Goal: Task Accomplishment & Management: Manage account settings

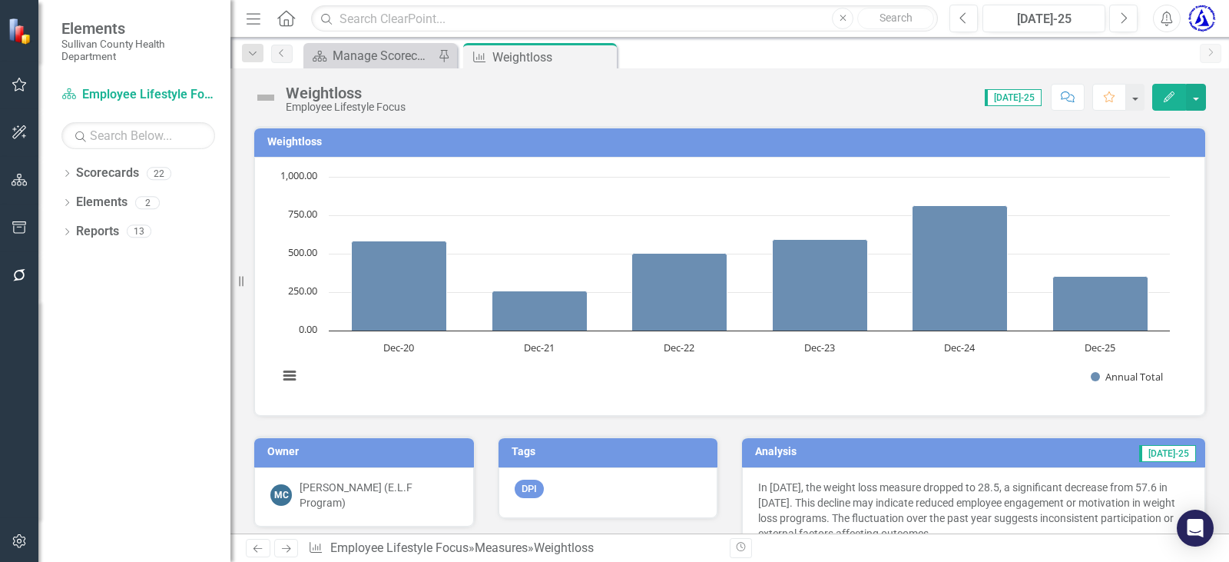
click at [0, 0] on icon "Close" at bounding box center [0, 0] width 0 height 0
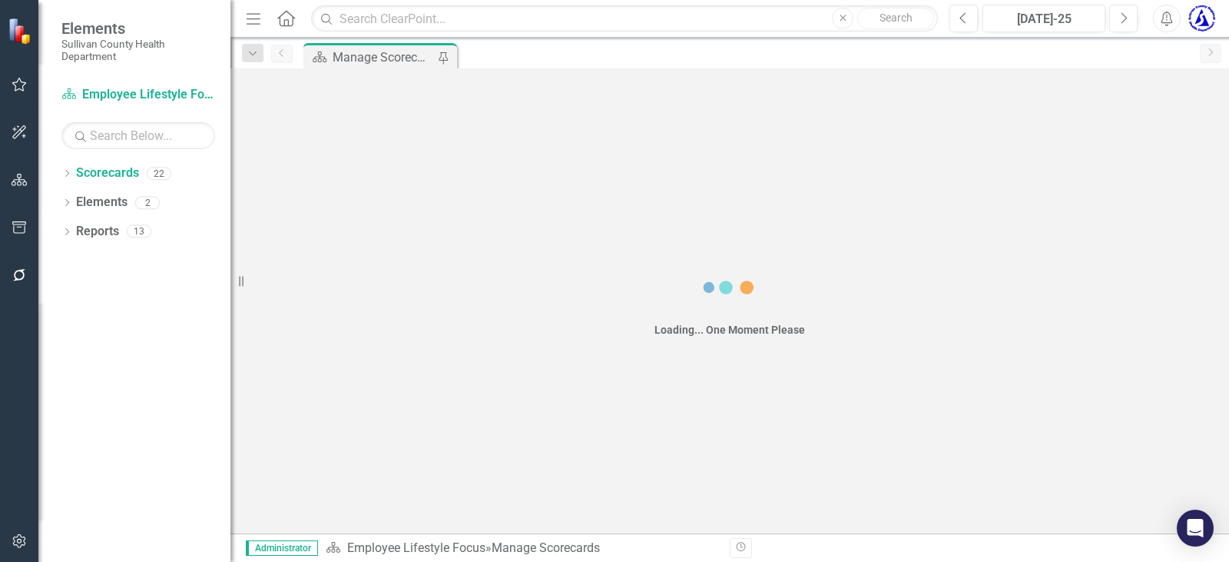
click at [369, 55] on div "Manage Scorecards" at bounding box center [383, 57] width 101 height 19
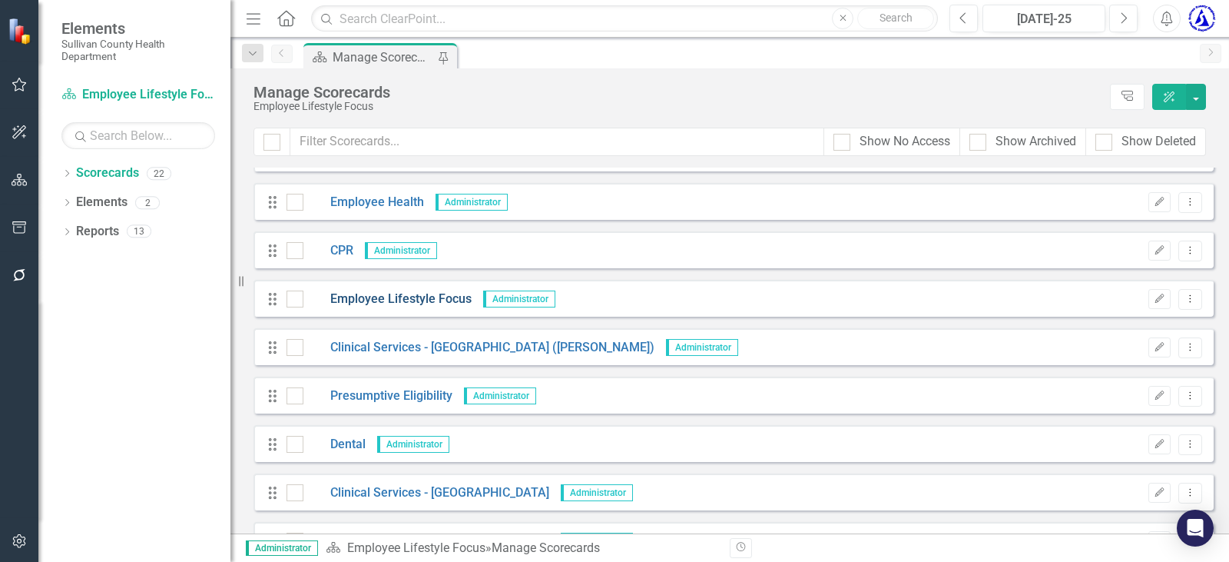
scroll to position [392, 0]
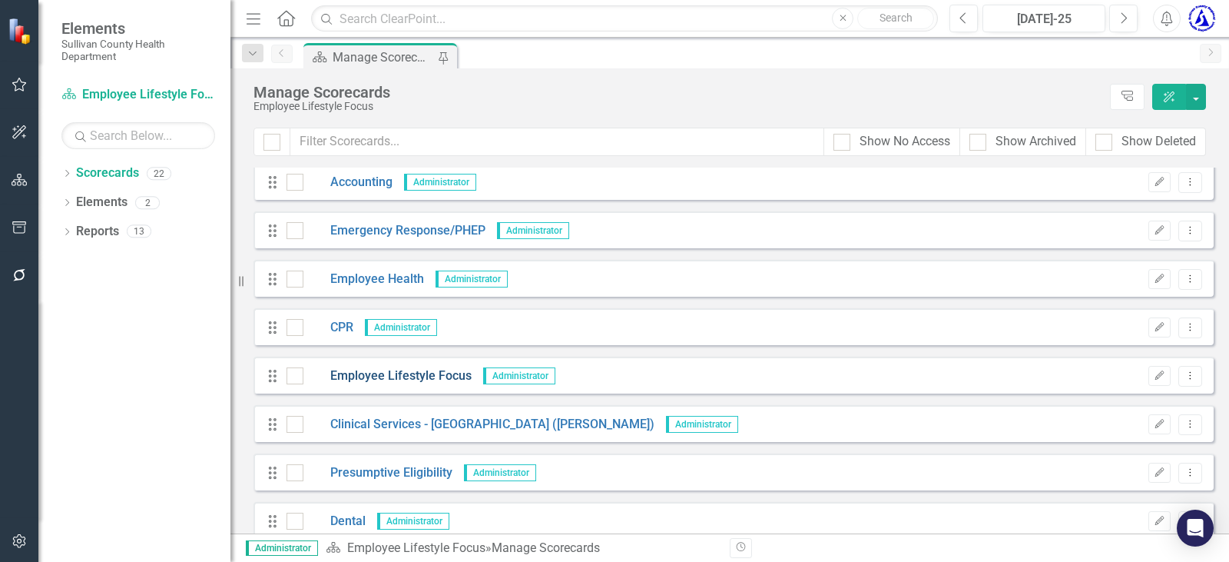
click at [435, 376] on link "Employee Lifestyle Focus" at bounding box center [387, 376] width 168 height 18
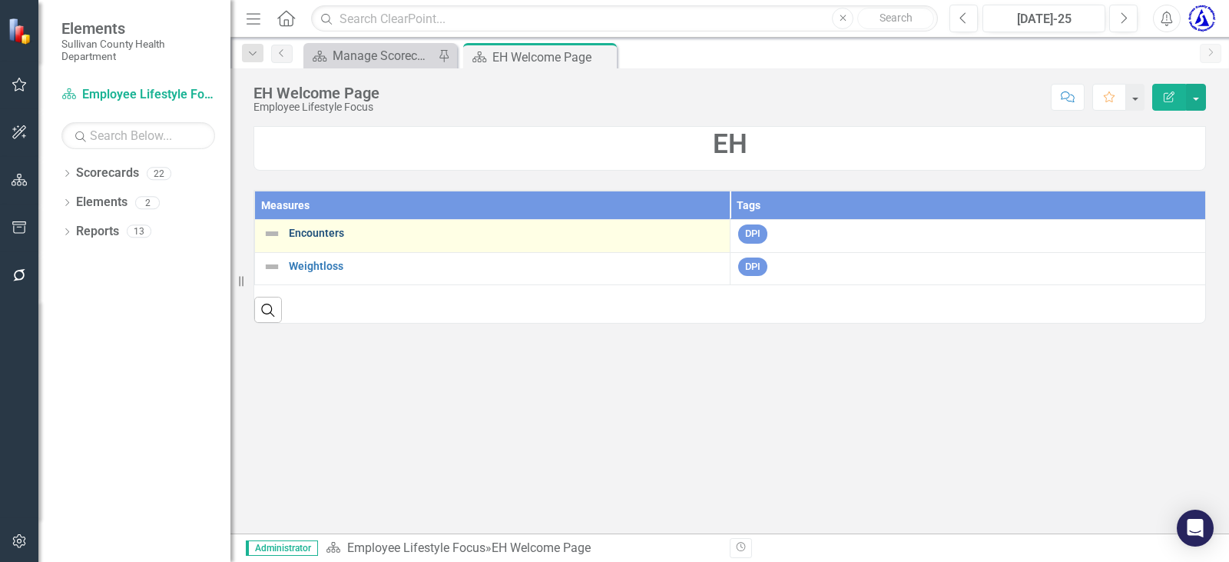
click at [310, 236] on link "Encounters" at bounding box center [505, 233] width 433 height 12
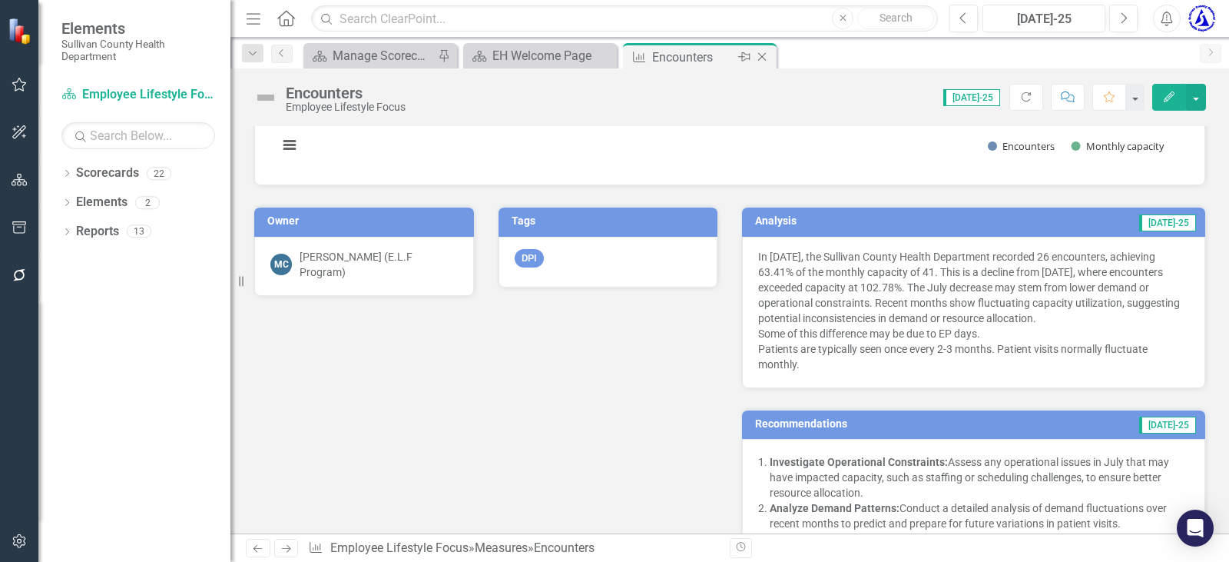
click at [760, 55] on icon "Close" at bounding box center [761, 57] width 15 height 12
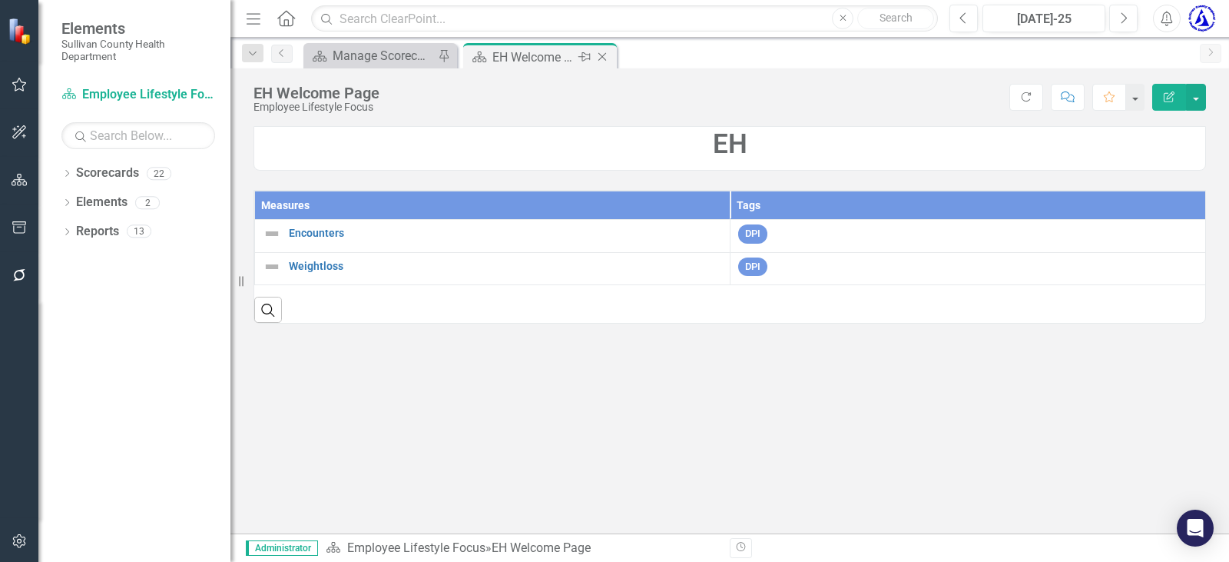
click at [603, 58] on icon at bounding box center [602, 57] width 8 height 8
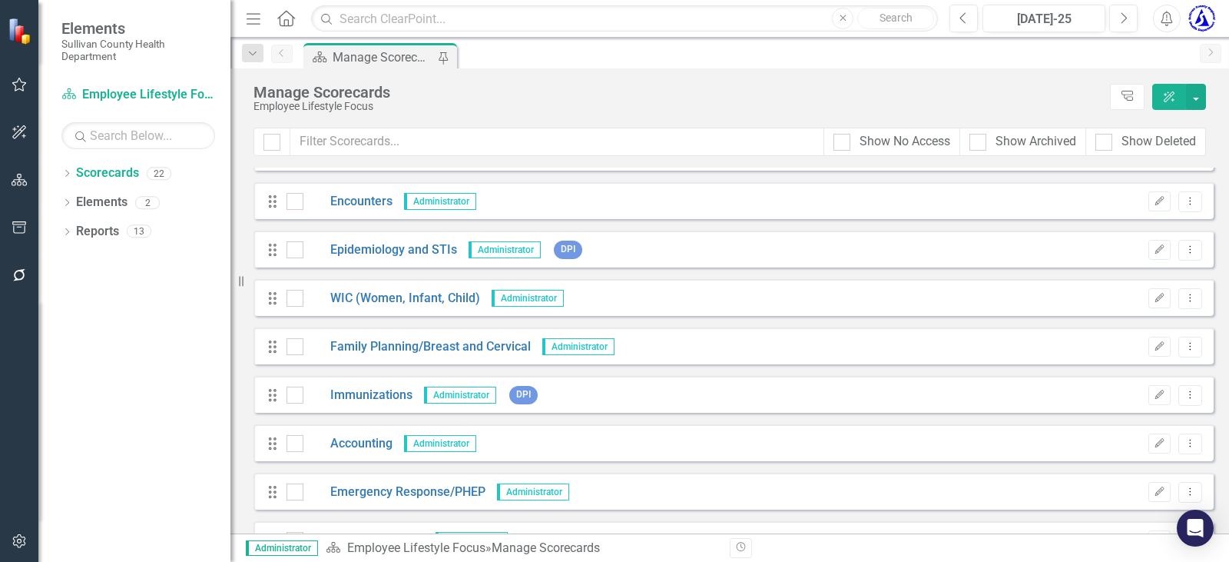
scroll to position [154, 0]
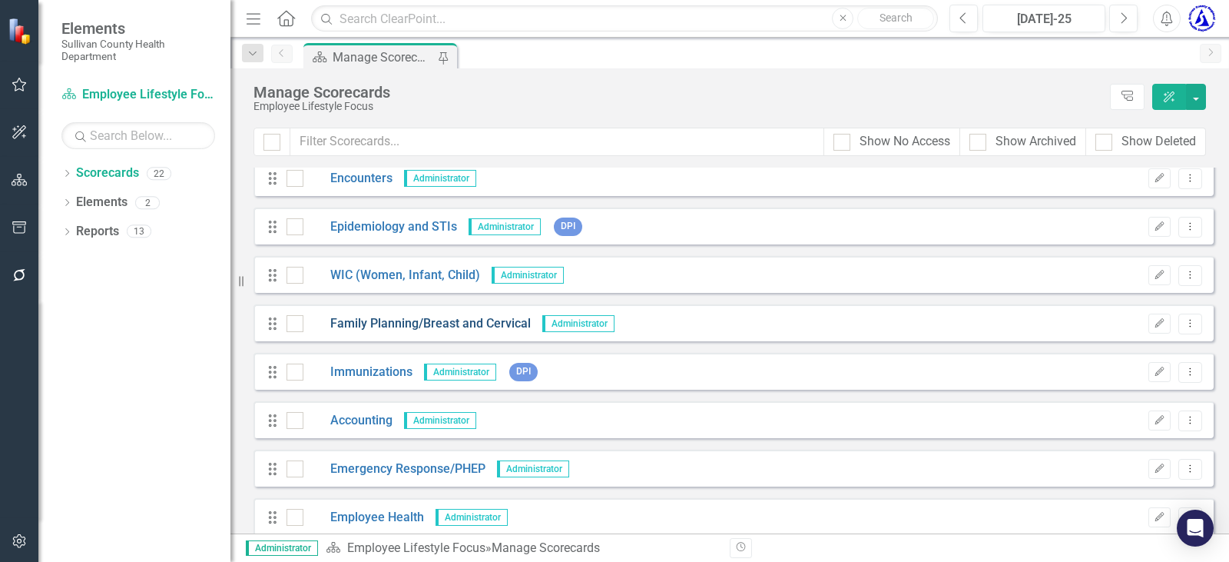
click at [417, 319] on link "Family Planning/Breast and Cervical" at bounding box center [416, 324] width 227 height 18
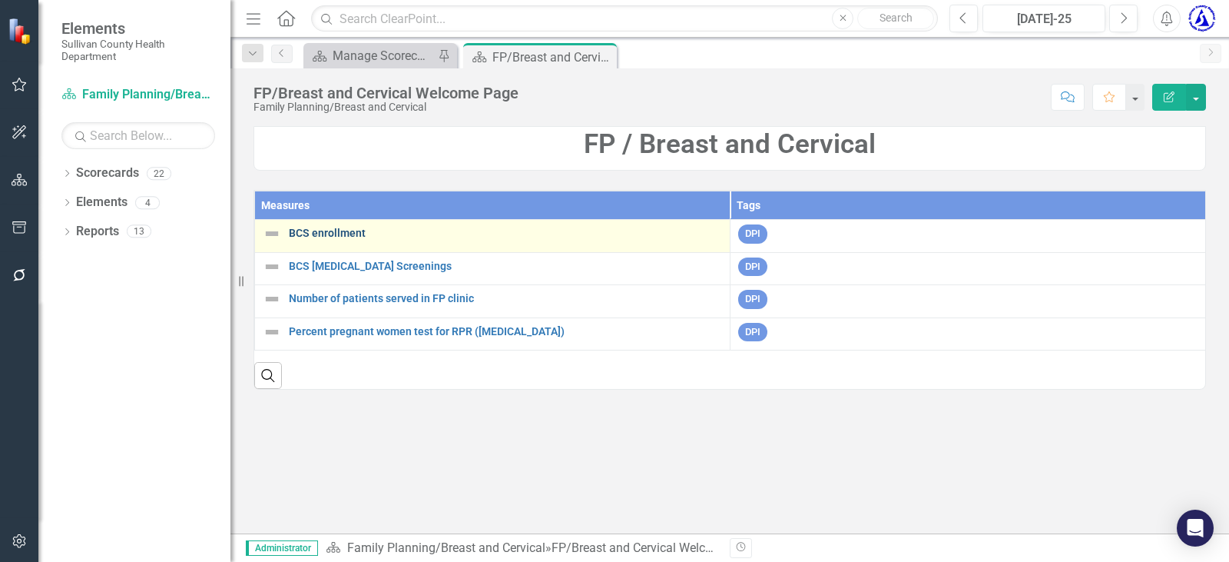
click at [316, 228] on link "BCS enrollment" at bounding box center [505, 233] width 433 height 12
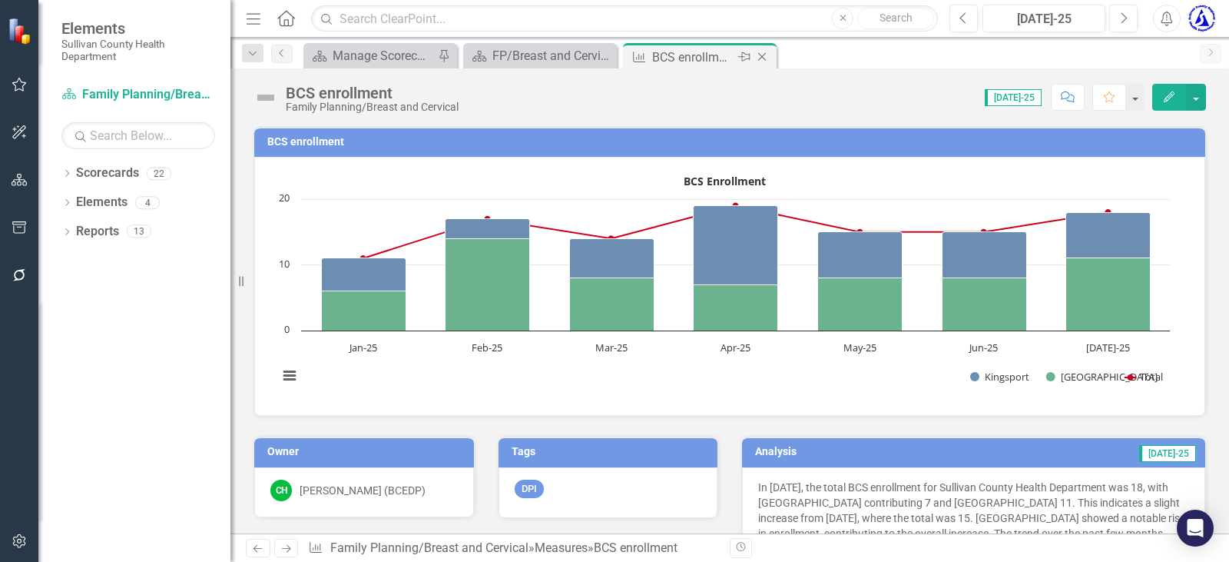
click at [762, 51] on icon "Close" at bounding box center [761, 57] width 15 height 12
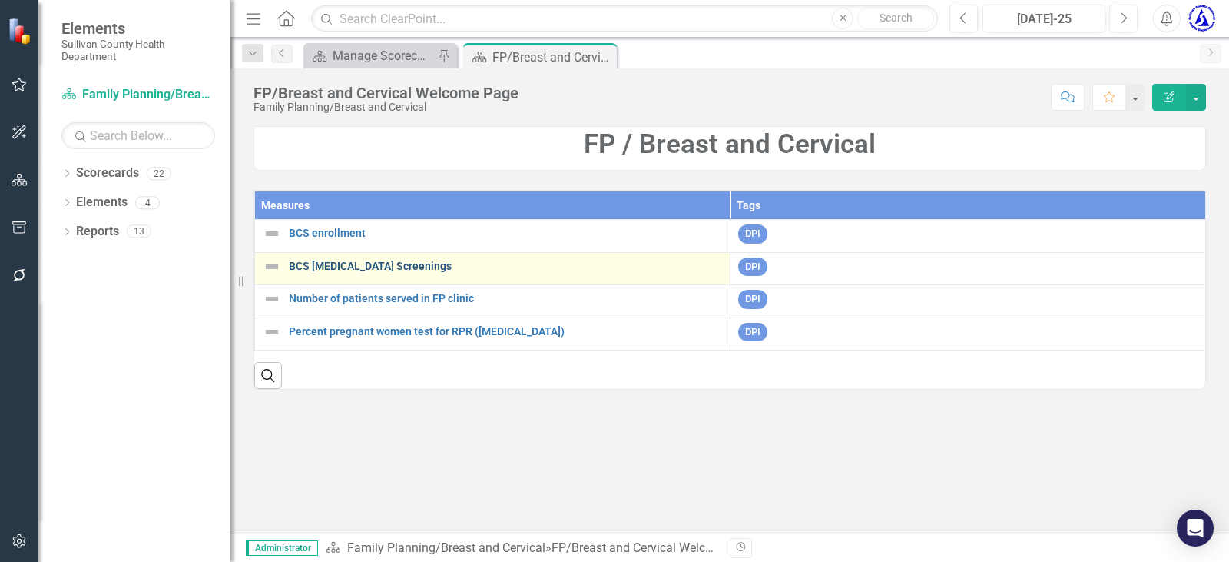
click at [340, 271] on link "BCS [MEDICAL_DATA] Screenings" at bounding box center [505, 266] width 433 height 12
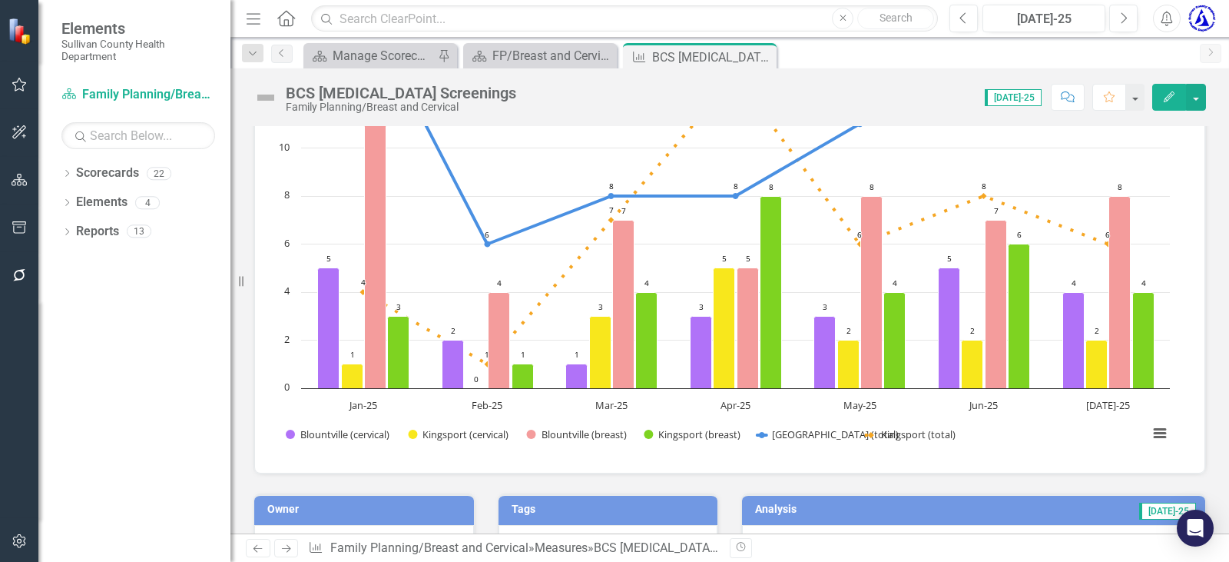
scroll to position [151, 0]
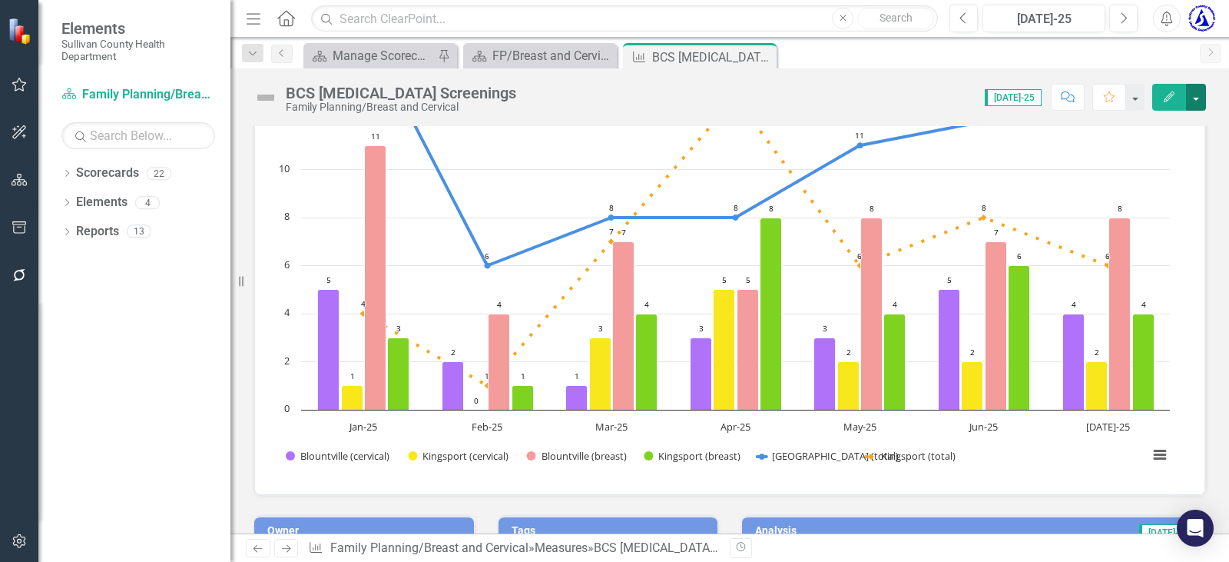
click at [1195, 91] on button "button" at bounding box center [1196, 97] width 20 height 27
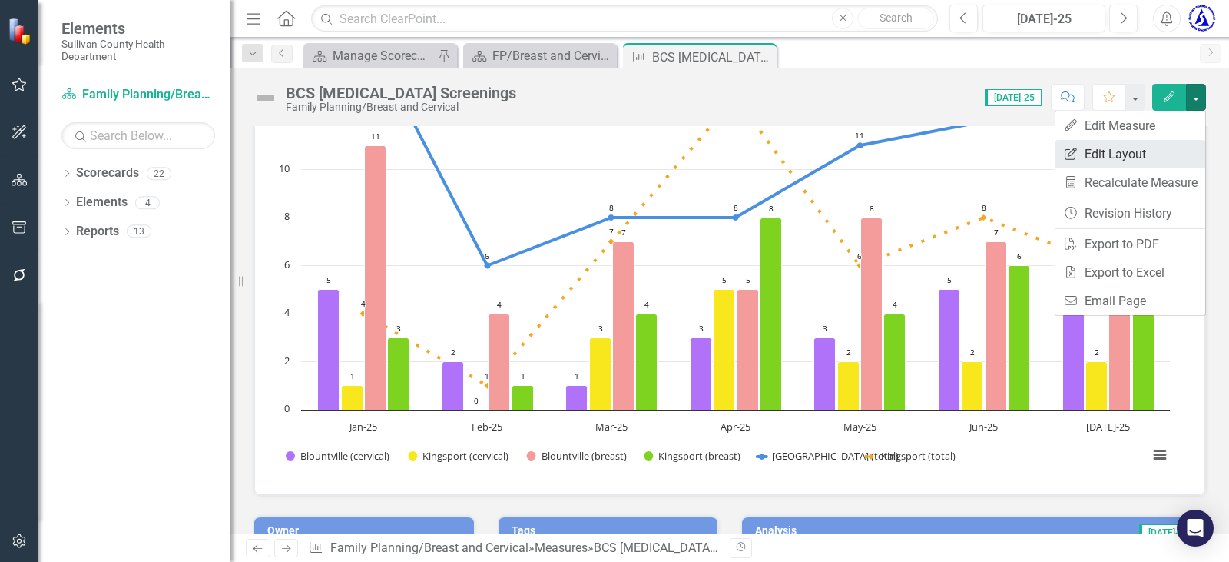
click at [1121, 151] on link "Edit Report Edit Layout" at bounding box center [1130, 154] width 150 height 28
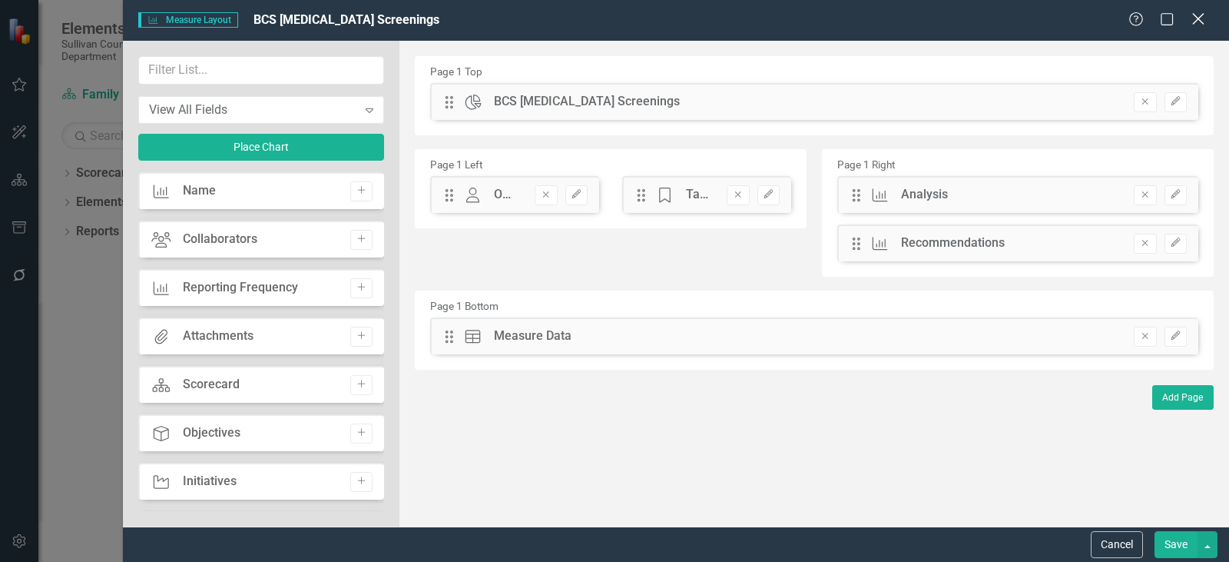
click at [1193, 19] on icon "Close" at bounding box center [1197, 19] width 19 height 15
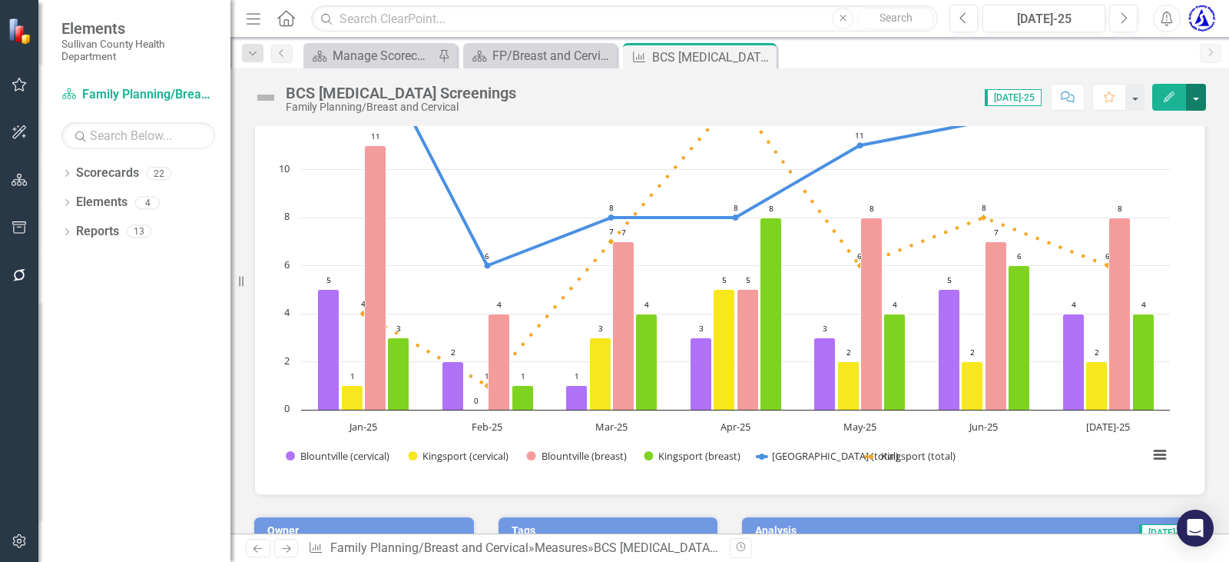
click at [1198, 89] on button "button" at bounding box center [1196, 97] width 20 height 27
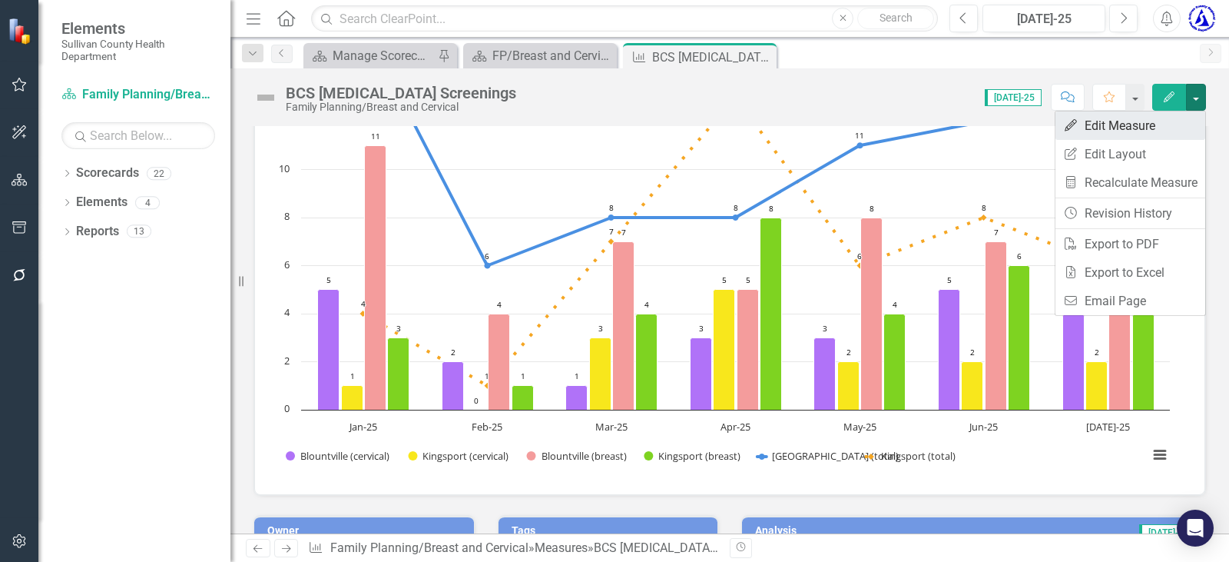
click at [1133, 131] on link "Edit Edit Measure" at bounding box center [1130, 125] width 150 height 28
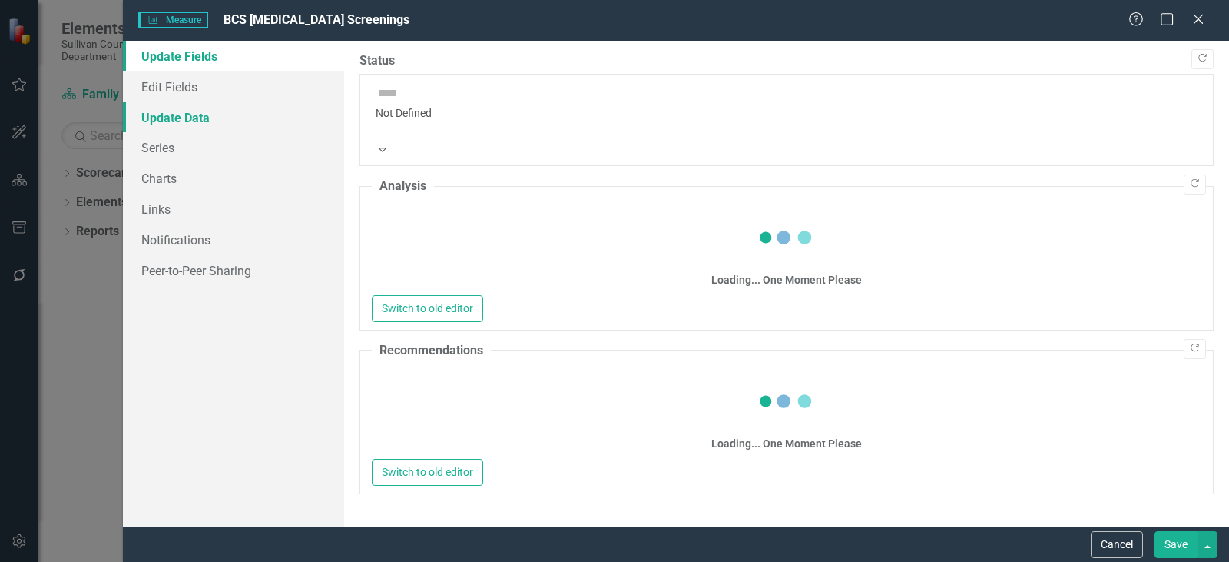
click at [160, 121] on link "Update Data" at bounding box center [233, 117] width 221 height 31
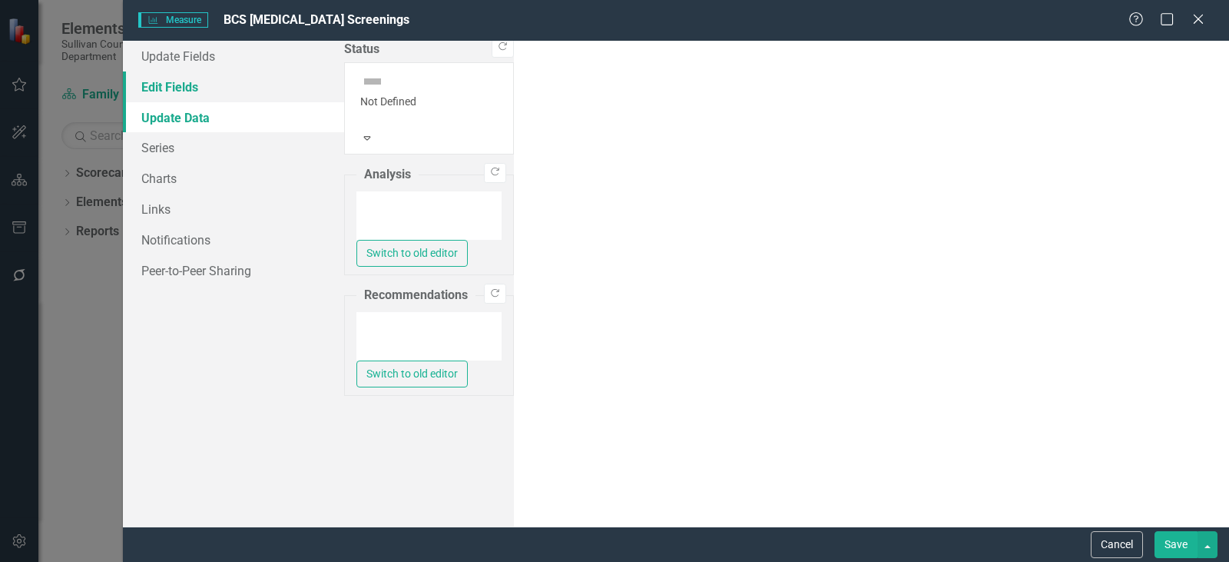
click at [169, 84] on link "Edit Fields" at bounding box center [233, 86] width 221 height 31
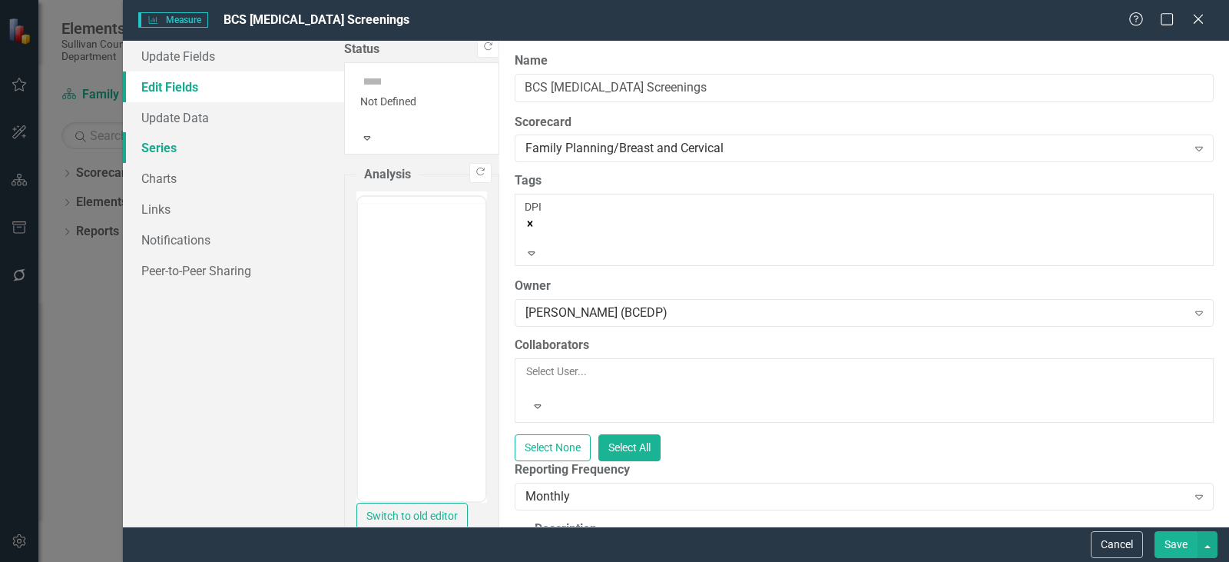
click at [167, 152] on link "Series" at bounding box center [233, 147] width 221 height 31
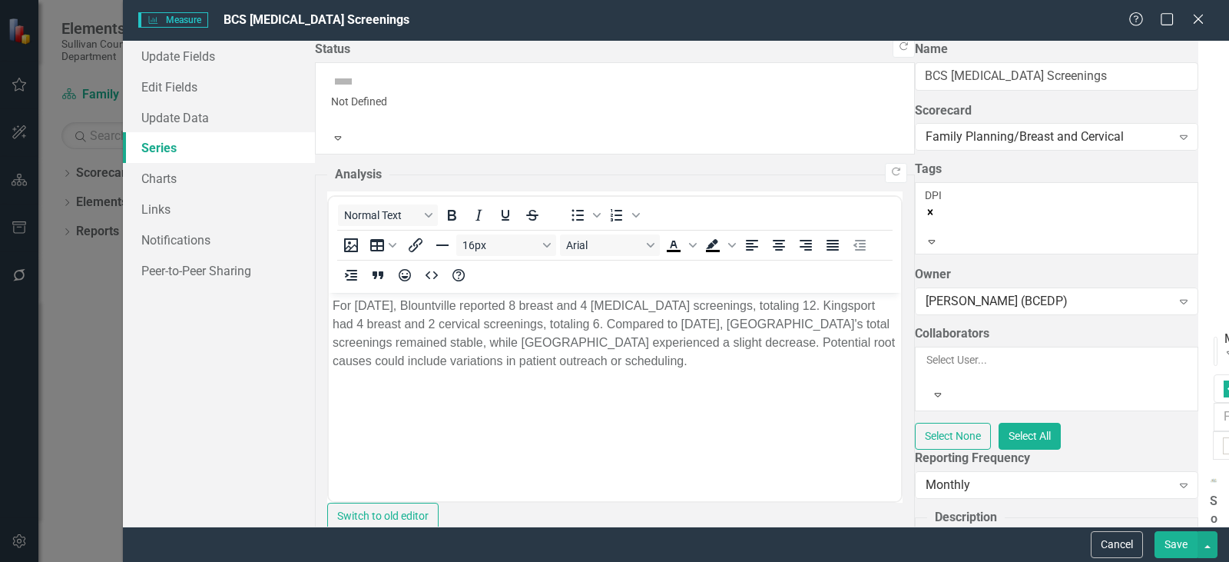
checkbox input "false"
click at [162, 178] on link "Charts" at bounding box center [219, 178] width 192 height 31
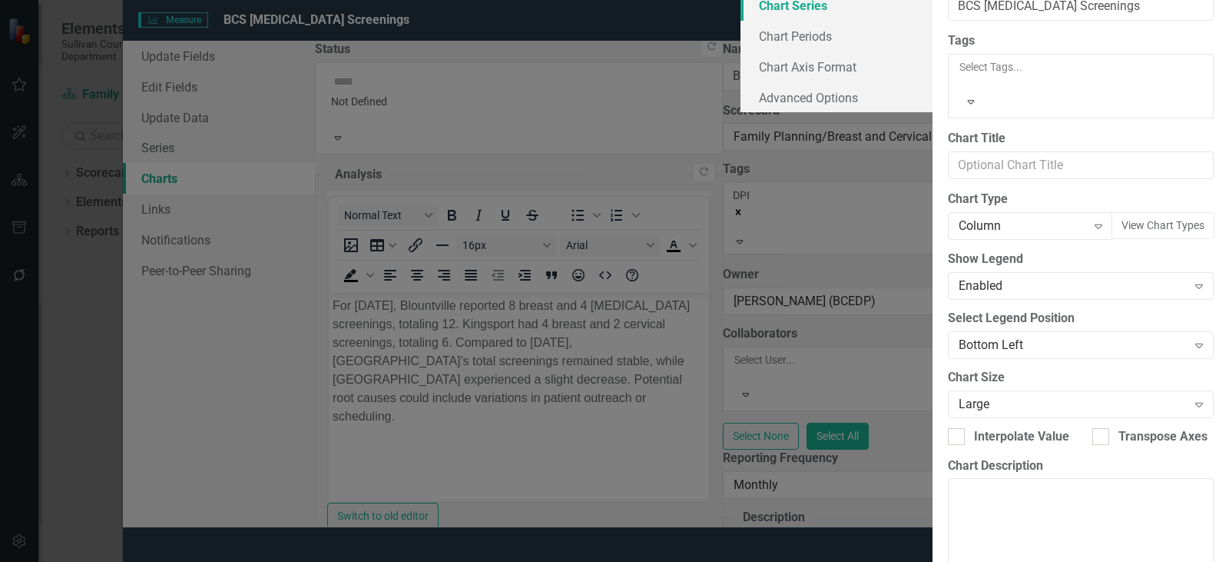
click at [741, 21] on link "Chart Series" at bounding box center [837, 5] width 192 height 31
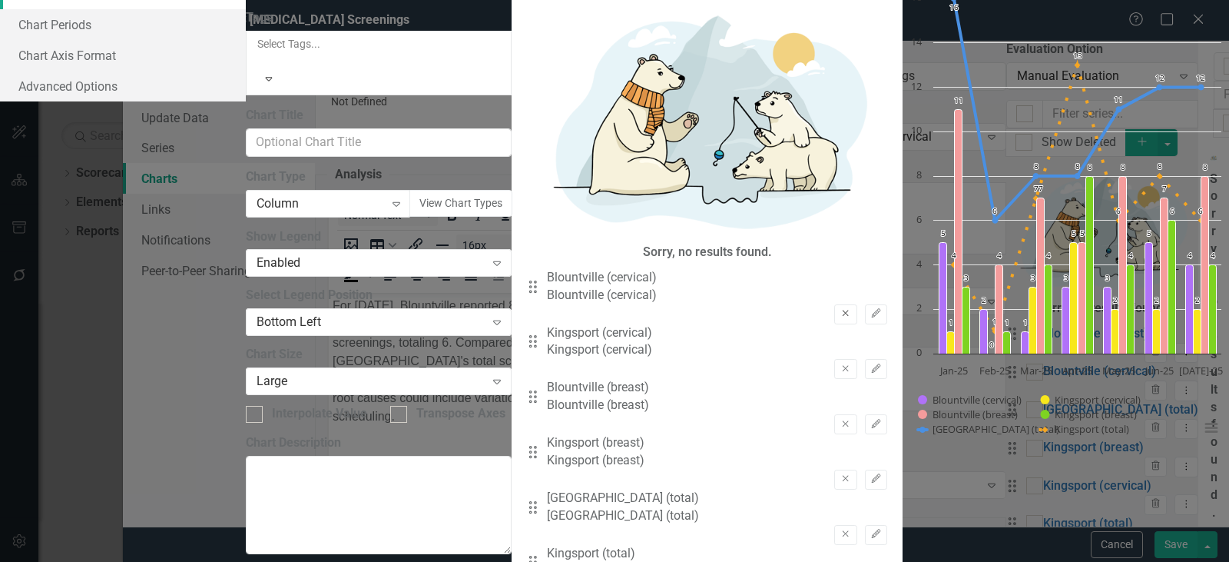
click at [840, 309] on icon "Remove" at bounding box center [846, 313] width 12 height 9
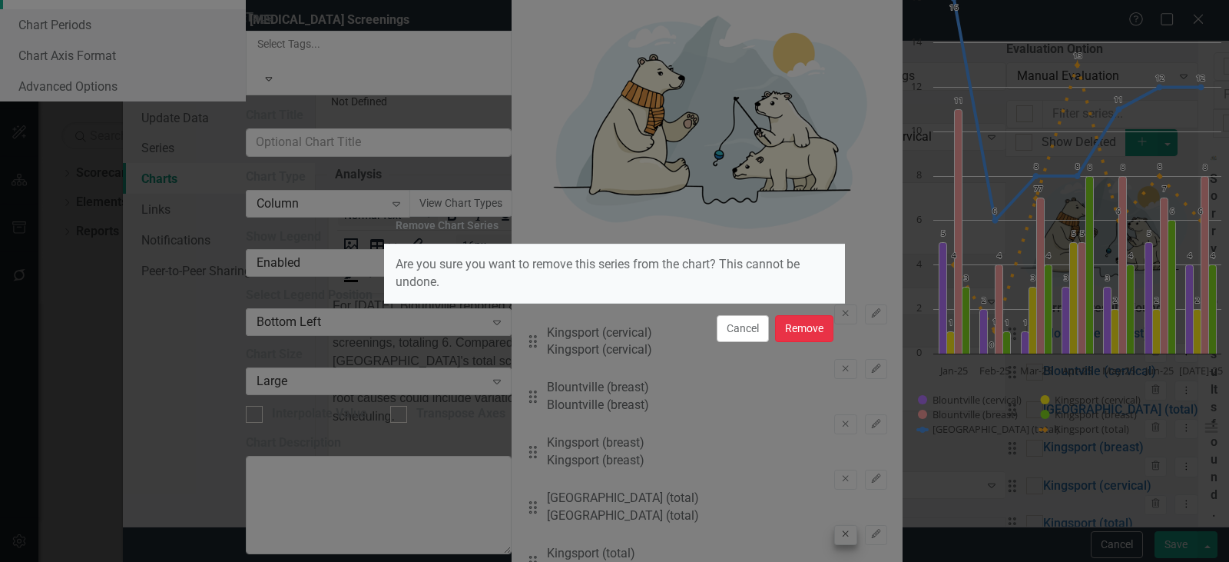
drag, startPoint x: 795, startPoint y: 328, endPoint x: 771, endPoint y: 275, distance: 58.1
click at [795, 328] on button "Remove" at bounding box center [804, 328] width 58 height 27
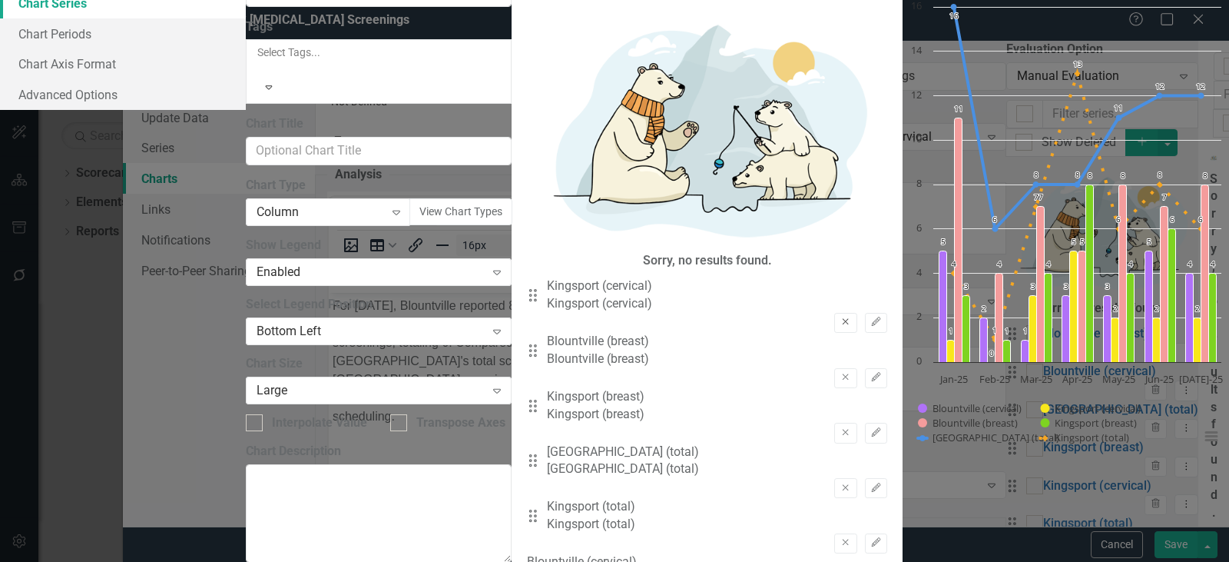
click at [840, 317] on icon "Remove" at bounding box center [846, 321] width 12 height 9
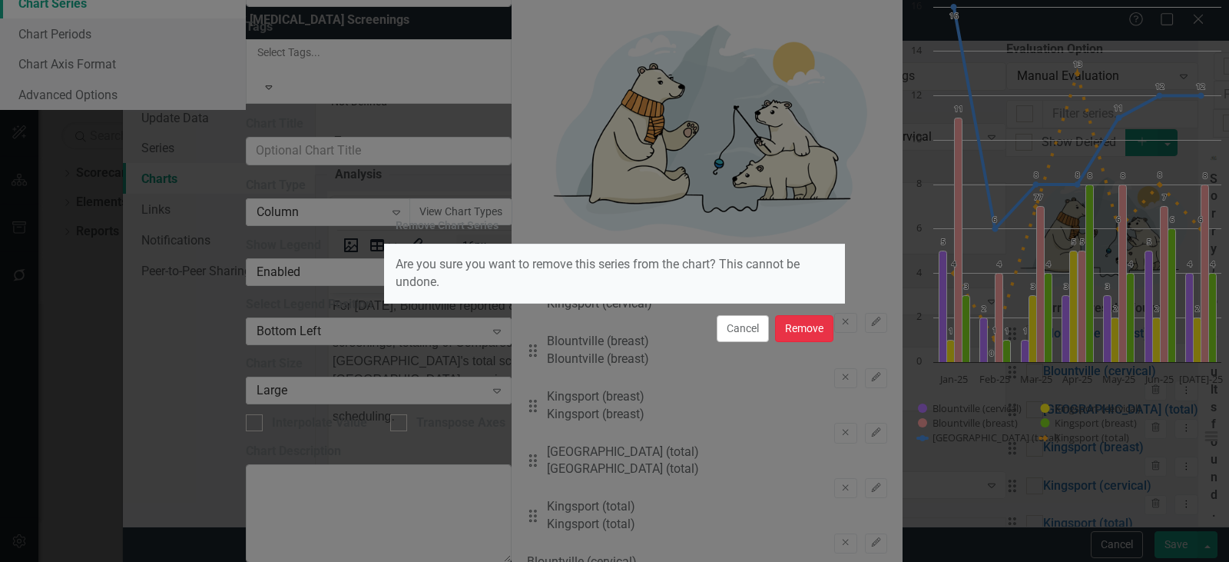
drag, startPoint x: 816, startPoint y: 334, endPoint x: 783, endPoint y: 283, distance: 60.5
click at [814, 333] on button "Remove" at bounding box center [804, 328] width 58 height 27
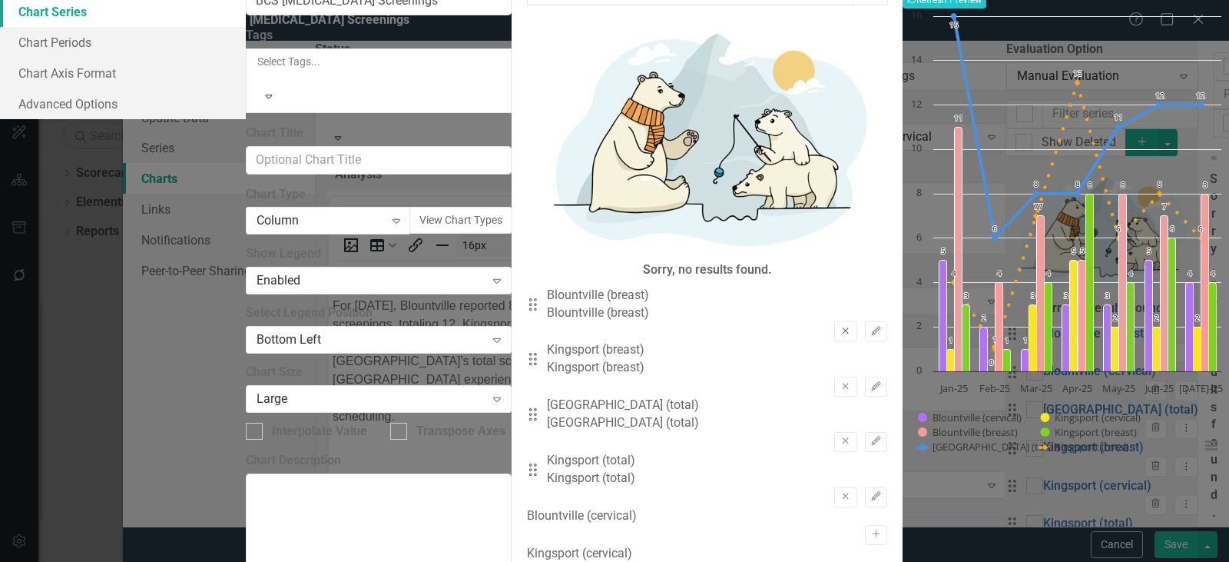
click at [840, 326] on icon "Remove" at bounding box center [846, 330] width 12 height 9
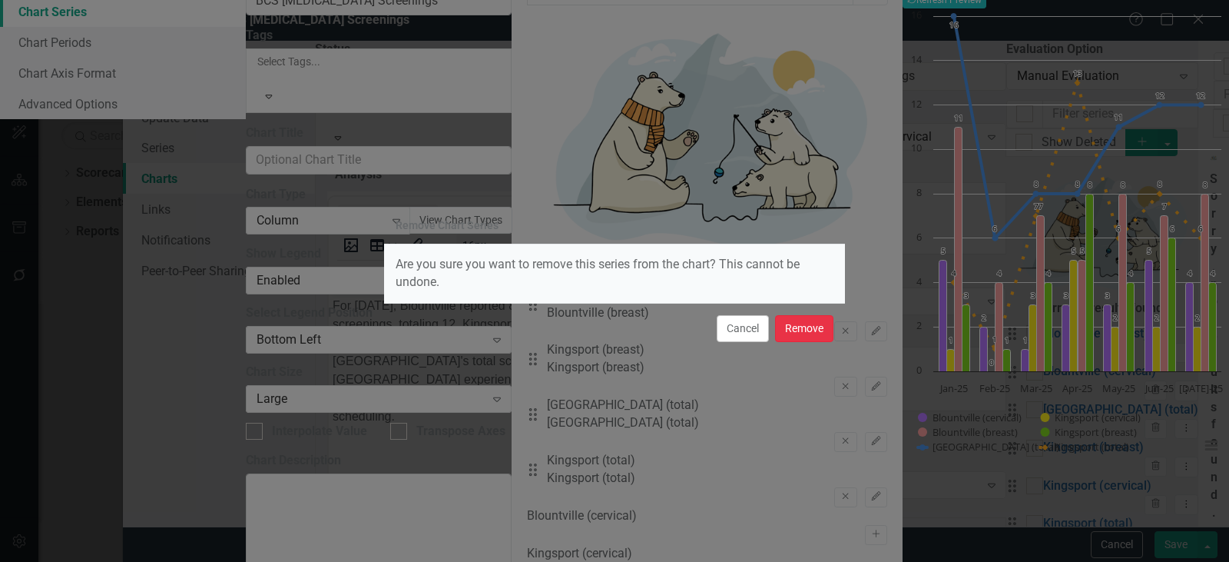
click at [795, 335] on button "Remove" at bounding box center [804, 328] width 58 height 27
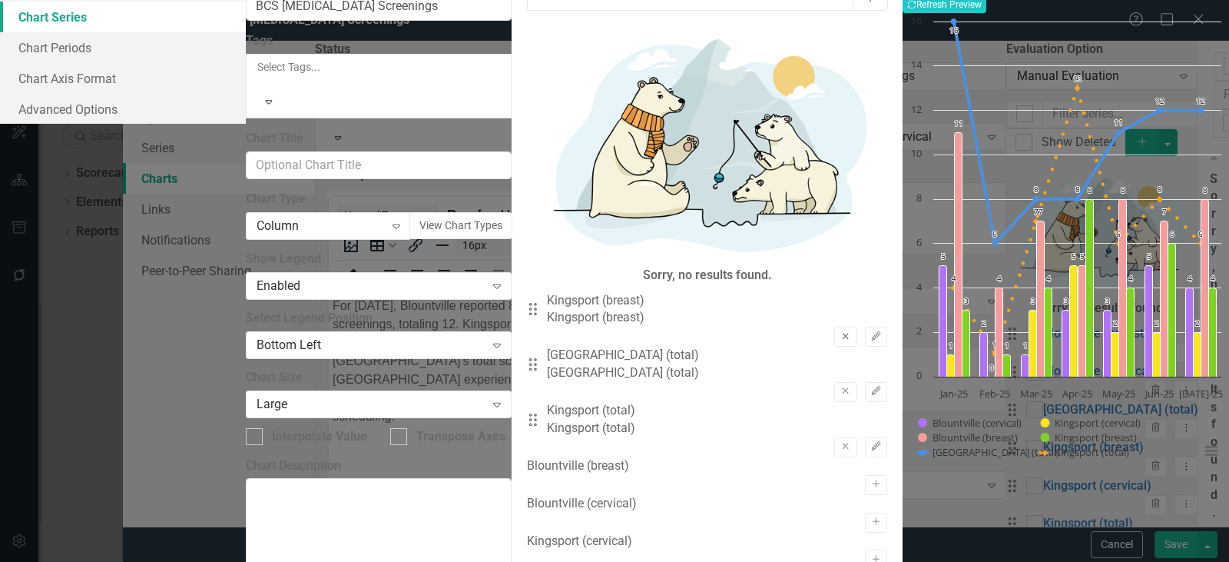
click at [834, 326] on button "Remove" at bounding box center [845, 336] width 22 height 20
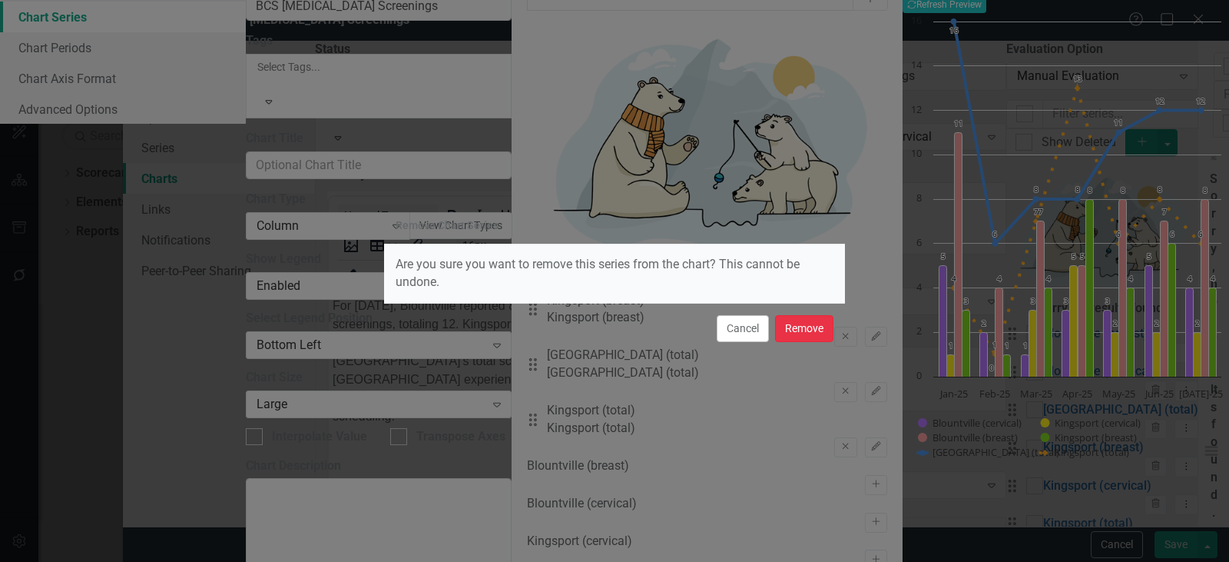
click at [803, 329] on button "Remove" at bounding box center [804, 328] width 58 height 27
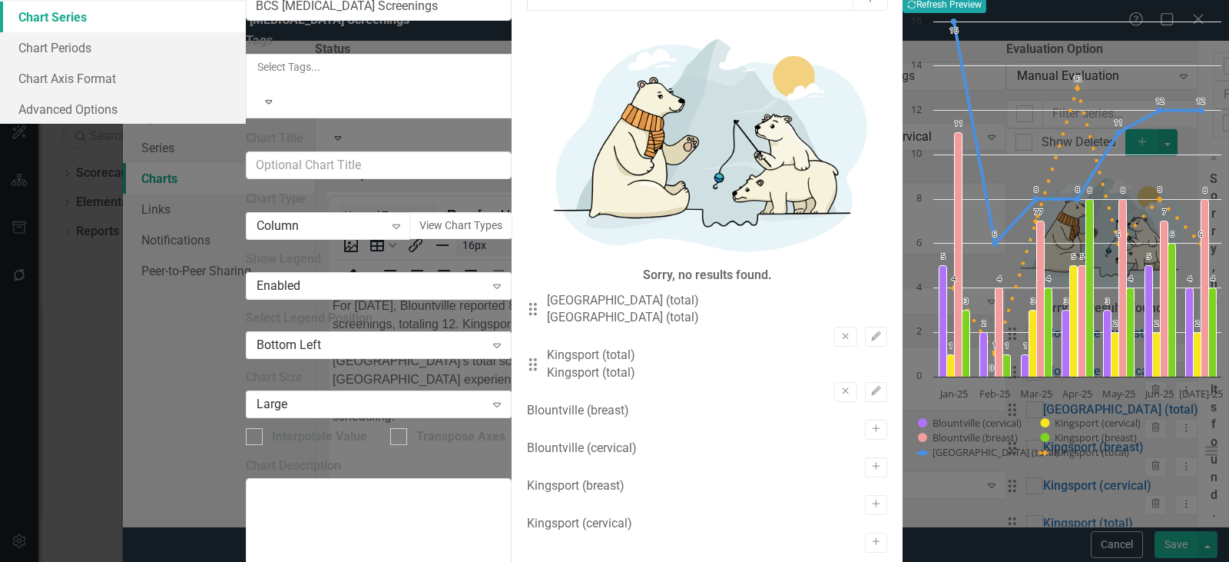
click at [986, 13] on button "Recalculate Refresh Preview" at bounding box center [945, 4] width 84 height 17
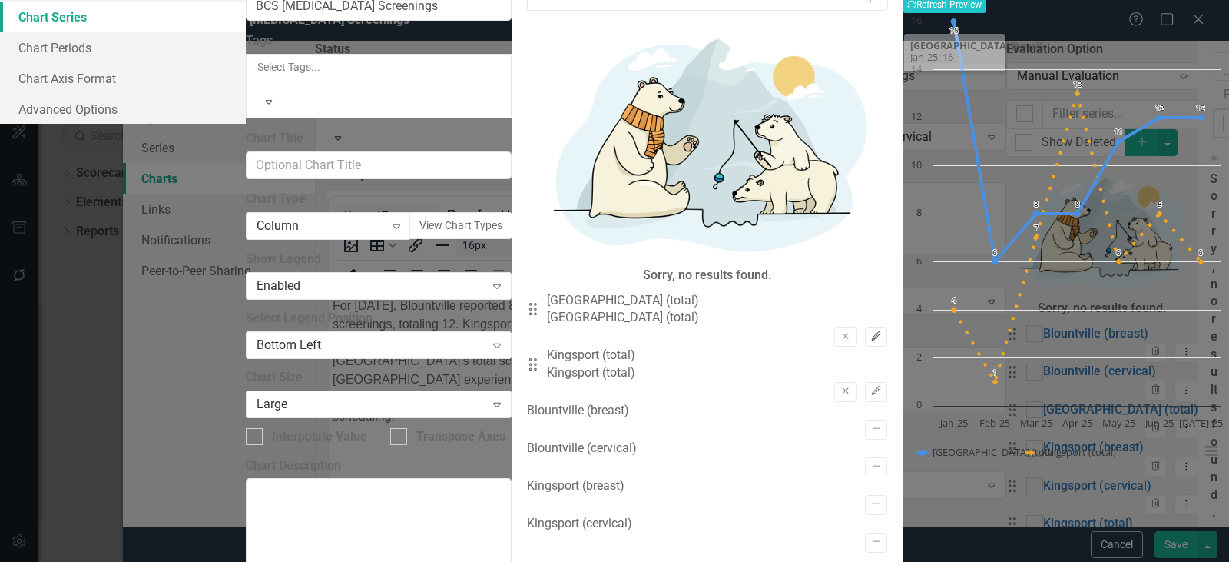
click at [865, 326] on button "Edit" at bounding box center [876, 336] width 22 height 20
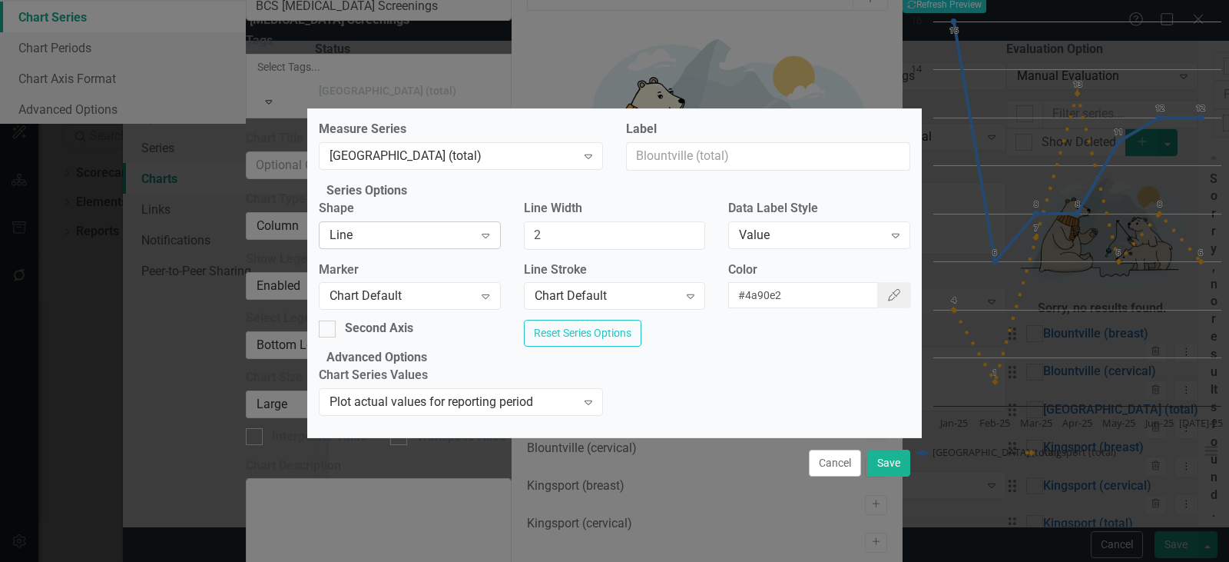
click at [402, 229] on div "Line" at bounding box center [402, 235] width 144 height 18
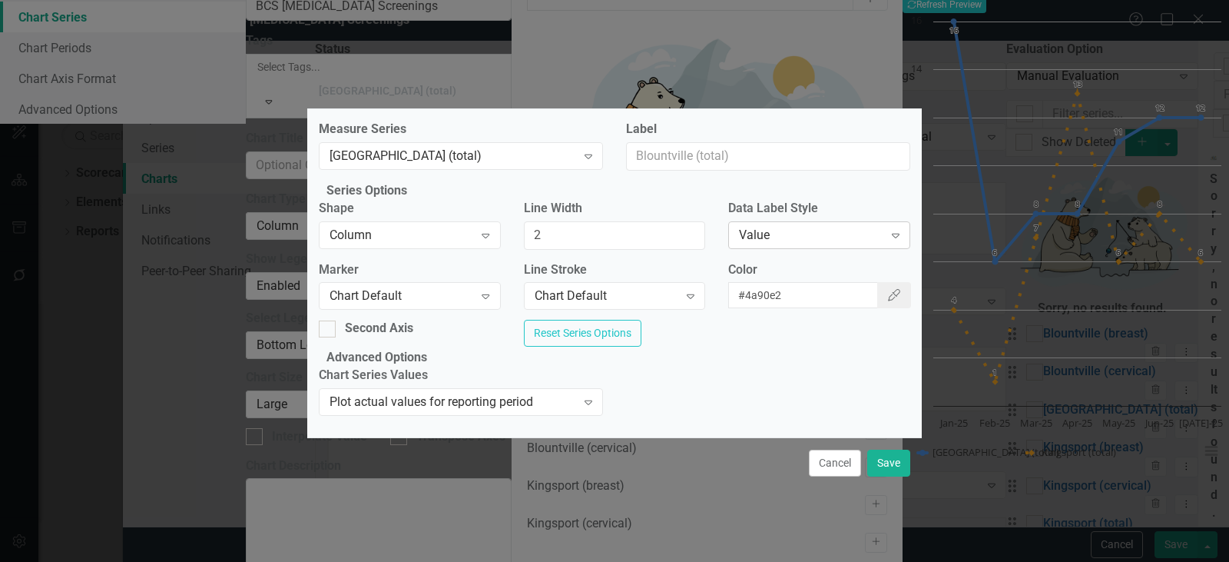
click at [817, 227] on div "Value" at bounding box center [811, 235] width 144 height 18
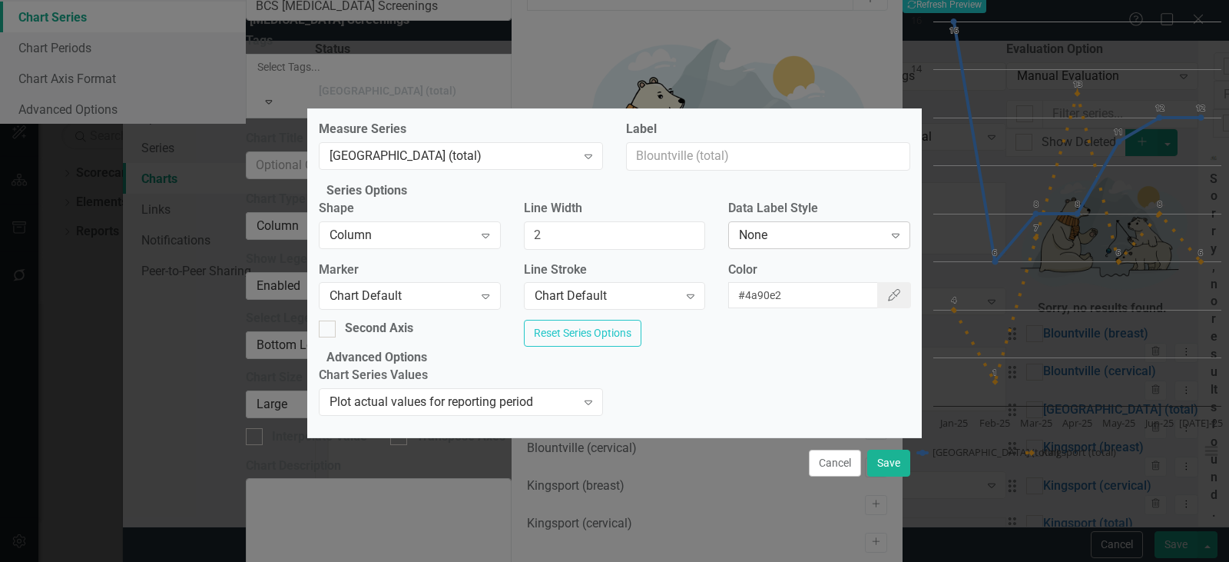
click at [787, 221] on div "None Expand" at bounding box center [819, 235] width 182 height 28
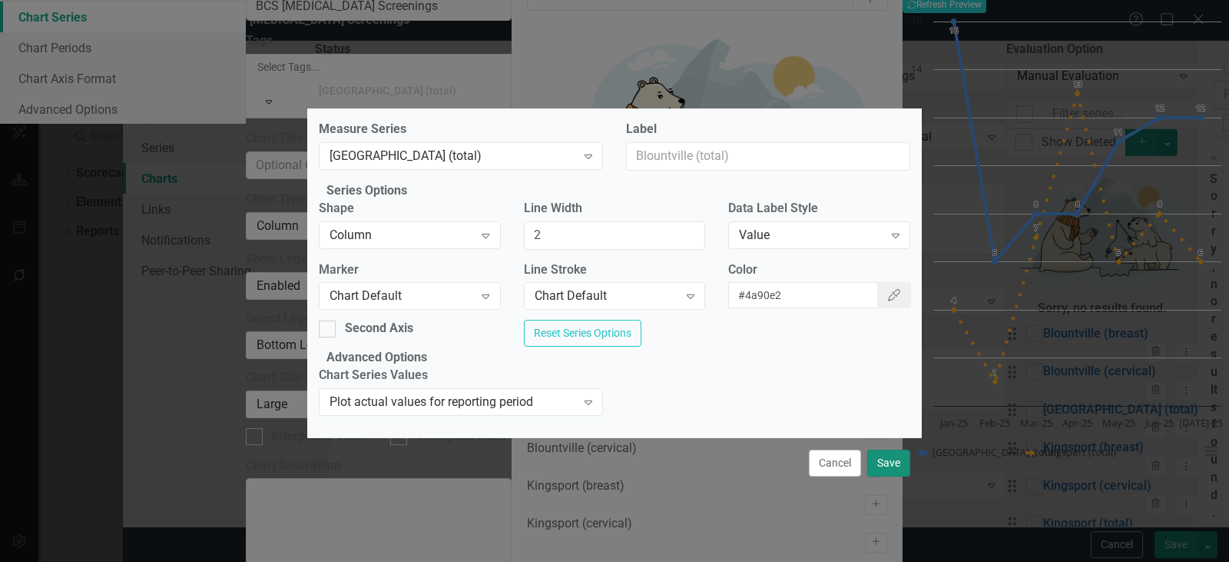
click at [898, 476] on button "Save" at bounding box center [888, 462] width 43 height 27
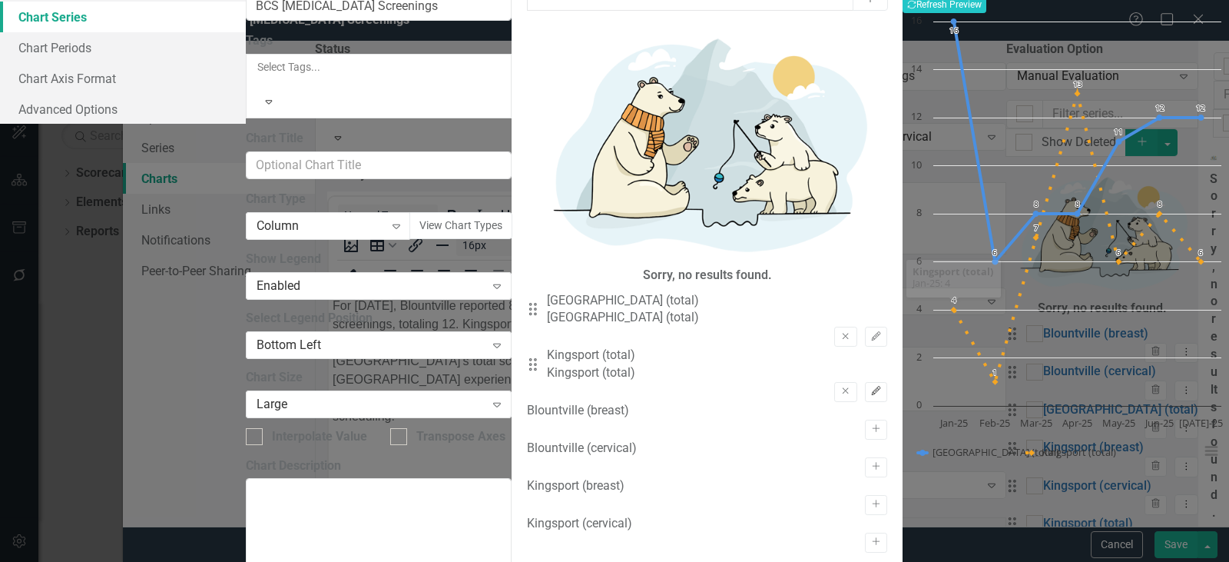
click at [870, 386] on icon "Edit" at bounding box center [876, 390] width 12 height 9
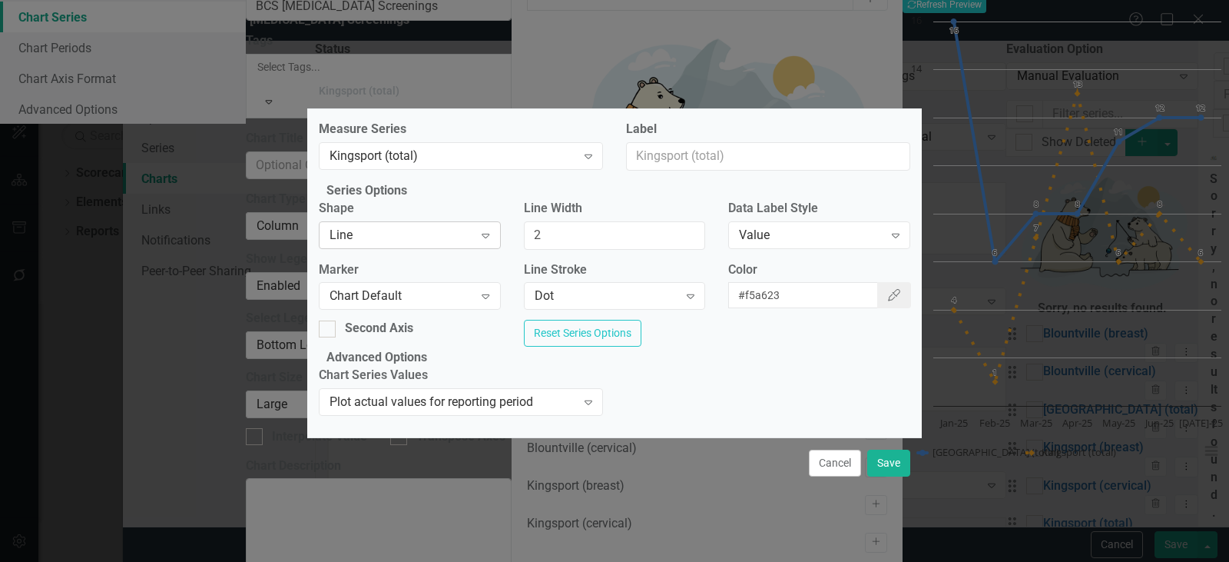
click at [431, 228] on div "Line" at bounding box center [402, 235] width 144 height 18
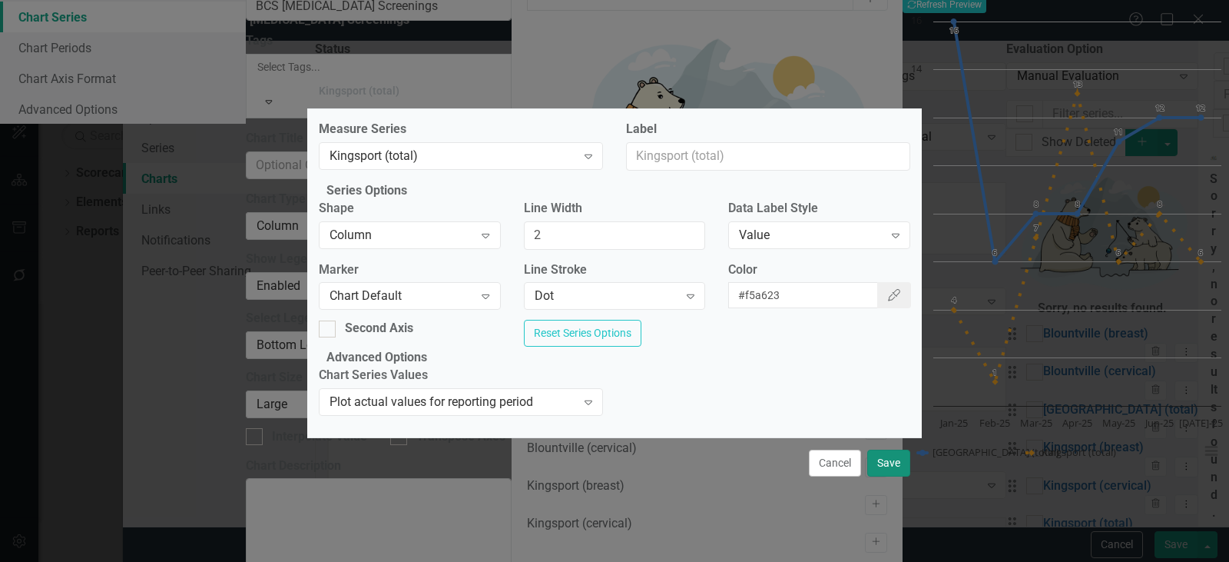
click at [881, 476] on button "Save" at bounding box center [888, 462] width 43 height 27
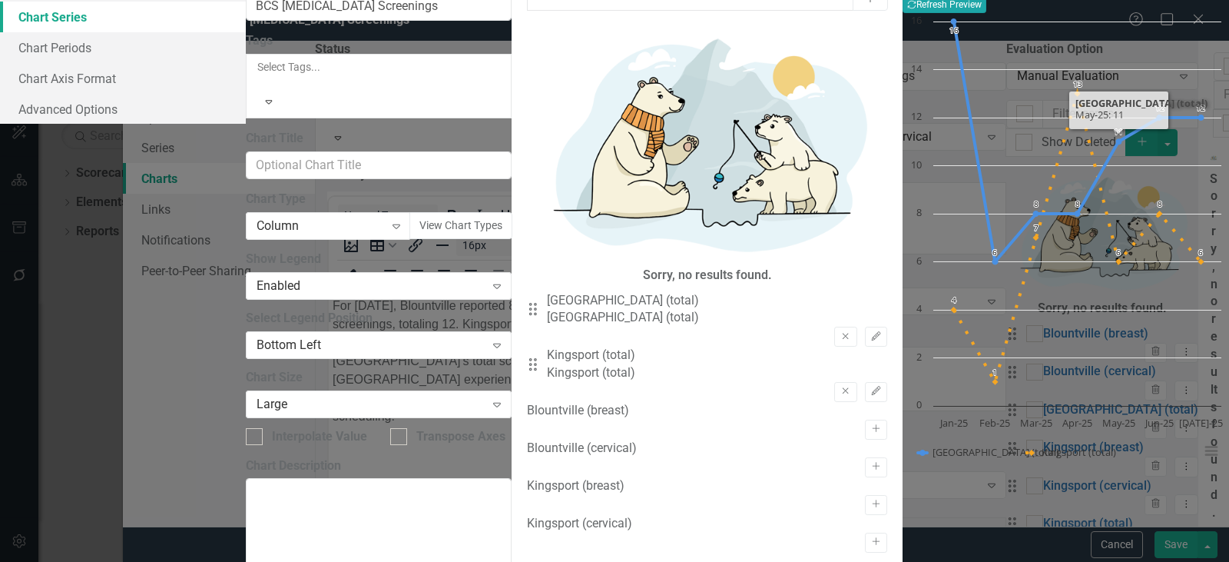
click at [986, 13] on button "Recalculate Refresh Preview" at bounding box center [945, 4] width 84 height 17
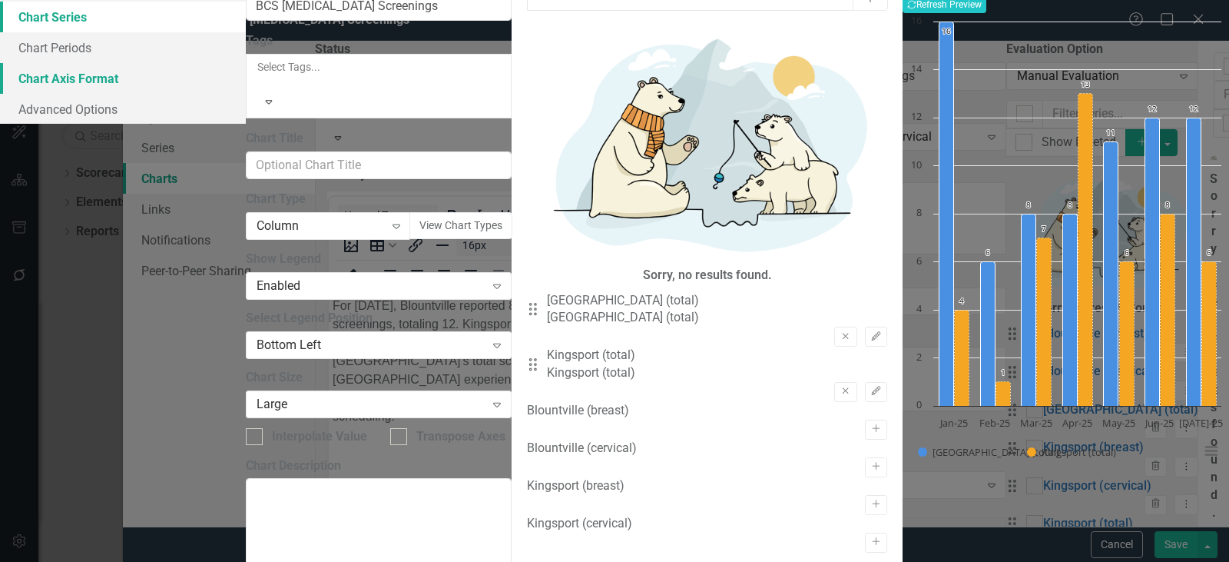
click at [246, 94] on link "Chart Axis Format" at bounding box center [123, 78] width 246 height 31
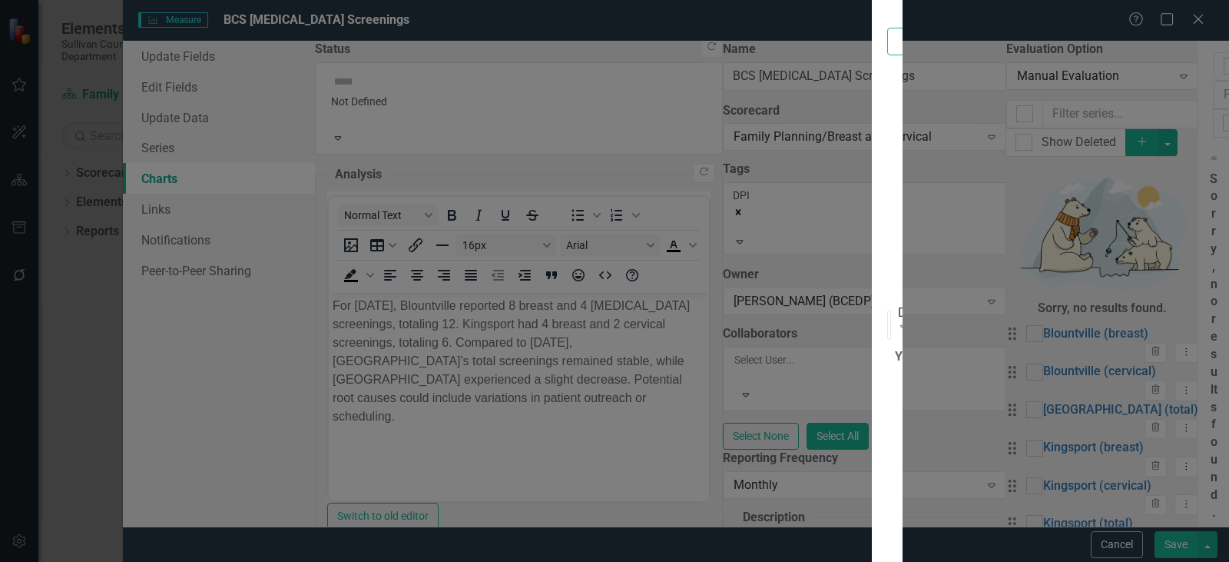
type input "25"
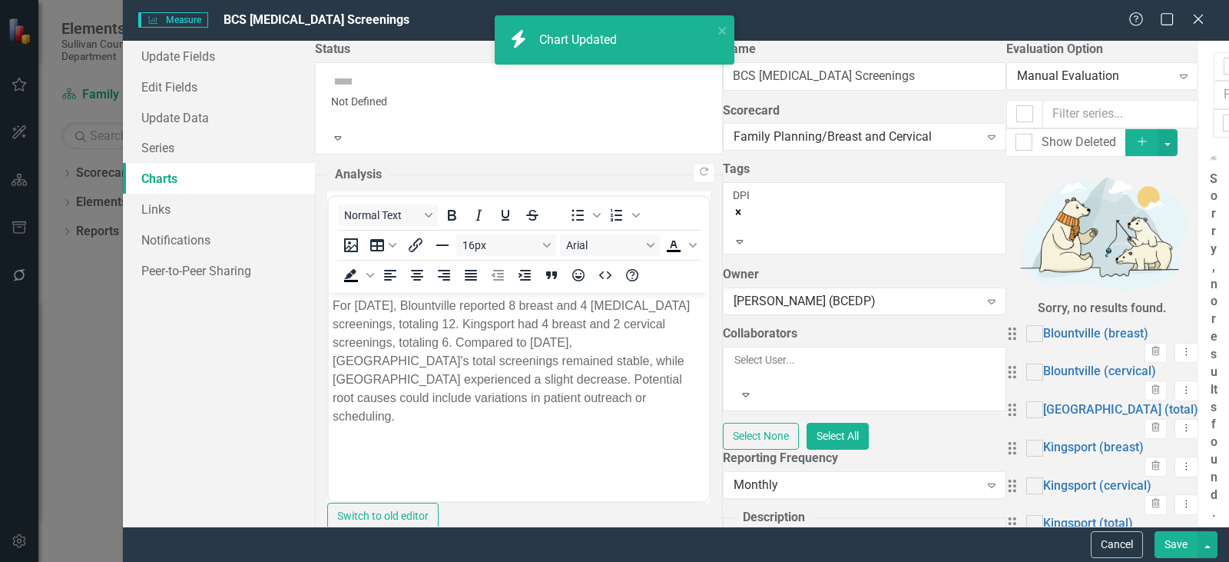
click at [1184, 544] on button "Save" at bounding box center [1176, 544] width 43 height 27
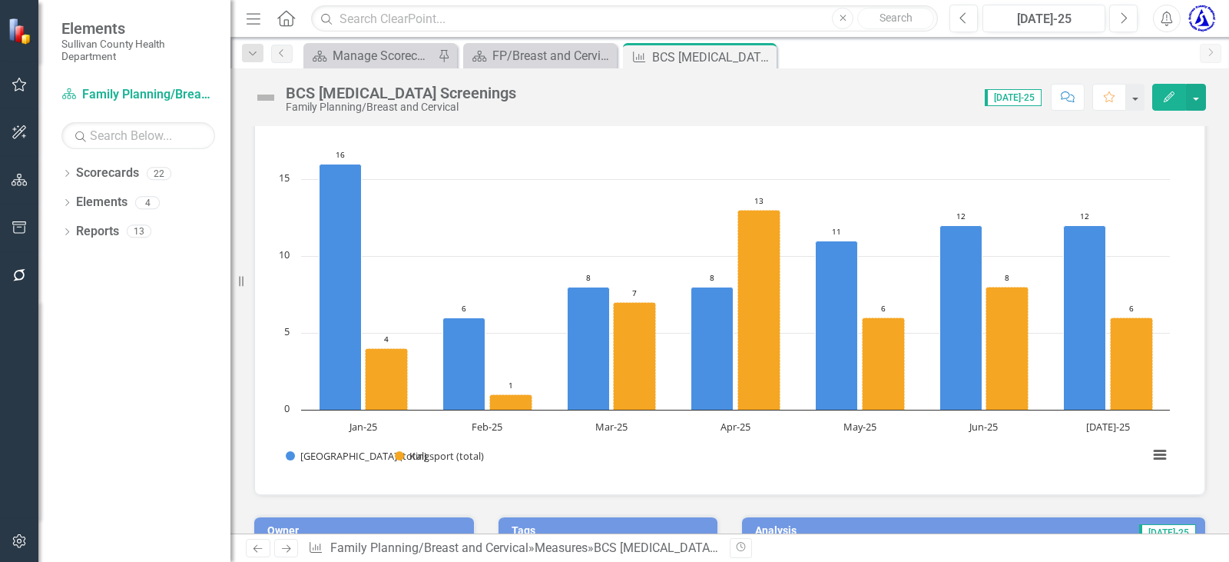
click at [1067, 99] on icon "Comment" at bounding box center [1068, 96] width 14 height 11
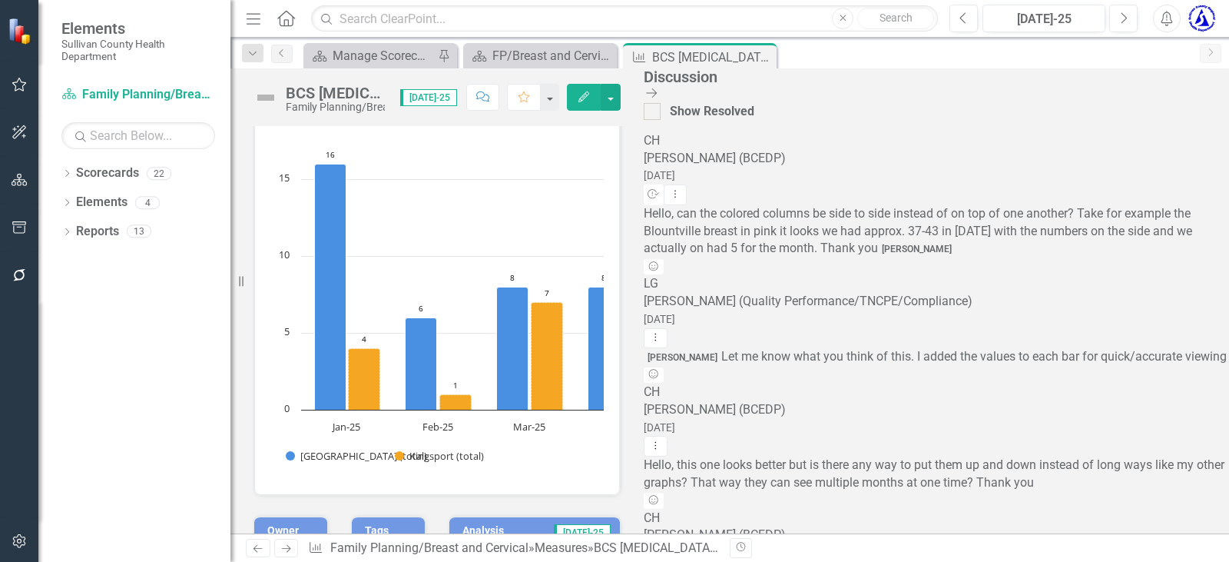
scroll to position [1922, 0]
type textarea "@cryst"
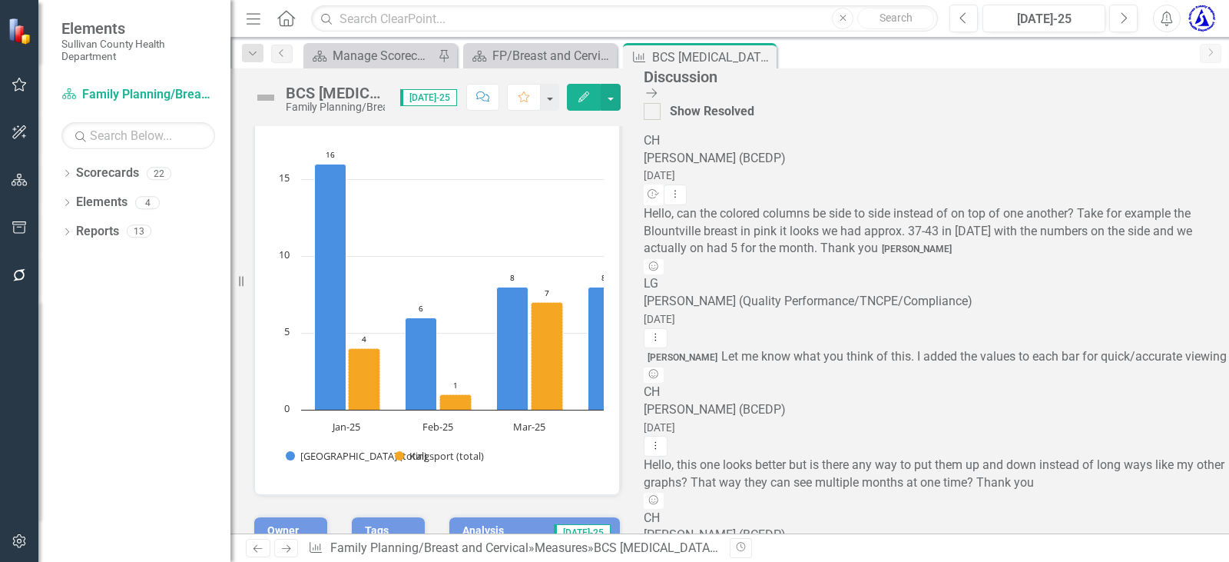
type textarea "@Crystal Hood (BCEDP) How's this view?"
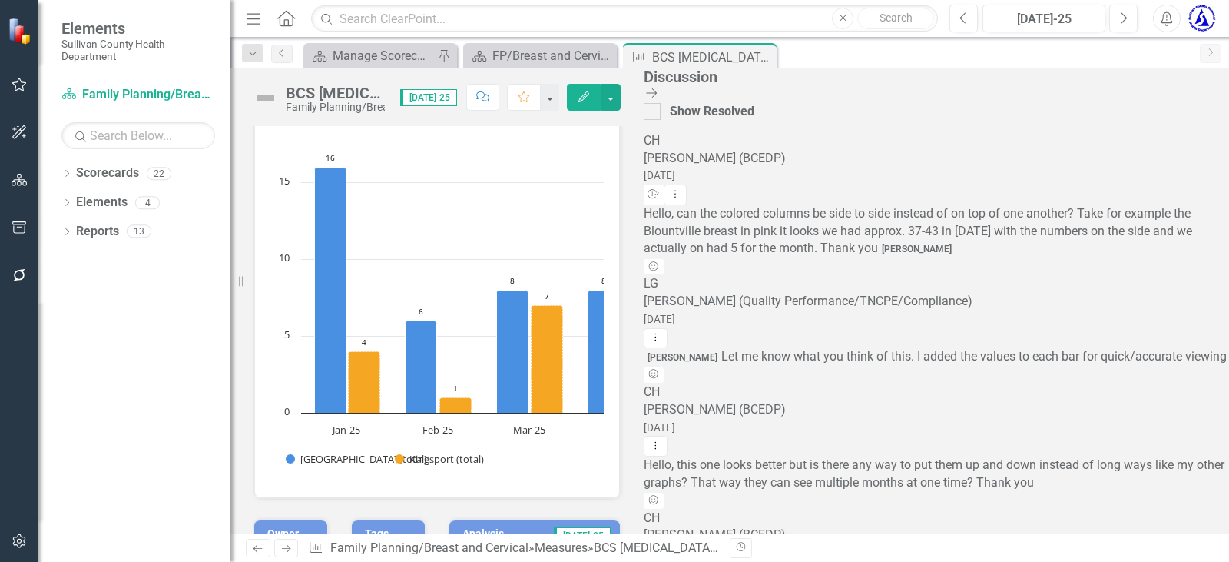
scroll to position [75, 0]
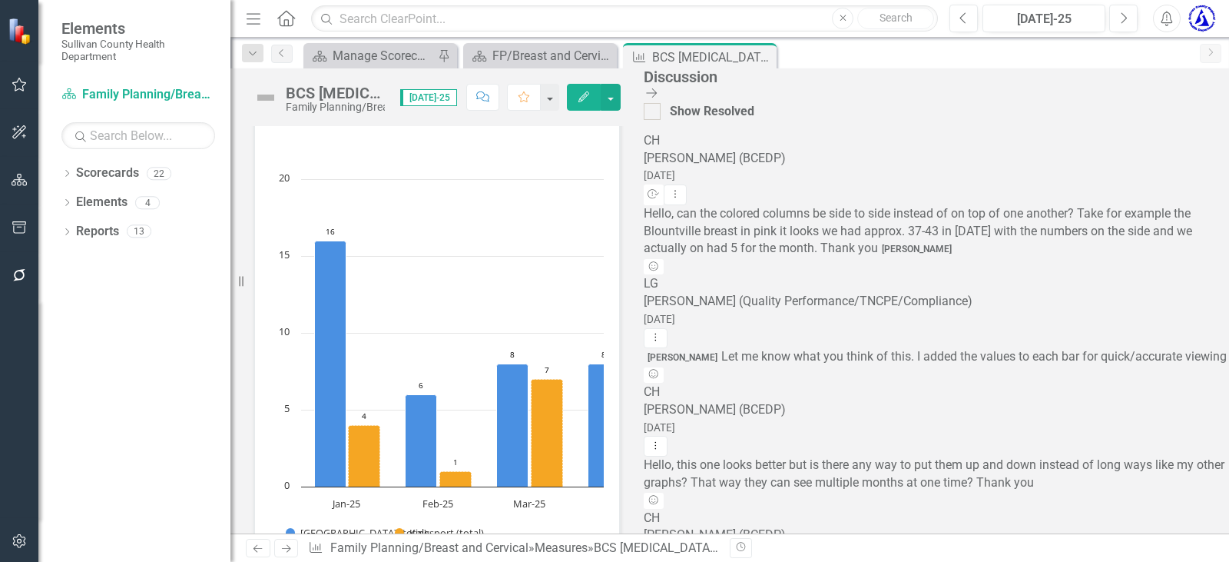
drag, startPoint x: 1096, startPoint y: 380, endPoint x: 883, endPoint y: 372, distance: 212.9
click at [883, 373] on div "BCS Cancer Screenings Family Planning/Breast and Cervical Score: N/A Jul-25 Com…" at bounding box center [729, 300] width 999 height 465
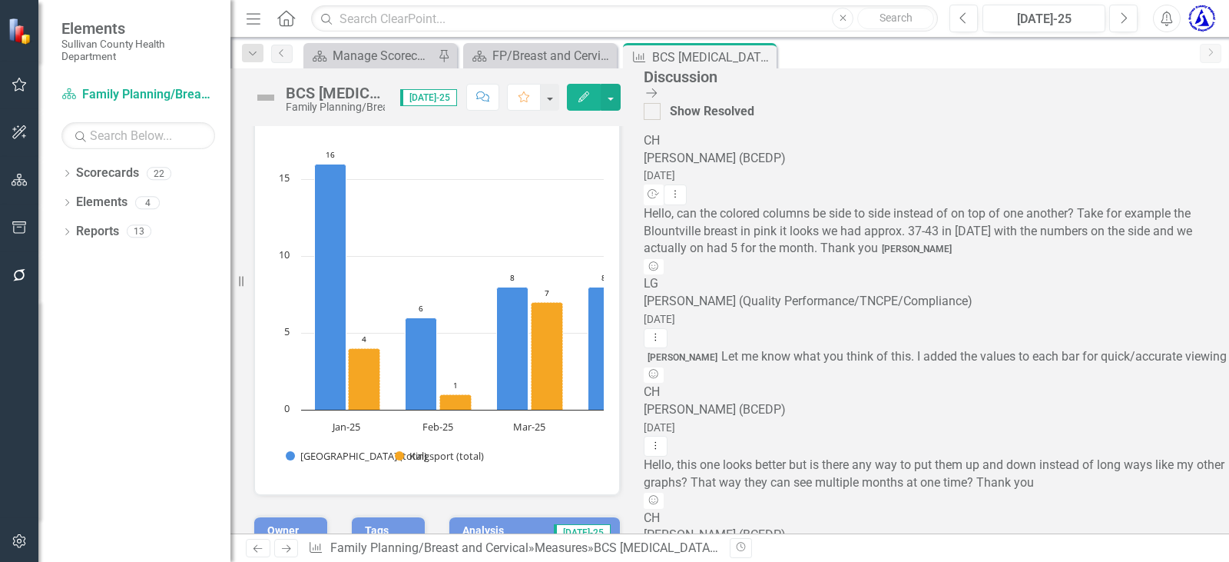
scroll to position [2036, 0]
click at [1145, 267] on link "Trash Delete Comment" at bounding box center [1126, 269] width 127 height 28
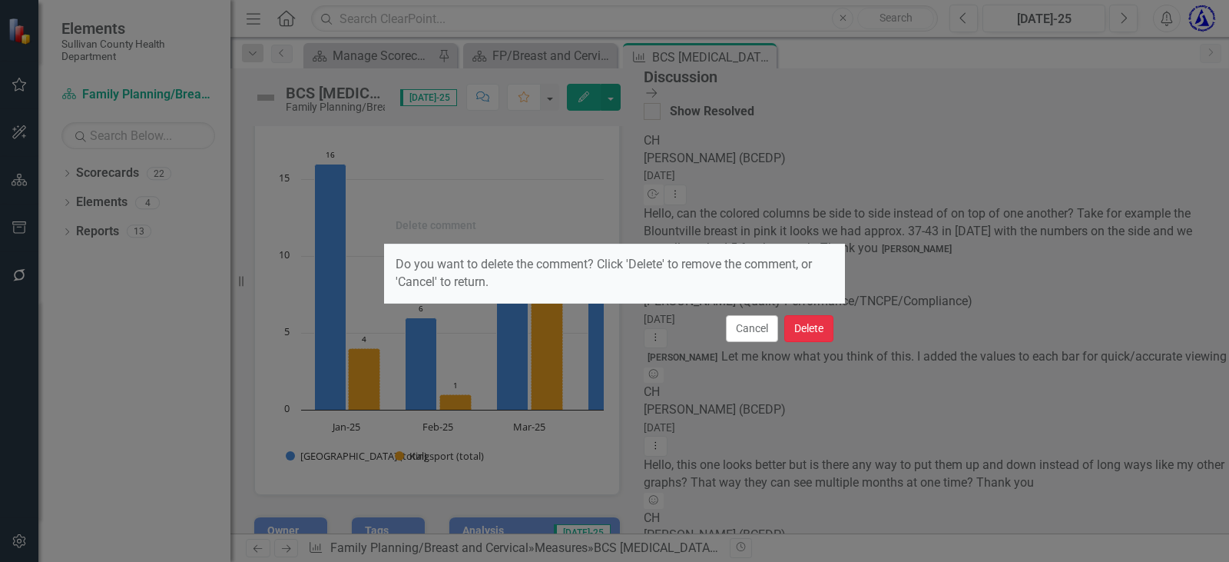
click at [795, 330] on button "Delete" at bounding box center [808, 328] width 49 height 27
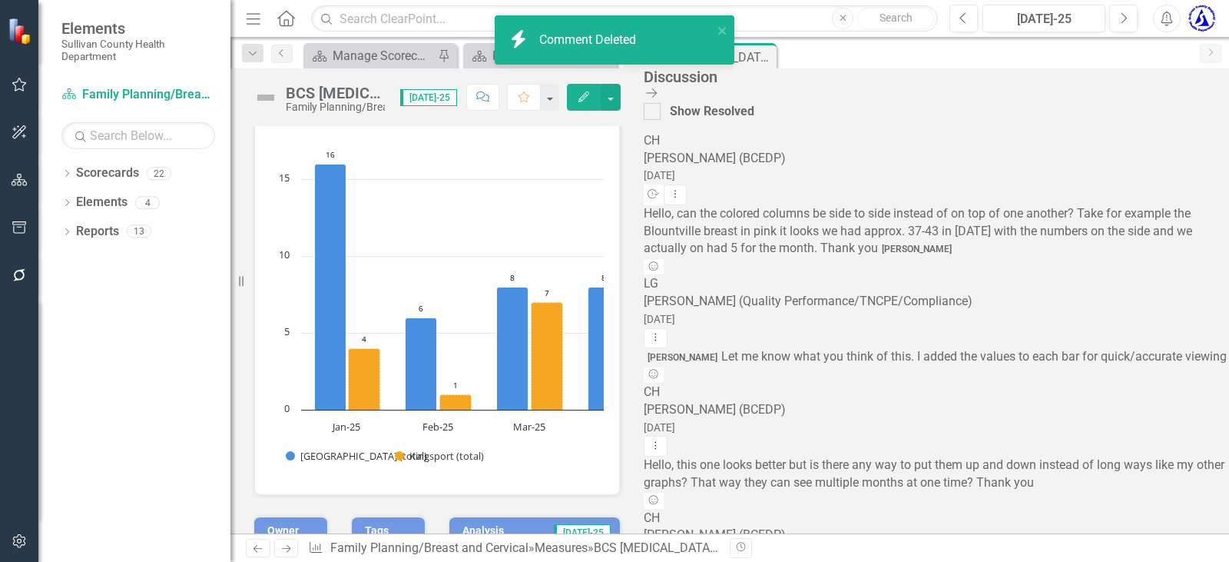
scroll to position [1922, 0]
click at [395, 176] on rect "Interactive chart" at bounding box center [608, 248] width 677 height 461
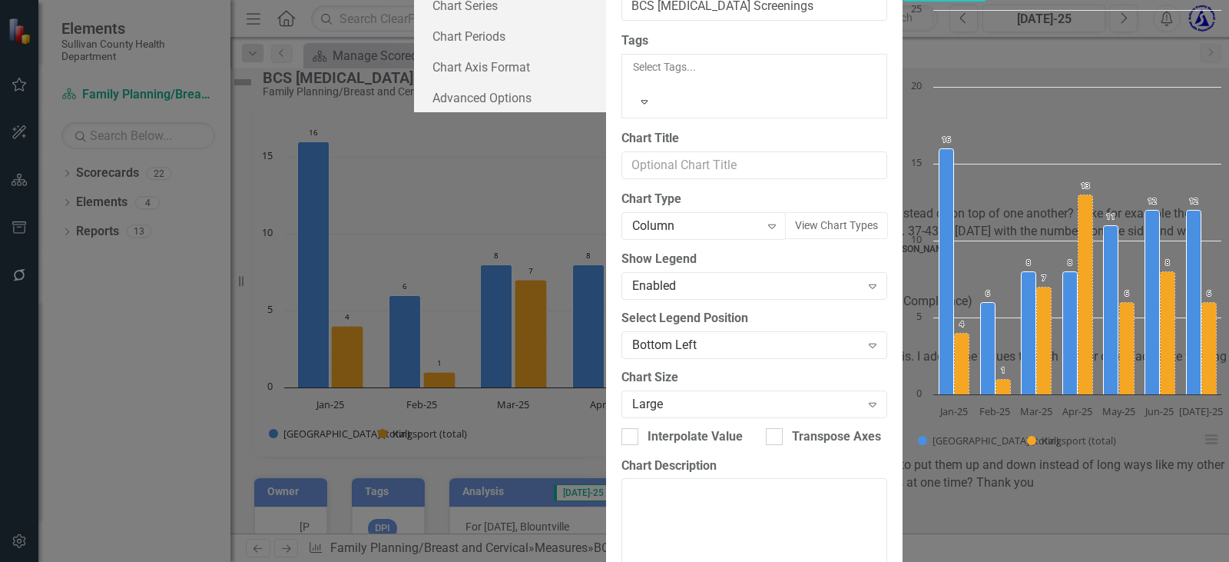
scroll to position [157, 0]
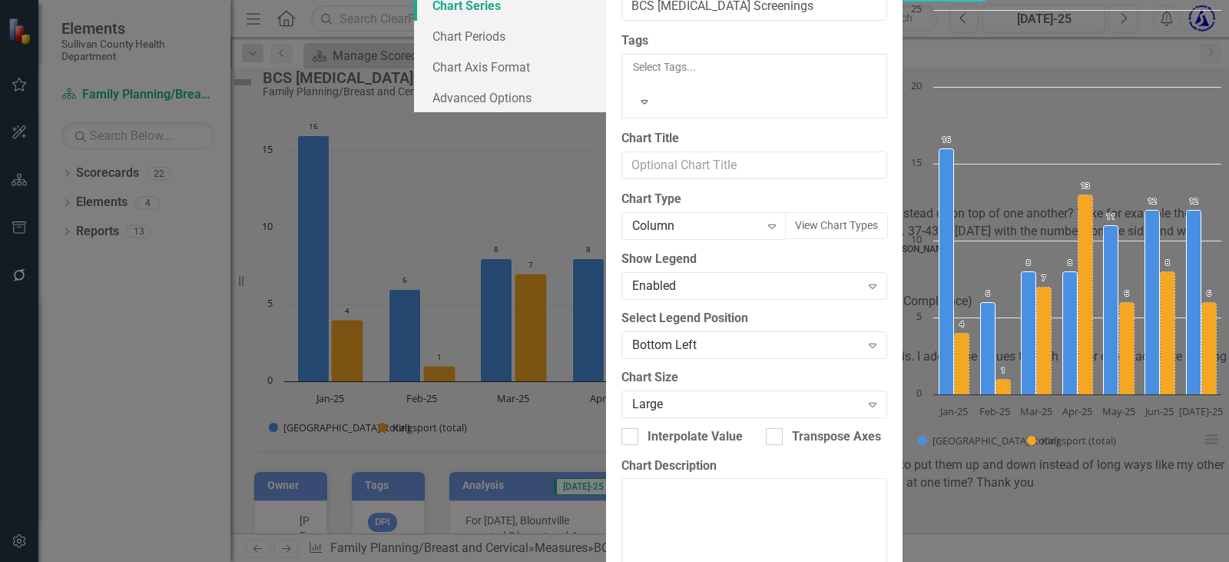
click at [414, 21] on link "Chart Series" at bounding box center [510, 5] width 192 height 31
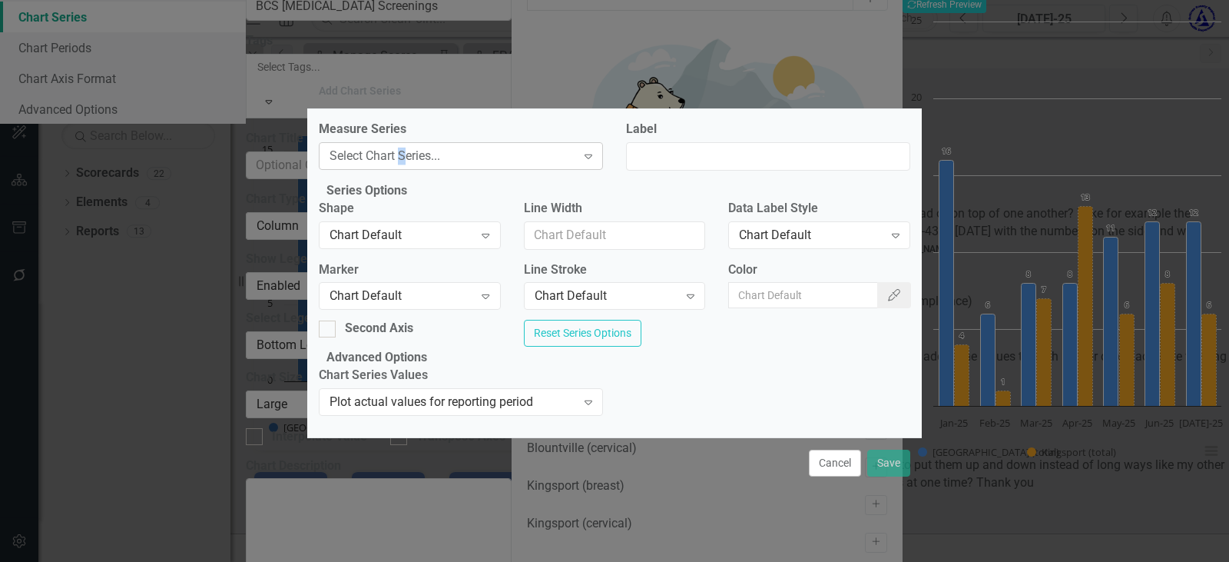
click at [405, 147] on div "Select Chart Series..." at bounding box center [453, 156] width 247 height 18
click at [718, 142] on input "Label" at bounding box center [768, 156] width 284 height 28
click at [827, 476] on button "Cancel" at bounding box center [835, 462] width 52 height 27
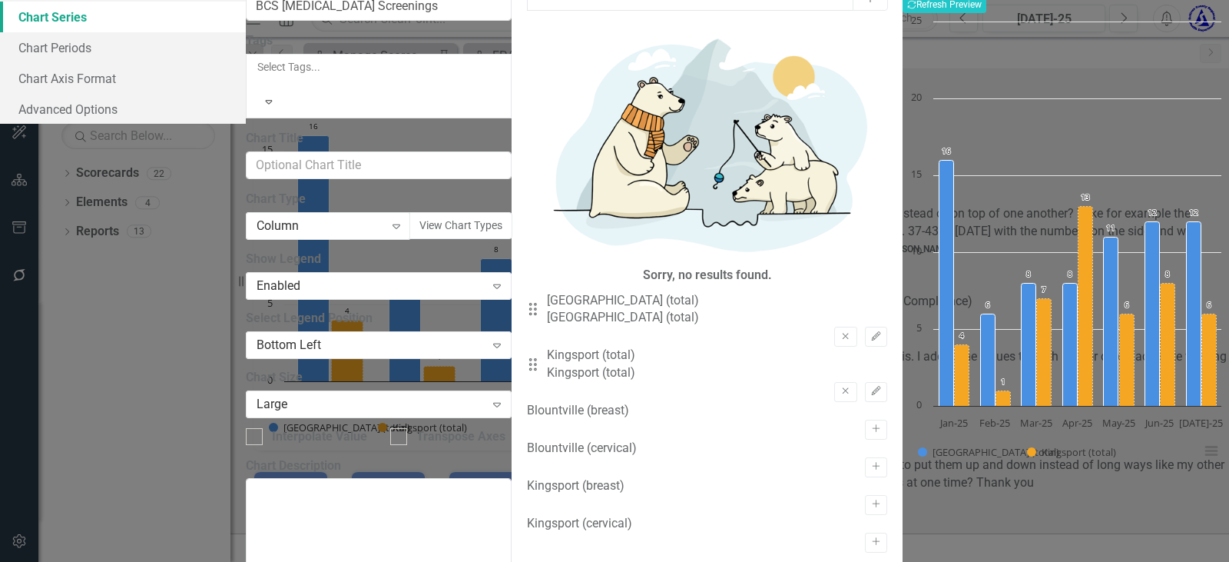
click at [523, 356] on div "Drag" at bounding box center [537, 363] width 28 height 15
click at [523, 356] on icon "Drag" at bounding box center [533, 363] width 20 height 15
click at [246, 63] on link "Chart Periods" at bounding box center [123, 47] width 246 height 31
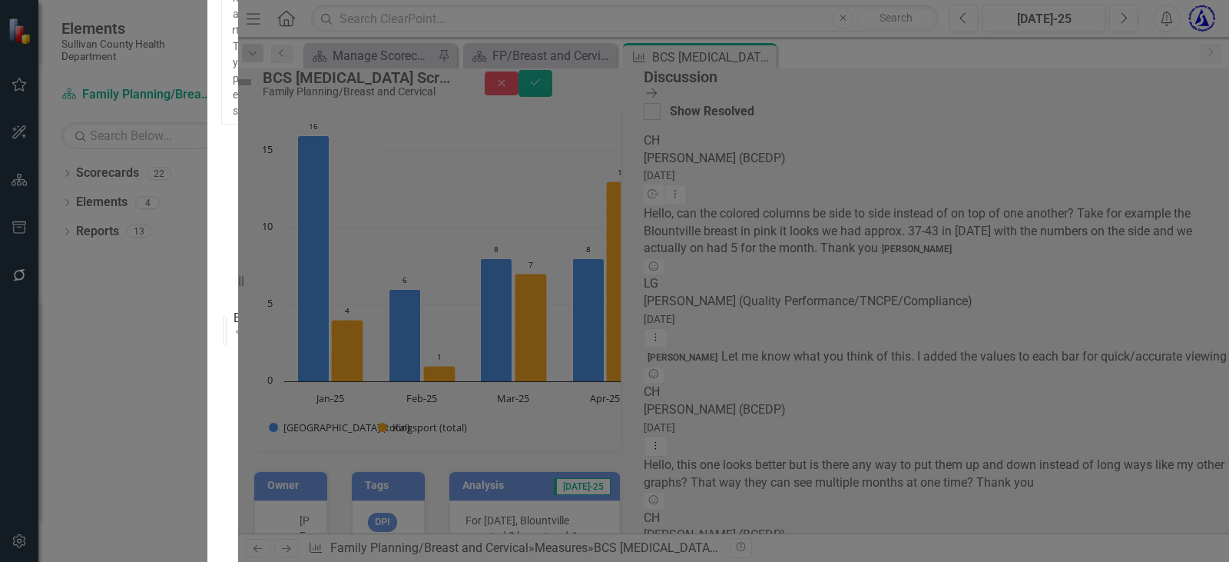
scroll to position [117, 0]
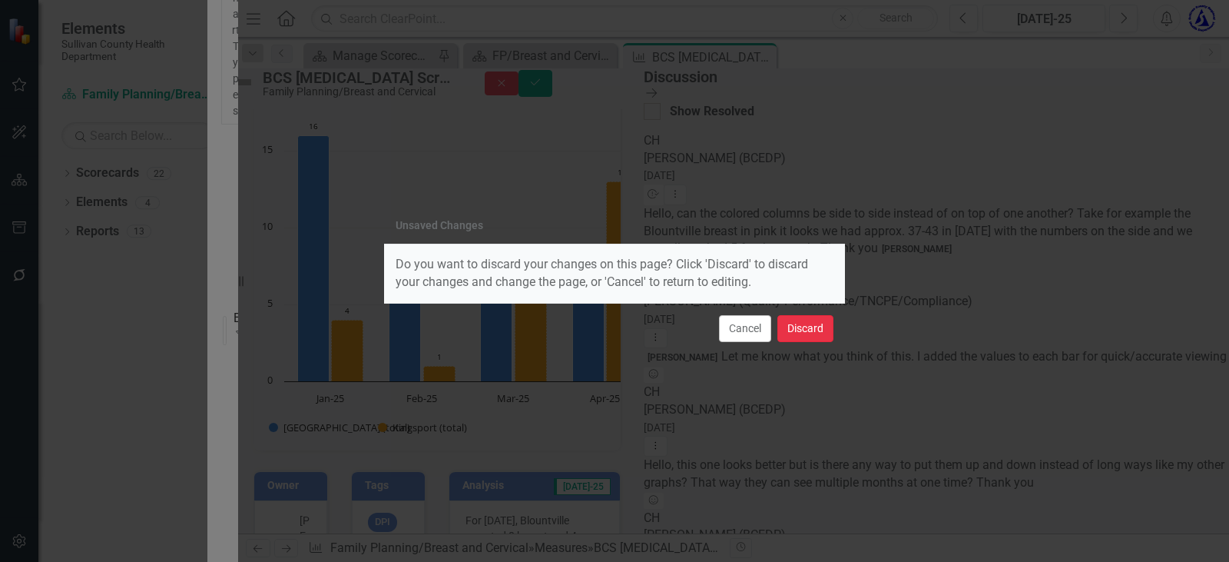
click at [799, 325] on button "Discard" at bounding box center [805, 328] width 56 height 27
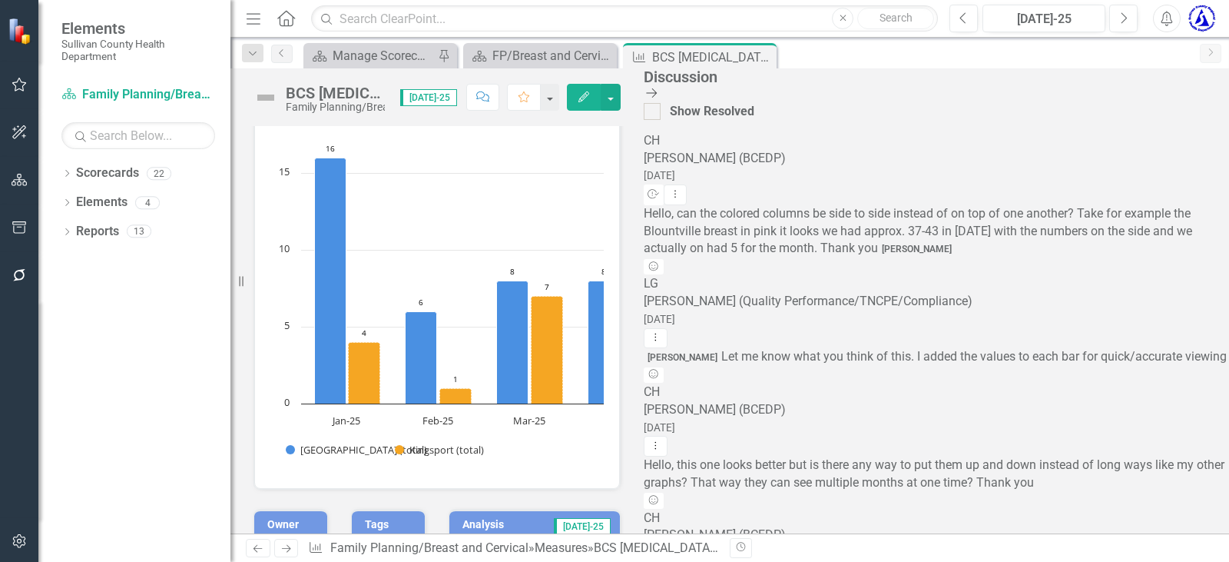
scroll to position [151, 0]
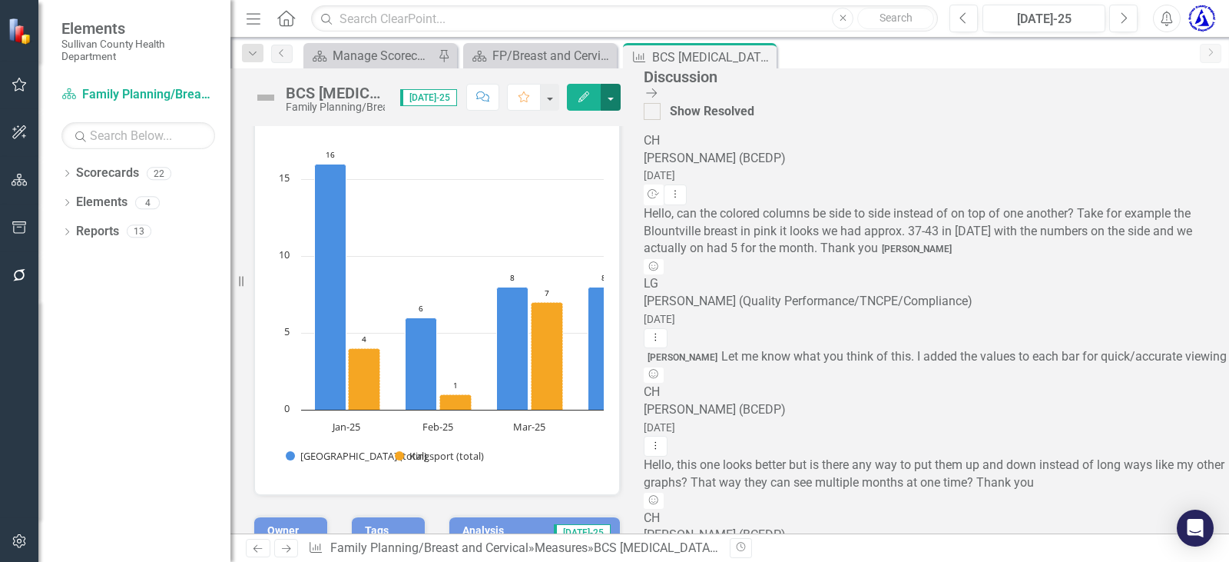
click at [621, 102] on button "button" at bounding box center [611, 97] width 20 height 27
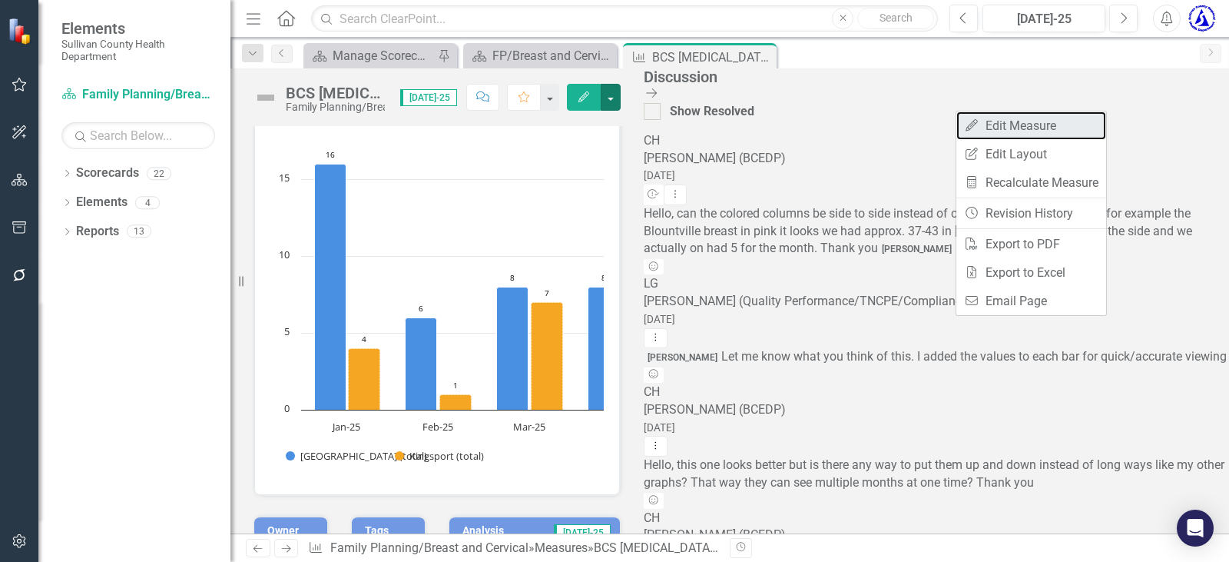
click at [1000, 128] on link "Edit Edit Measure" at bounding box center [1031, 125] width 150 height 28
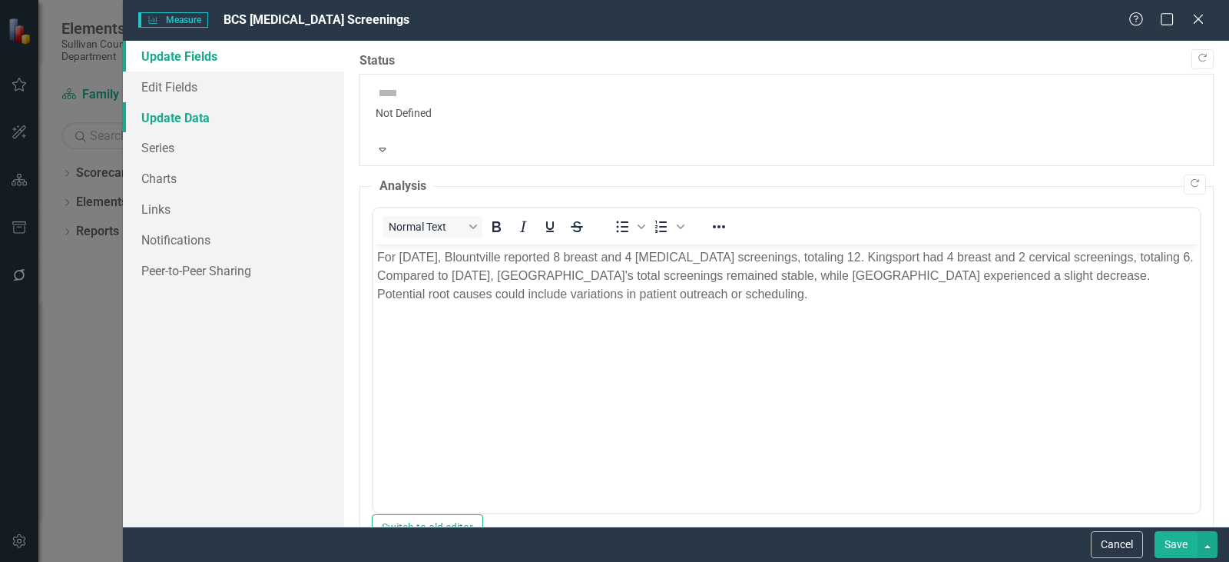
scroll to position [0, 0]
click at [167, 145] on link "Series" at bounding box center [233, 147] width 221 height 31
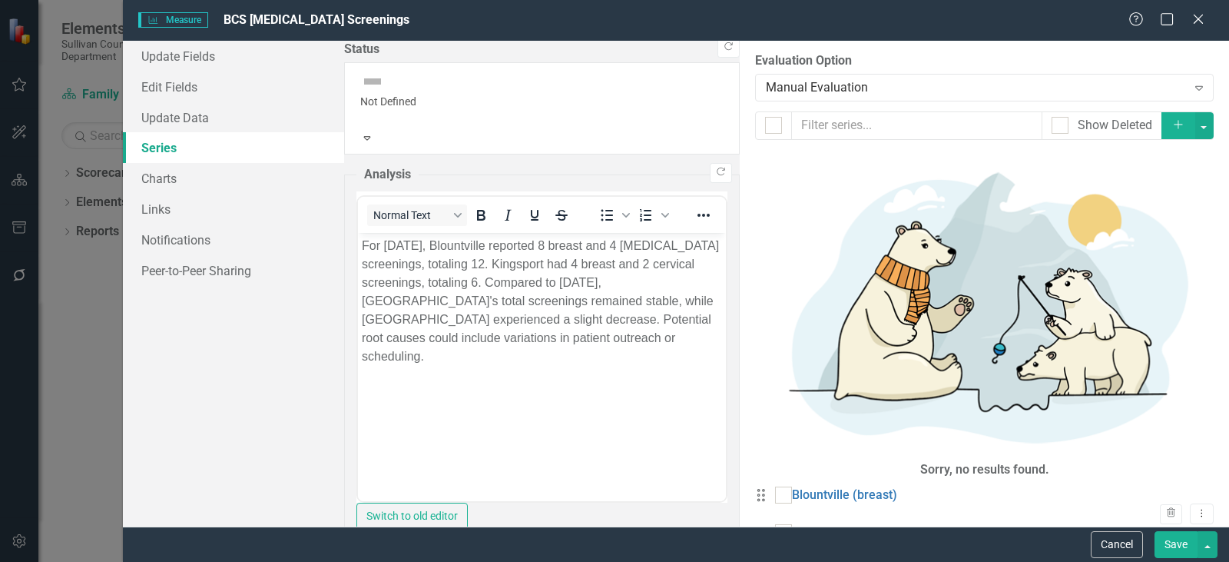
click at [1182, 127] on icon "Add" at bounding box center [1178, 124] width 14 height 11
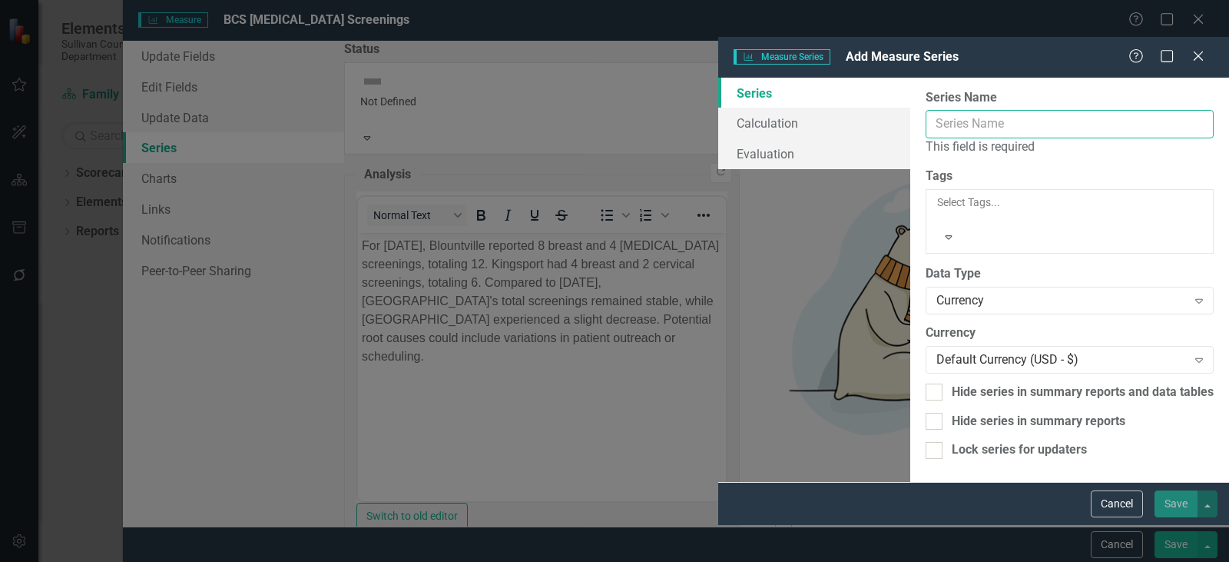
click at [926, 110] on input "Series Name" at bounding box center [1070, 124] width 288 height 28
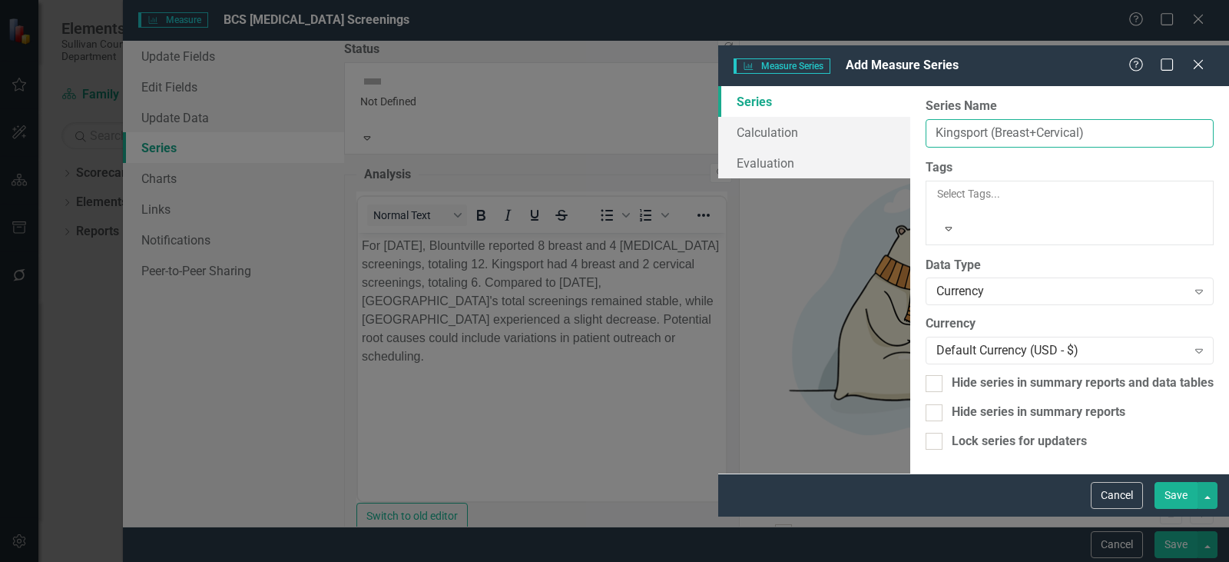
type input "Kingsport (Breast+Cervical)"
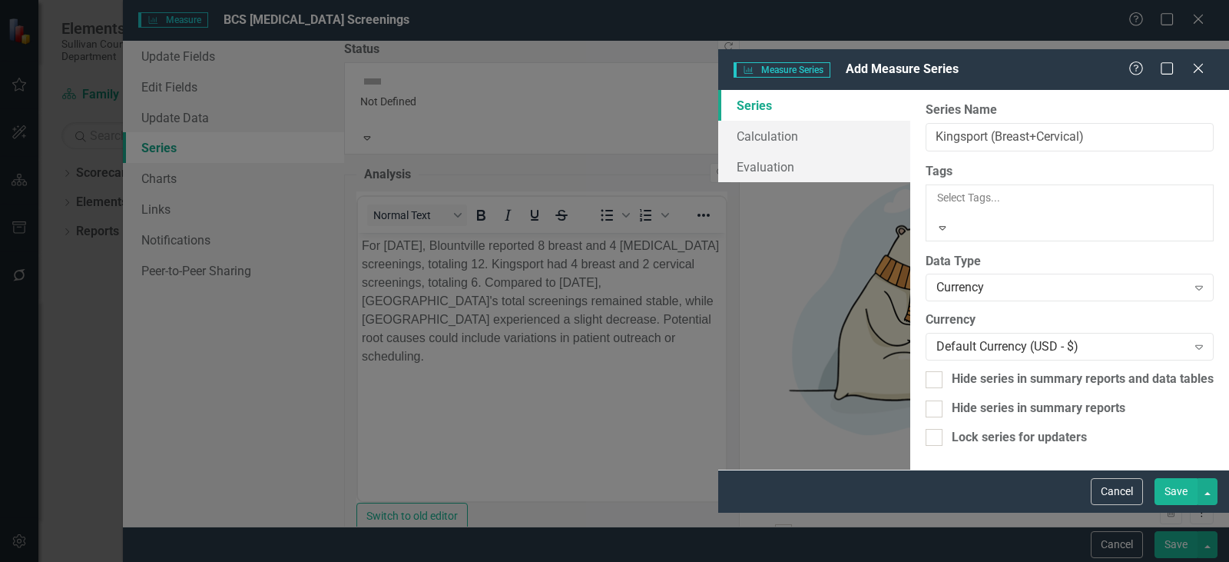
click at [936, 205] on div at bounding box center [1070, 212] width 268 height 15
click at [910, 398] on div "From this page, you can edit the name, type, and visibility options of your ser…" at bounding box center [1069, 279] width 319 height 379
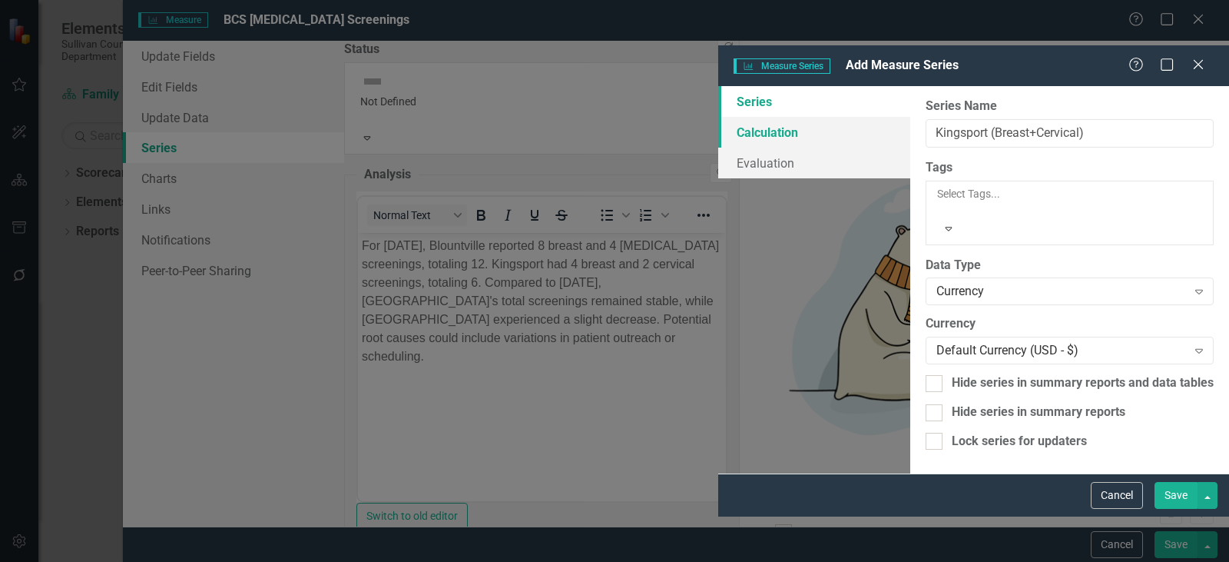
click at [718, 117] on link "Calculation" at bounding box center [814, 132] width 192 height 31
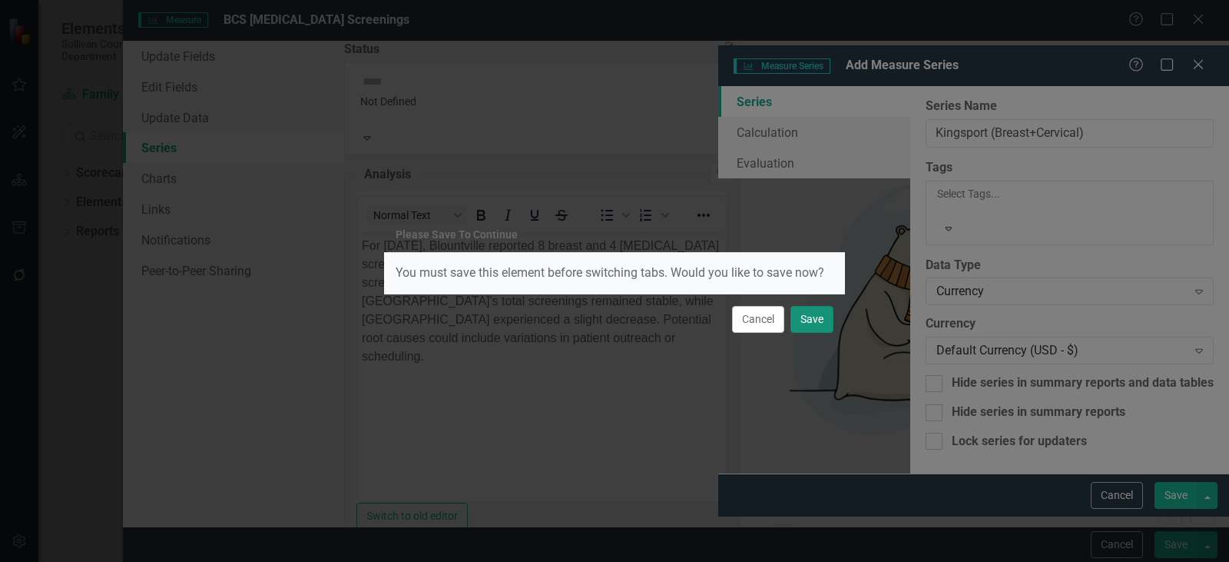
click at [800, 320] on button "Save" at bounding box center [811, 319] width 43 height 27
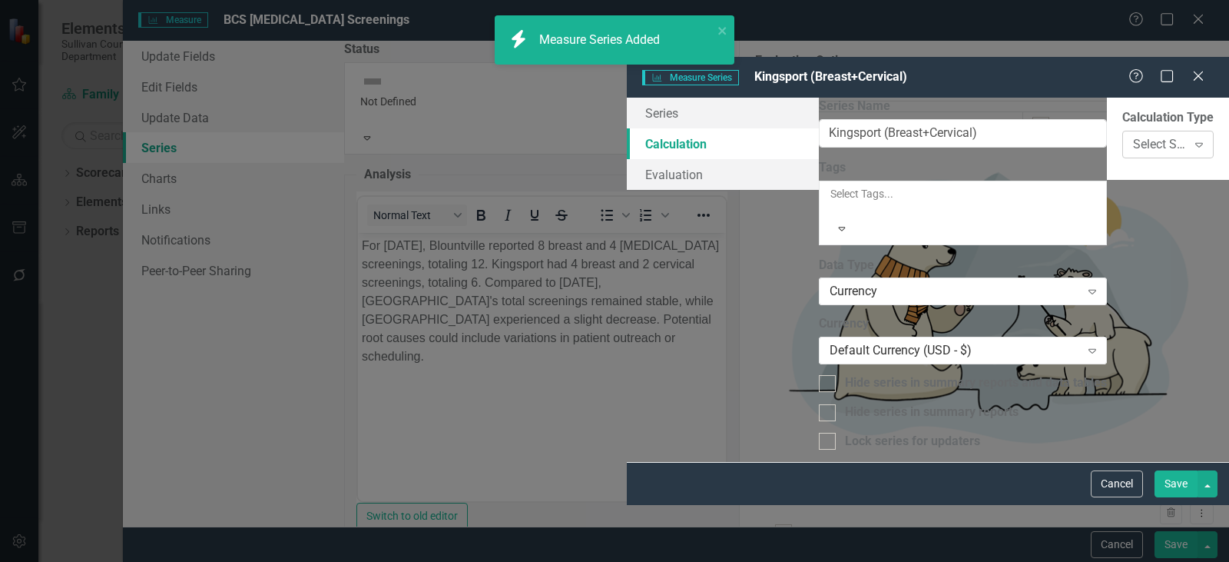
click at [1133, 136] on div "Select Series Calculation Type" at bounding box center [1160, 145] width 54 height 18
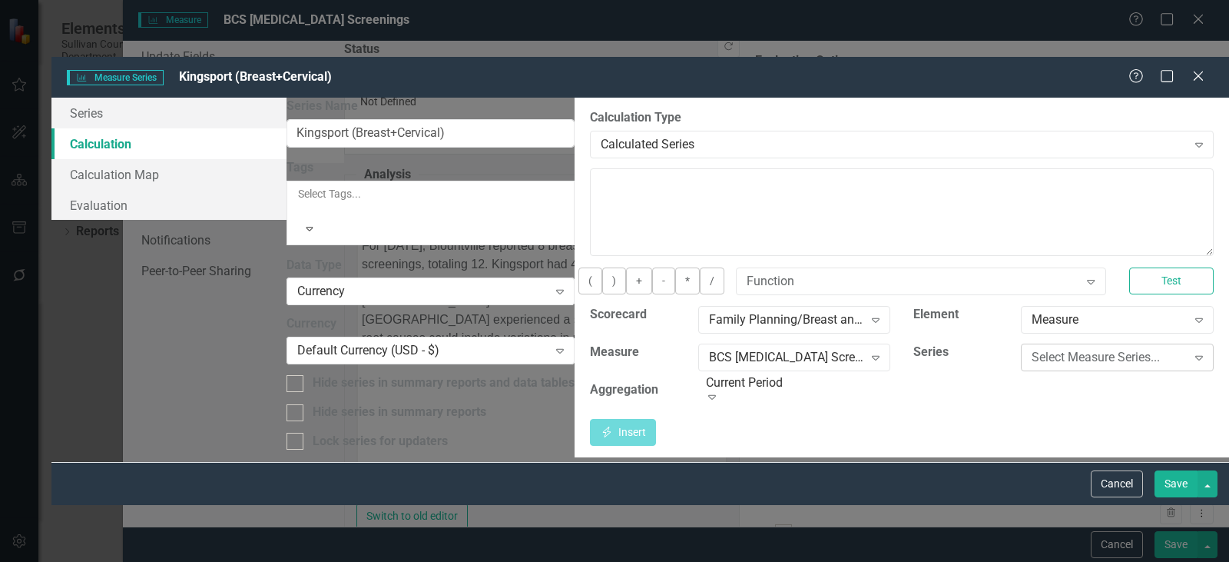
click at [1084, 349] on div "Select Measure Series..." at bounding box center [1109, 358] width 154 height 18
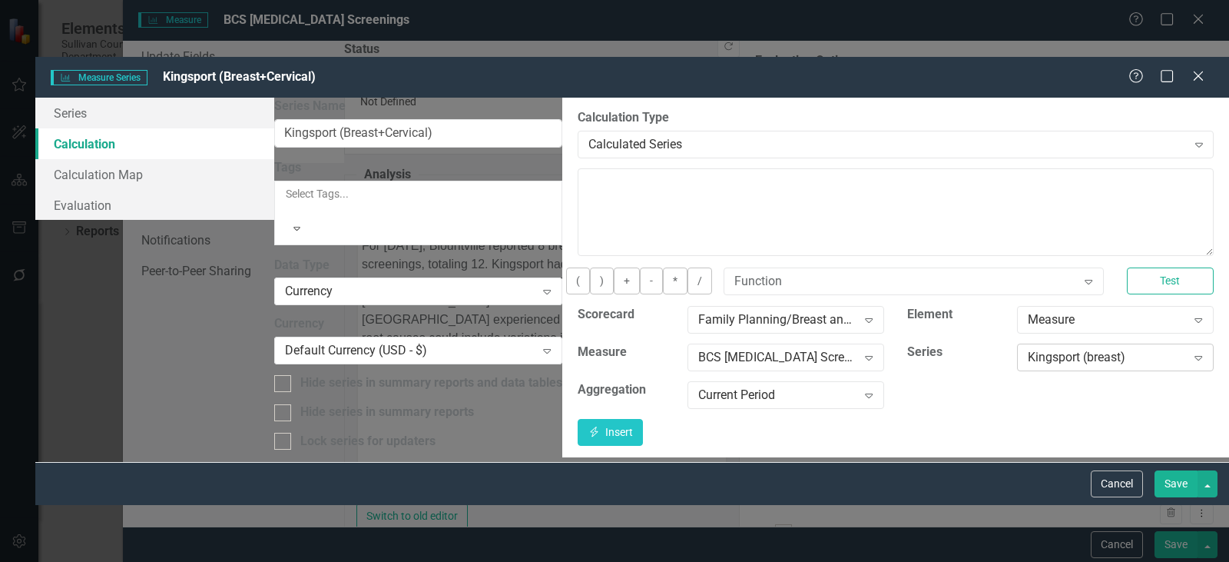
click at [1194, 351] on icon "Expand" at bounding box center [1198, 357] width 15 height 12
click at [897, 419] on div "Insert Insert" at bounding box center [896, 432] width 636 height 27
click at [614, 267] on button "+" at bounding box center [627, 280] width 26 height 27
click at [1116, 349] on div "Kingsport (breast)" at bounding box center [1107, 358] width 159 height 18
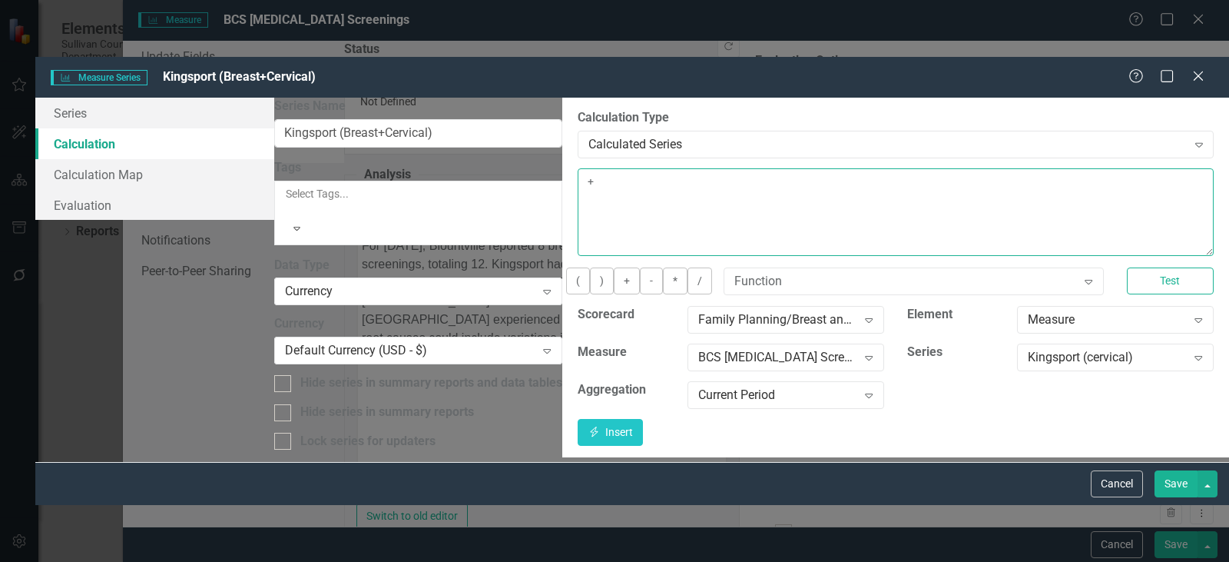
click at [578, 168] on textarea "+" at bounding box center [896, 212] width 636 height 88
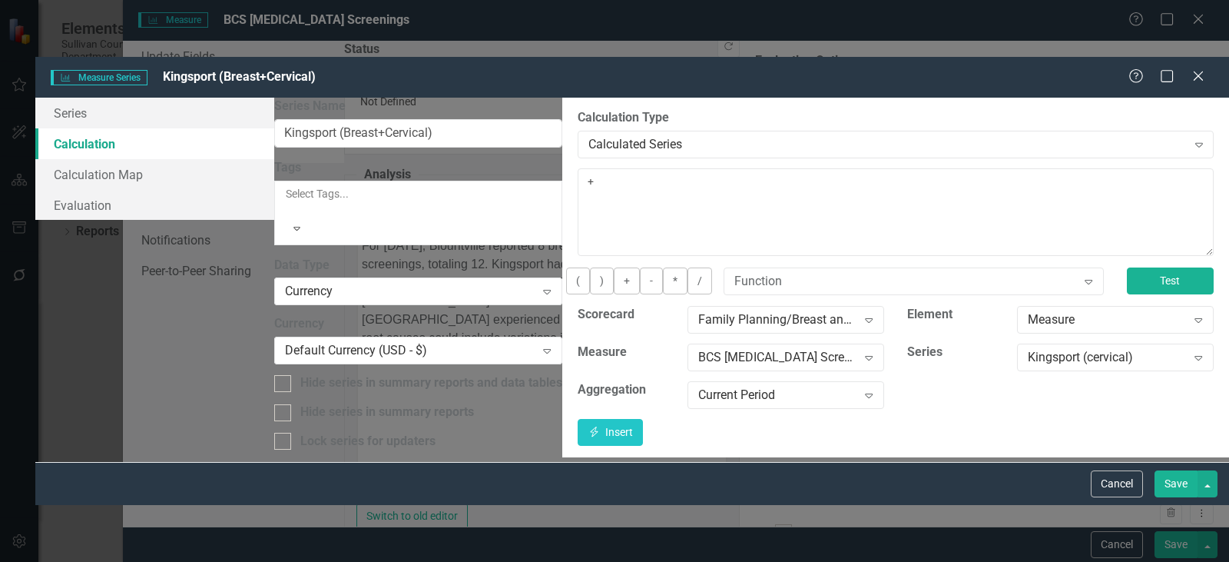
click at [1147, 267] on button "Test" at bounding box center [1170, 280] width 87 height 27
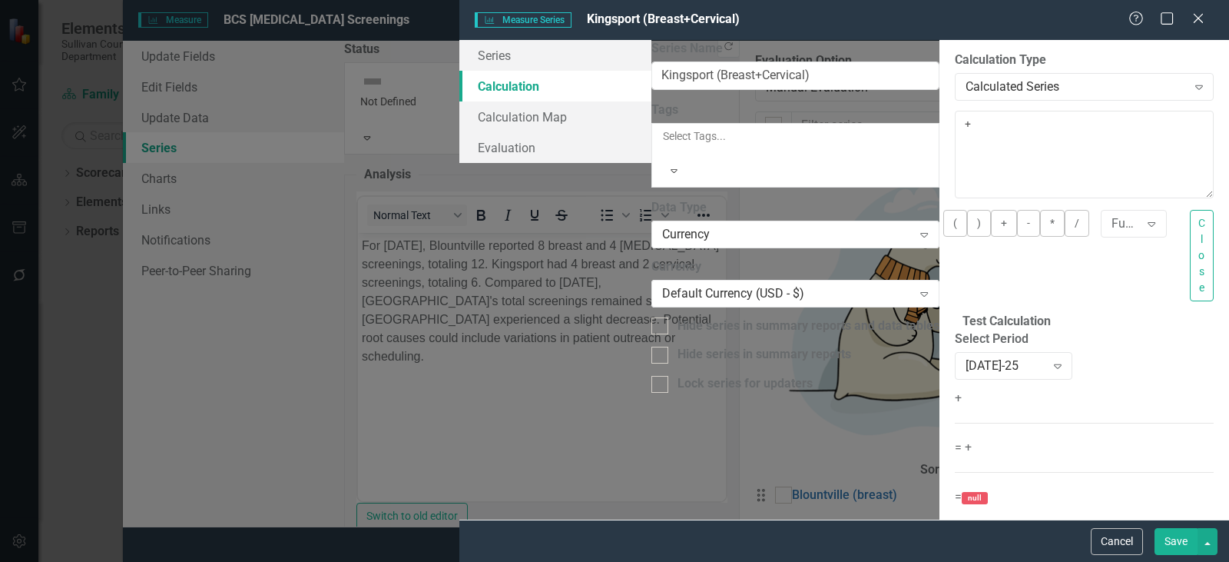
click at [955, 389] on div "+ = + = null" at bounding box center [1084, 448] width 259 height 118
click at [1190, 240] on button "Close" at bounding box center [1202, 255] width 24 height 91
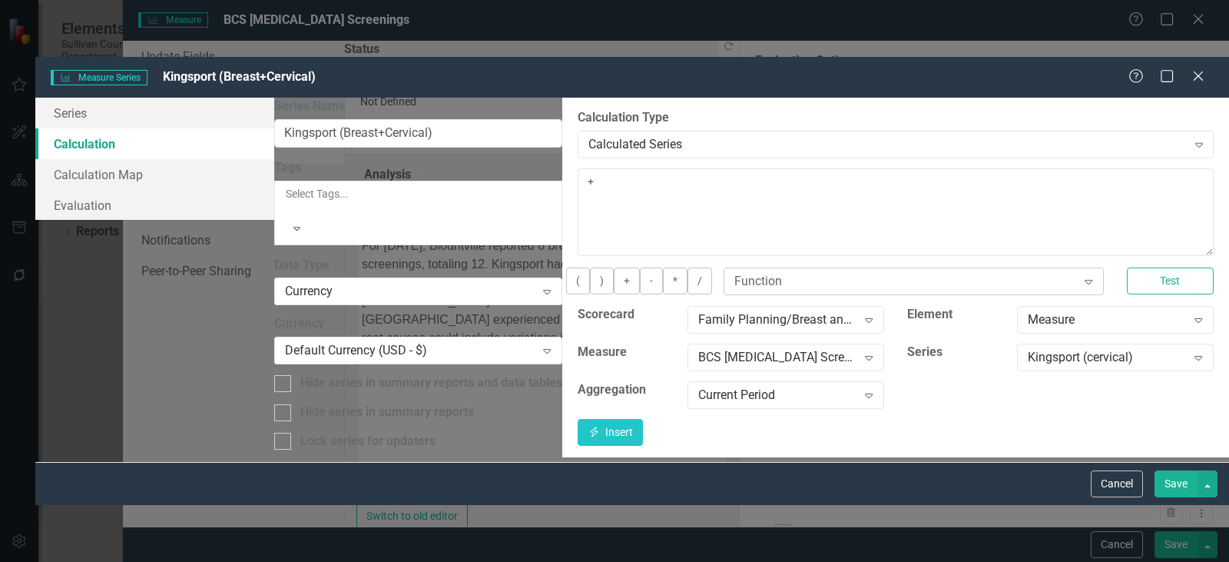
click at [734, 273] on div "Function" at bounding box center [905, 282] width 343 height 18
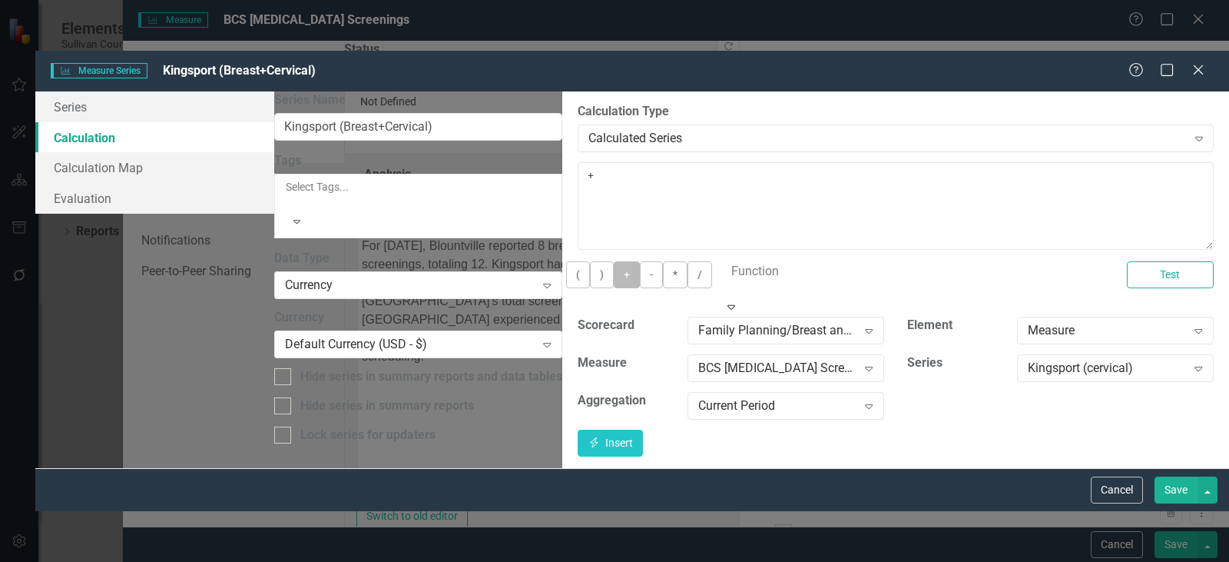
click at [614, 261] on button "+" at bounding box center [627, 274] width 26 height 27
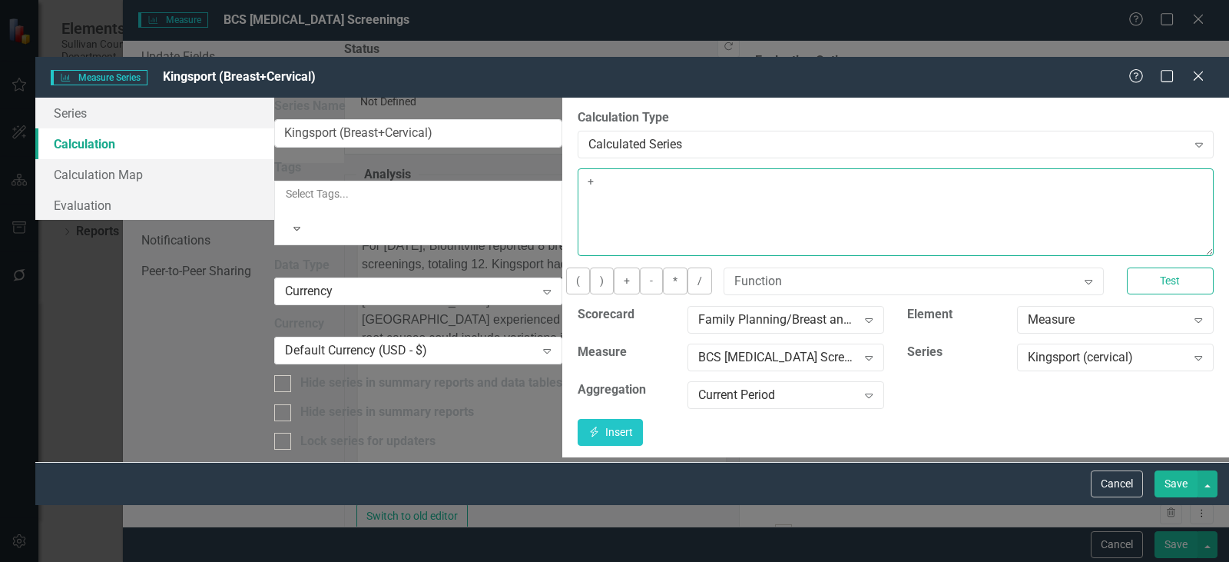
type textarea "+"
click at [1028, 311] on div "Measure" at bounding box center [1107, 320] width 159 height 18
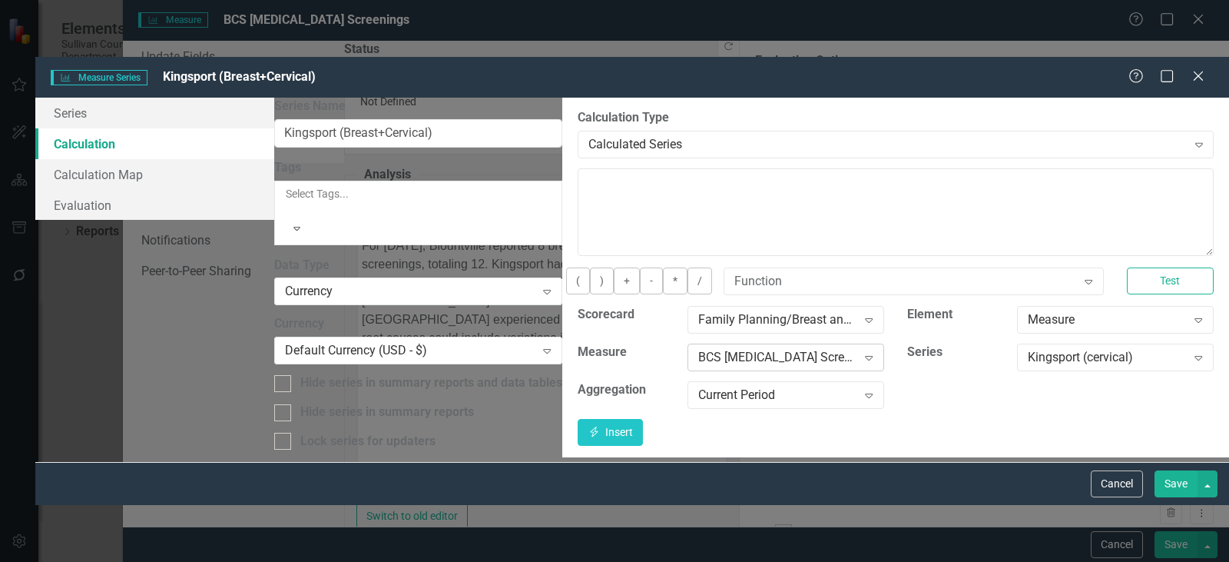
click at [794, 349] on div "BCS [MEDICAL_DATA] Screenings" at bounding box center [777, 358] width 159 height 18
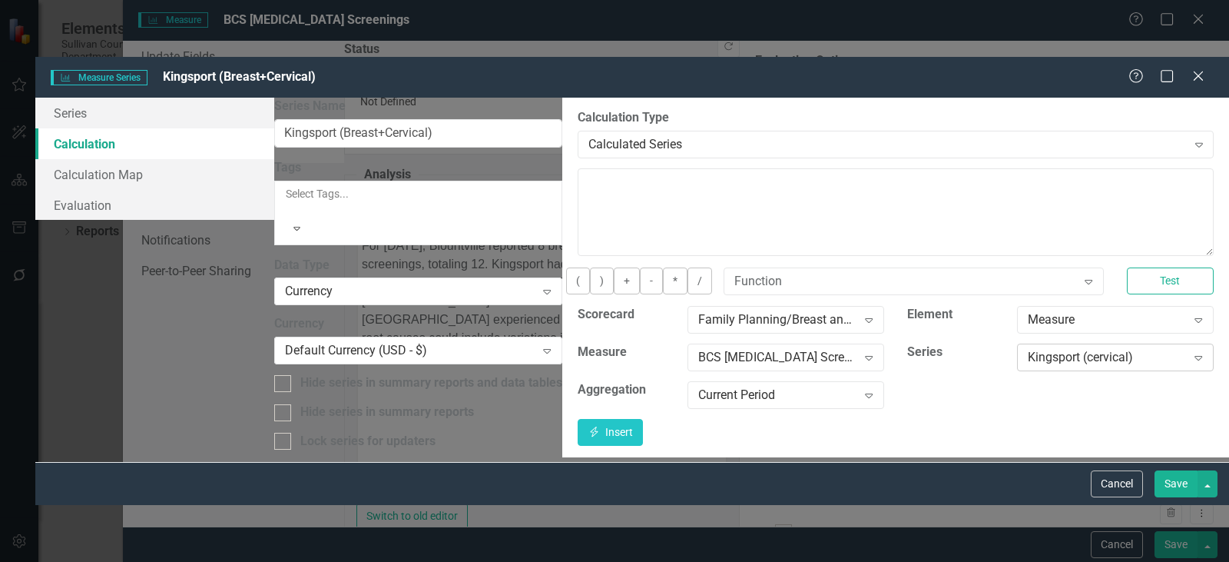
click at [1028, 349] on div "Kingsport (cervical)" at bounding box center [1107, 358] width 159 height 18
click at [951, 357] on div "Scorecard Family Planning/Breast and Cervical Expand Element Measure Expand Mea…" at bounding box center [895, 362] width 659 height 113
click at [1033, 349] on div "Kingsport (cervical)" at bounding box center [1107, 358] width 159 height 18
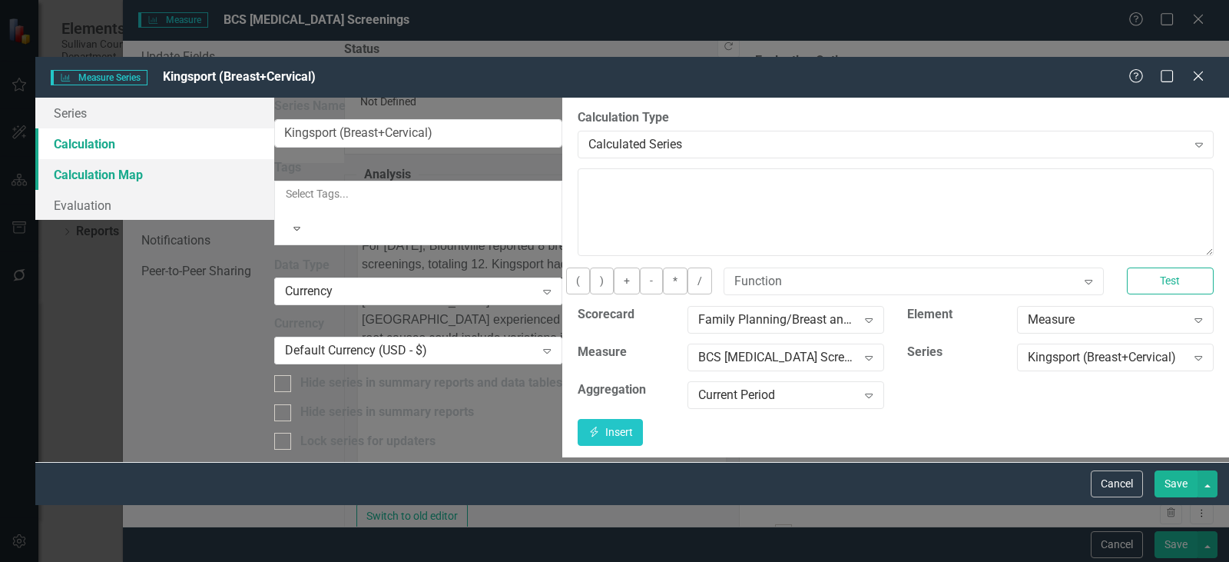
click at [274, 159] on link "Calculation Map" at bounding box center [154, 174] width 239 height 31
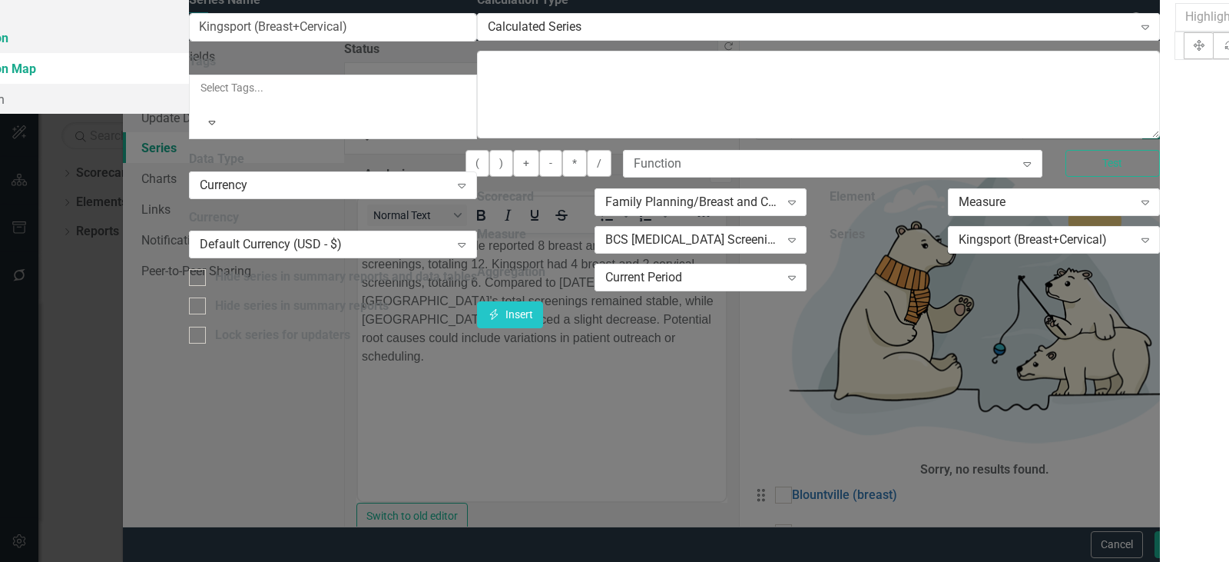
click at [189, 53] on link "Calculation" at bounding box center [59, 37] width 260 height 31
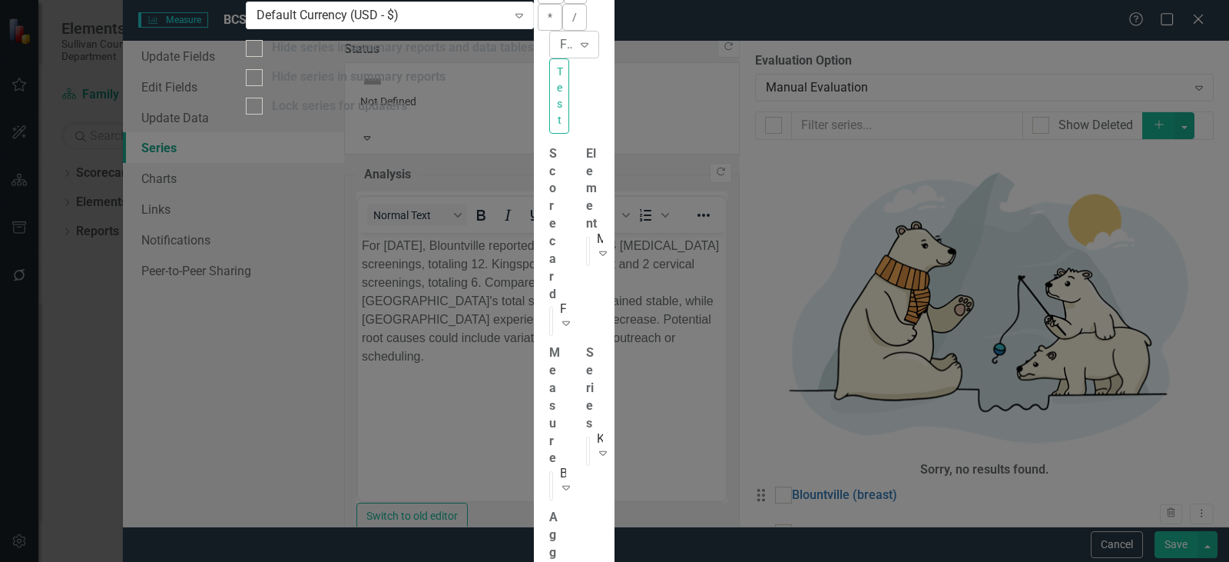
click at [572, 53] on div "Function" at bounding box center [566, 44] width 12 height 18
drag, startPoint x: 537, startPoint y: 148, endPoint x: 436, endPoint y: 130, distance: 102.3
click at [436, 130] on div "Series Calculation Calculation Map Evaluation From this page, you can edit the …" at bounding box center [614, 280] width 1229 height 1034
type textarea "("
click at [603, 248] on div "Measure" at bounding box center [600, 239] width 6 height 18
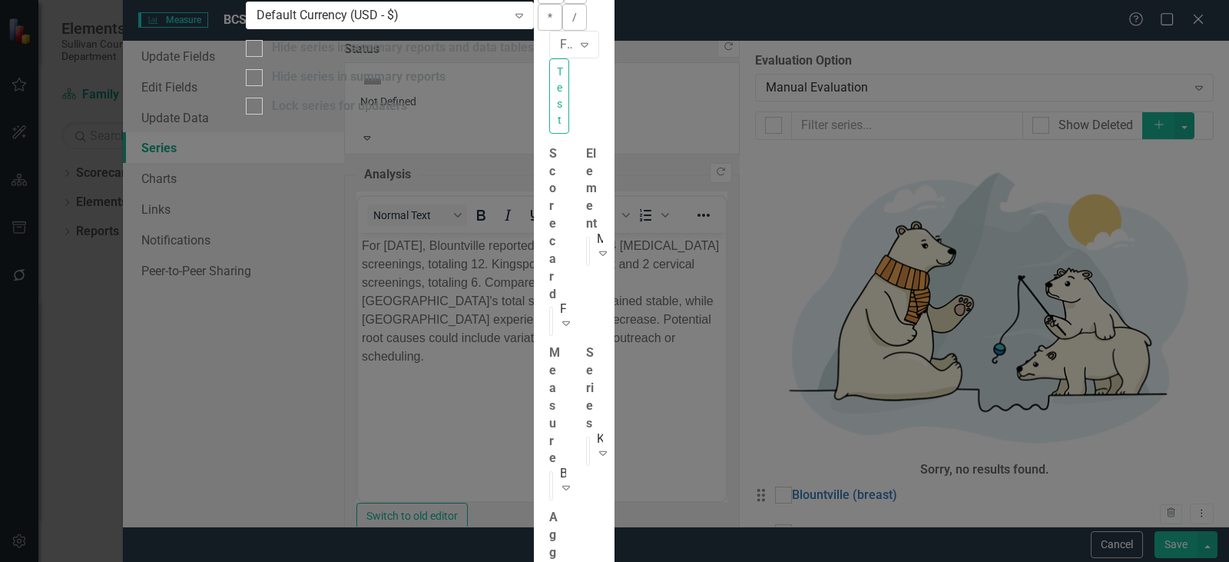
click at [598, 237] on div "Element" at bounding box center [586, 190] width 23 height 91
click at [574, 481] on icon "Expand" at bounding box center [565, 487] width 15 height 12
click at [611, 359] on div "Scorecard Family Planning/Breast and Cervical Expand Element Measure Expand Mea…" at bounding box center [574, 435] width 73 height 581
drag, startPoint x: 506, startPoint y: 130, endPoint x: 492, endPoint y: 134, distance: 14.4
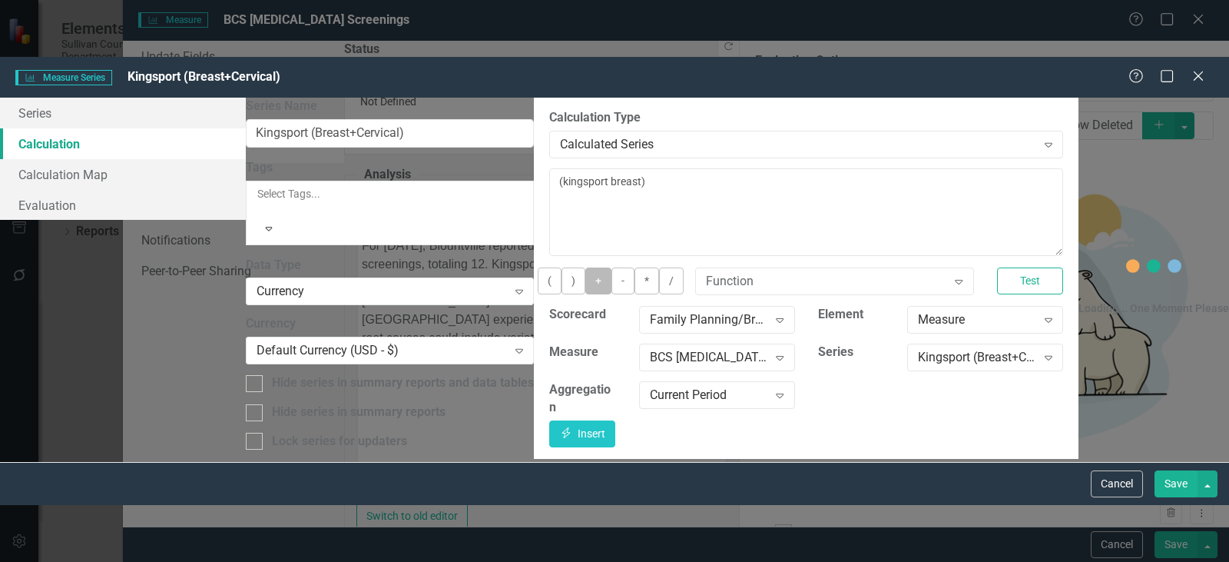
click at [585, 267] on button "+" at bounding box center [598, 280] width 26 height 27
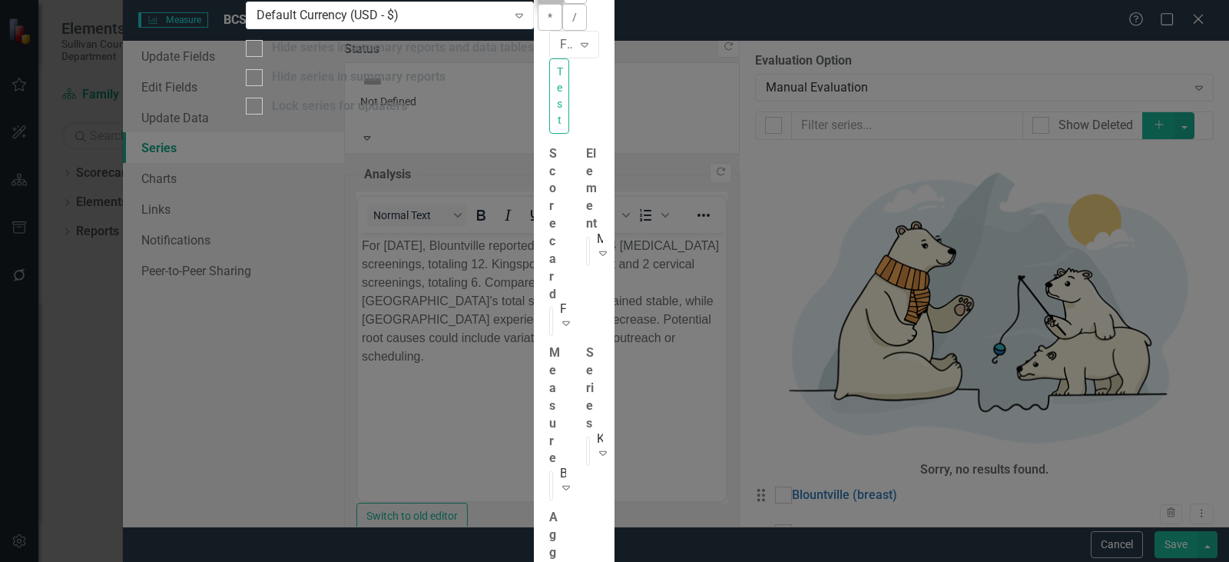
type textarea "(kingsport breast) + (kings"
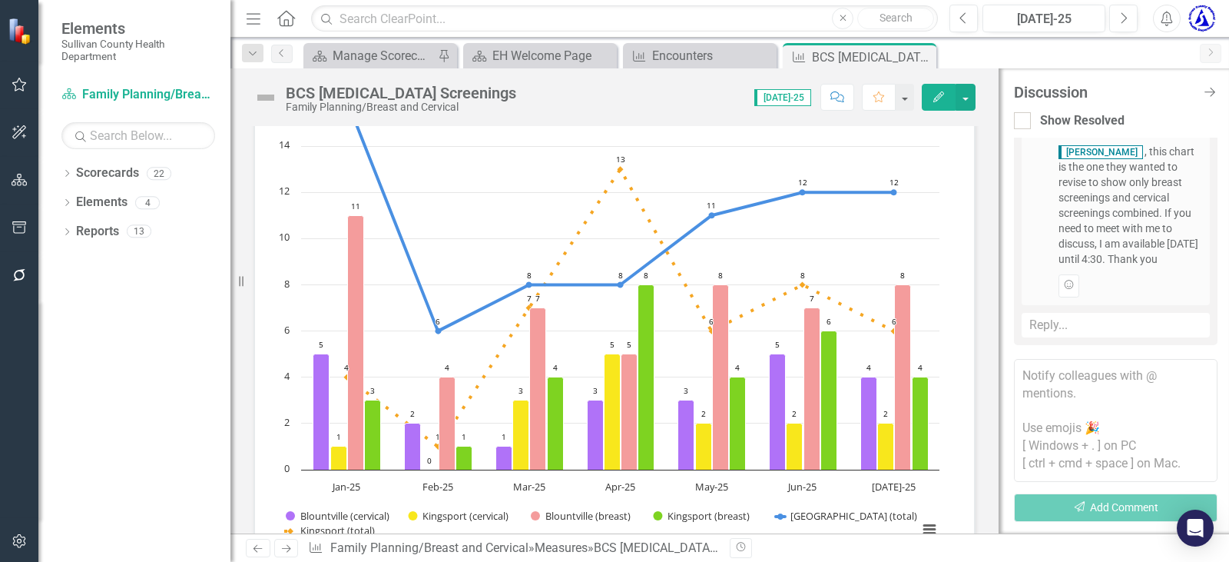
scroll to position [1344, 0]
click at [1062, 387] on textarea at bounding box center [1116, 420] width 204 height 123
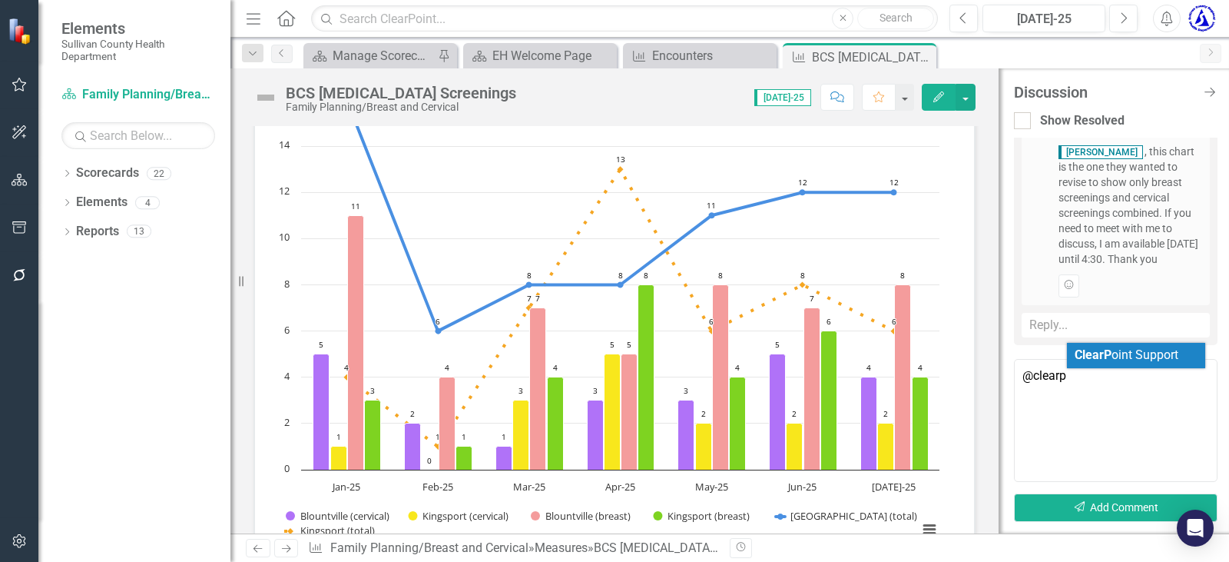
click at [1088, 358] on b "ClearP" at bounding box center [1093, 354] width 37 height 15
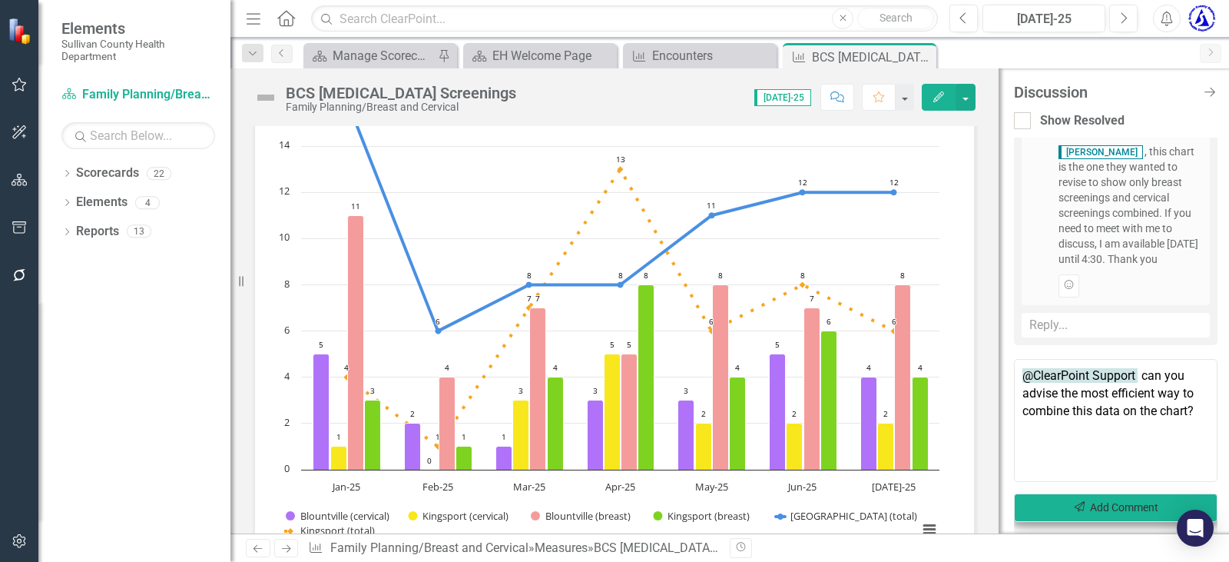
type textarea "@ClearPoint Support can you advise the most efficient way to combine this data …"
click at [1118, 510] on button "Send Add Comment" at bounding box center [1116, 507] width 204 height 28
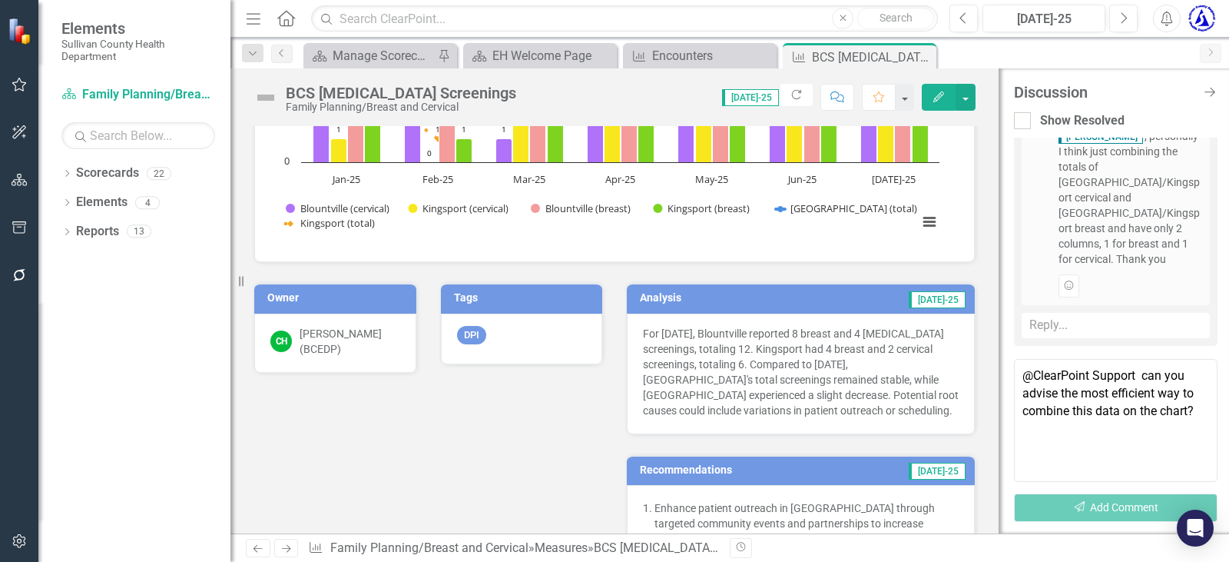
scroll to position [1745, 0]
click at [1078, 326] on div "Reply..." at bounding box center [1116, 325] width 188 height 25
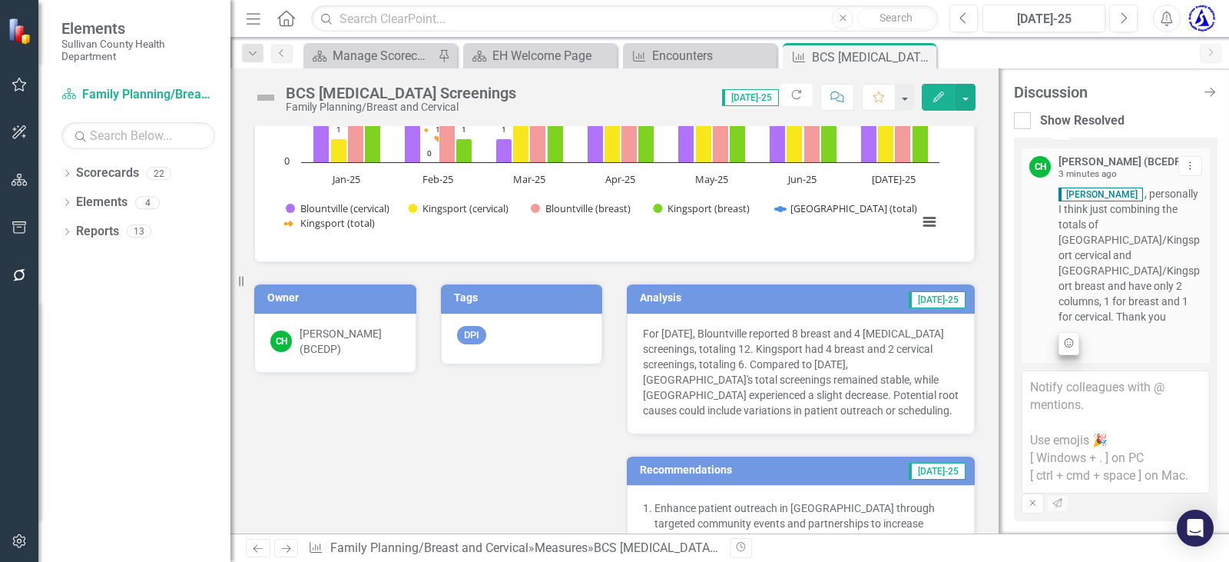
scroll to position [1703, 0]
drag, startPoint x: 1064, startPoint y: 393, endPoint x: 1072, endPoint y: 386, distance: 10.4
click at [1069, 389] on textarea at bounding box center [1116, 431] width 188 height 123
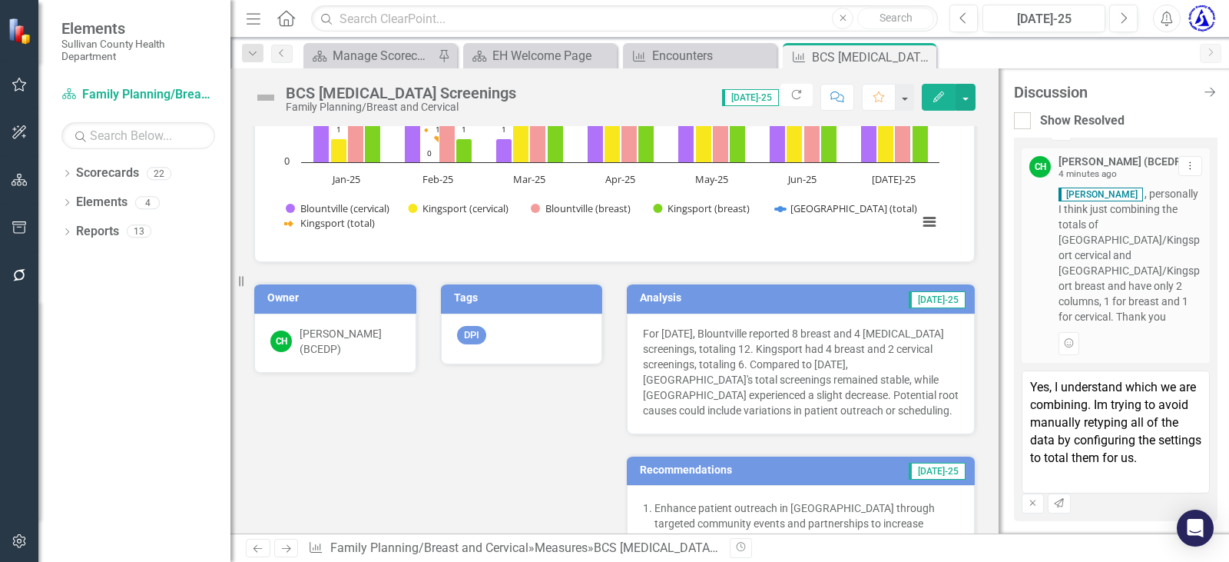
click at [1122, 396] on textarea "Yes, I understand which we are combining. Im trying to avoid manually retyping …" at bounding box center [1116, 431] width 188 height 123
type textarea "Yes, I understand which we are combining. I'm trying to avoid manually retyping…"
click at [1065, 499] on icon "Send" at bounding box center [1059, 503] width 12 height 9
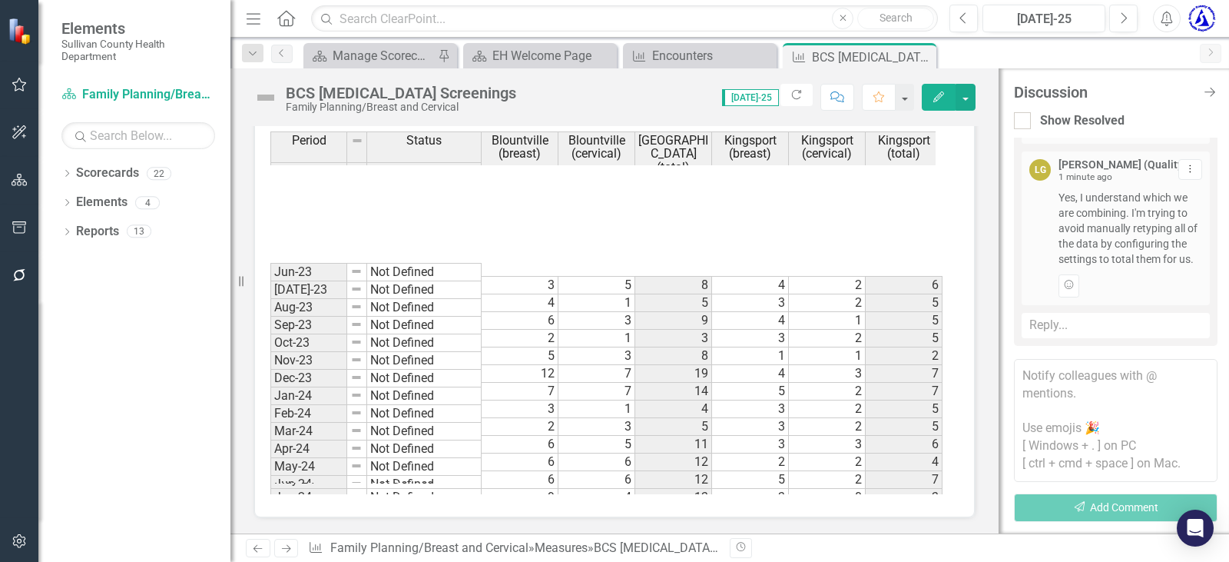
scroll to position [953, 0]
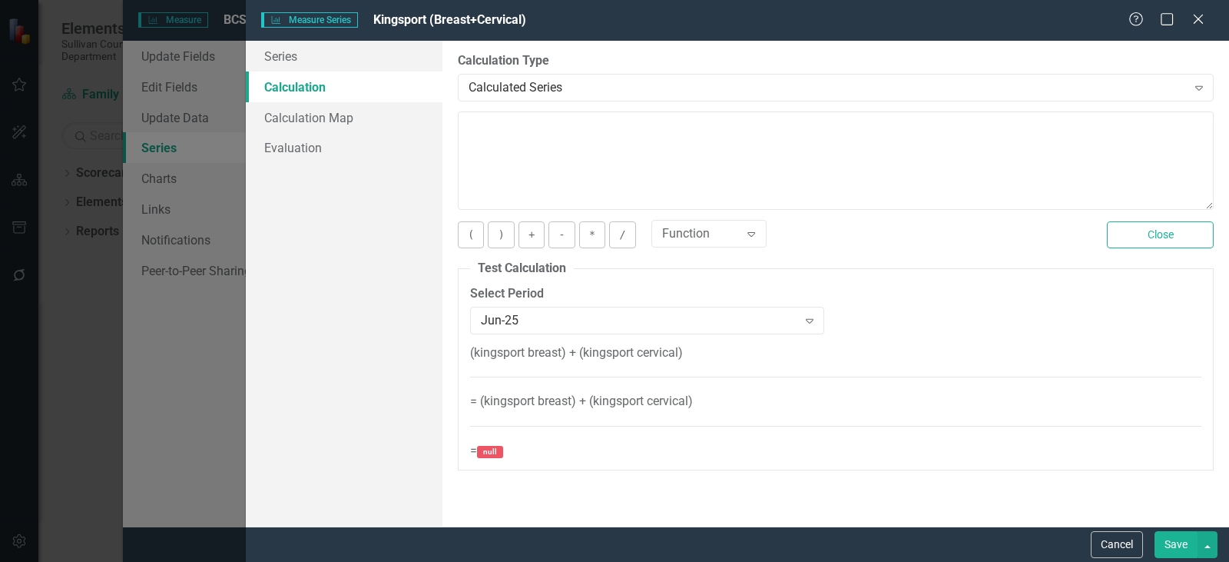
scroll to position [1922, 0]
click at [1118, 229] on button "Close" at bounding box center [1160, 234] width 107 height 27
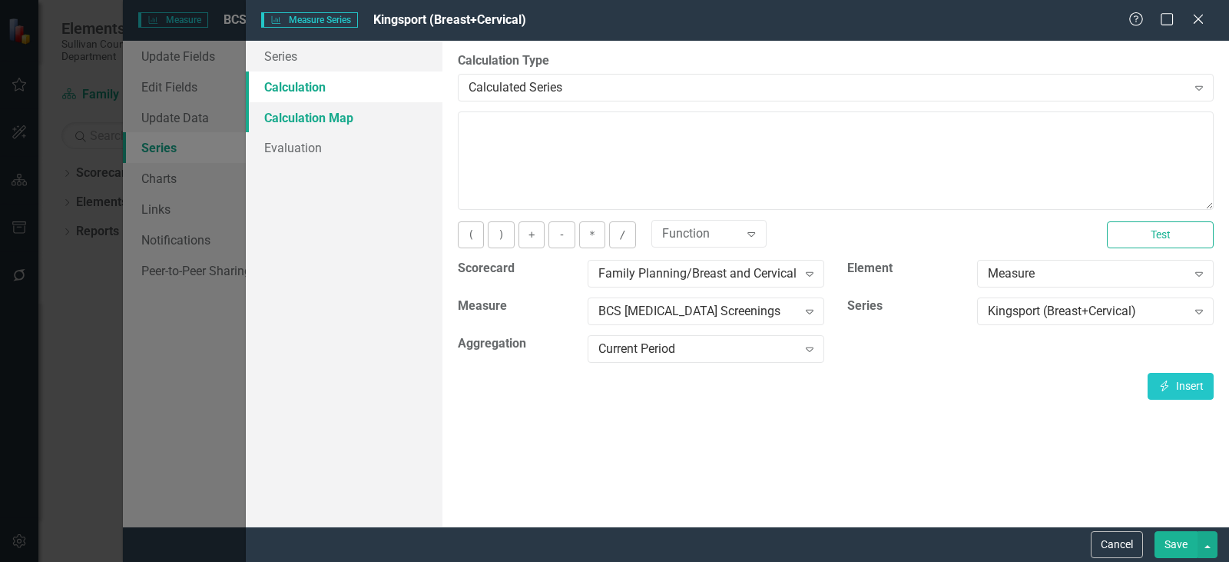
click at [326, 123] on link "Calculation Map" at bounding box center [344, 117] width 197 height 31
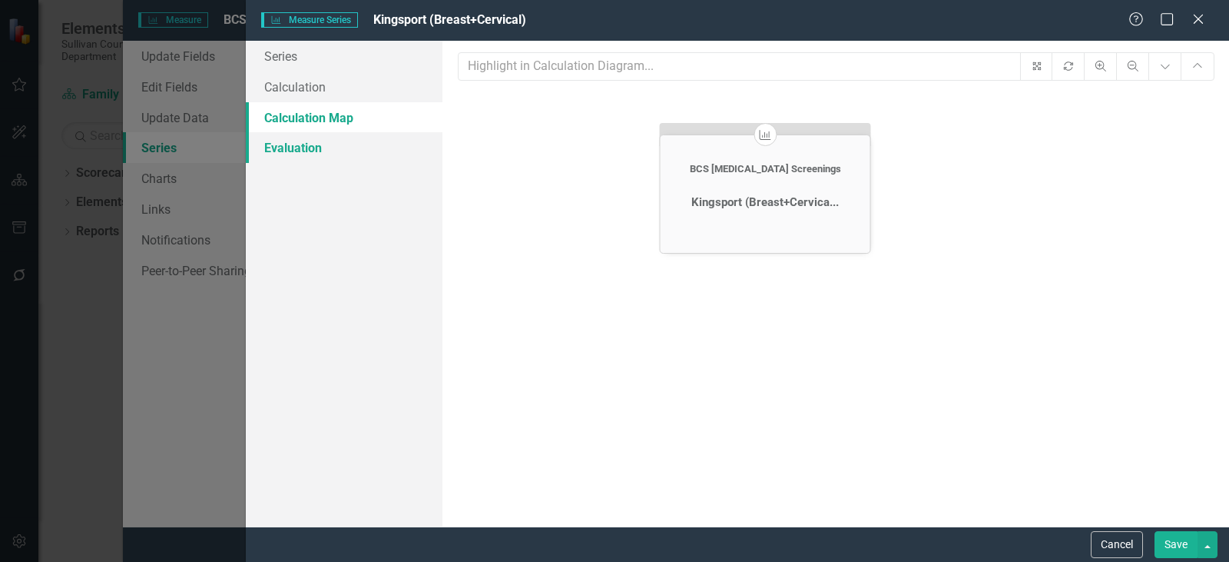
click at [299, 153] on link "Evaluation" at bounding box center [344, 147] width 197 height 31
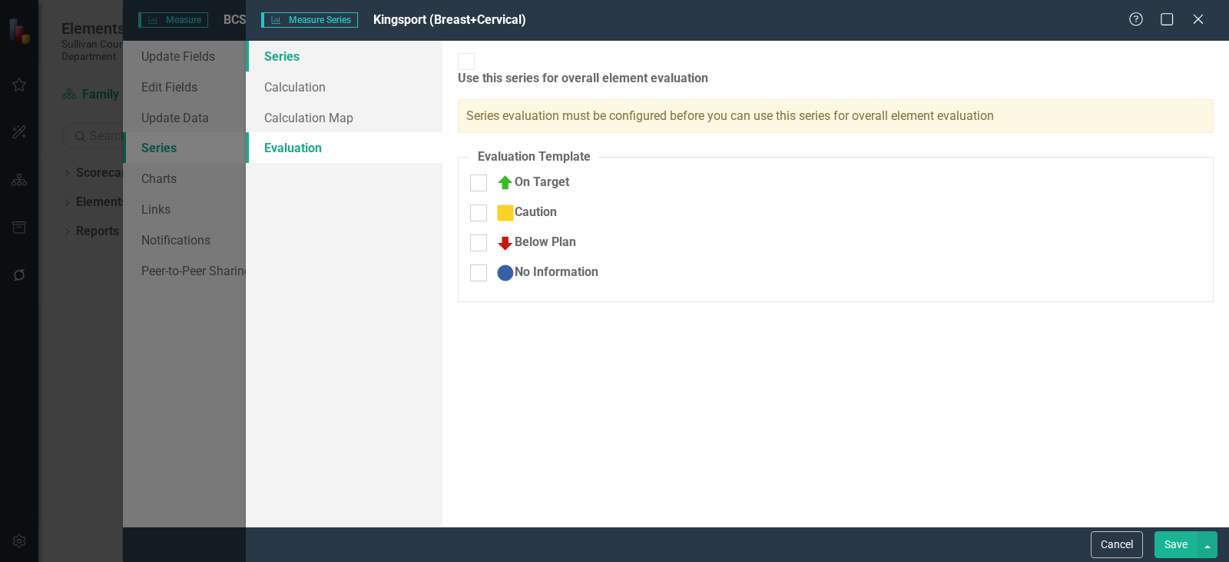
click at [327, 61] on link "Series" at bounding box center [344, 56] width 197 height 31
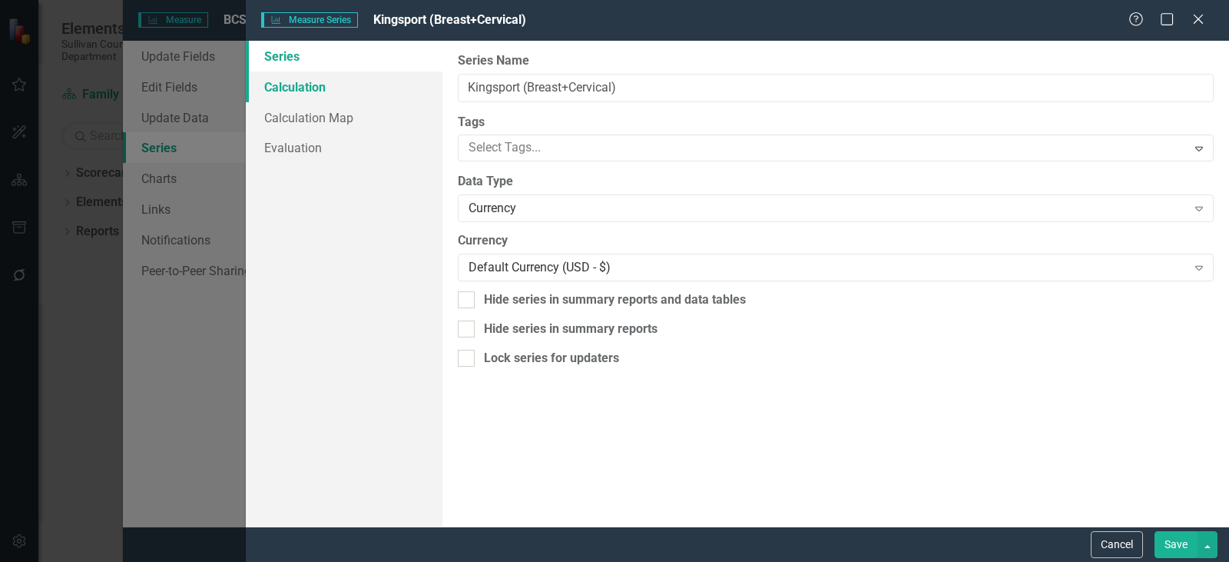
click at [328, 95] on link "Calculation" at bounding box center [344, 86] width 197 height 31
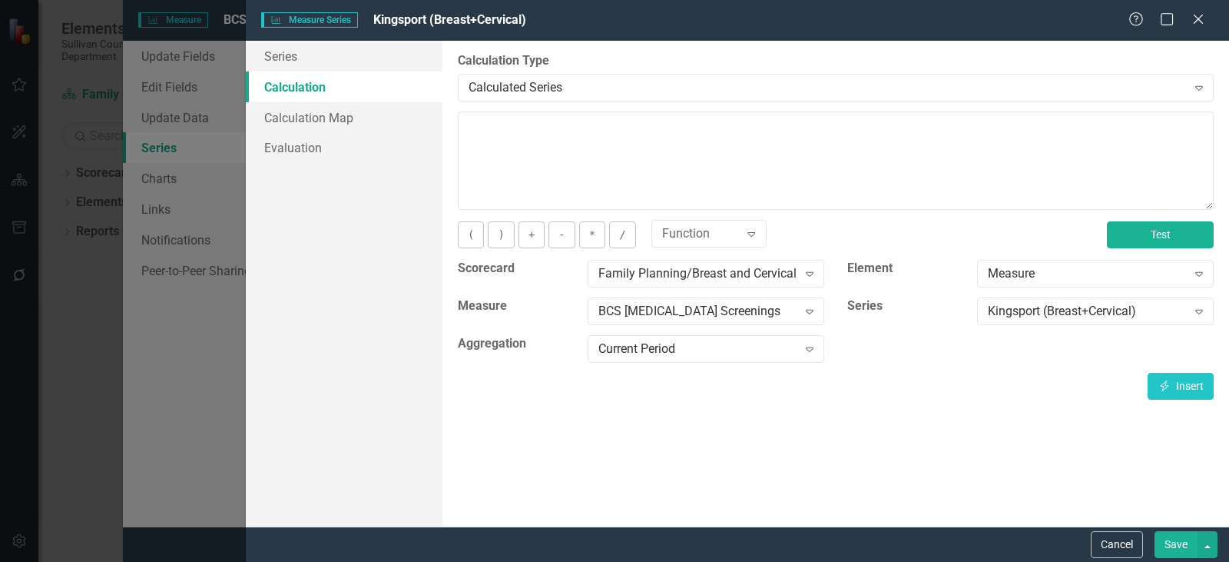
click at [1168, 240] on button "Test" at bounding box center [1160, 234] width 107 height 27
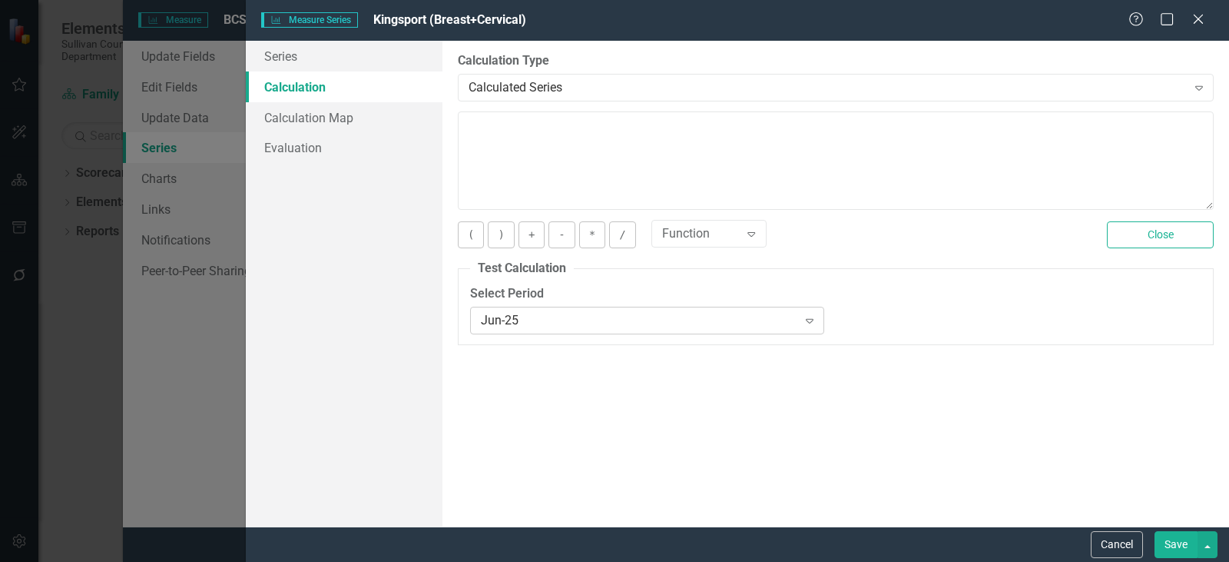
click at [504, 325] on div "Jun-25" at bounding box center [639, 320] width 316 height 18
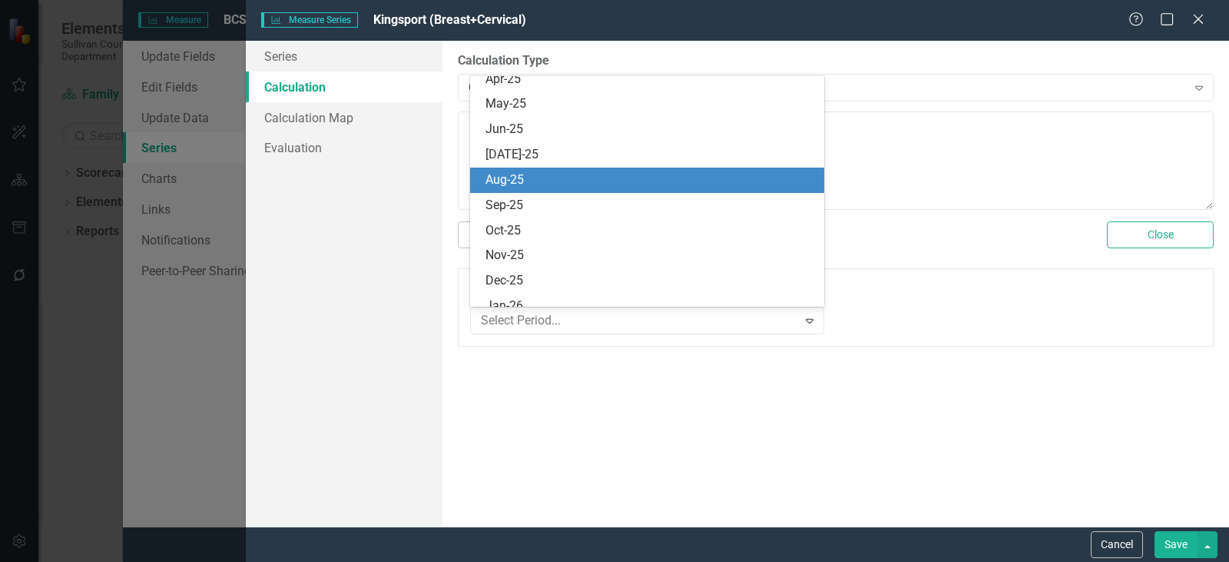
scroll to position [2573, 0]
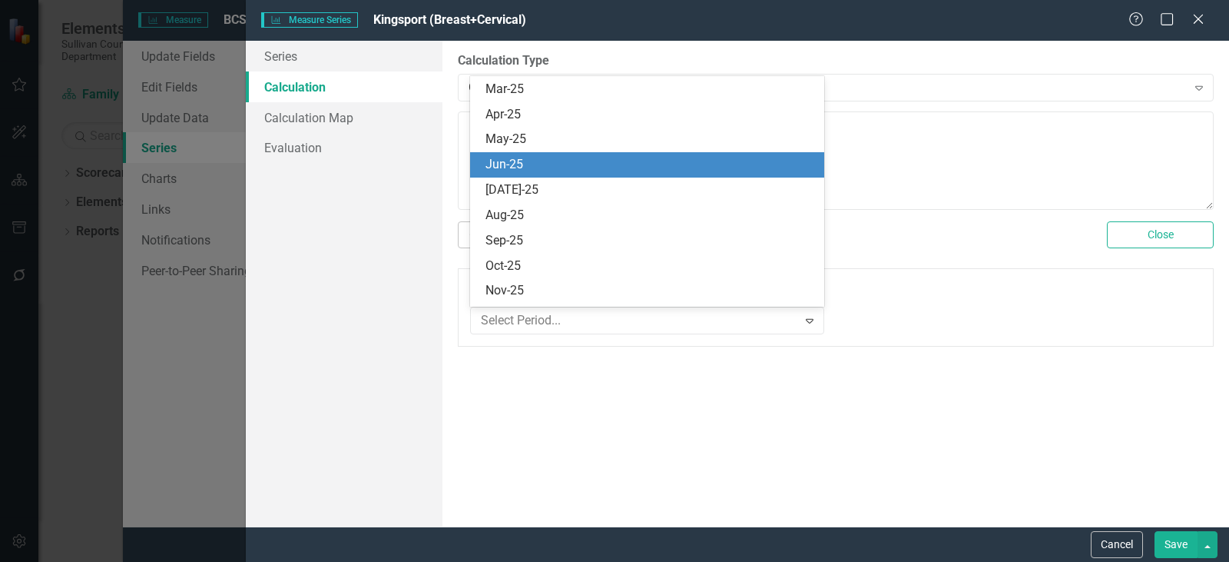
click at [520, 165] on div "Jun-25" at bounding box center [650, 165] width 330 height 18
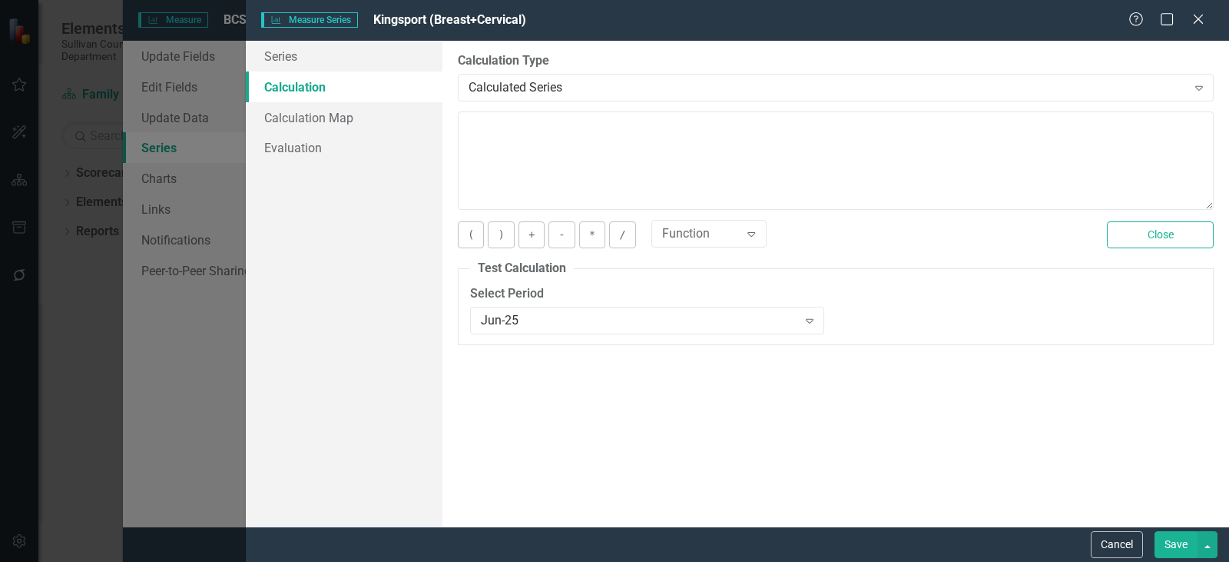
click at [589, 356] on div "By default, series in ClearPoint are not calculated. So, if you leave the form …" at bounding box center [835, 283] width 787 height 485
click at [605, 288] on label "Select Period" at bounding box center [647, 294] width 354 height 18
click at [1131, 551] on button "Cancel" at bounding box center [1117, 544] width 52 height 27
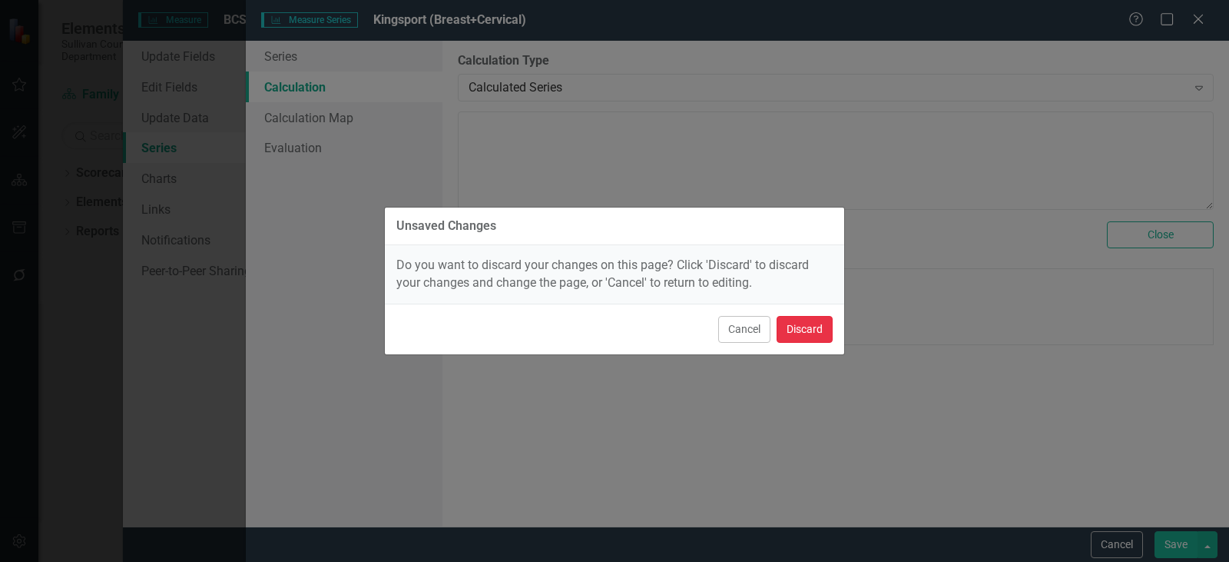
click at [815, 332] on button "Discard" at bounding box center [805, 329] width 56 height 27
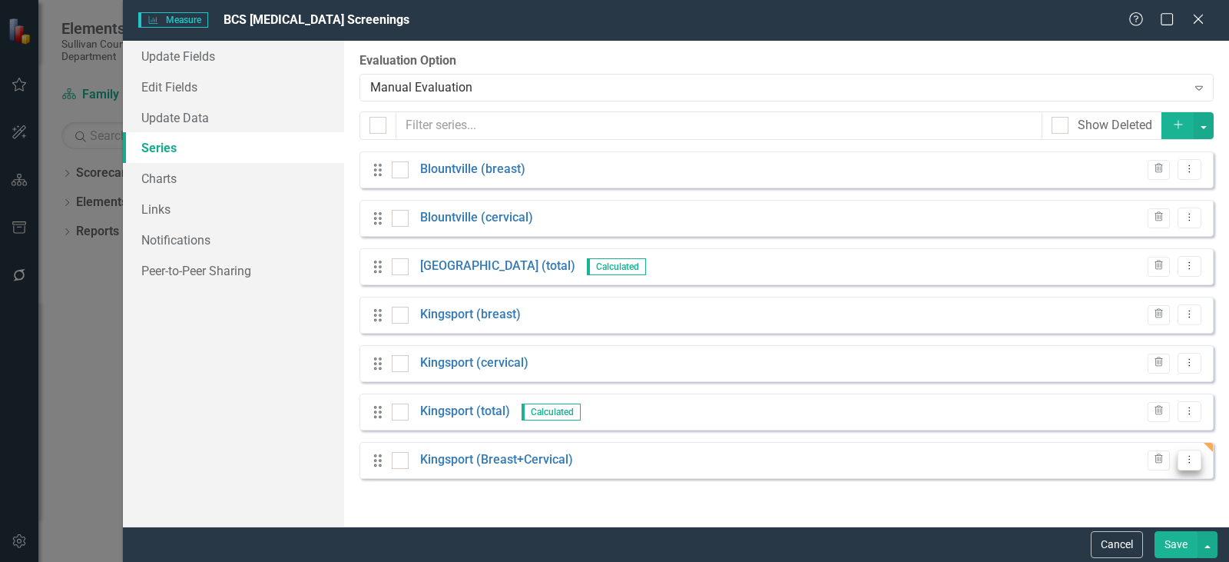
click at [1191, 466] on button "Dropdown Menu" at bounding box center [1190, 459] width 24 height 21
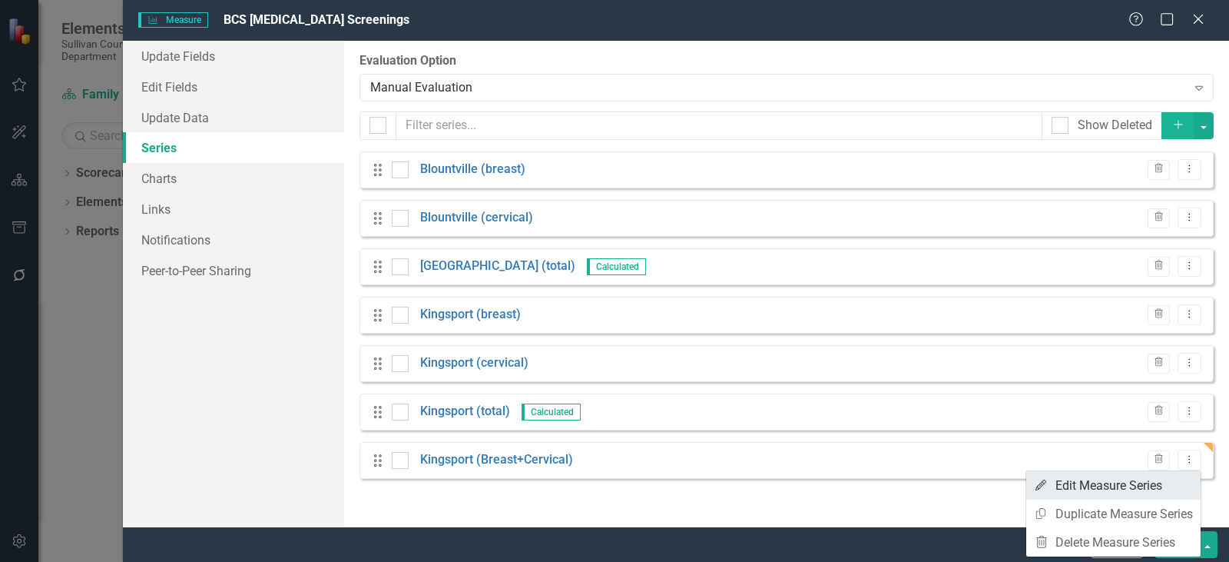
click at [1165, 490] on link "Edit Edit Measure Series" at bounding box center [1113, 485] width 174 height 28
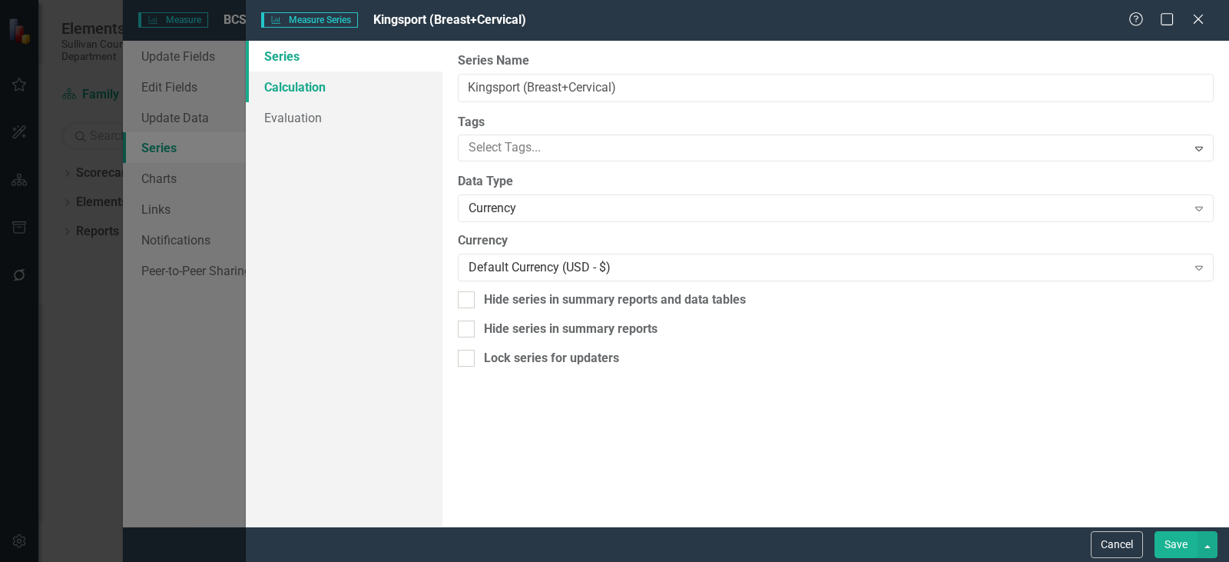
click at [313, 85] on link "Calculation" at bounding box center [344, 86] width 197 height 31
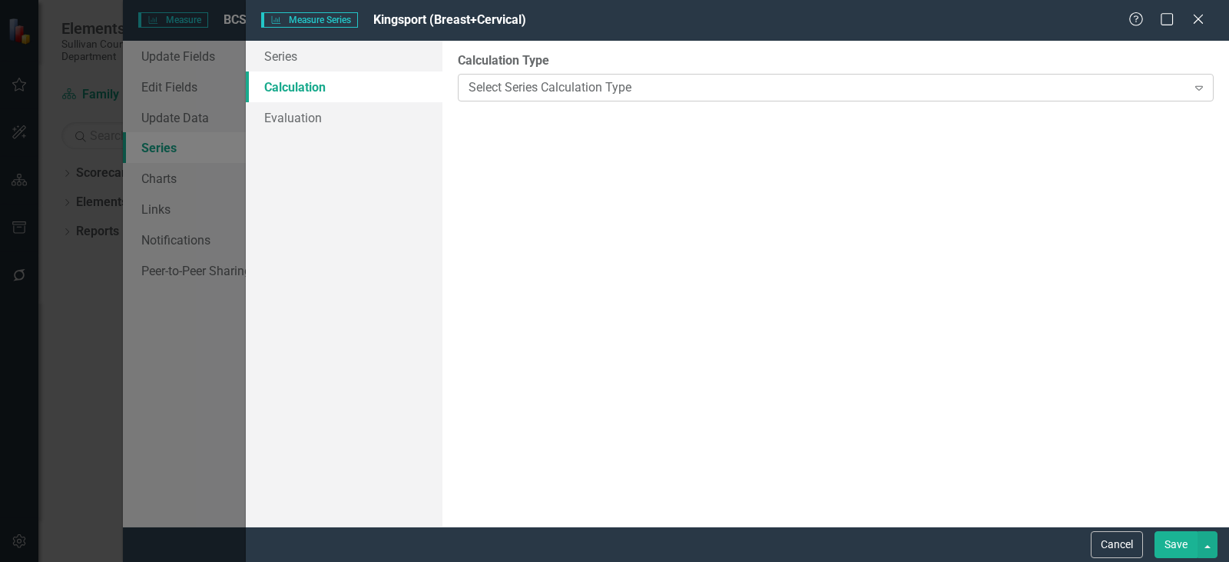
click at [504, 80] on div "Select Series Calculation Type" at bounding box center [828, 87] width 718 height 18
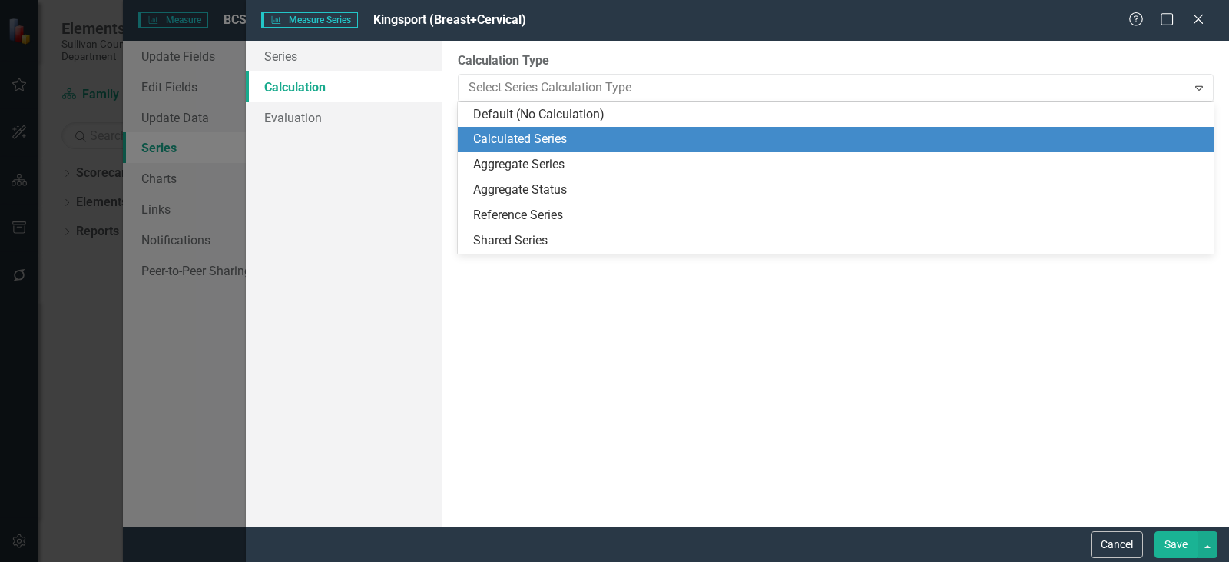
click at [511, 144] on div "Calculated Series" at bounding box center [838, 140] width 731 height 18
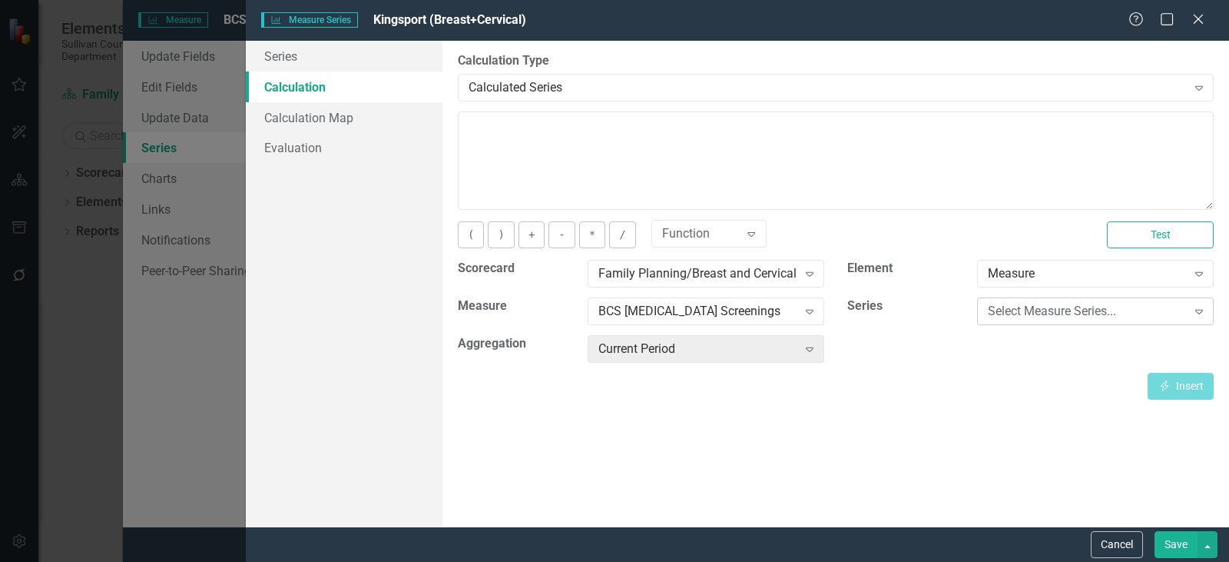
click at [1125, 314] on div "Select Measure Series..." at bounding box center [1087, 312] width 199 height 18
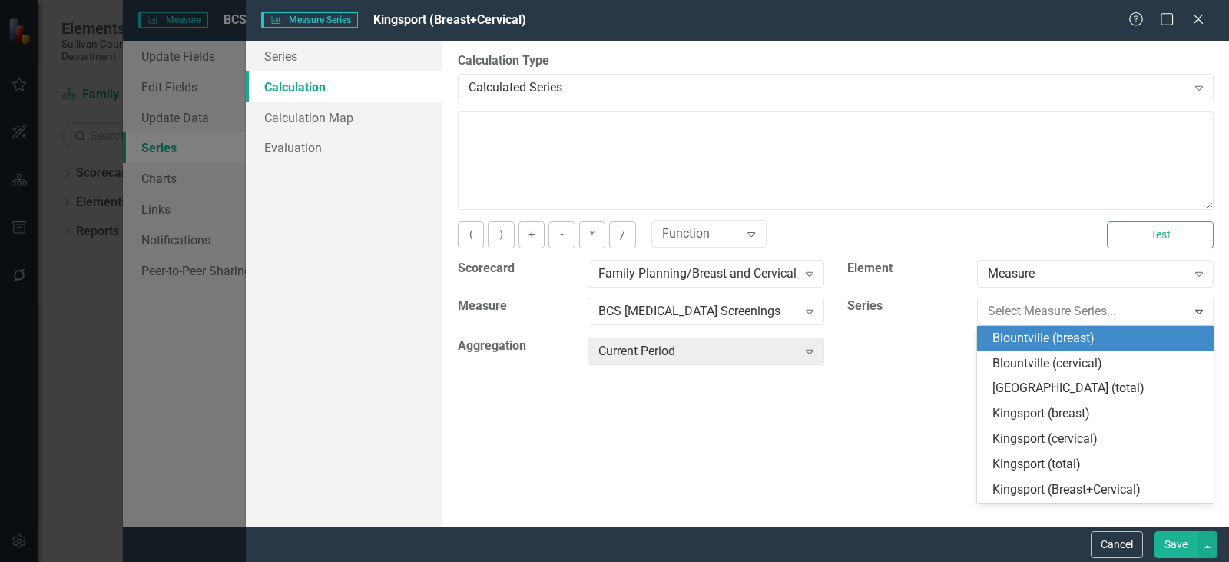
click at [1105, 343] on div "Blountville (breast)" at bounding box center [1098, 339] width 212 height 18
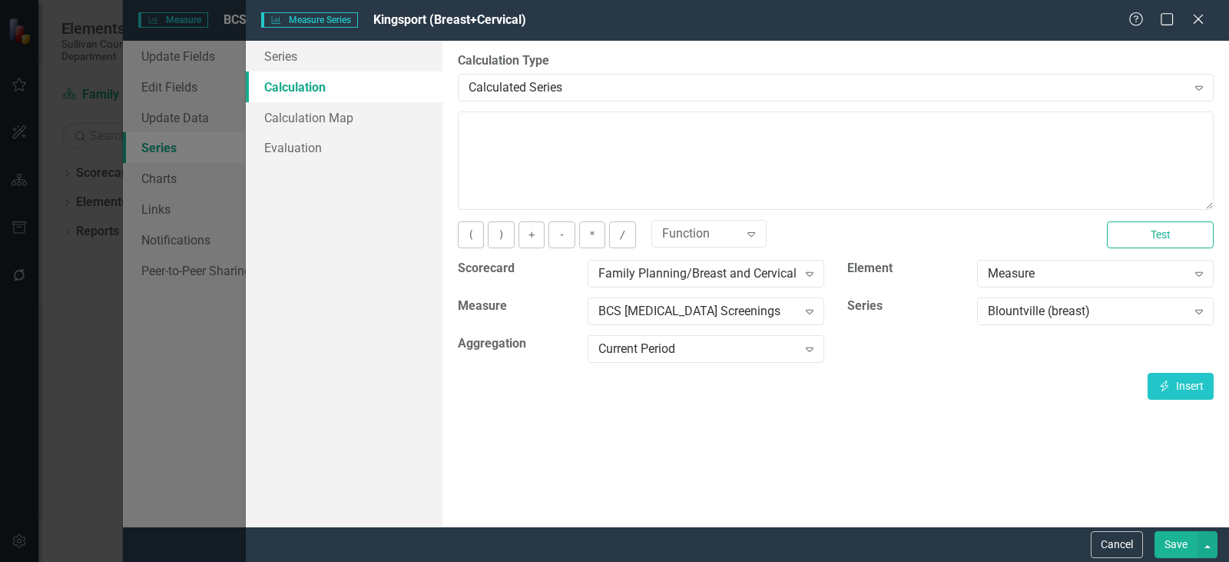
click at [1171, 542] on button "Save" at bounding box center [1176, 544] width 43 height 27
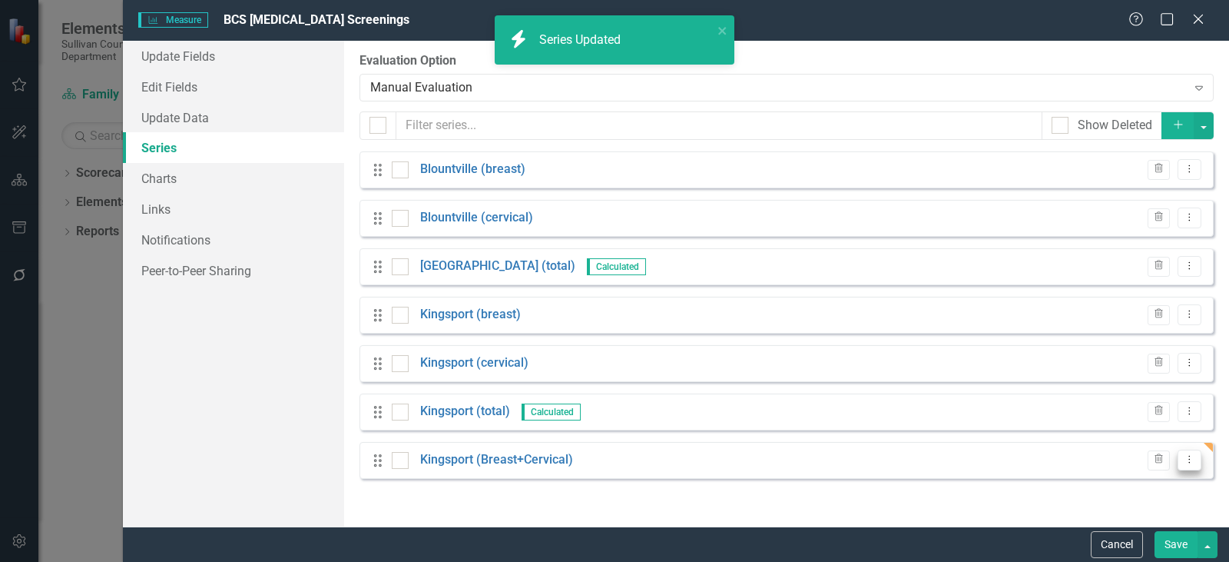
click at [1189, 462] on icon "Dropdown Menu" at bounding box center [1189, 459] width 13 height 10
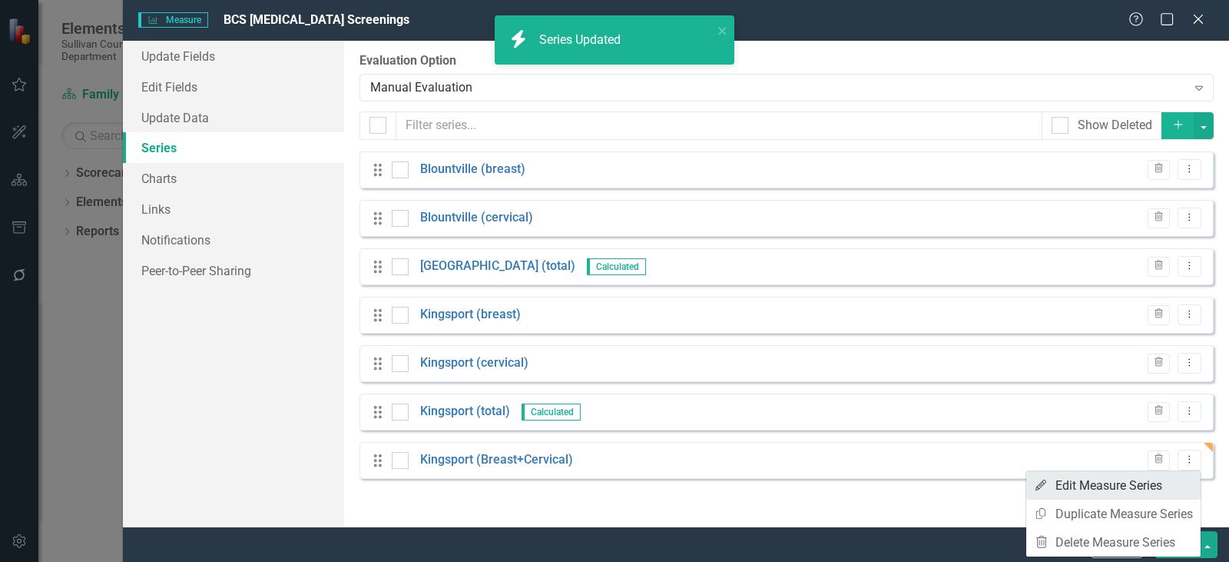
click at [1085, 478] on link "Edit Edit Measure Series" at bounding box center [1113, 485] width 174 height 28
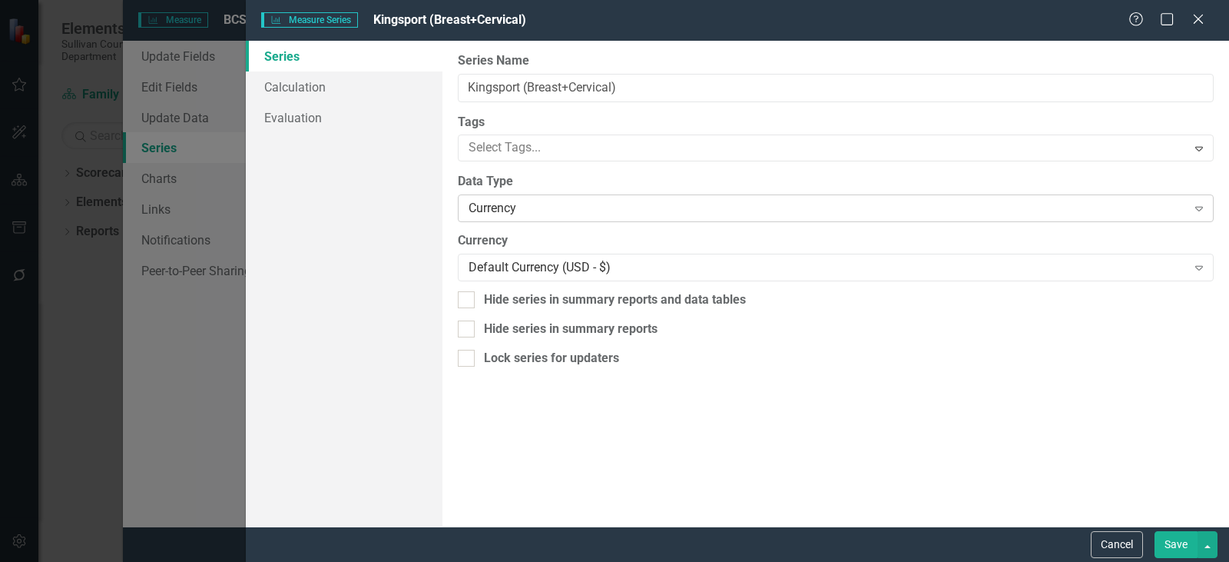
click at [499, 205] on div "Currency" at bounding box center [828, 209] width 718 height 18
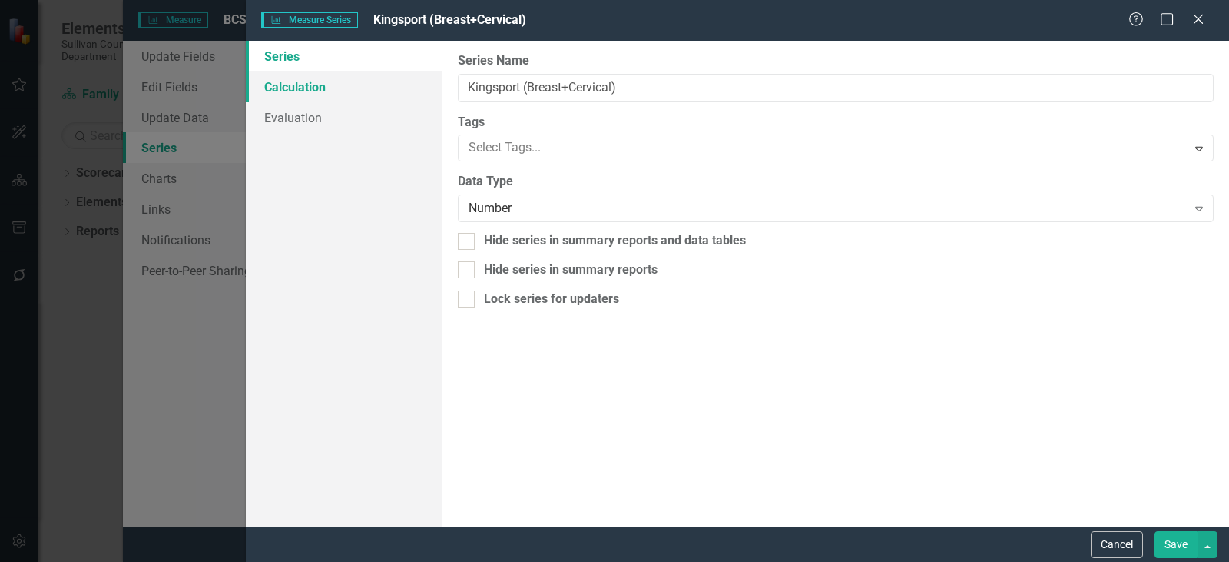
click at [340, 93] on link "Calculation" at bounding box center [344, 86] width 197 height 31
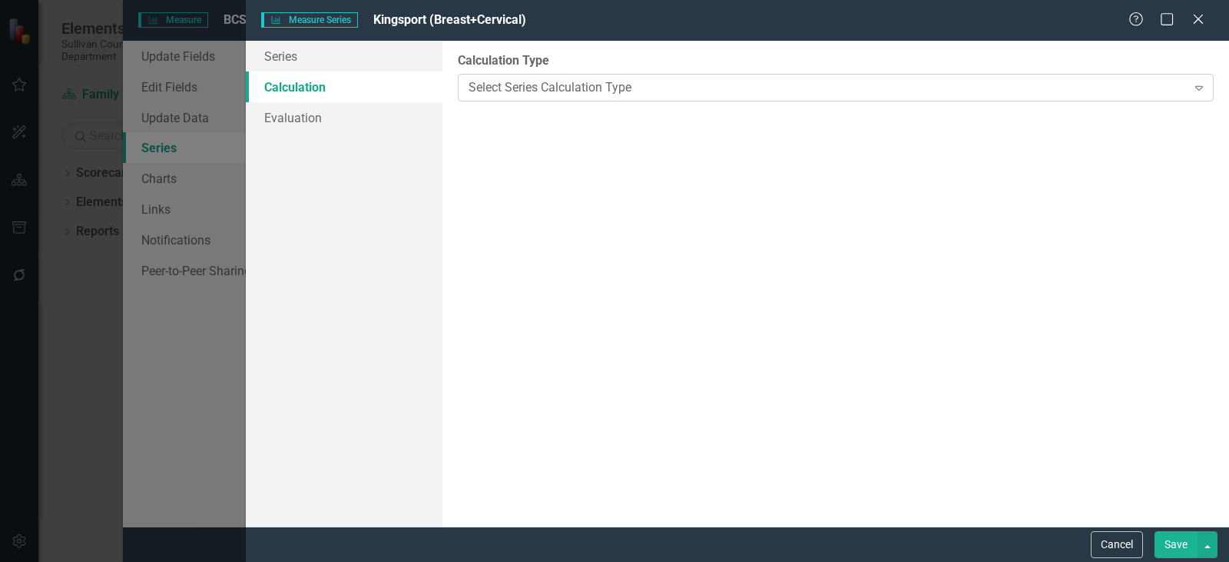
click at [651, 95] on div "Select Series Calculation Type" at bounding box center [828, 87] width 718 height 18
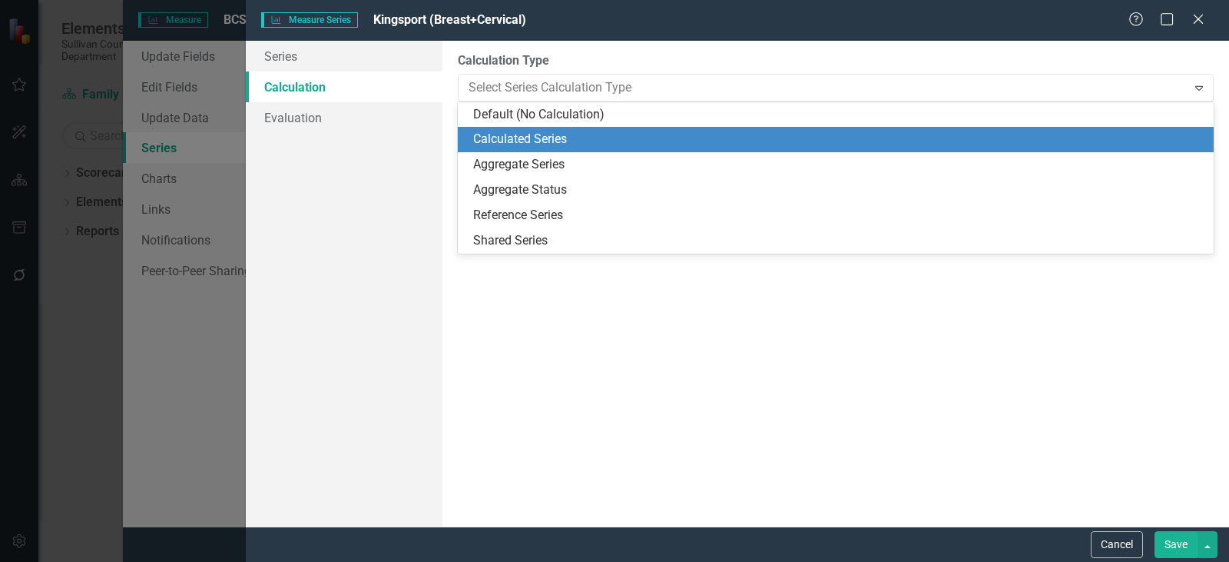
click at [599, 137] on div "Calculated Series" at bounding box center [838, 140] width 731 height 18
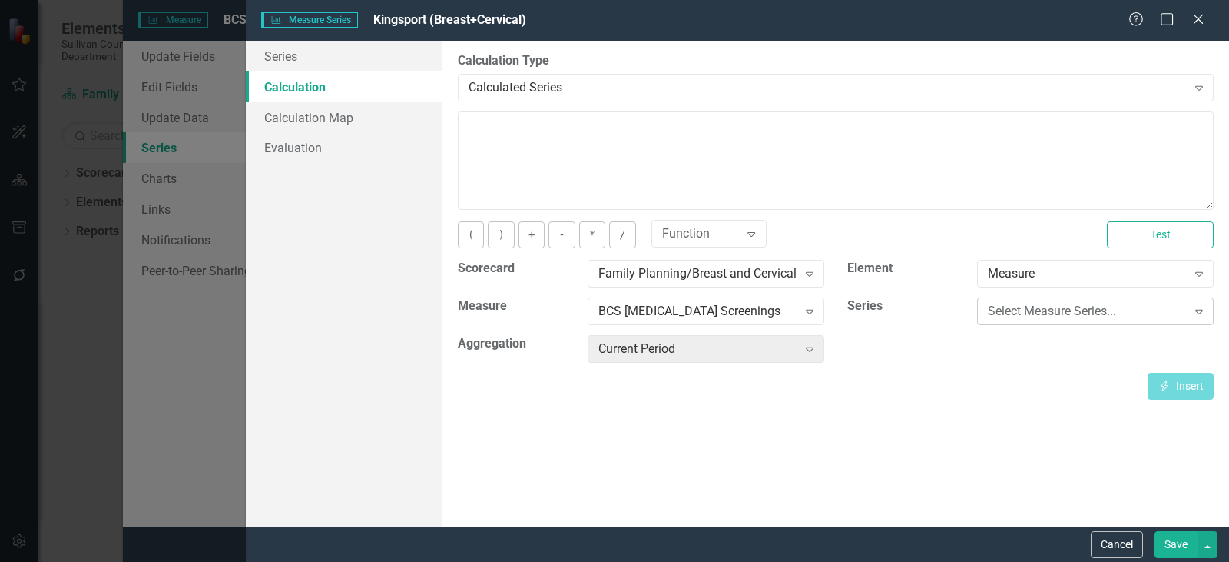
click at [1050, 303] on div "Select Measure Series..." at bounding box center [1087, 312] width 199 height 18
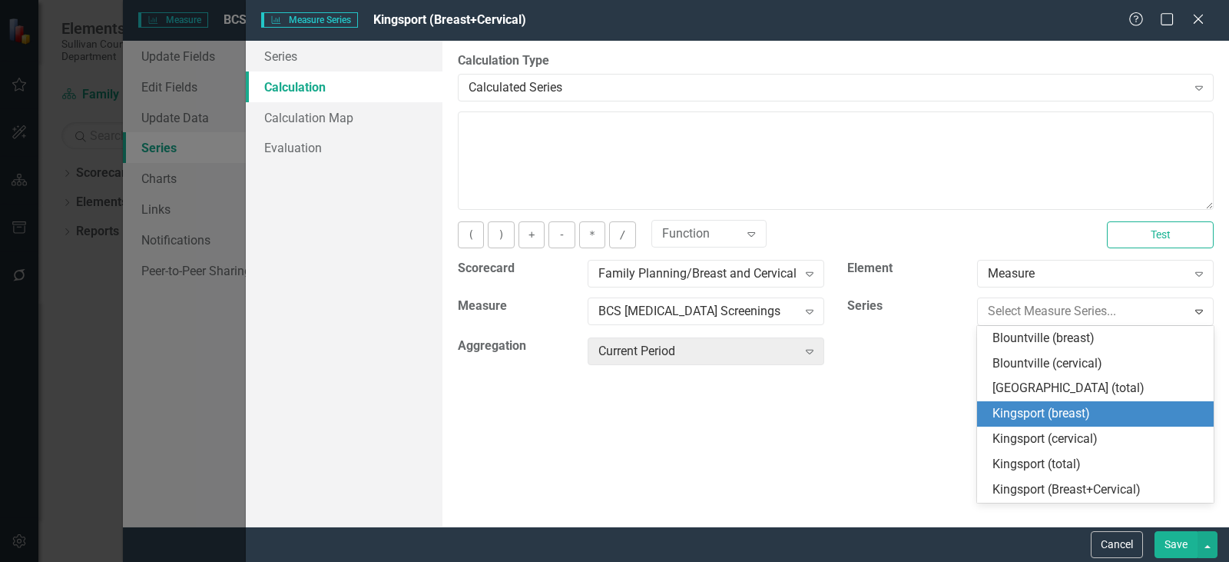
click at [1029, 418] on div "Kingsport (breast)" at bounding box center [1098, 414] width 212 height 18
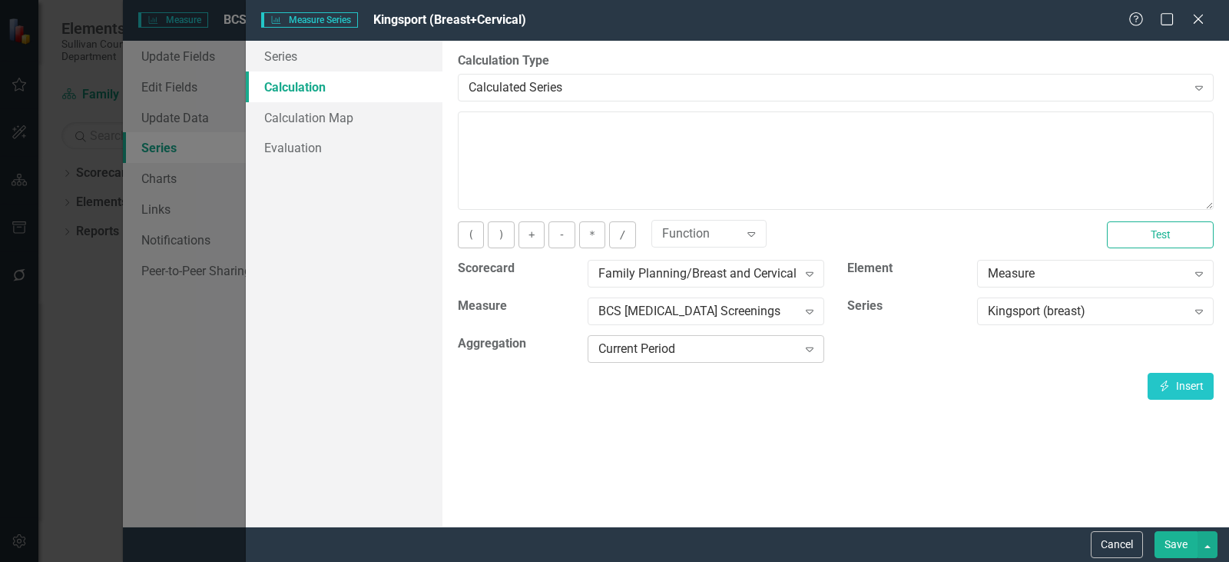
click at [808, 346] on icon "Expand" at bounding box center [809, 349] width 15 height 12
click at [805, 346] on icon "Expand" at bounding box center [809, 349] width 15 height 12
click at [894, 416] on div "By default, series in ClearPoint are not calculated. So, if you leave the form …" at bounding box center [835, 283] width 787 height 485
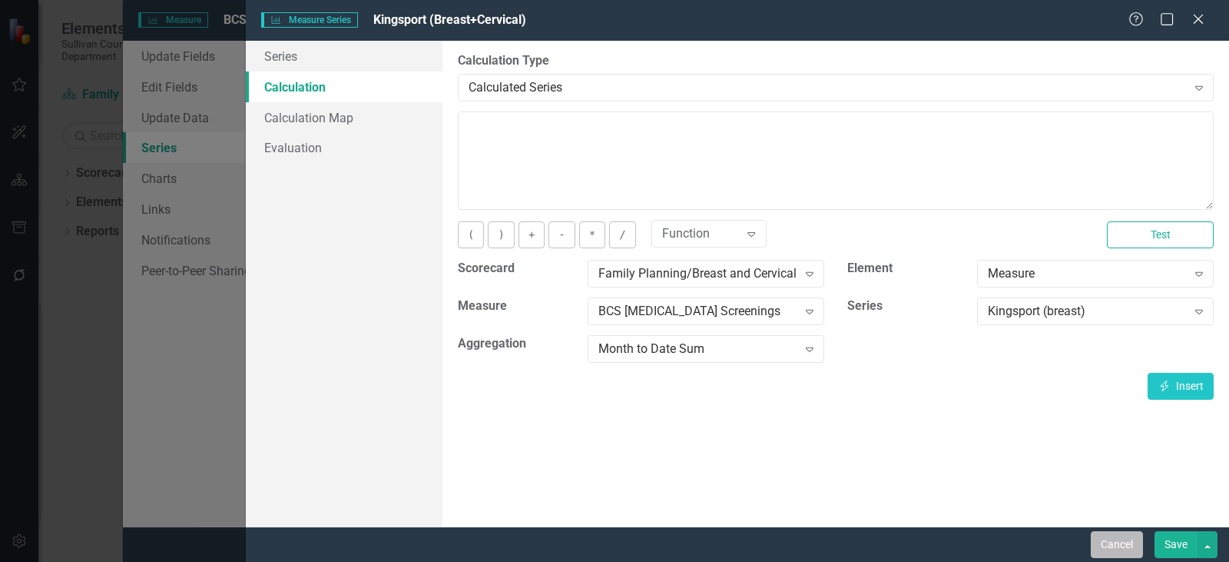
click at [1104, 542] on button "Cancel" at bounding box center [1117, 544] width 52 height 27
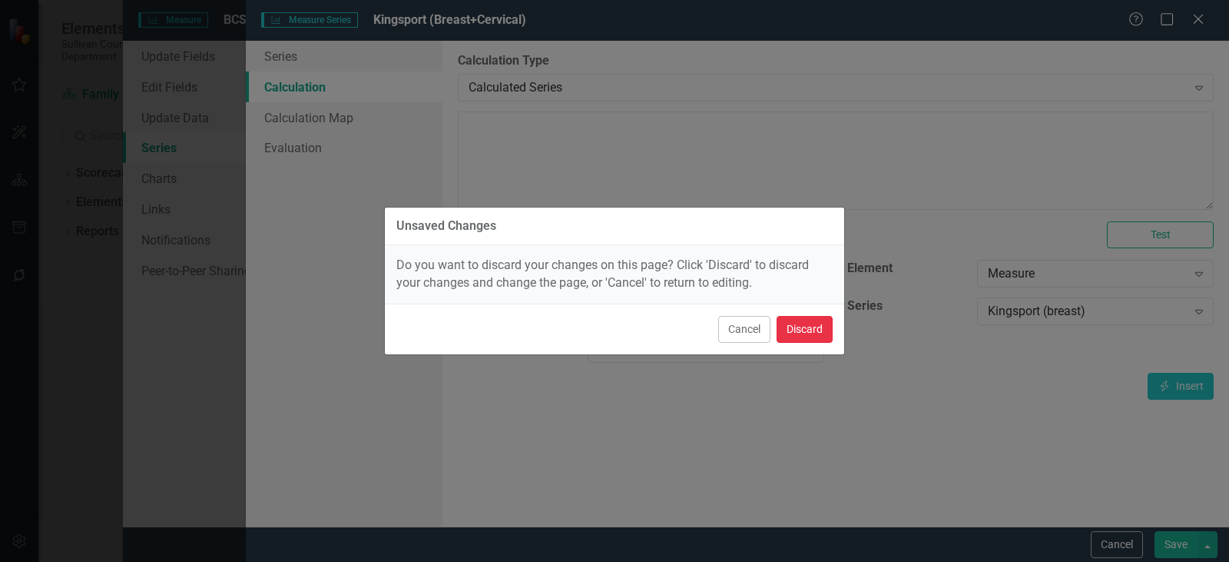
click at [803, 327] on button "Discard" at bounding box center [805, 329] width 56 height 27
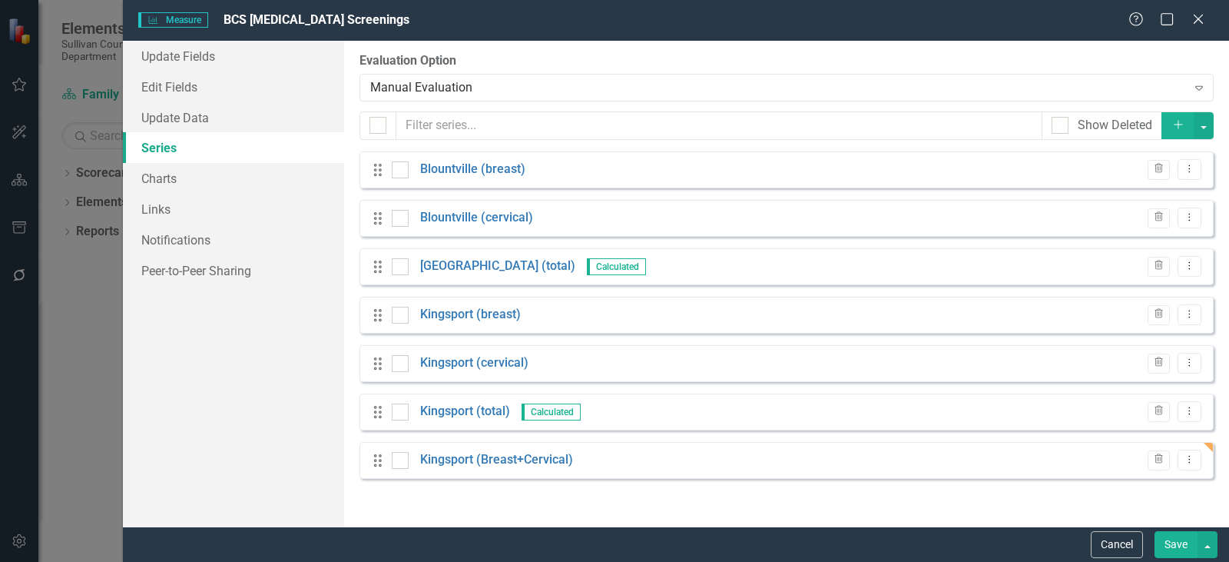
click at [258, 359] on div "Update Fields Edit Fields Update Data Series Charts Links Notifications Peer-to…" at bounding box center [233, 283] width 221 height 485
click at [1177, 131] on button "Add" at bounding box center [1178, 125] width 34 height 27
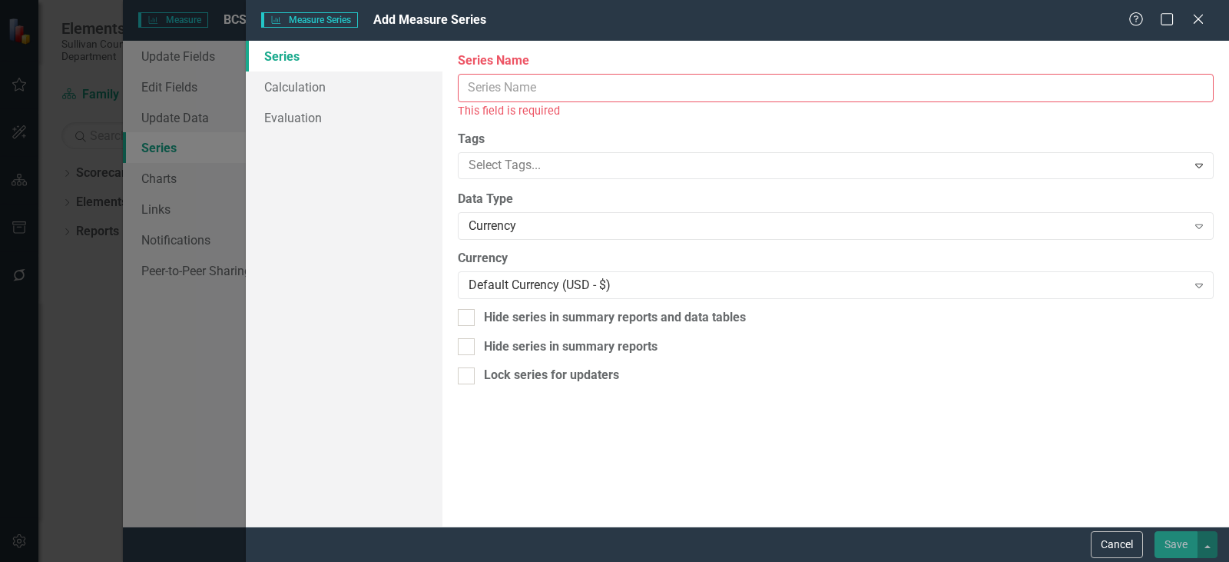
click at [499, 84] on input "Series Name" at bounding box center [836, 88] width 756 height 28
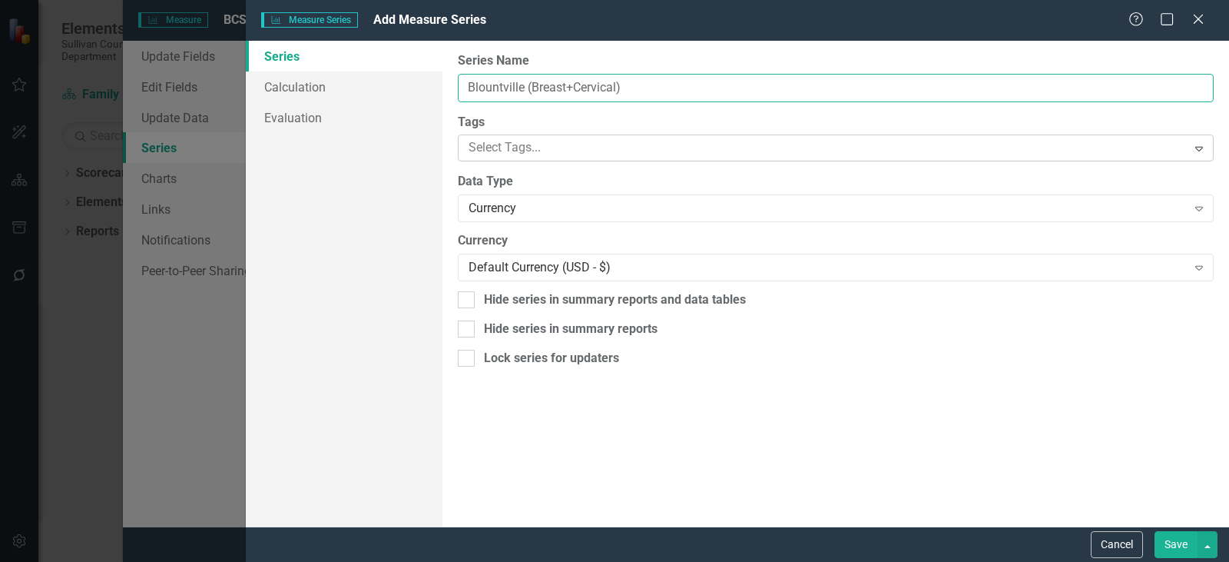
type input "Blountville (Breast+Cervical)"
click at [505, 143] on div at bounding box center [824, 147] width 724 height 21
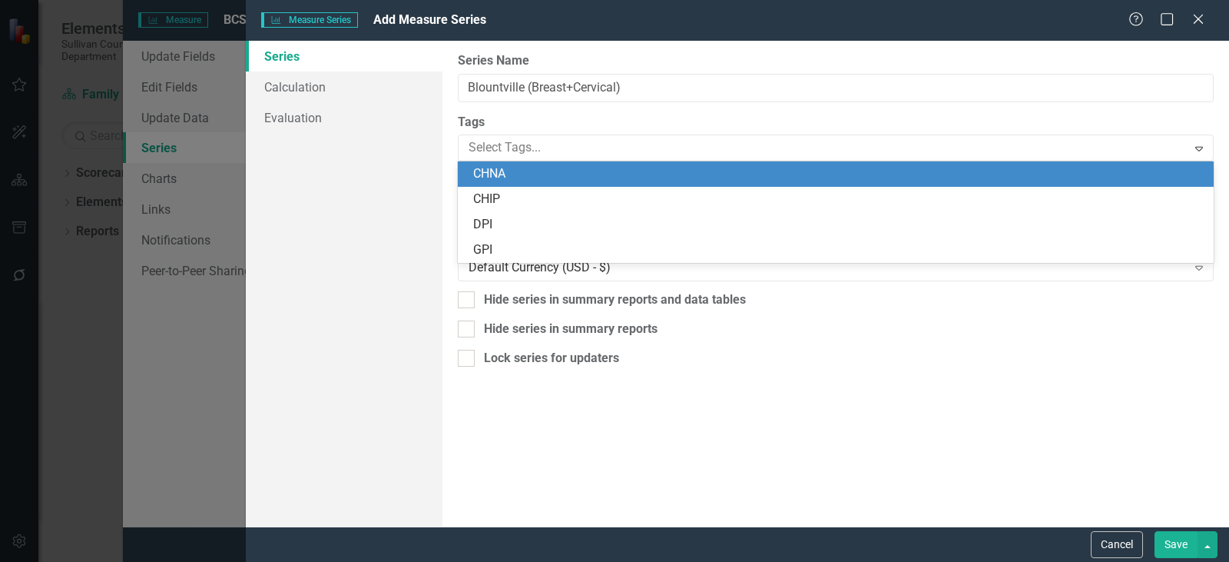
click at [447, 180] on div "From this page, you can edit the name, type, and visibility options of your ser…" at bounding box center [835, 283] width 787 height 485
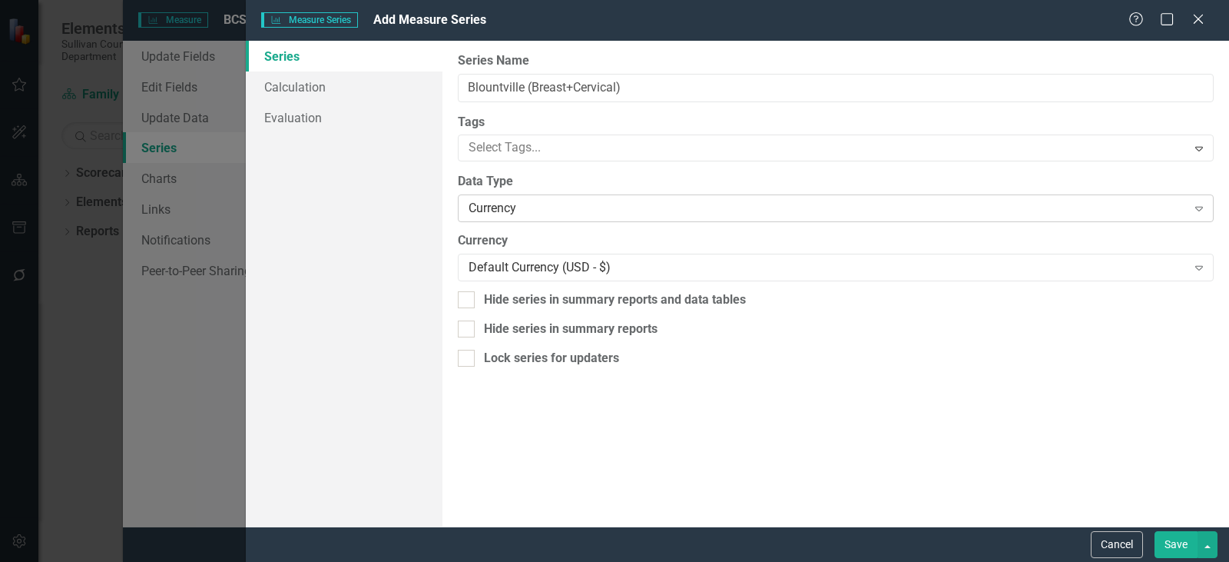
click at [485, 201] on div "Currency" at bounding box center [828, 209] width 718 height 18
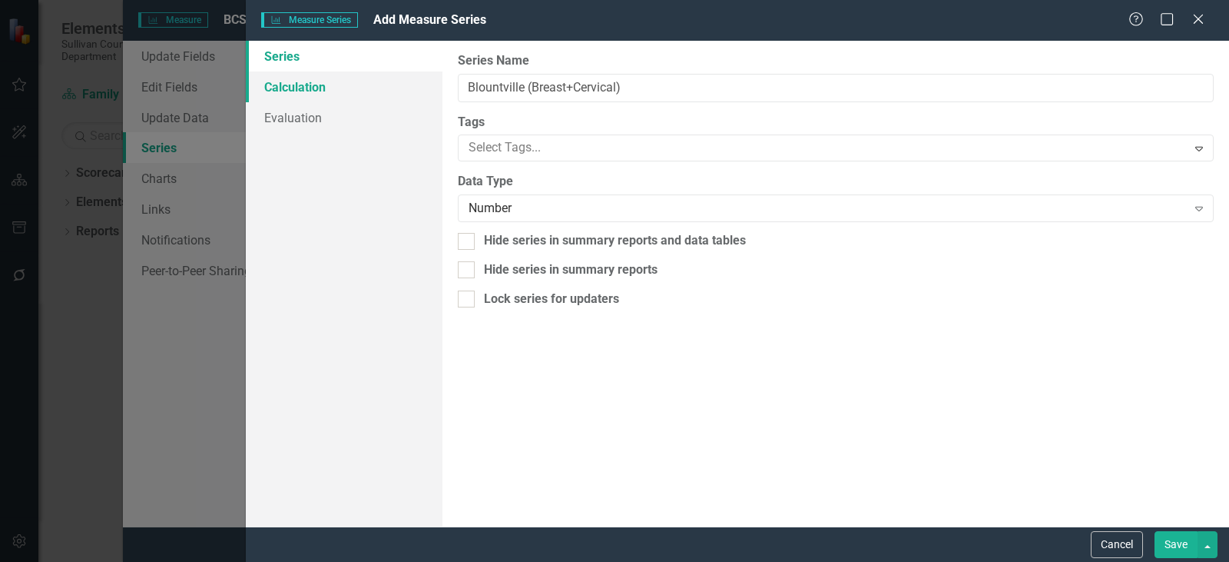
click at [333, 75] on link "Calculation" at bounding box center [344, 86] width 197 height 31
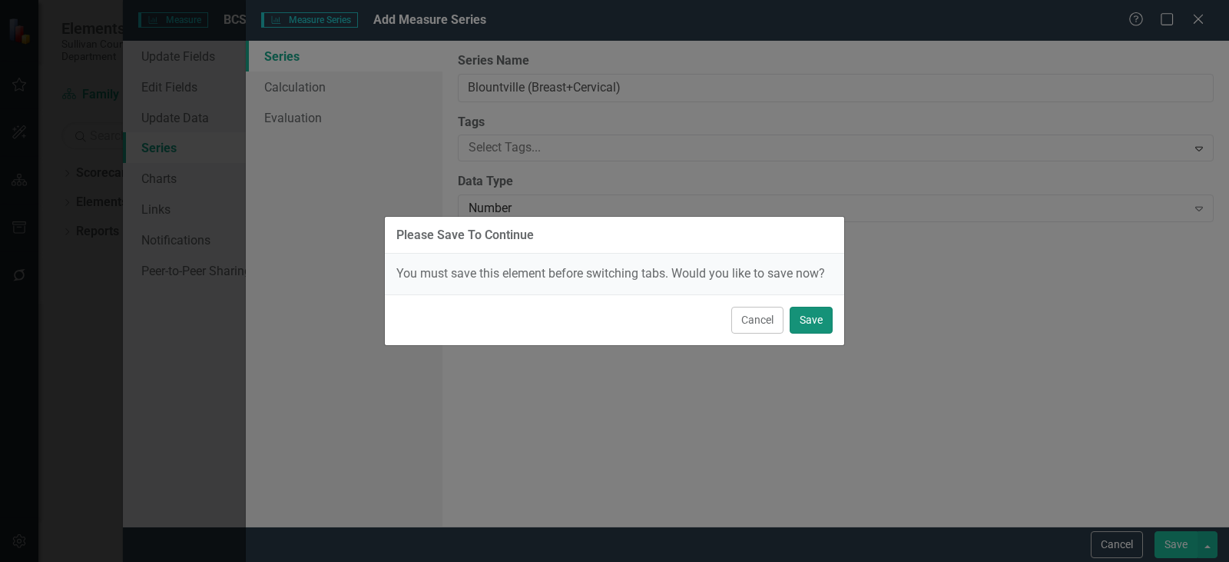
click at [807, 324] on button "Save" at bounding box center [811, 319] width 43 height 27
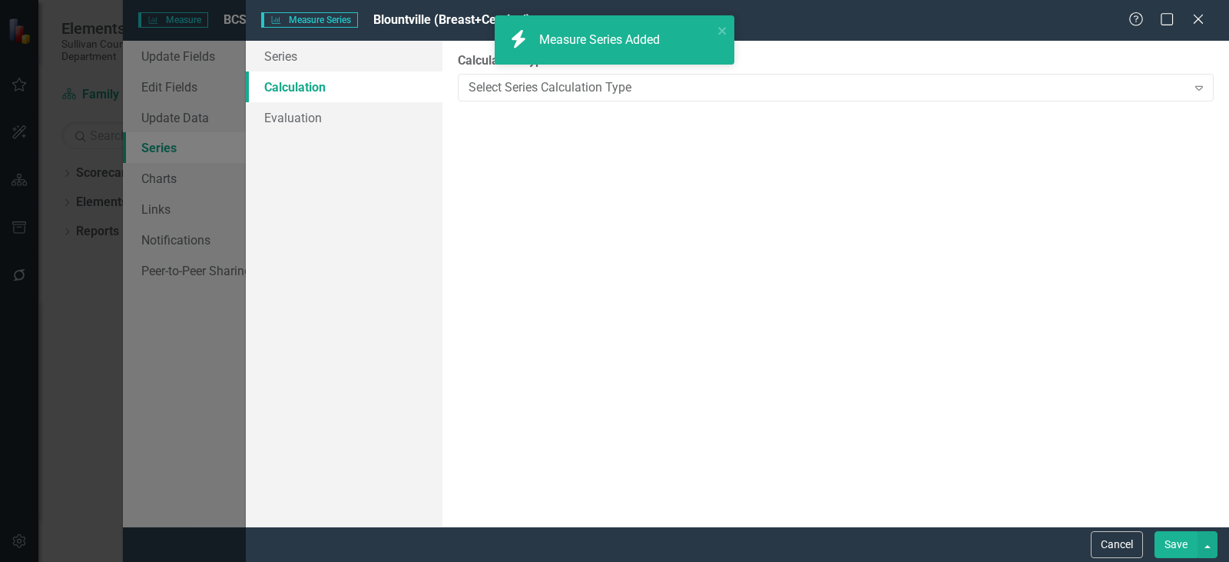
click at [1181, 549] on button "Save" at bounding box center [1176, 544] width 43 height 27
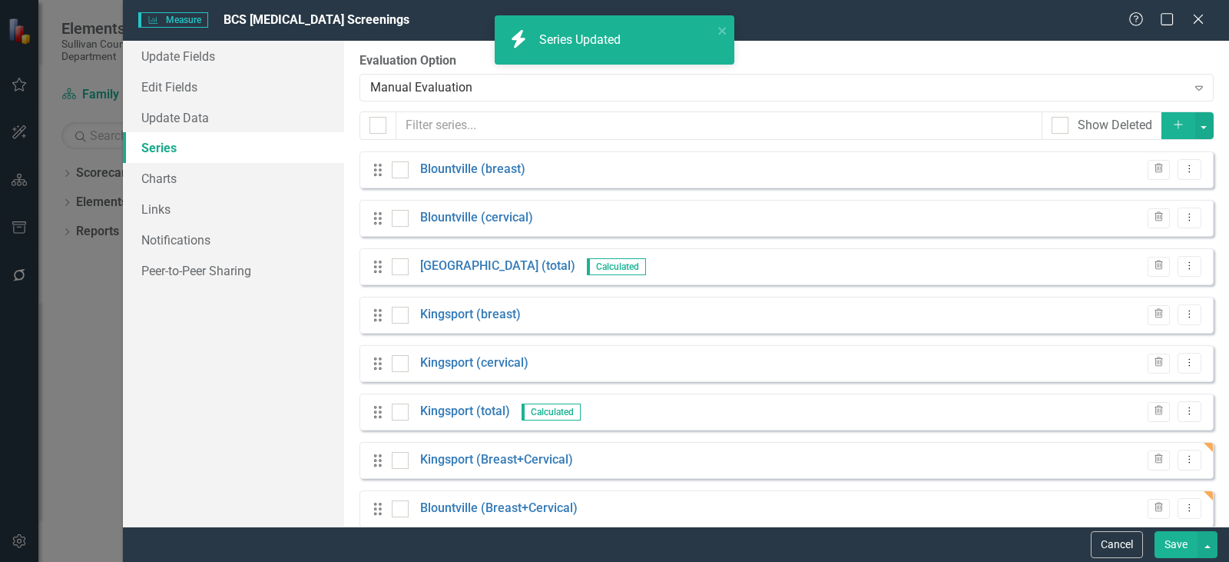
scroll to position [24, 0]
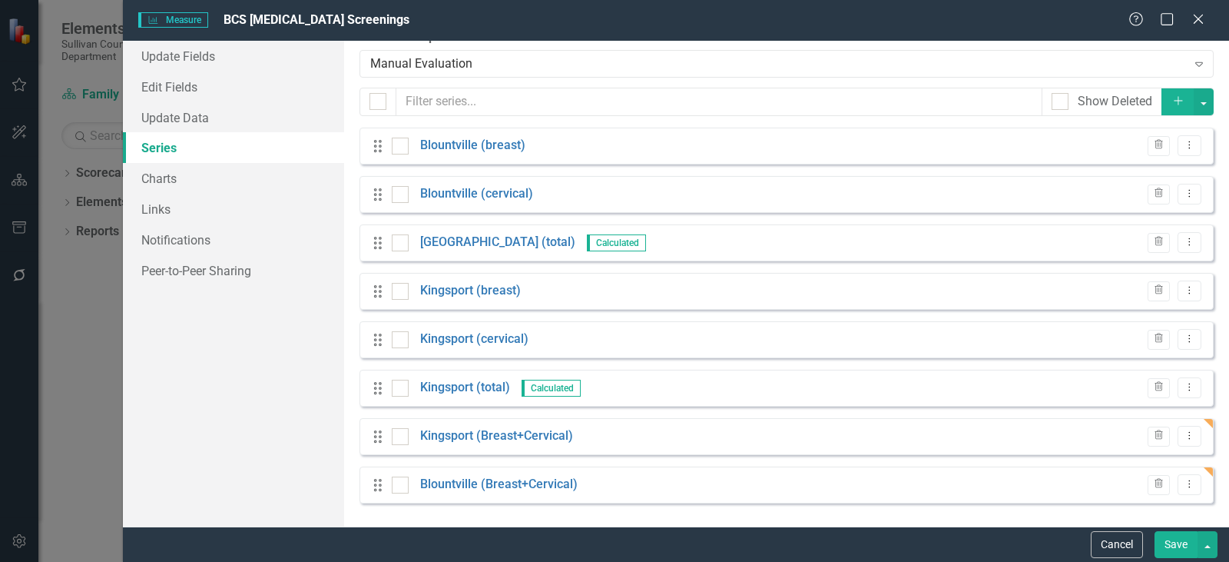
click at [562, 389] on span "Calculated" at bounding box center [551, 387] width 59 height 17
click at [1183, 386] on icon "Dropdown Menu" at bounding box center [1189, 387] width 13 height 10
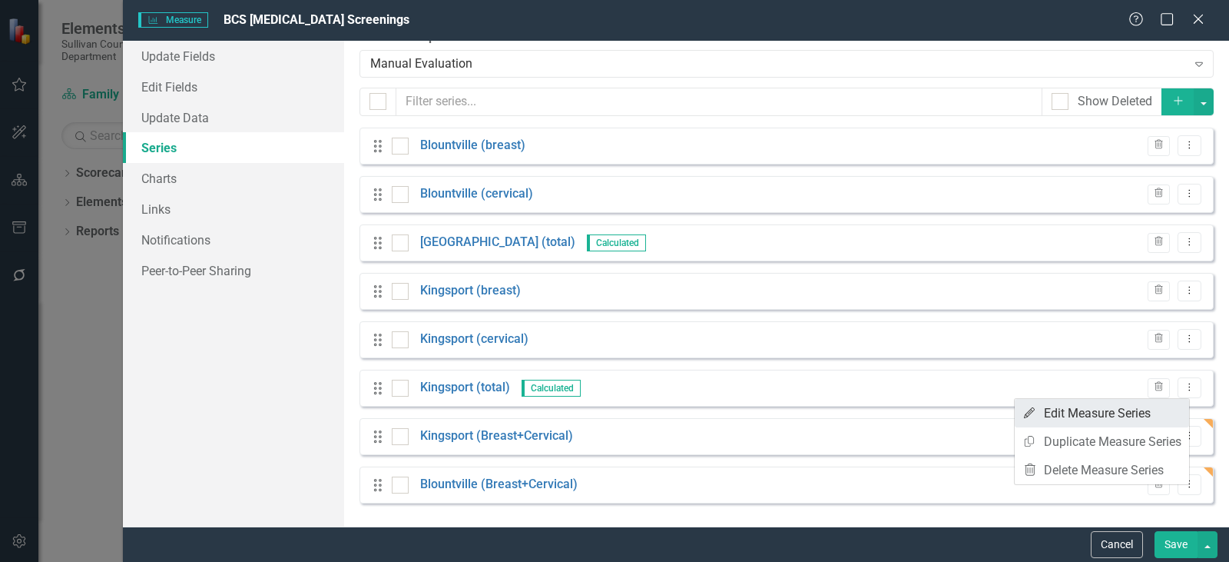
click at [1112, 416] on link "Edit Edit Measure Series" at bounding box center [1102, 413] width 174 height 28
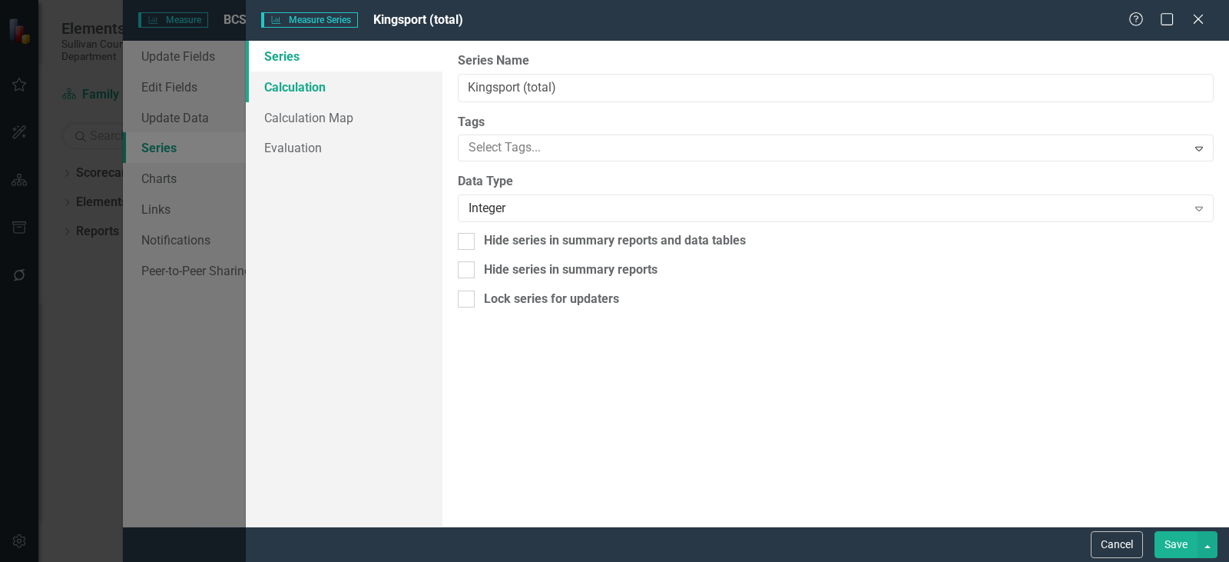
click at [311, 92] on link "Calculation" at bounding box center [344, 86] width 197 height 31
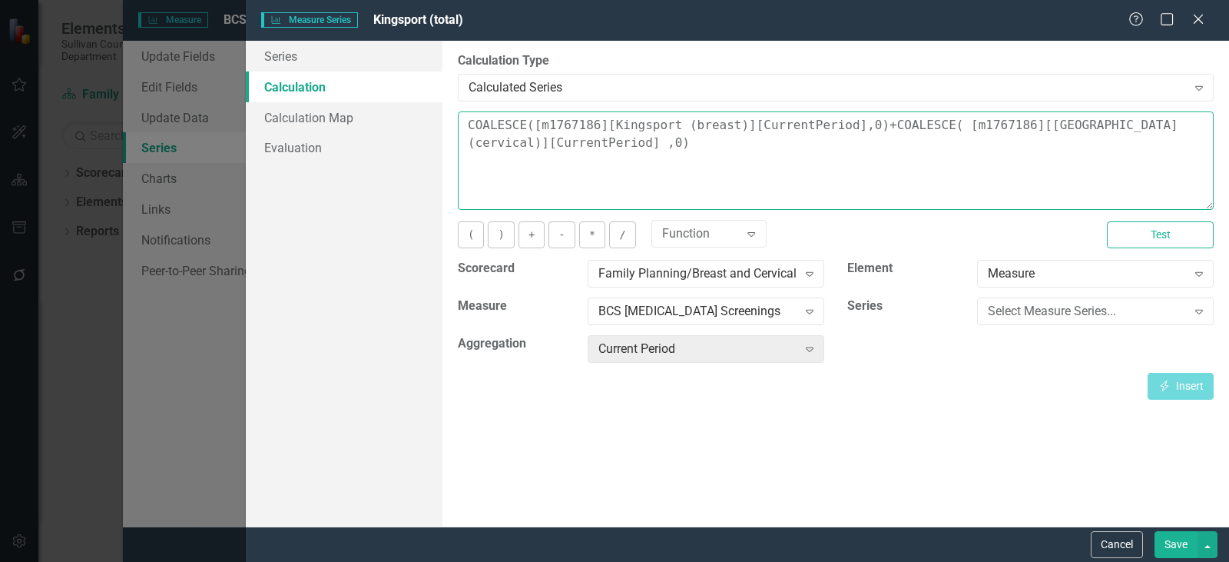
drag, startPoint x: 668, startPoint y: 146, endPoint x: 457, endPoint y: 120, distance: 212.9
click at [438, 108] on div "Series Calculation Calculation Map Evaluation From this page, you can edit the …" at bounding box center [737, 283] width 983 height 485
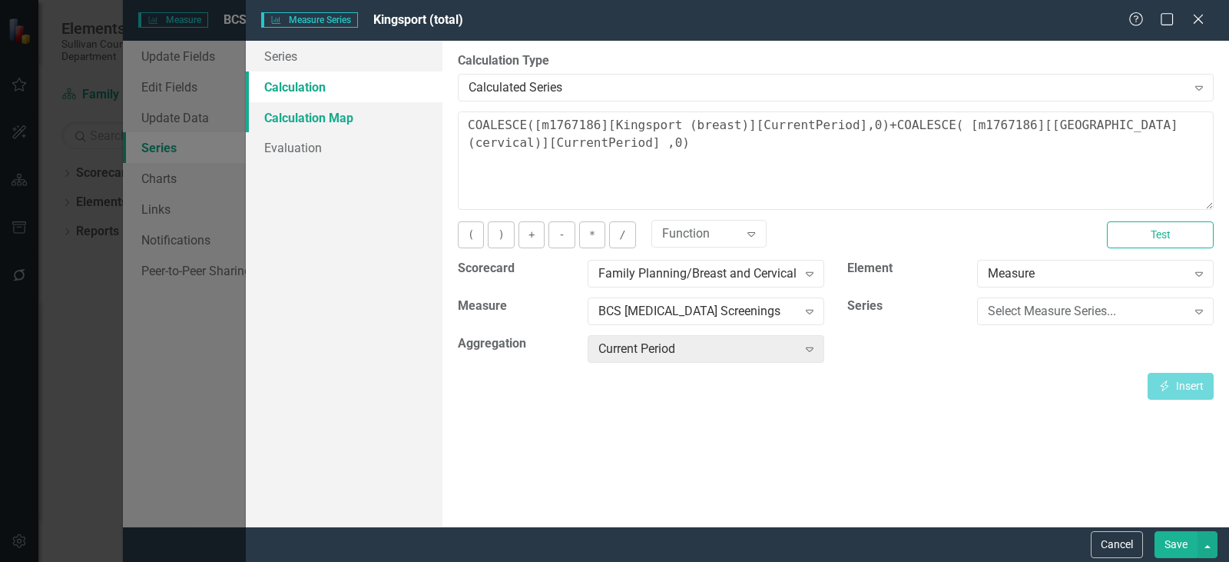
click at [264, 110] on link "Calculation Map" at bounding box center [344, 117] width 197 height 31
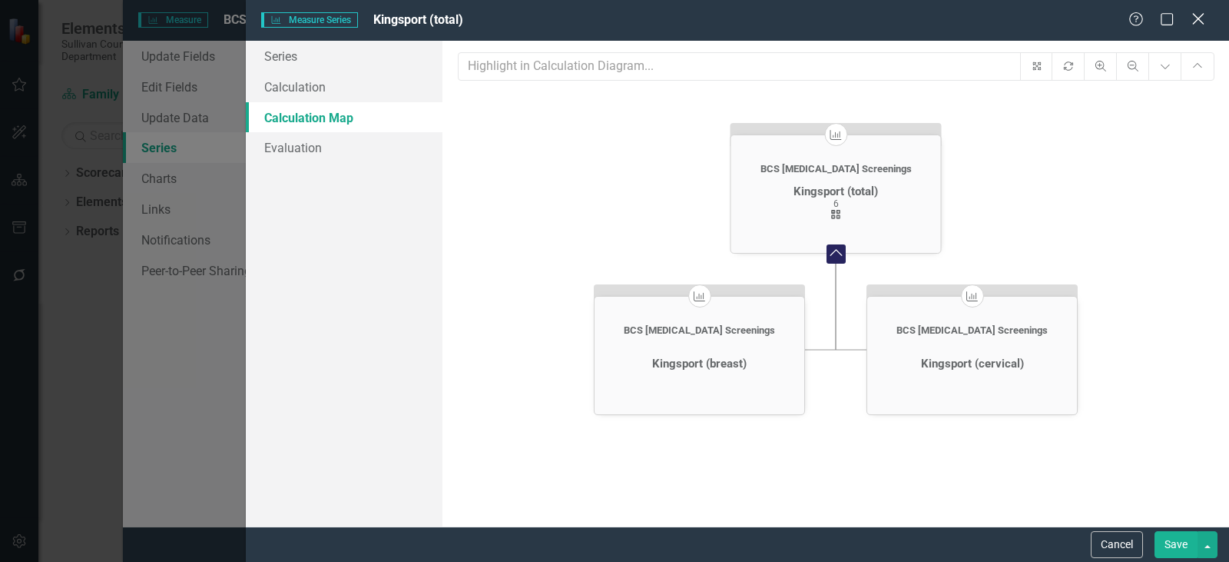
click at [1198, 24] on icon "Close" at bounding box center [1197, 19] width 19 height 15
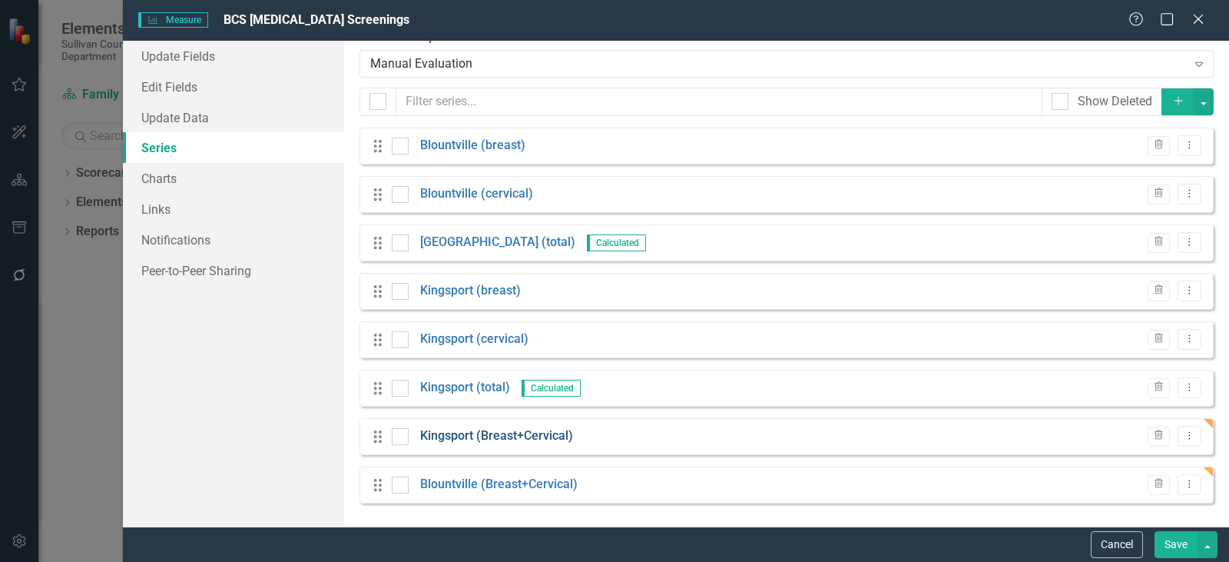
click at [510, 432] on link "Kingsport (Breast+Cervical)" at bounding box center [496, 436] width 153 height 18
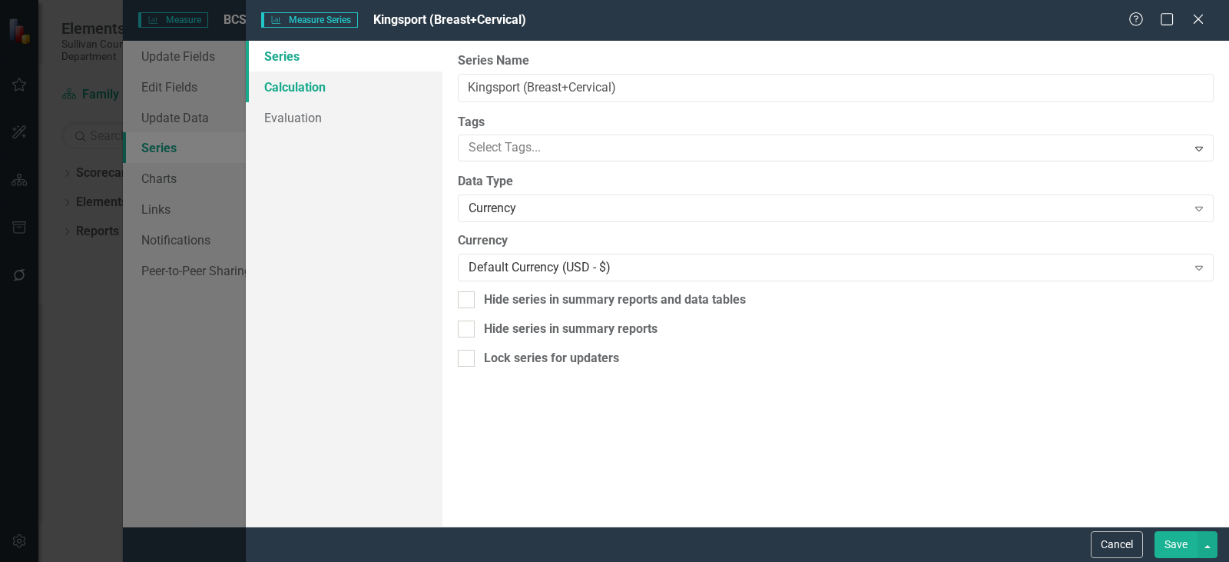
click at [310, 84] on link "Calculation" at bounding box center [344, 86] width 197 height 31
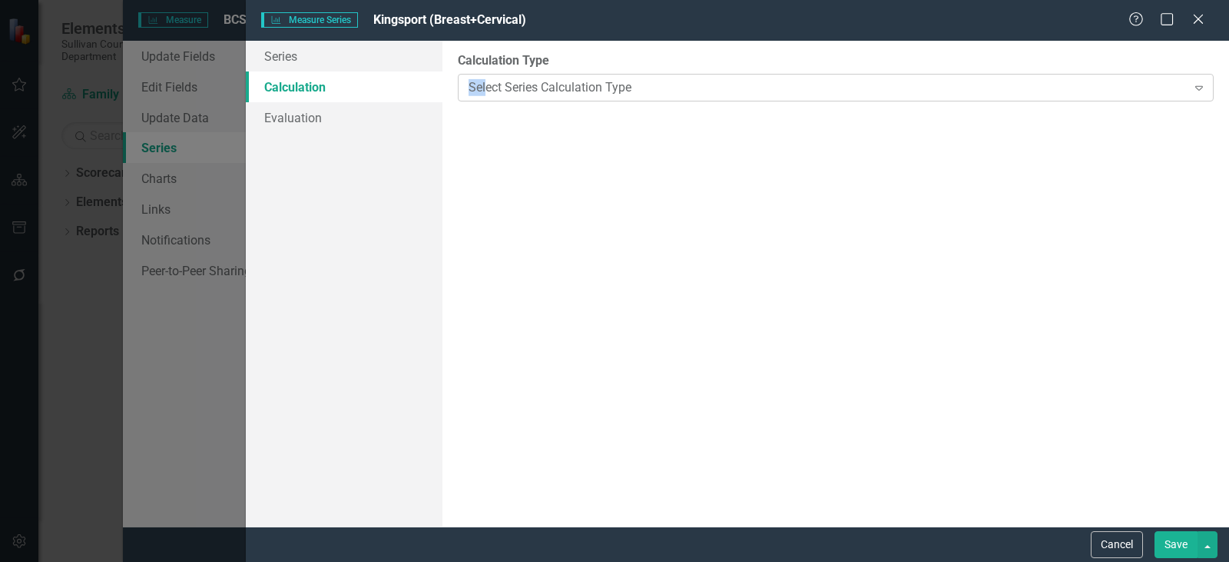
drag, startPoint x: 466, startPoint y: 101, endPoint x: 487, endPoint y: 91, distance: 22.7
click at [487, 91] on div "By default, series in ClearPoint are not calculated. So, if you leave the form …" at bounding box center [835, 283] width 787 height 485
click at [488, 91] on div "Select Series Calculation Type" at bounding box center [828, 87] width 718 height 18
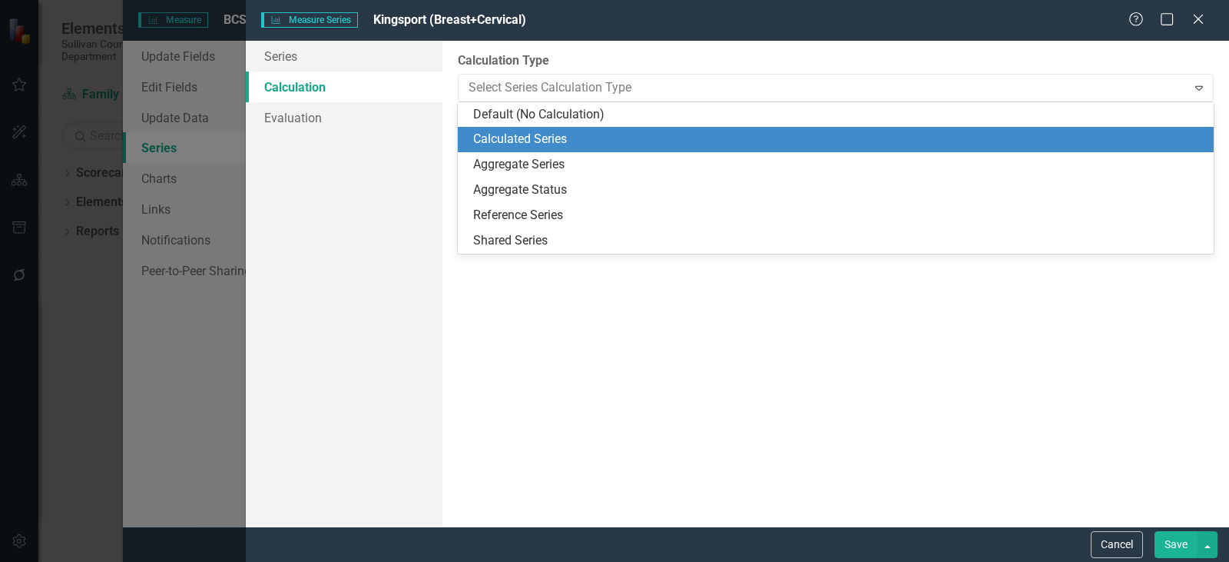
click at [512, 137] on div "Calculated Series" at bounding box center [838, 140] width 731 height 18
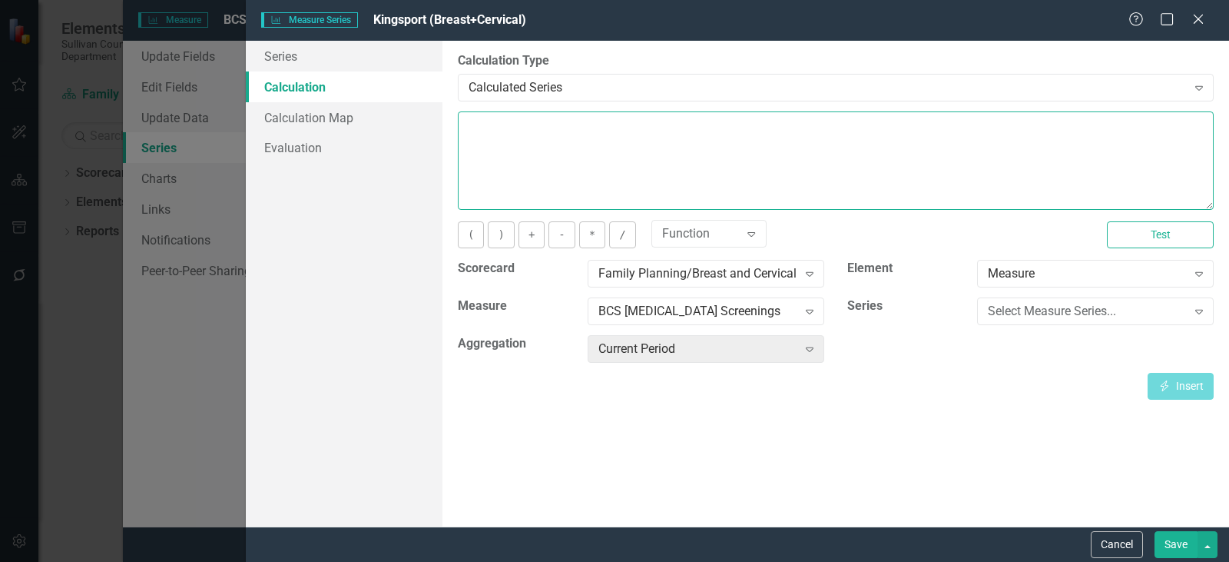
click at [525, 151] on textarea at bounding box center [836, 160] width 756 height 98
paste textarea "COALESCE([m1767186][Kingsport (breast)][CurrentPeriod],0)+COALESCE( [m1767186][…"
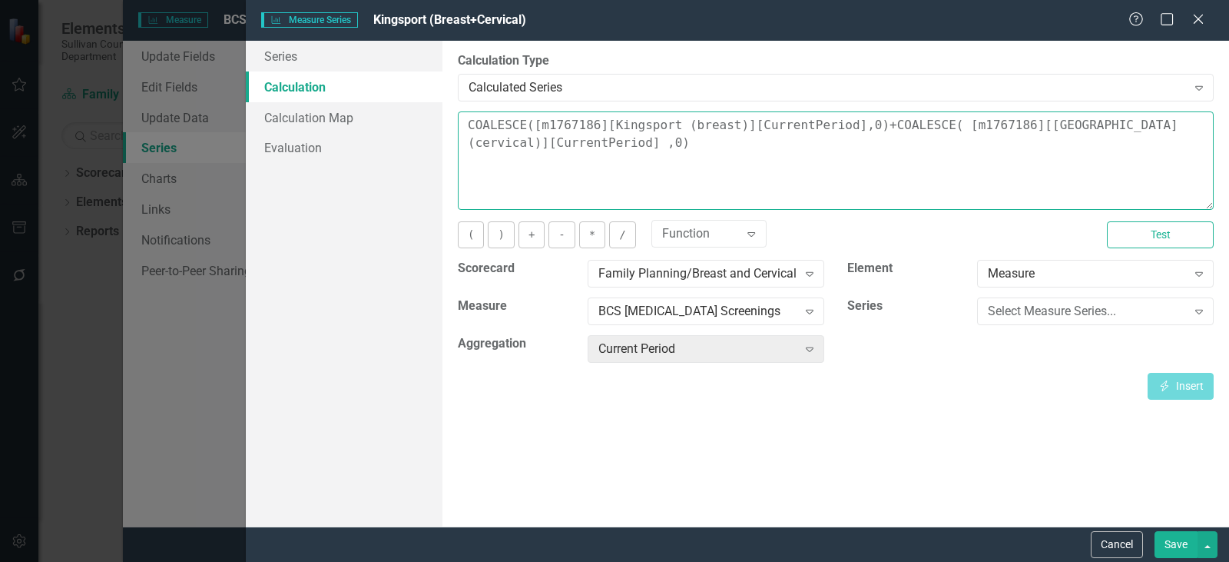
drag, startPoint x: 1063, startPoint y: 124, endPoint x: 1003, endPoint y: 129, distance: 60.1
click at [1003, 128] on textarea "COALESCE([m1767186][Kingsport (breast)][CurrentPeriod],0)+COALESCE( [m1767186][…" at bounding box center [836, 160] width 756 height 98
drag, startPoint x: 1088, startPoint y: 127, endPoint x: 1144, endPoint y: 120, distance: 55.7
click at [1144, 120] on textarea "COALESCE([m1767186][Kingsport (breast)][CurrentPeriod],0)+COALESCE( [m1767186][…" at bounding box center [836, 160] width 756 height 98
type textarea "COALESCE([m1767186][Kingsport (breast)][CurrentPeriod],0)+COALESCE( [m1767186][…"
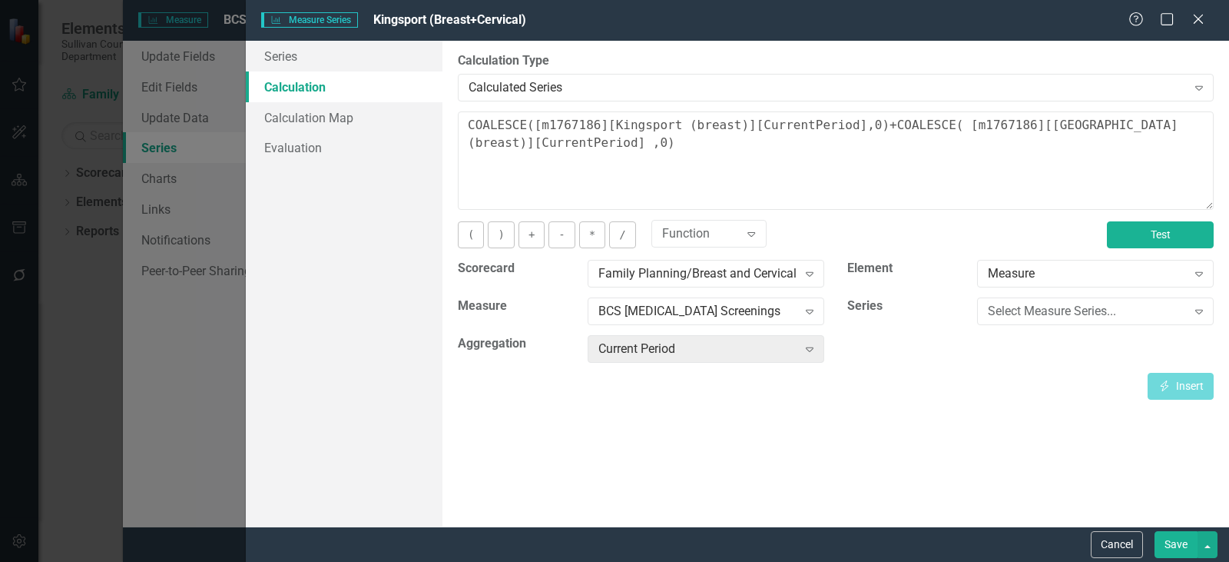
click at [1133, 237] on button "Test" at bounding box center [1160, 234] width 107 height 27
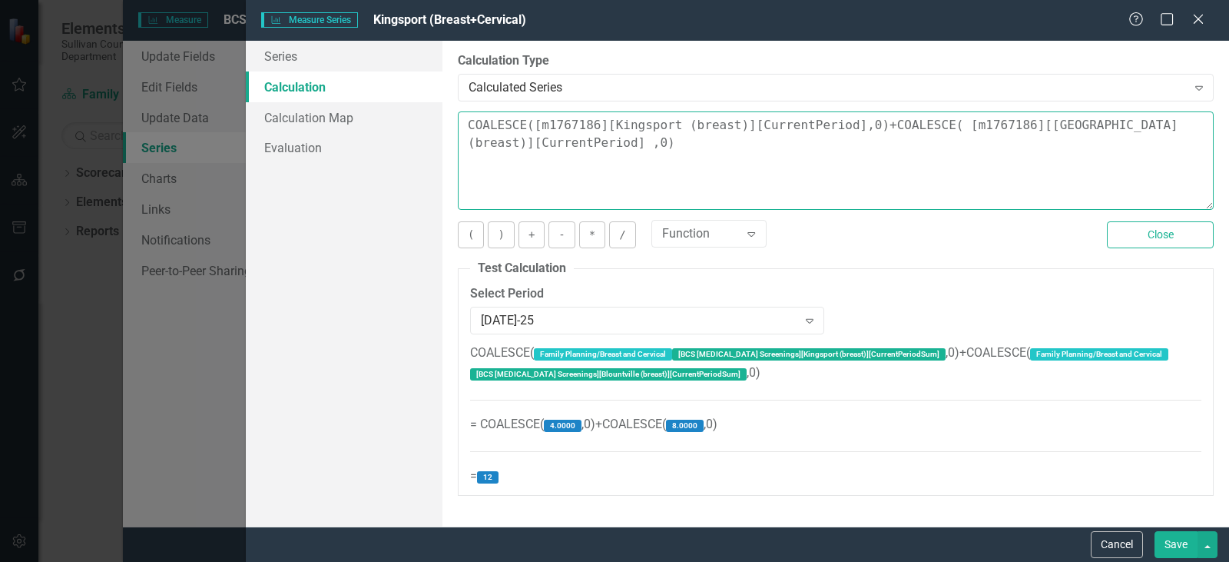
drag, startPoint x: 604, startPoint y: 146, endPoint x: 465, endPoint y: 101, distance: 146.0
click at [436, 101] on div "Series Calculation Calculation Map Evaluation From this page, you can edit the …" at bounding box center [737, 283] width 983 height 485
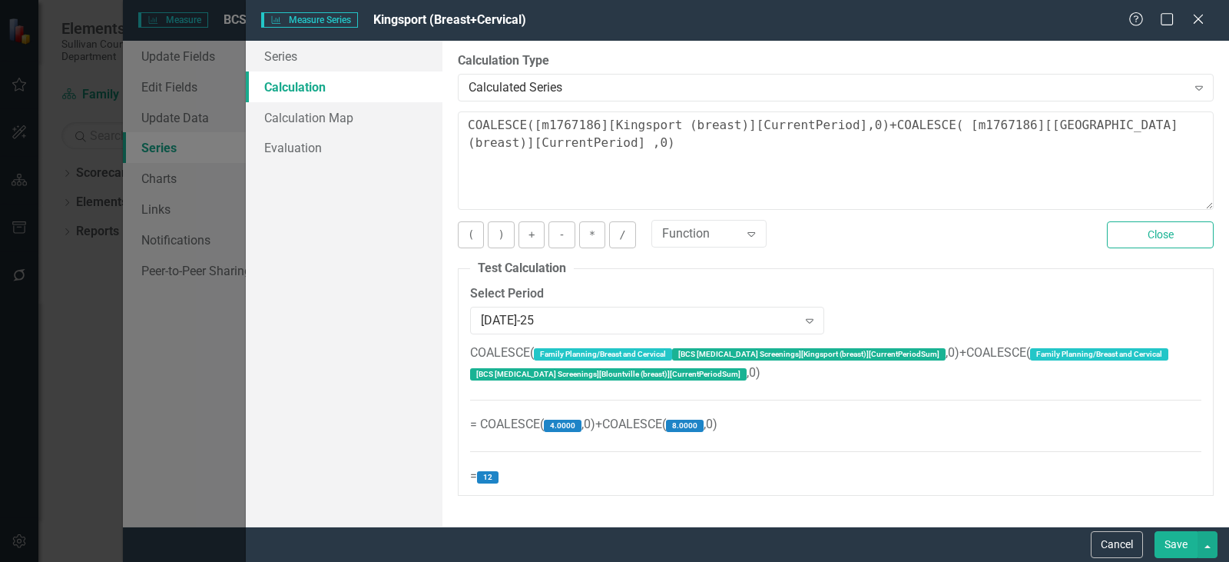
click at [1179, 545] on button "Save" at bounding box center [1176, 544] width 43 height 27
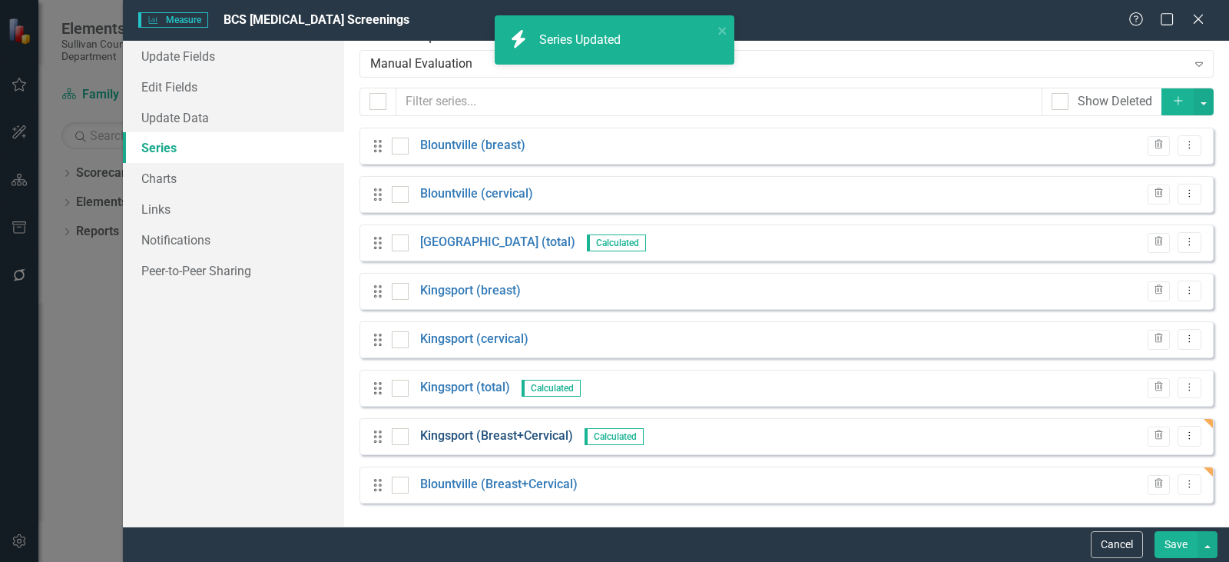
click at [450, 435] on link "Kingsport (Breast+Cervical)" at bounding box center [496, 436] width 153 height 18
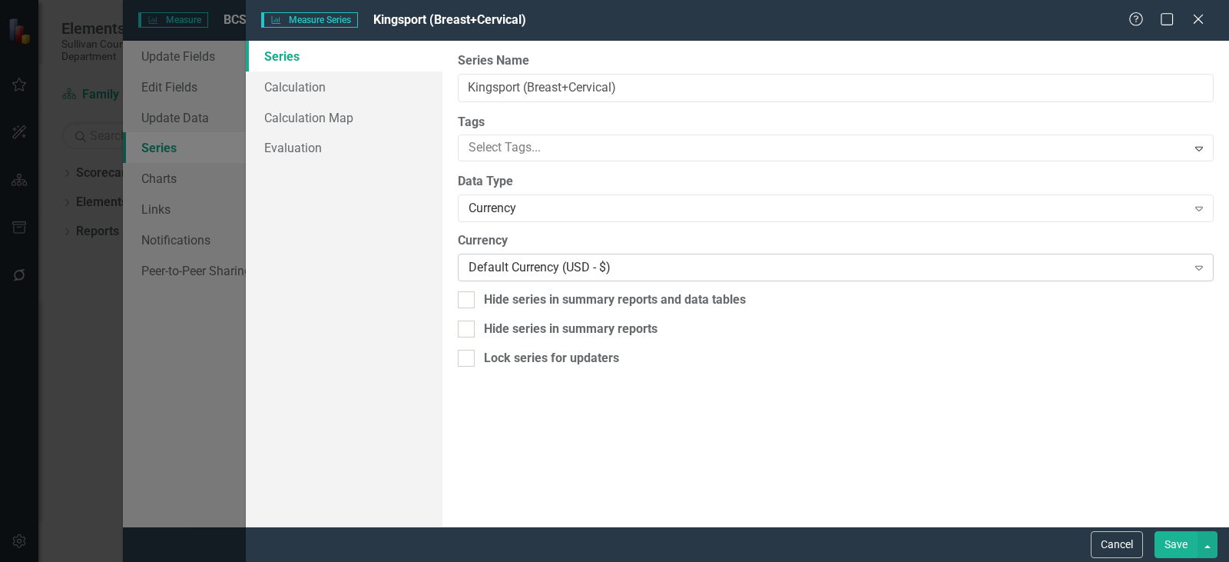
click at [534, 262] on div "Default Currency (USD - $)" at bounding box center [828, 268] width 718 height 18
click at [540, 207] on div "Currency" at bounding box center [828, 209] width 718 height 18
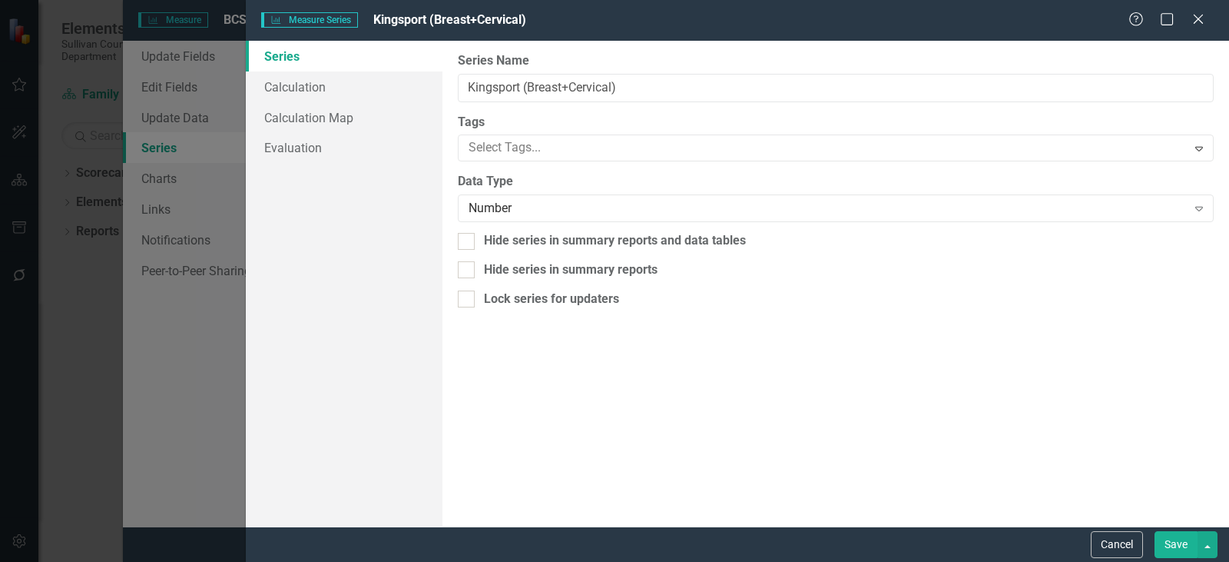
click at [1171, 539] on button "Save" at bounding box center [1176, 544] width 43 height 27
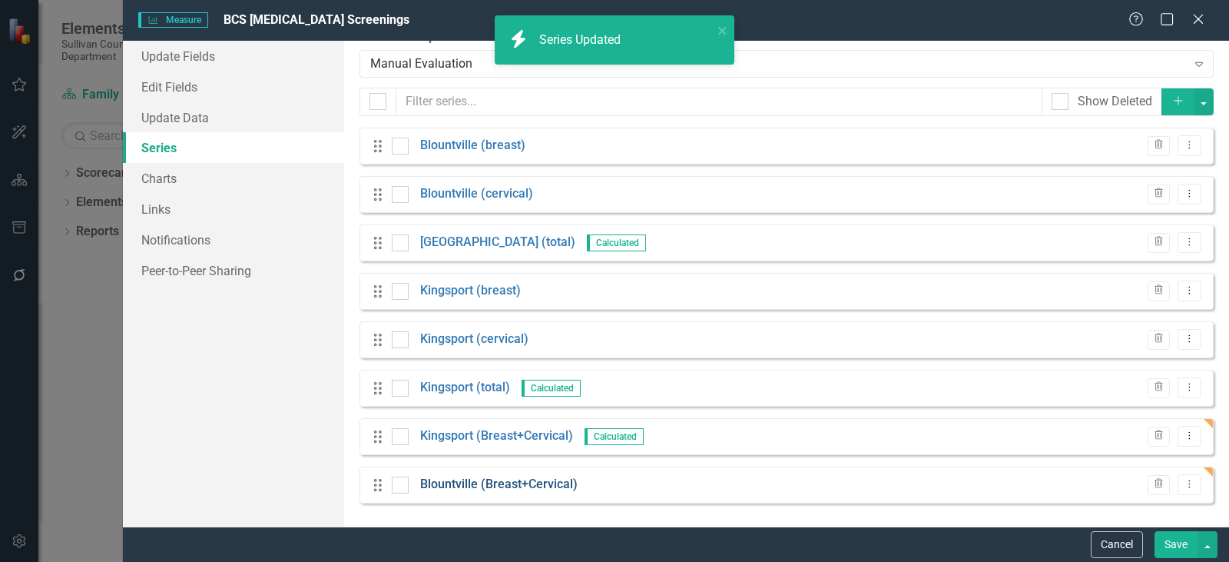
click at [479, 485] on link "Blountville (Breast+Cervical)" at bounding box center [498, 484] width 157 height 18
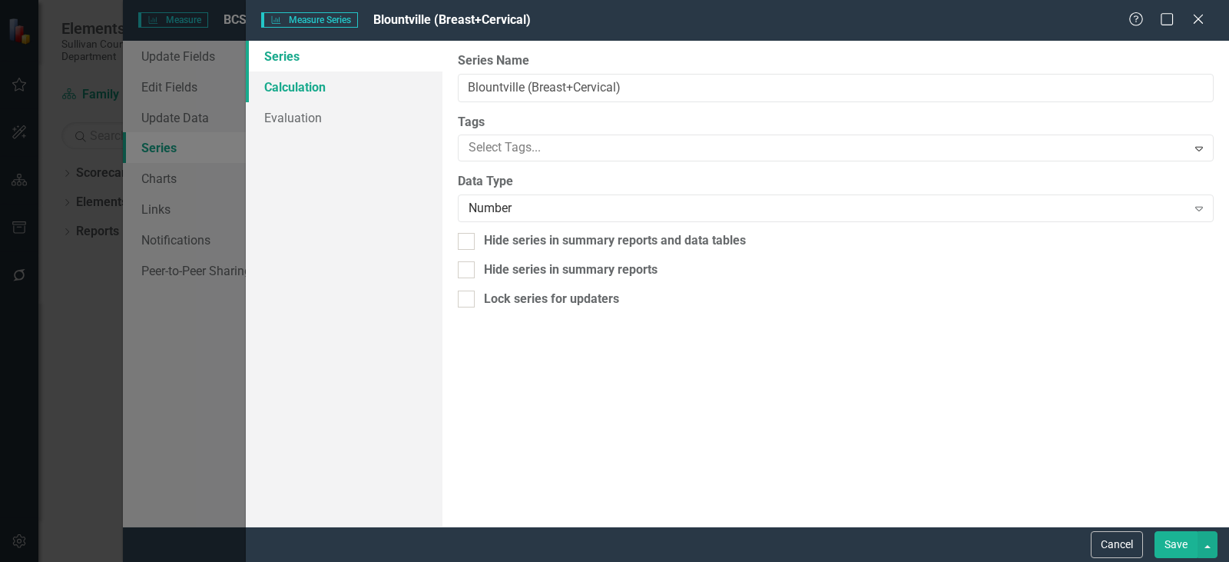
click at [309, 86] on link "Calculation" at bounding box center [344, 86] width 197 height 31
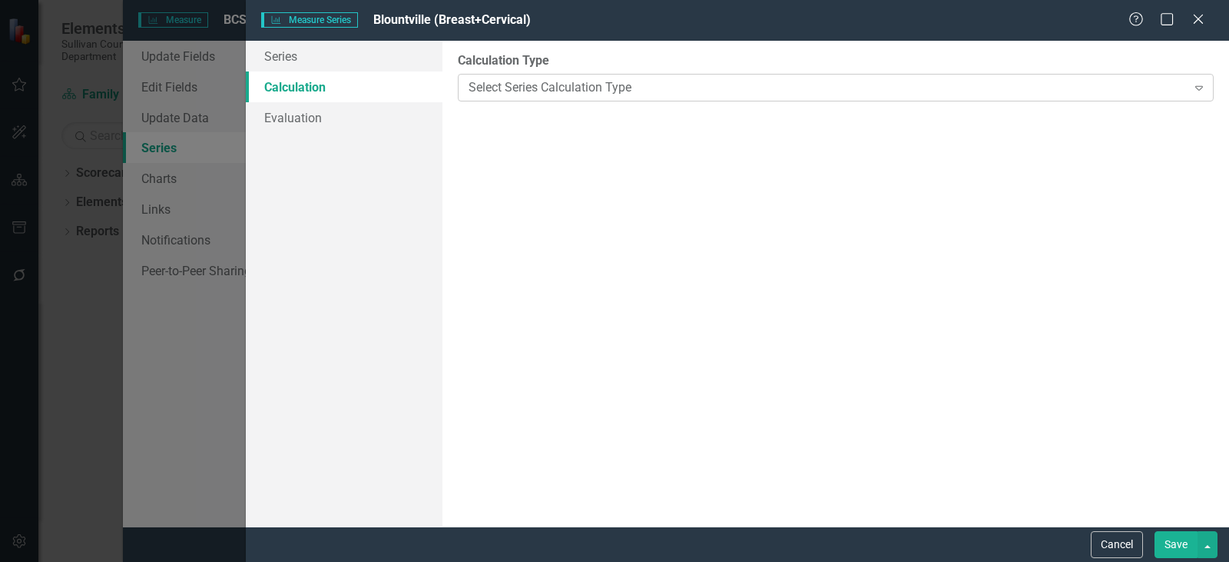
click at [559, 85] on div "Select Series Calculation Type" at bounding box center [828, 87] width 718 height 18
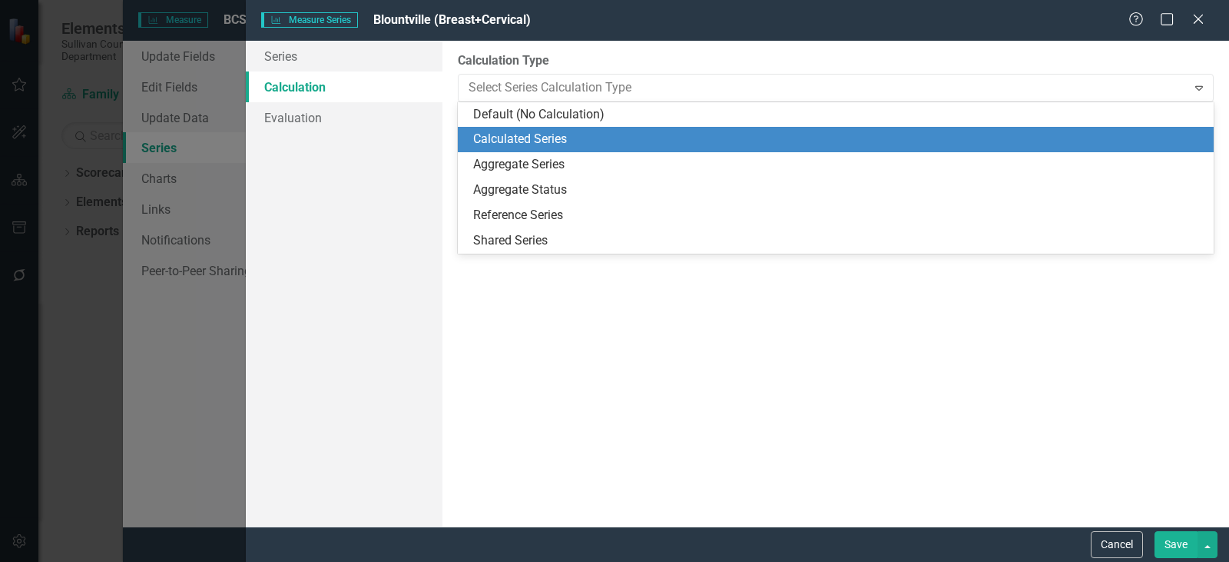
click at [531, 135] on div "Calculated Series" at bounding box center [838, 140] width 731 height 18
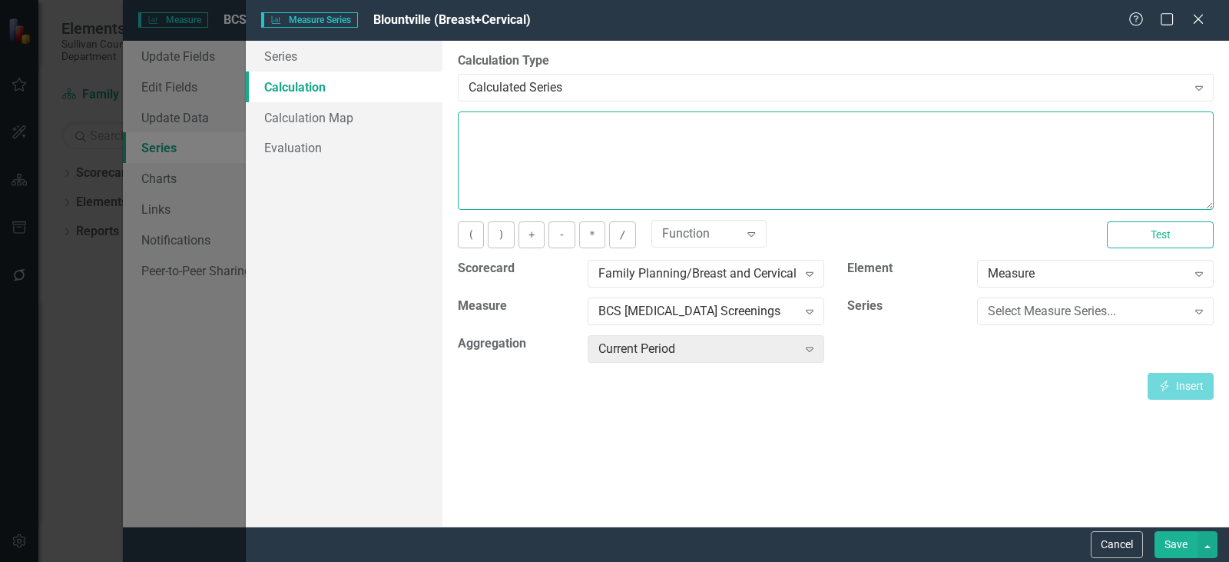
click at [526, 157] on textarea at bounding box center [836, 160] width 756 height 98
paste textarea "COALESCE([m1767186][Kingsport (breast)][CurrentPeriod],0)+COALESCE( [m1767186][…"
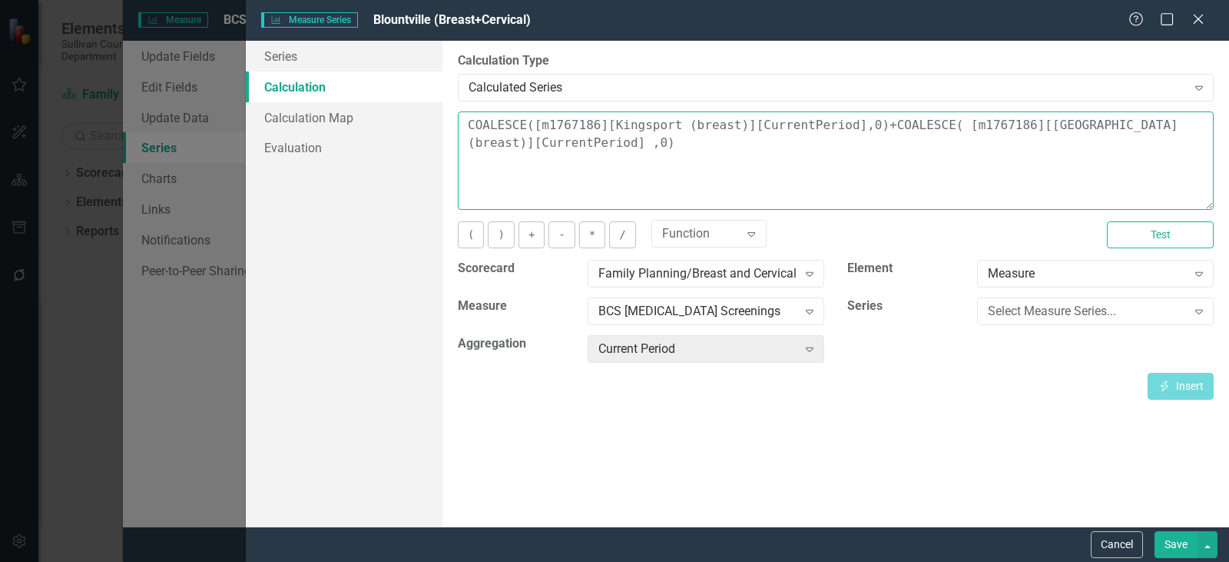
click at [679, 126] on textarea "COALESCE([m1767186][Kingsport (breast)][CurrentPeriod],0)+COALESCE( [m1767186][…" at bounding box center [836, 160] width 756 height 98
drag, startPoint x: 717, startPoint y: 122, endPoint x: 679, endPoint y: 131, distance: 39.5
click at [678, 129] on textarea "COALESCE([m1767186][Kingsport (breast)][CurrentPeriod],0)+COALESCE( [m1767186][…" at bounding box center [836, 160] width 756 height 98
drag, startPoint x: 1141, startPoint y: 128, endPoint x: 1105, endPoint y: 124, distance: 36.4
click at [1105, 124] on textarea "COALESCE([m1767186][Kingsport (cervical)][CurrentPeriod],0)+COALESCE( [m1767186…" at bounding box center [836, 160] width 756 height 98
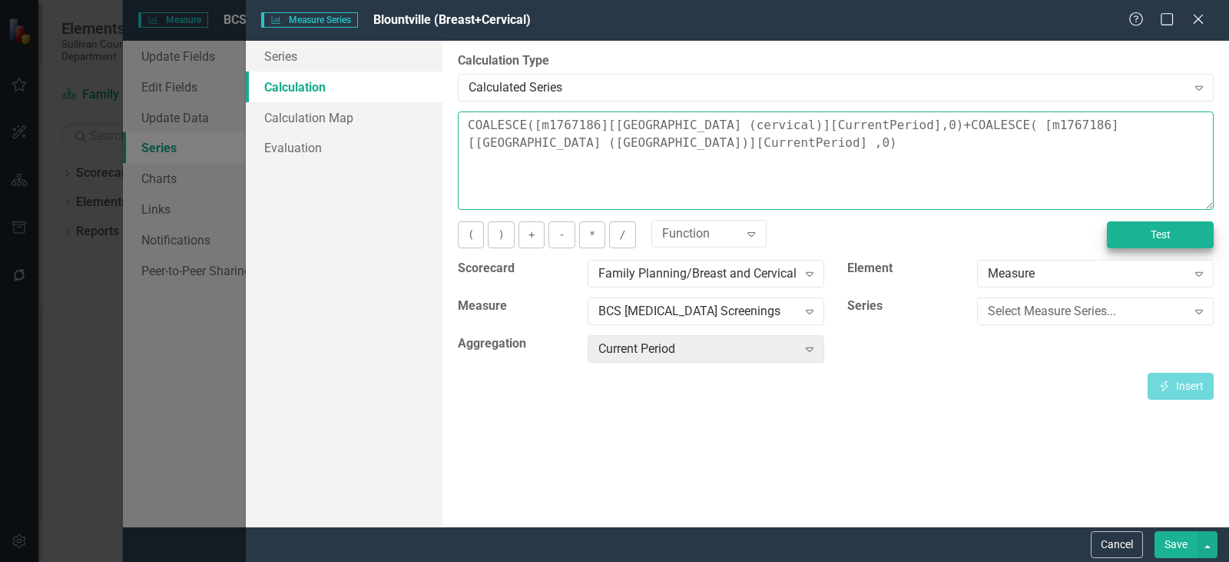
type textarea "COALESCE([m1767186][Kingsport (cervical)][CurrentPeriod],0)+COALESCE( [m1767186…"
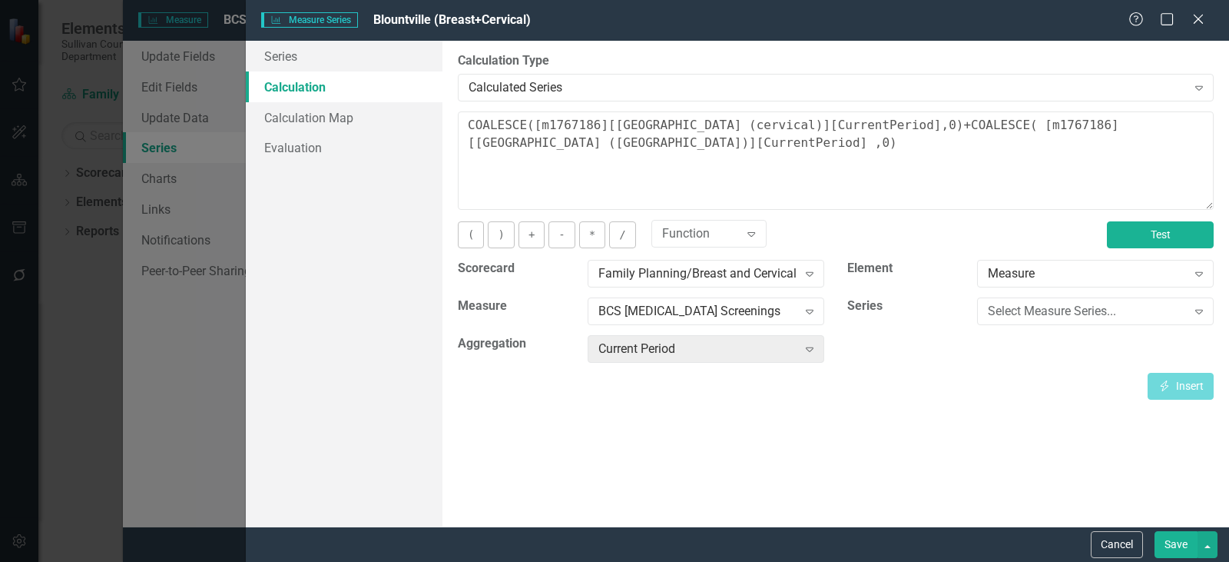
click at [1171, 244] on button "Test" at bounding box center [1160, 234] width 107 height 27
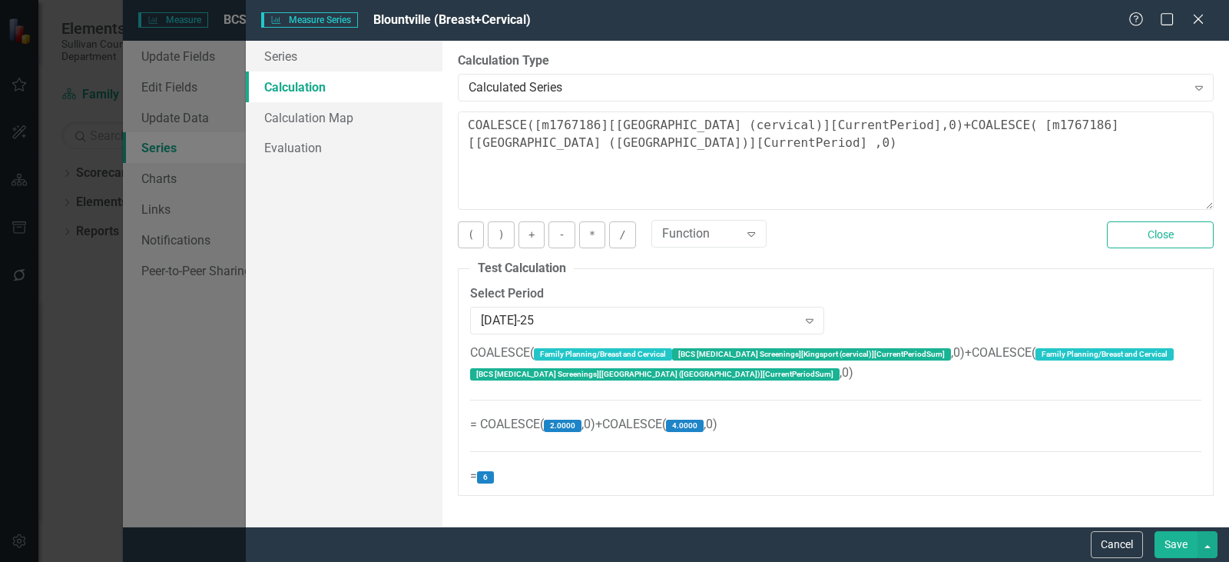
click at [1169, 539] on button "Save" at bounding box center [1176, 544] width 43 height 27
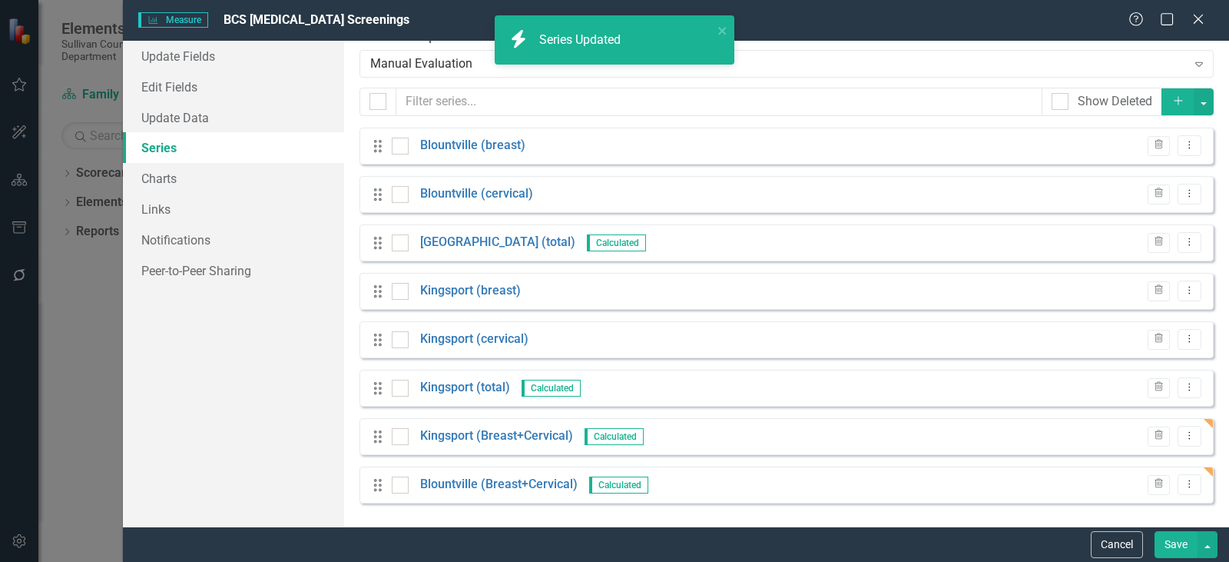
click at [1184, 541] on button "Save" at bounding box center [1176, 544] width 43 height 27
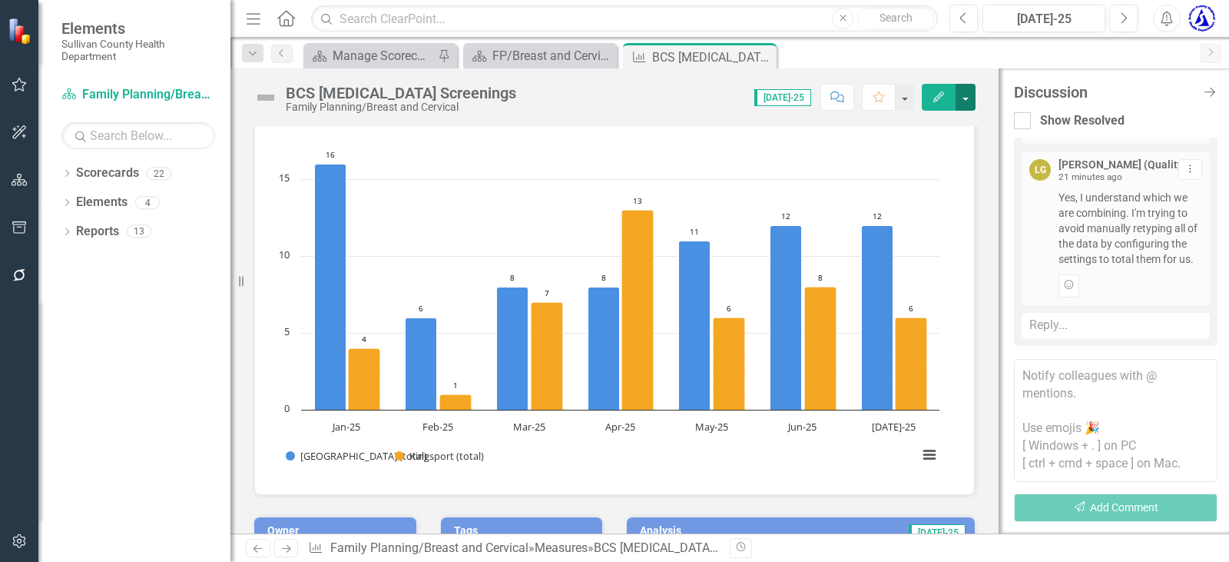
click at [969, 101] on button "button" at bounding box center [966, 97] width 20 height 27
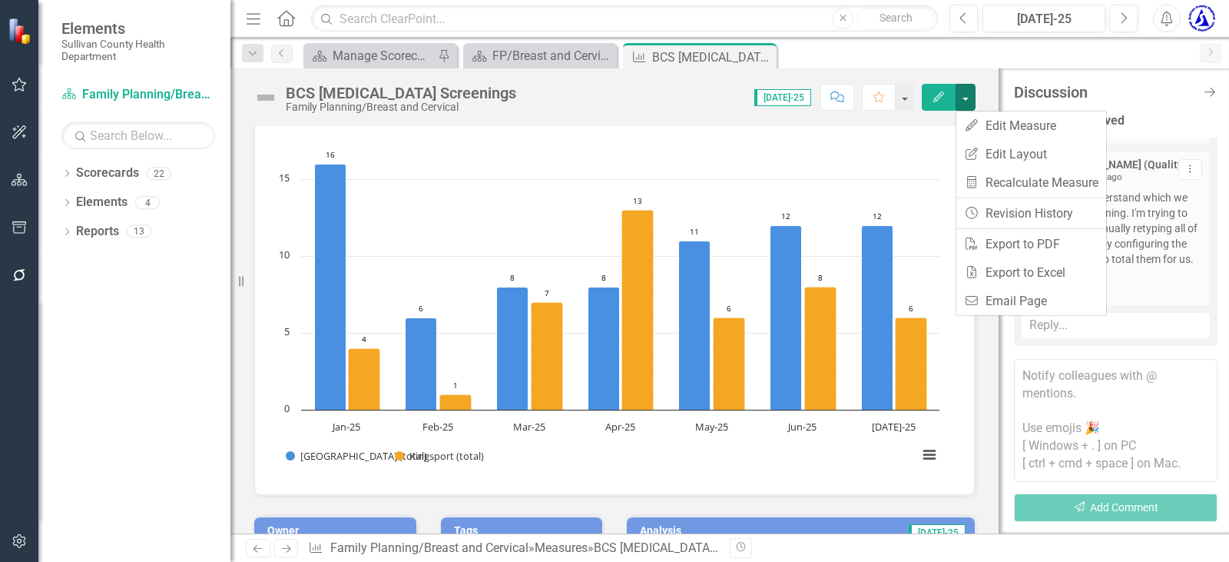
click at [329, 134] on rect "Interactive chart" at bounding box center [608, 248] width 677 height 461
click at [330, 134] on rect "Interactive chart" at bounding box center [608, 248] width 677 height 461
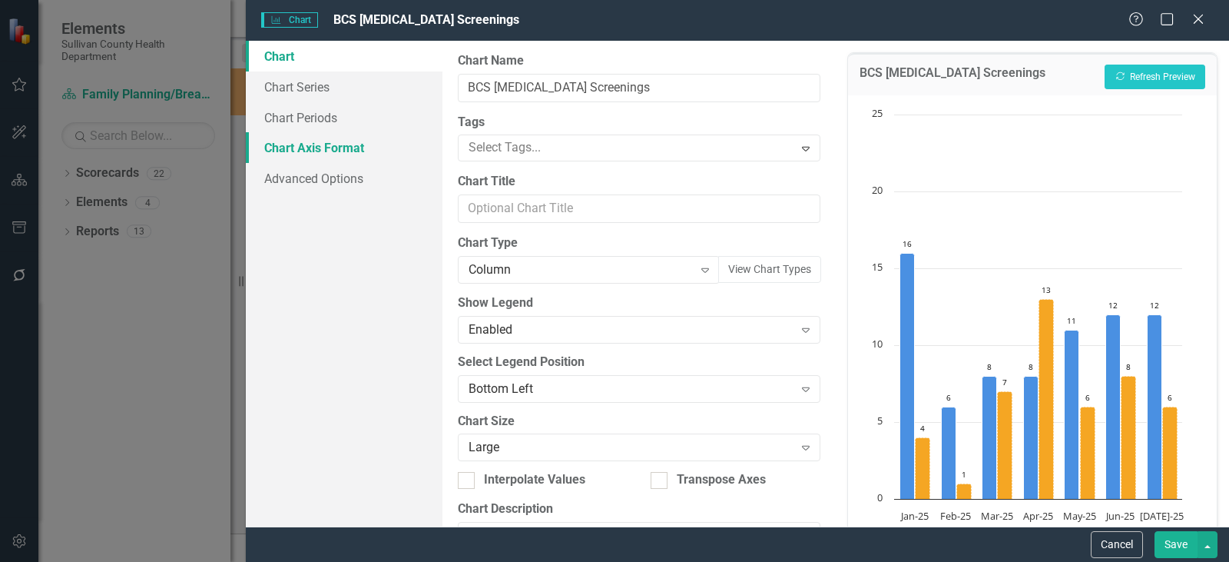
scroll to position [2146, 0]
click at [302, 75] on link "Chart Series" at bounding box center [344, 86] width 197 height 31
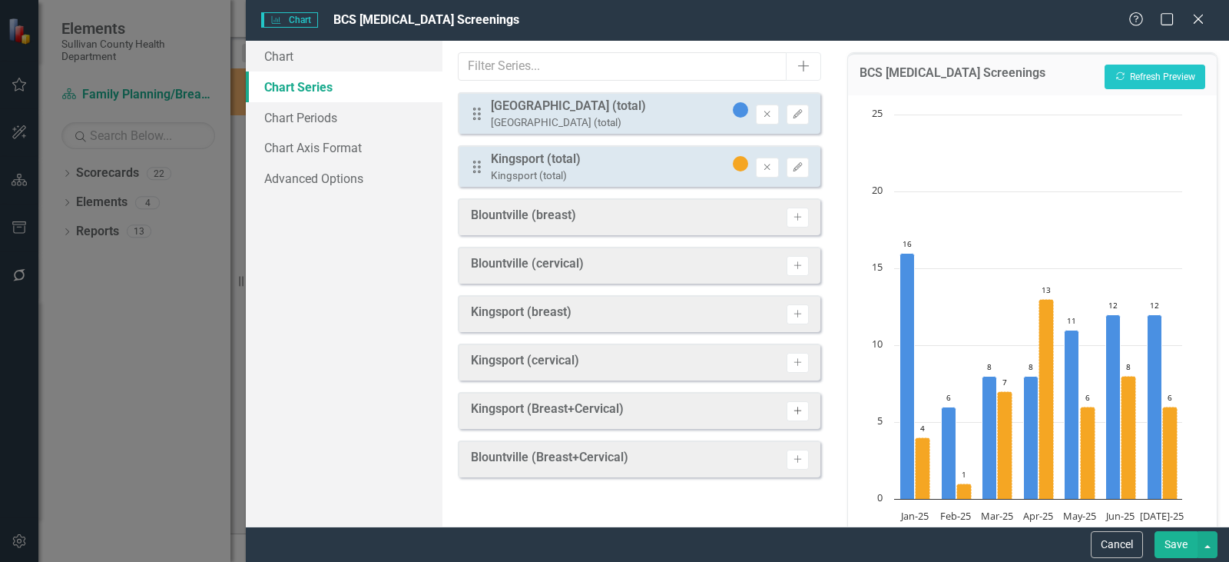
click at [799, 413] on icon "Activate" at bounding box center [798, 410] width 12 height 9
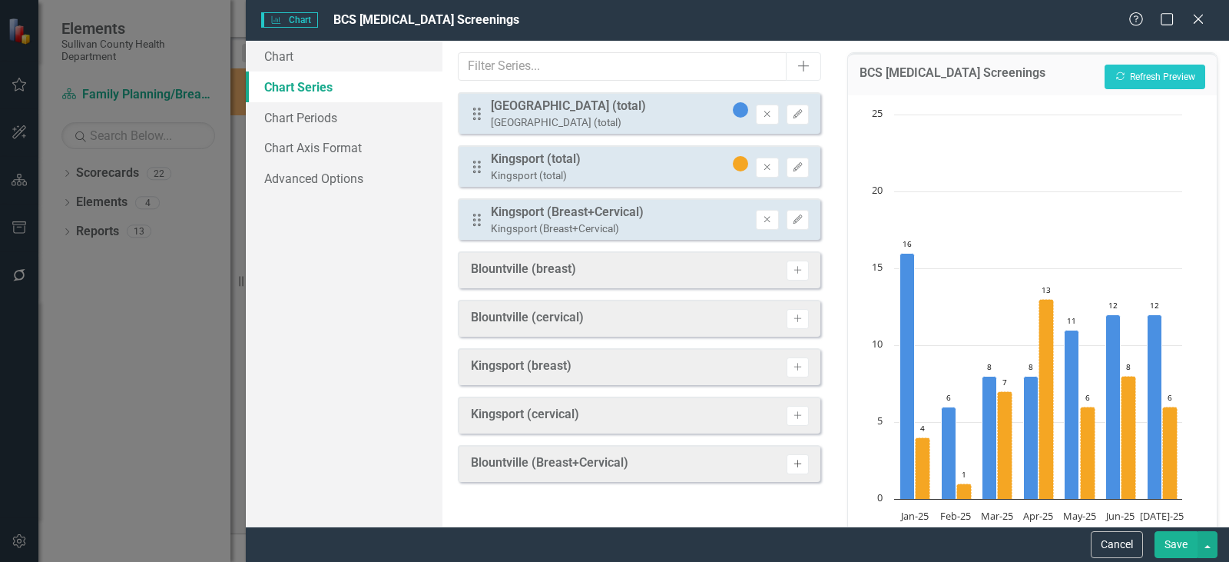
click at [798, 464] on icon "Activate" at bounding box center [798, 463] width 12 height 9
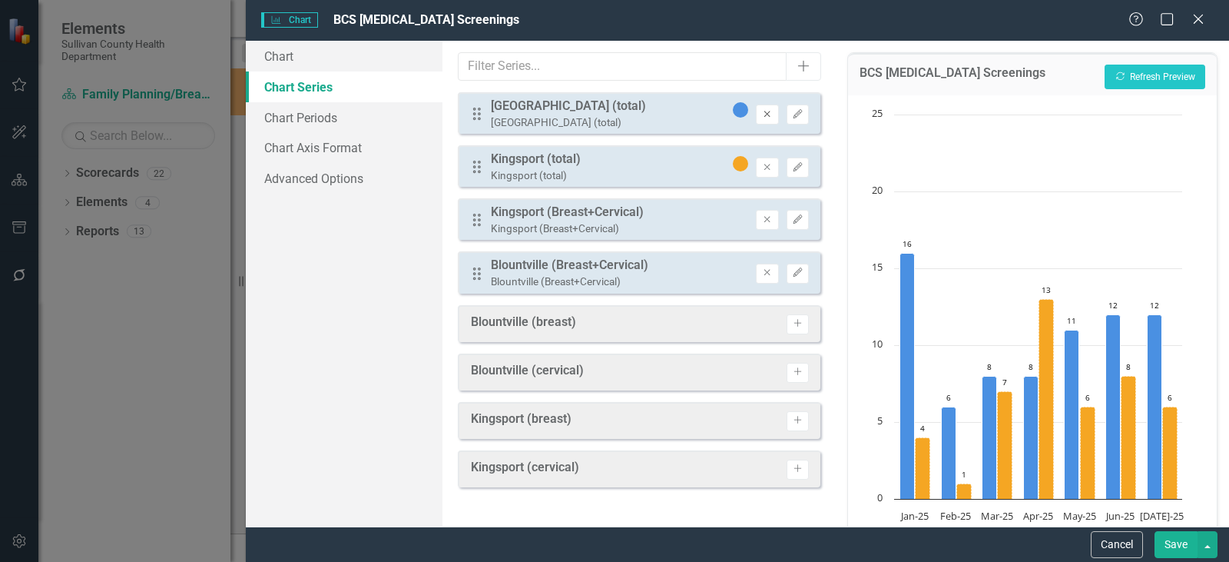
click at [768, 115] on icon "Remove" at bounding box center [767, 114] width 12 height 9
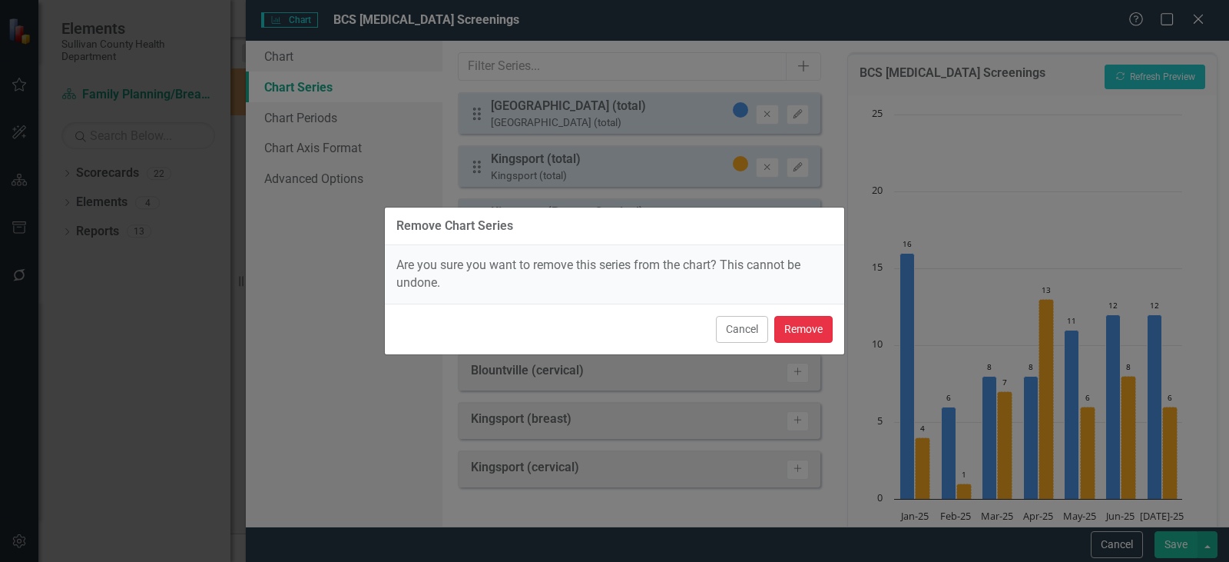
drag, startPoint x: 797, startPoint y: 333, endPoint x: 778, endPoint y: 257, distance: 77.5
click at [796, 330] on button "Remove" at bounding box center [803, 329] width 58 height 27
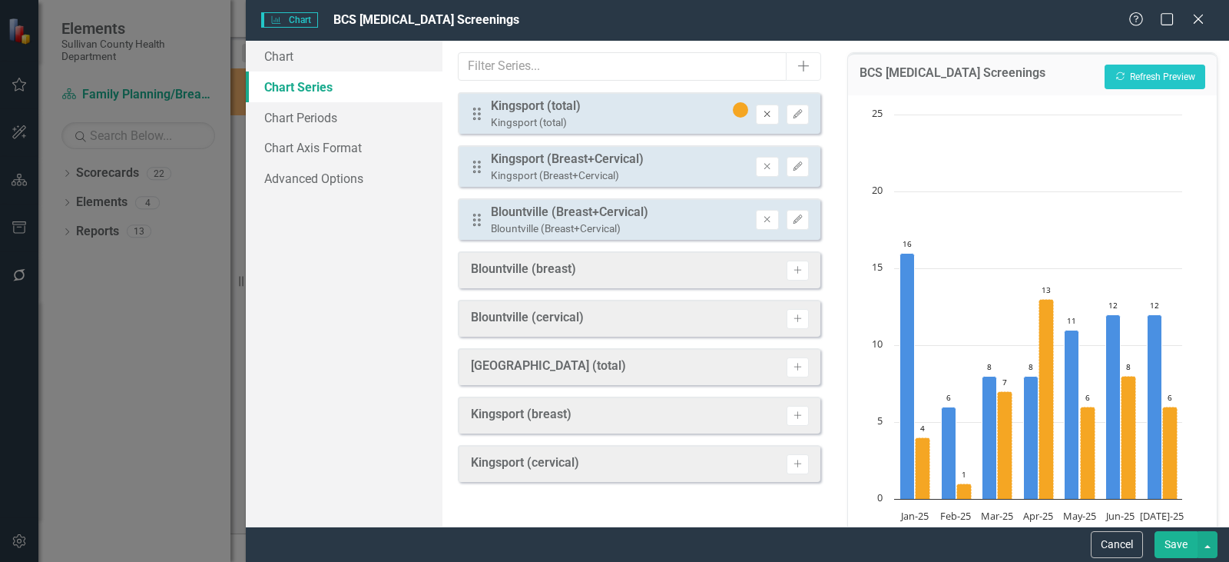
click at [764, 110] on icon "Remove" at bounding box center [767, 114] width 12 height 9
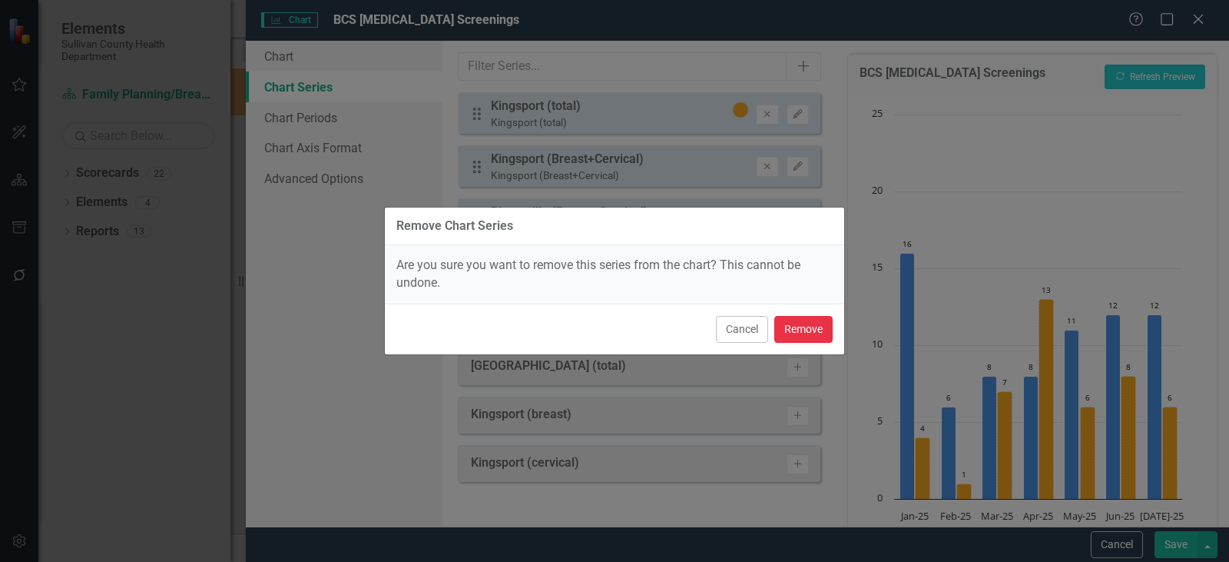
click at [810, 324] on button "Remove" at bounding box center [803, 329] width 58 height 27
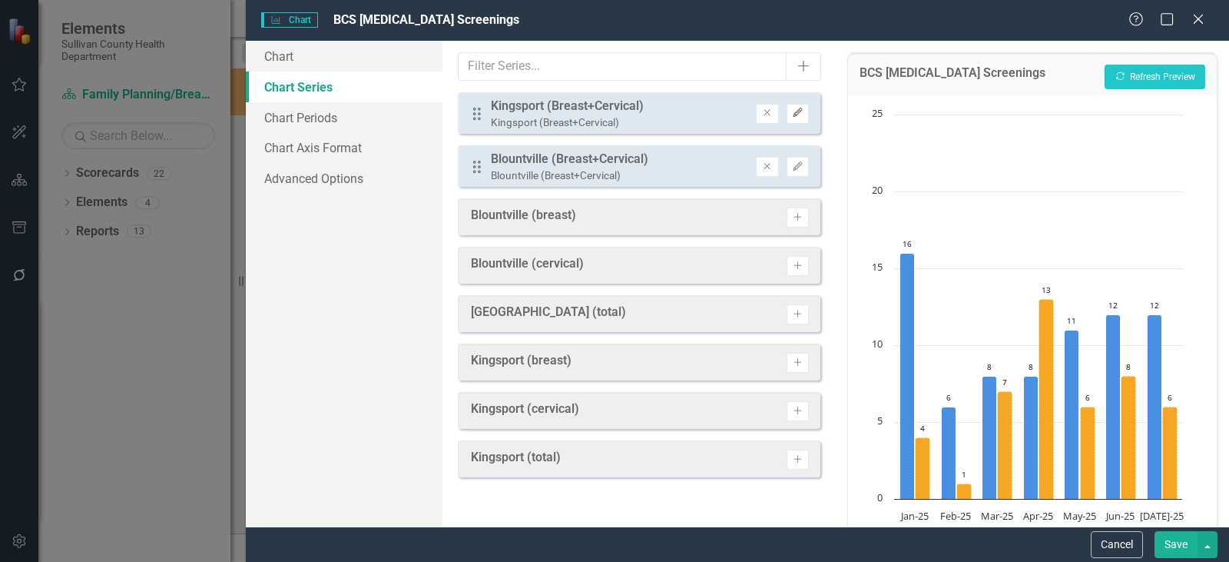
click at [795, 117] on icon "Edit" at bounding box center [798, 112] width 12 height 9
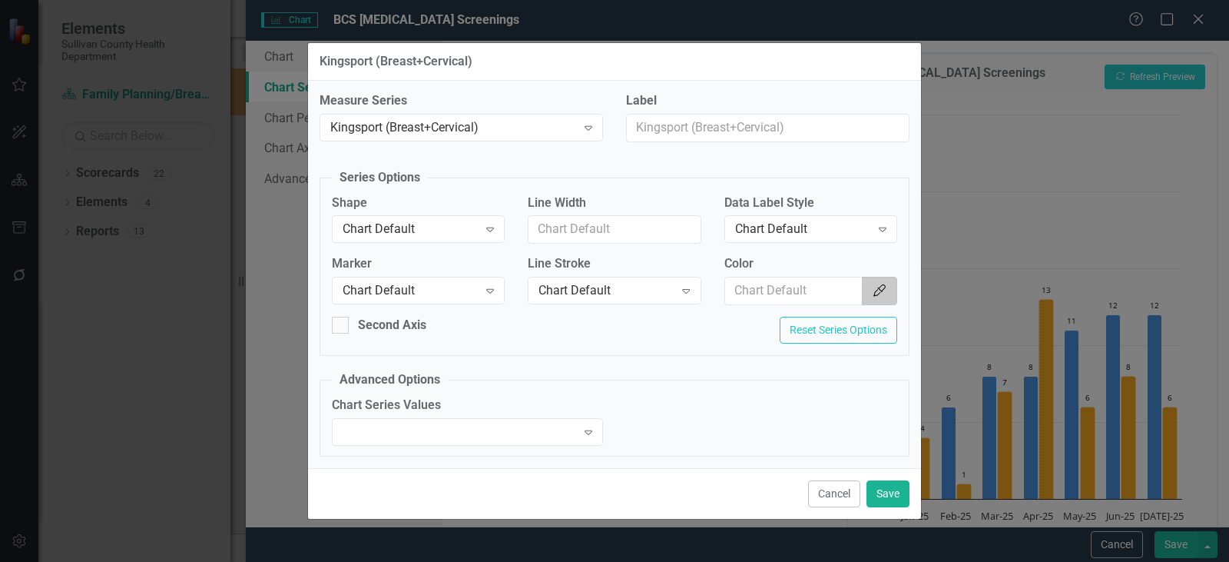
click at [874, 294] on icon "Color Picker" at bounding box center [879, 290] width 15 height 12
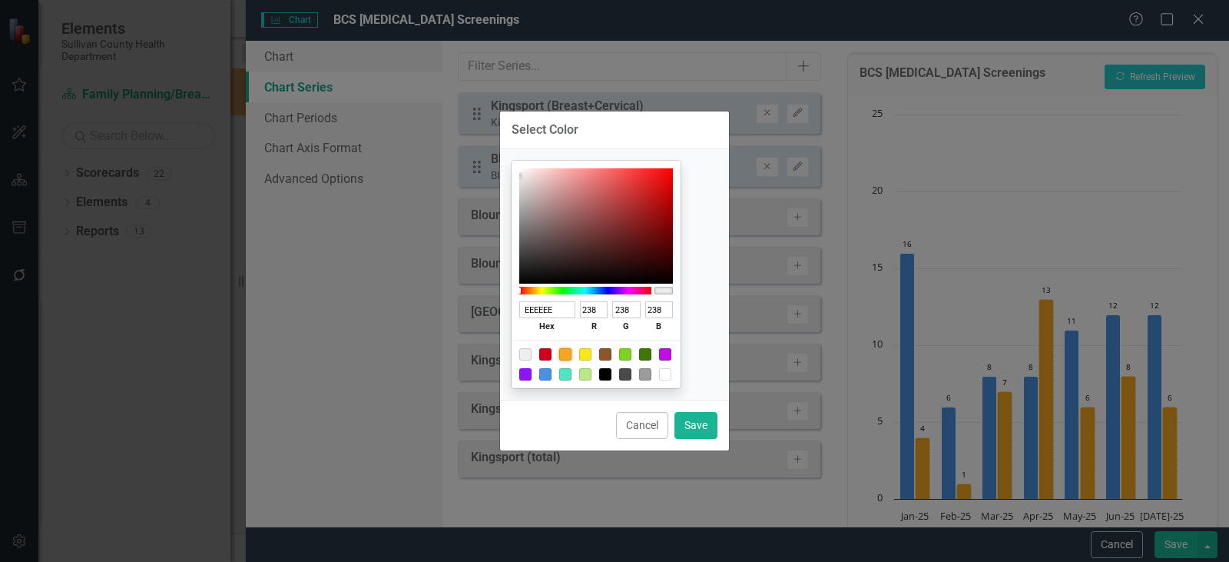
click at [572, 354] on div at bounding box center [565, 354] width 12 height 12
type input "F5A623"
type input "245"
type input "166"
type input "35"
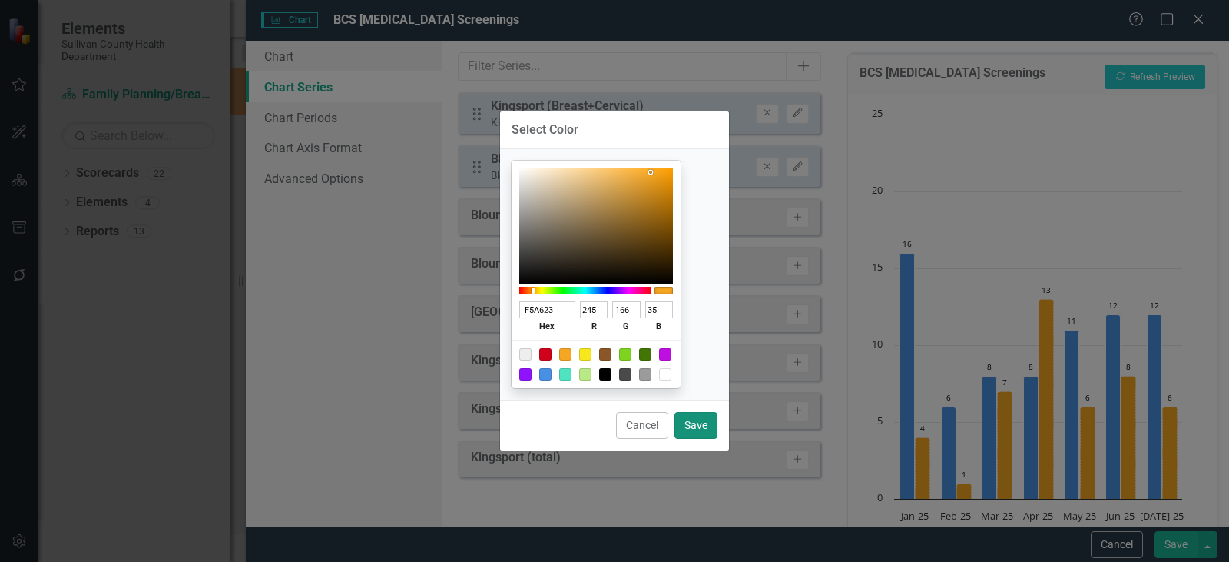
click at [695, 425] on button "Save" at bounding box center [695, 425] width 43 height 27
type input "#f5a623"
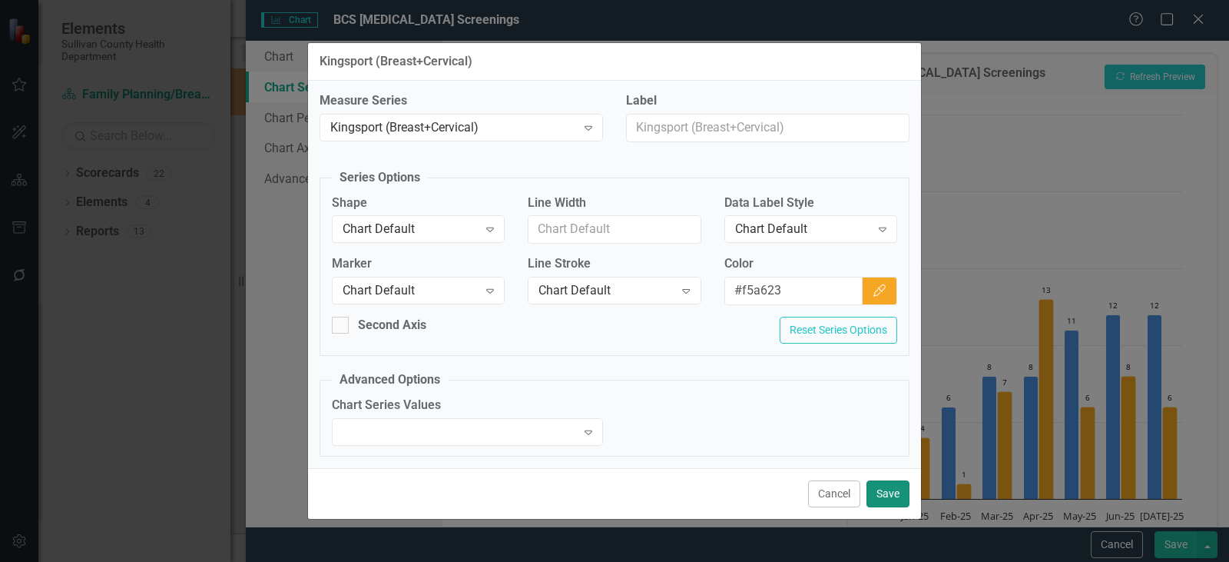
click at [889, 492] on button "Save" at bounding box center [887, 493] width 43 height 27
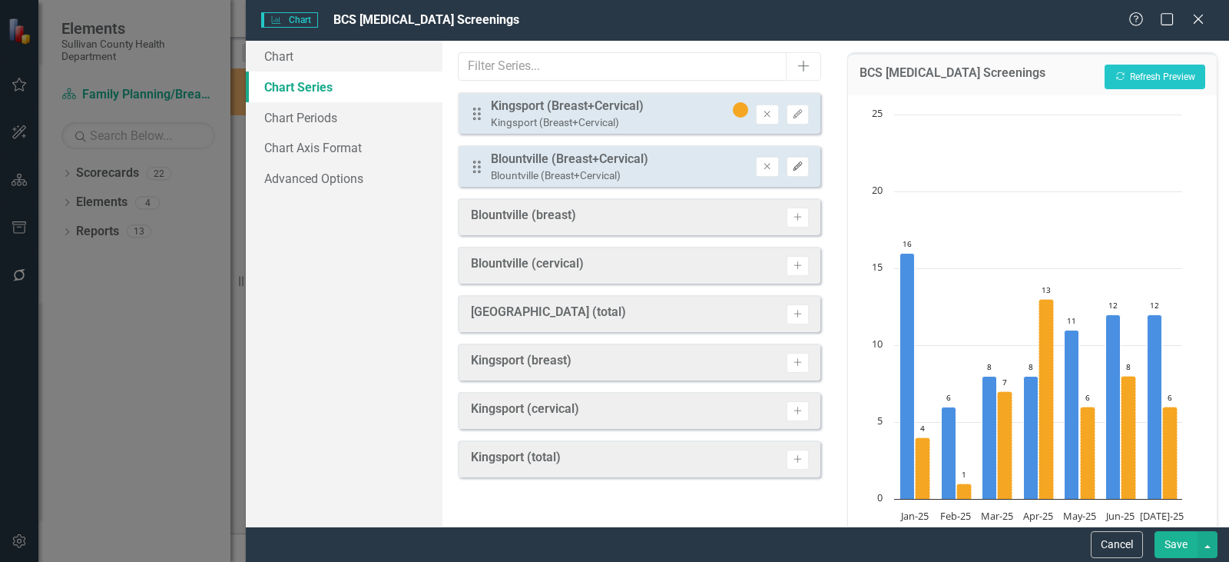
click at [796, 173] on button "Edit" at bounding box center [798, 167] width 22 height 20
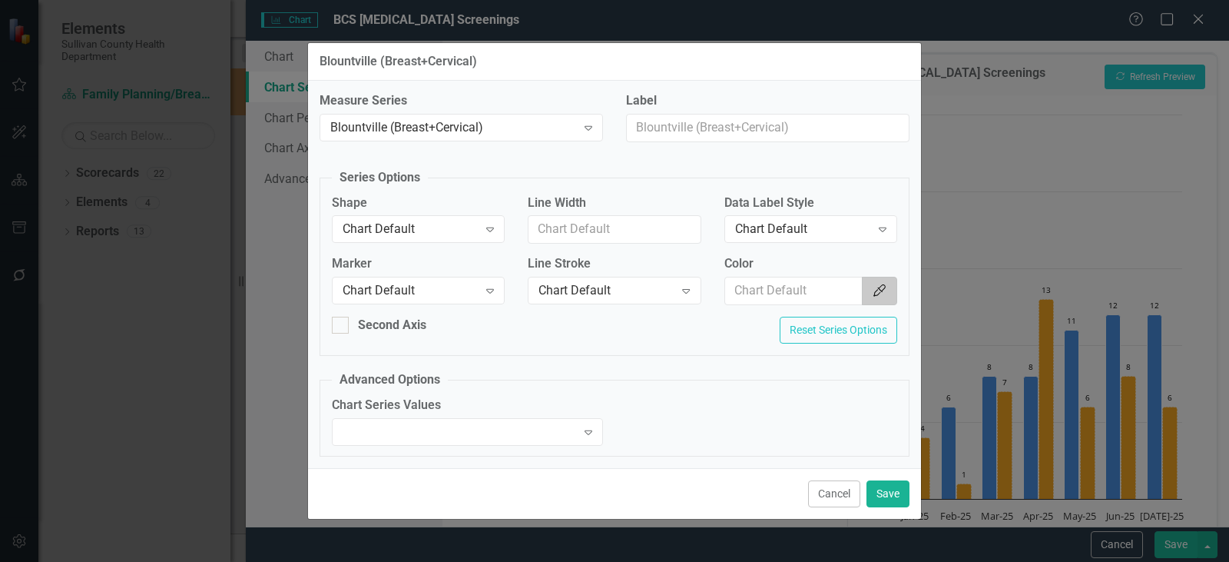
click at [883, 290] on icon "Color Picker" at bounding box center [879, 290] width 15 height 12
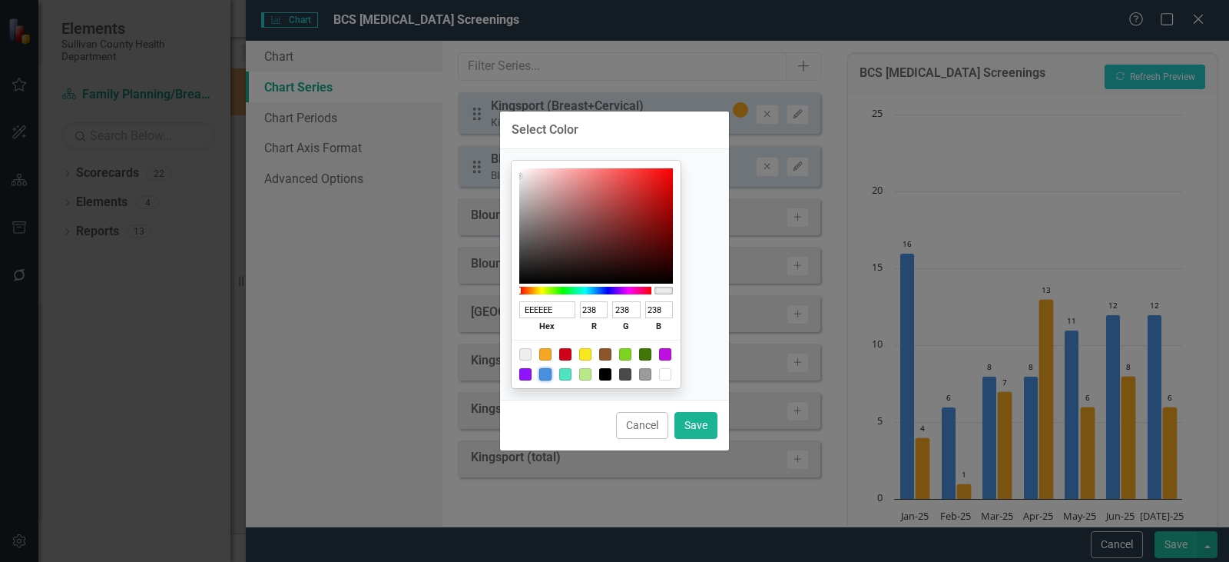
click at [552, 375] on div at bounding box center [545, 374] width 12 height 12
type input "4A90E2"
type input "74"
type input "144"
type input "226"
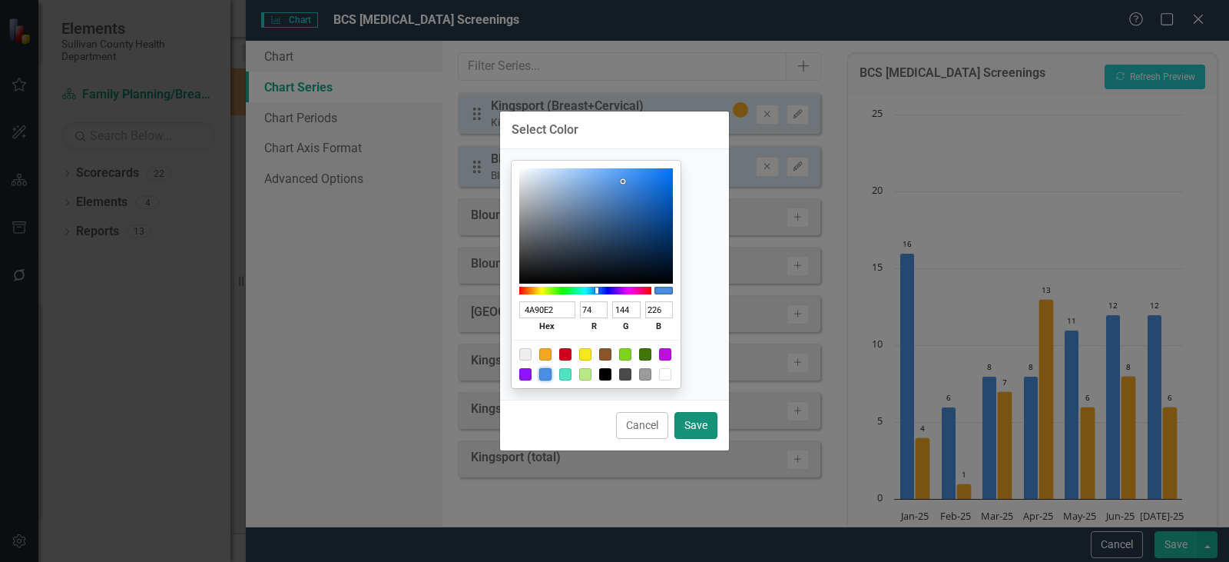
click at [698, 420] on button "Save" at bounding box center [695, 425] width 43 height 27
type input "#4a90e2"
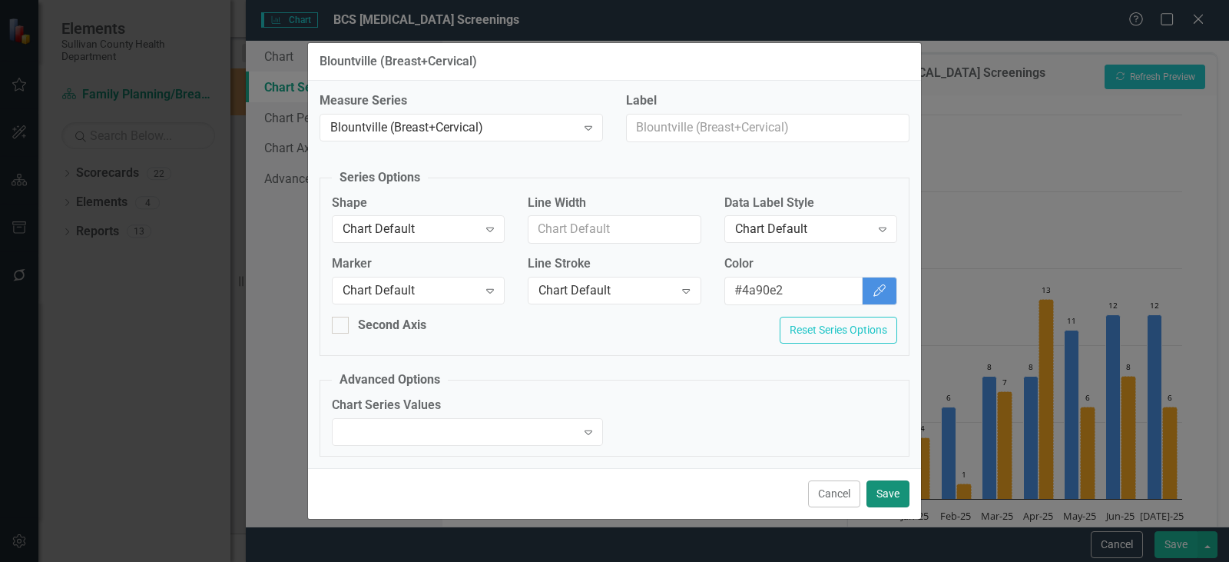
click at [889, 497] on button "Save" at bounding box center [887, 493] width 43 height 27
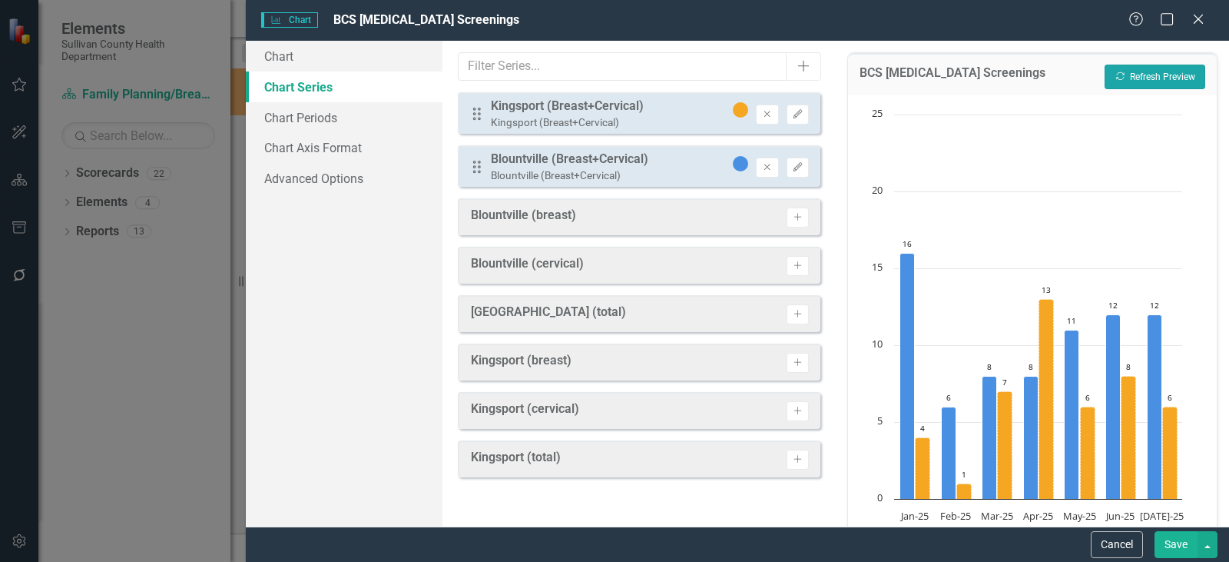
click at [1138, 75] on button "Recalculate Refresh Preview" at bounding box center [1155, 77] width 101 height 25
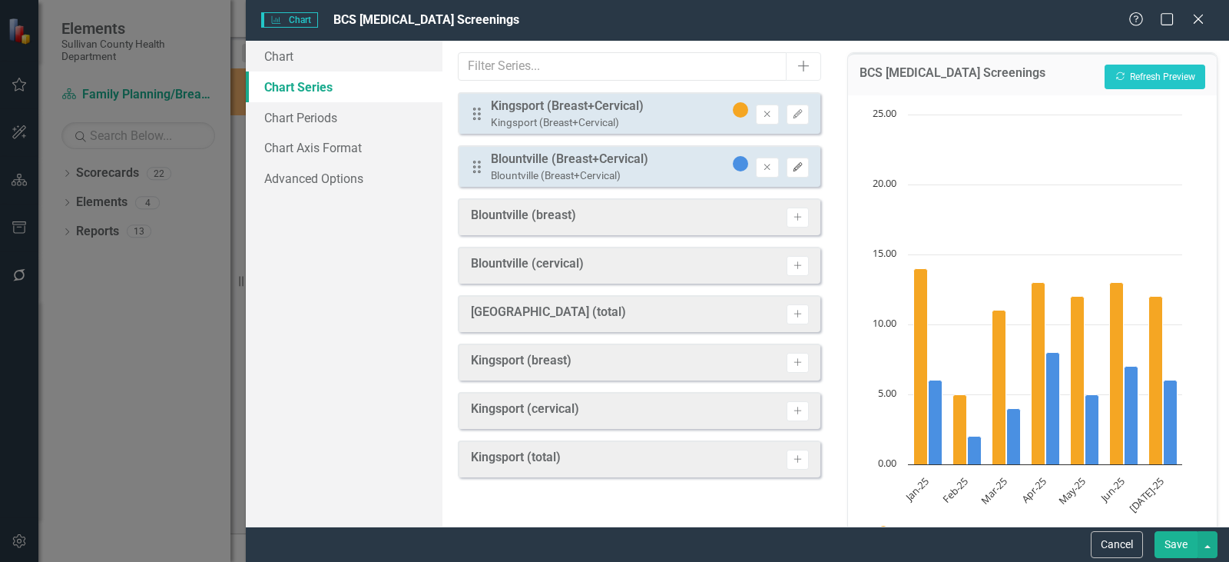
click at [801, 171] on icon "Edit" at bounding box center [798, 167] width 12 height 9
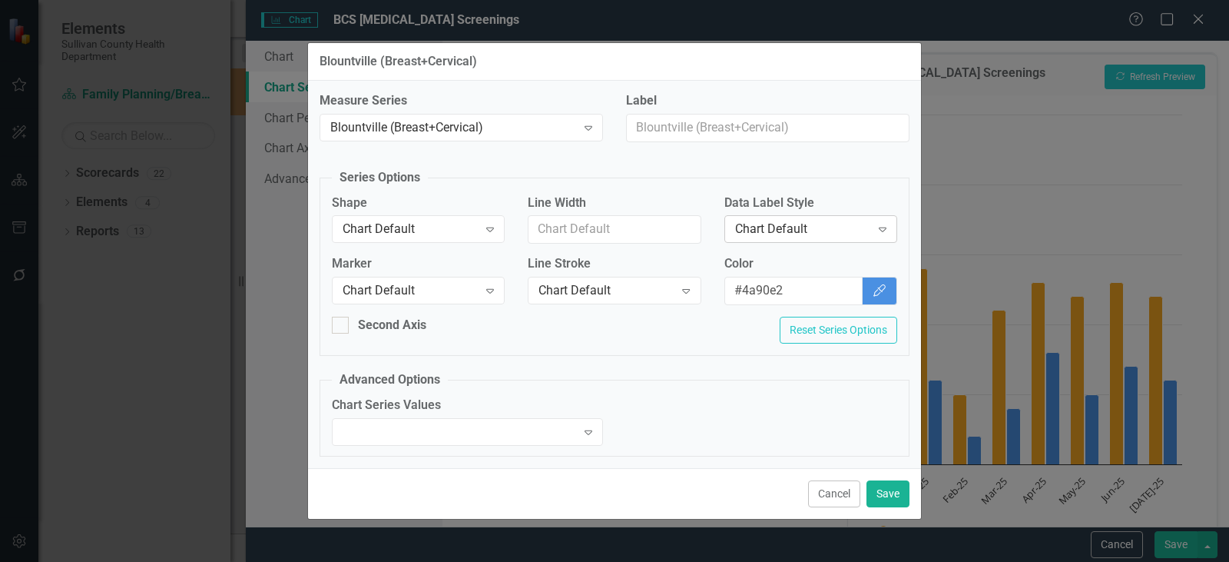
click at [749, 217] on div "Chart Default Expand" at bounding box center [810, 229] width 173 height 28
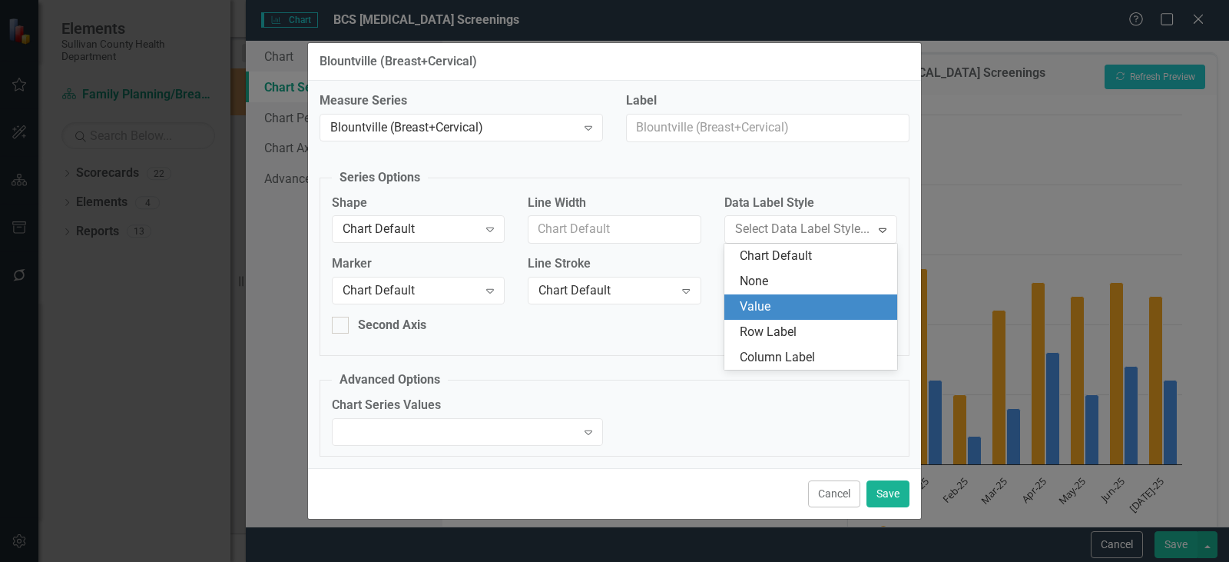
click at [759, 307] on div "Value" at bounding box center [814, 307] width 148 height 18
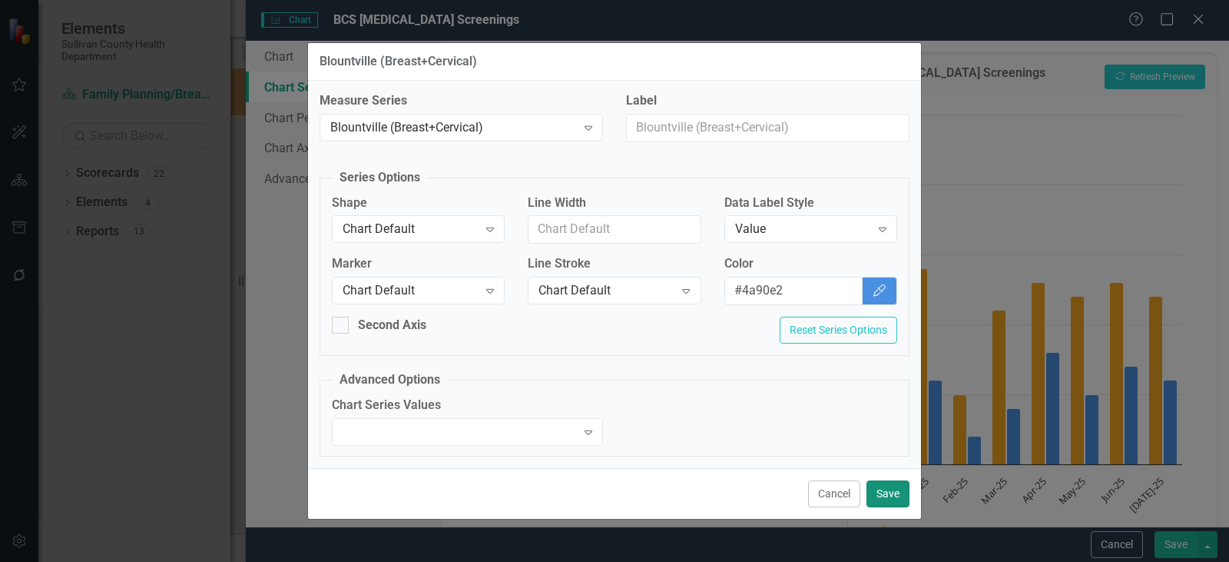
click at [880, 493] on button "Save" at bounding box center [887, 493] width 43 height 27
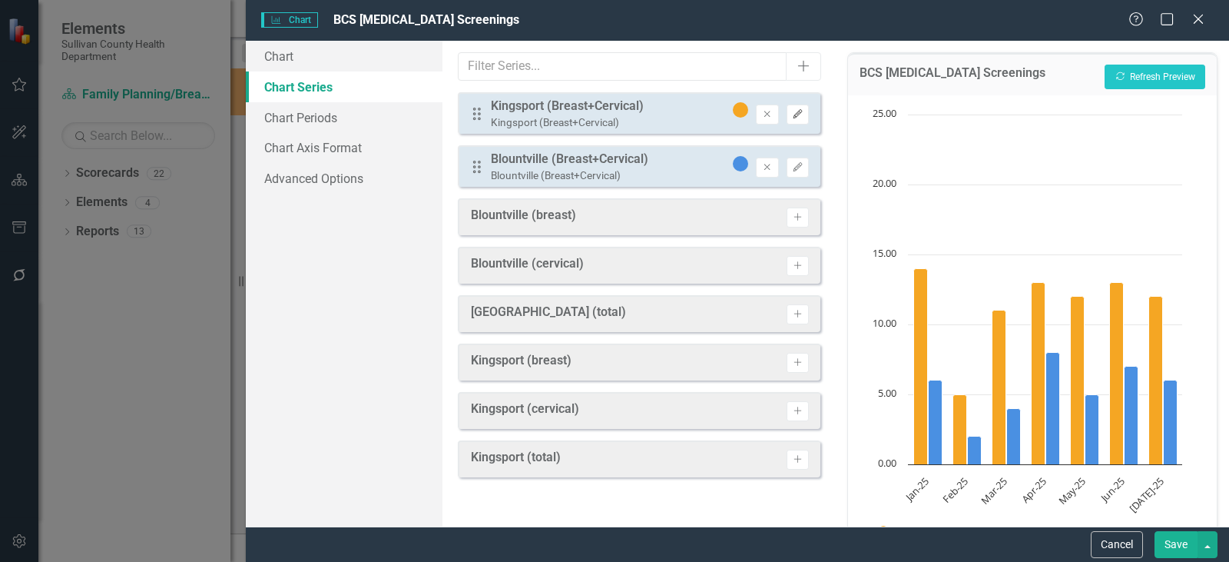
click at [803, 118] on button "Edit" at bounding box center [798, 114] width 22 height 20
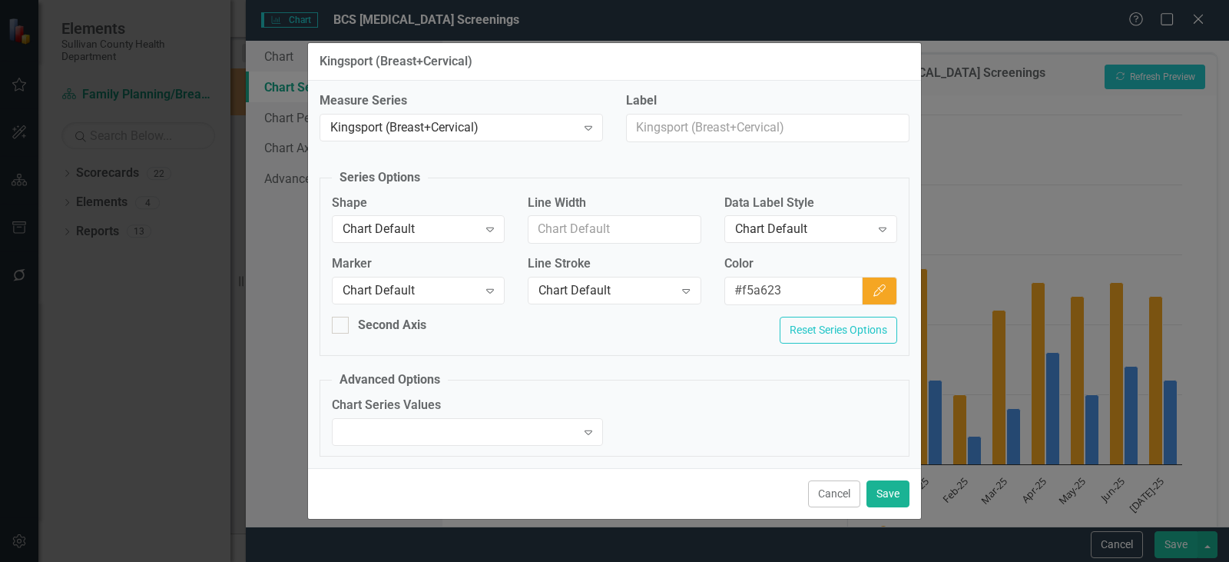
click at [814, 213] on div "Data Label Style Chart Default Expand" at bounding box center [810, 218] width 173 height 48
click at [813, 224] on div "Chart Default" at bounding box center [802, 229] width 135 height 18
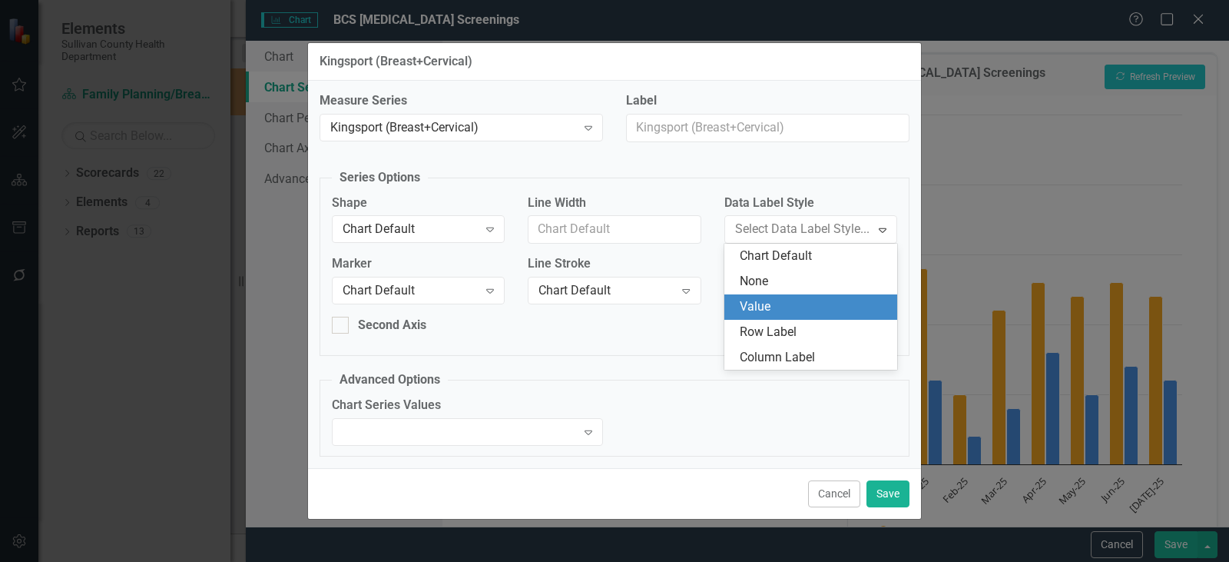
click at [780, 300] on div "Value" at bounding box center [814, 307] width 148 height 18
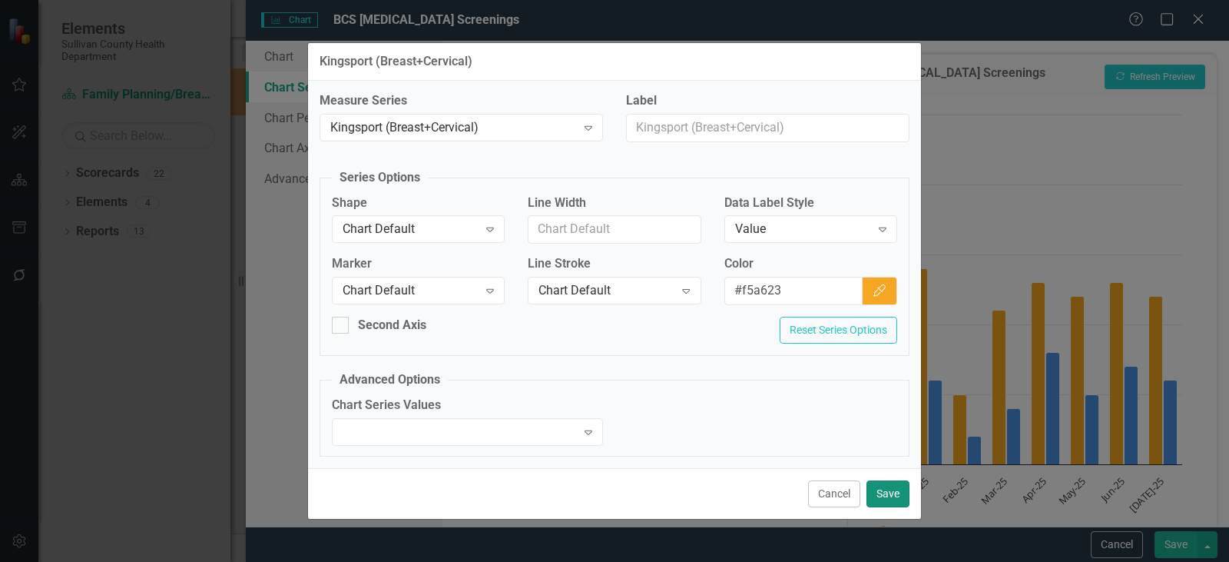
click at [886, 488] on button "Save" at bounding box center [887, 493] width 43 height 27
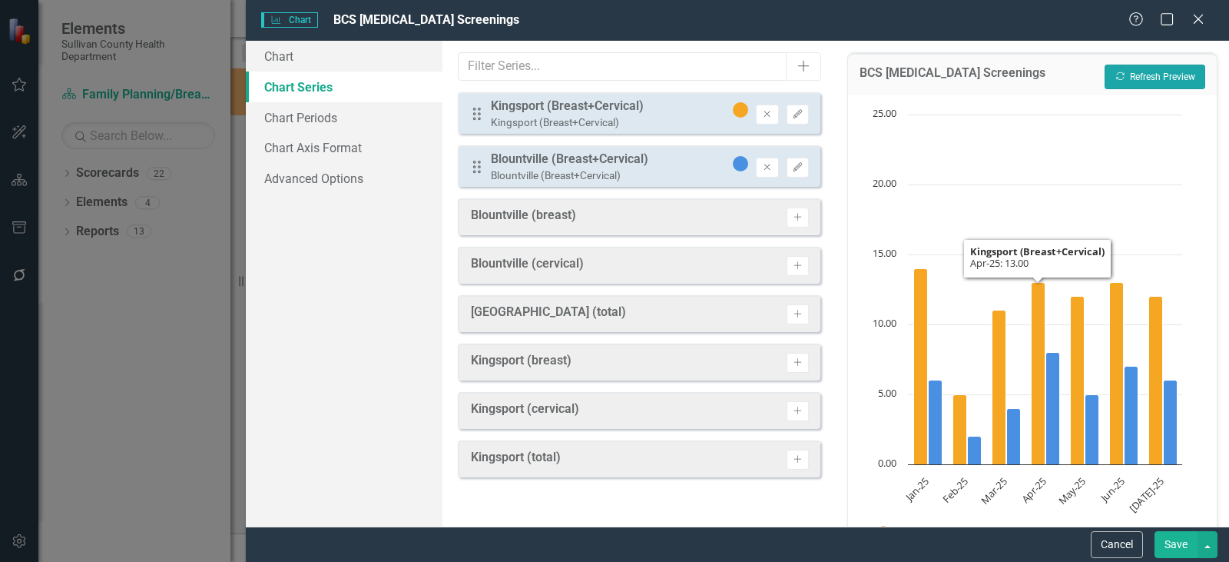
click at [1125, 77] on button "Recalculate Refresh Preview" at bounding box center [1155, 77] width 101 height 25
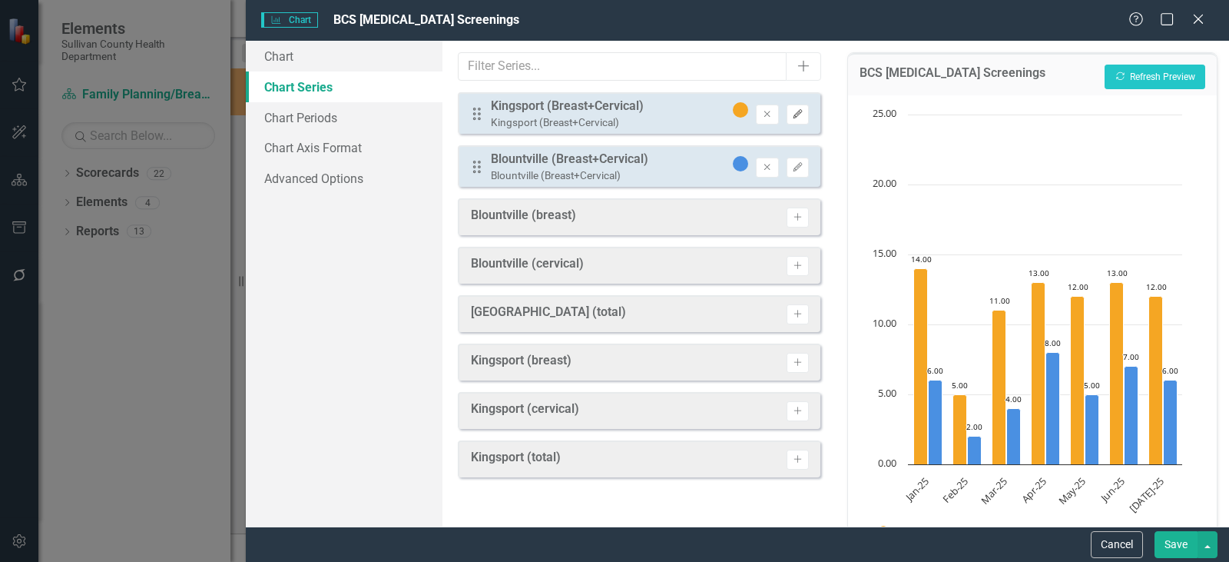
click at [792, 115] on icon "Edit" at bounding box center [798, 114] width 12 height 9
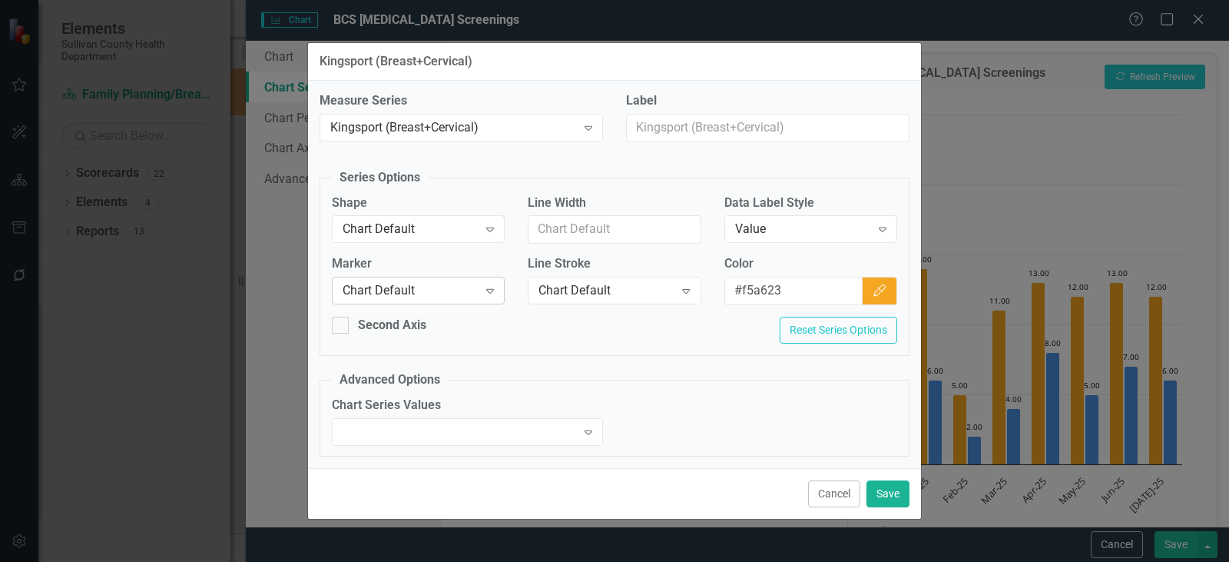
click at [439, 288] on div "Chart Default" at bounding box center [410, 291] width 135 height 18
drag, startPoint x: 439, startPoint y: 288, endPoint x: 678, endPoint y: 159, distance: 271.5
click at [783, 204] on label "Data Label Style" at bounding box center [810, 203] width 173 height 18
click at [788, 229] on div "Value" at bounding box center [802, 229] width 135 height 18
click at [678, 388] on fieldset "Advanced Options Chart Series Values Expand" at bounding box center [615, 413] width 590 height 85
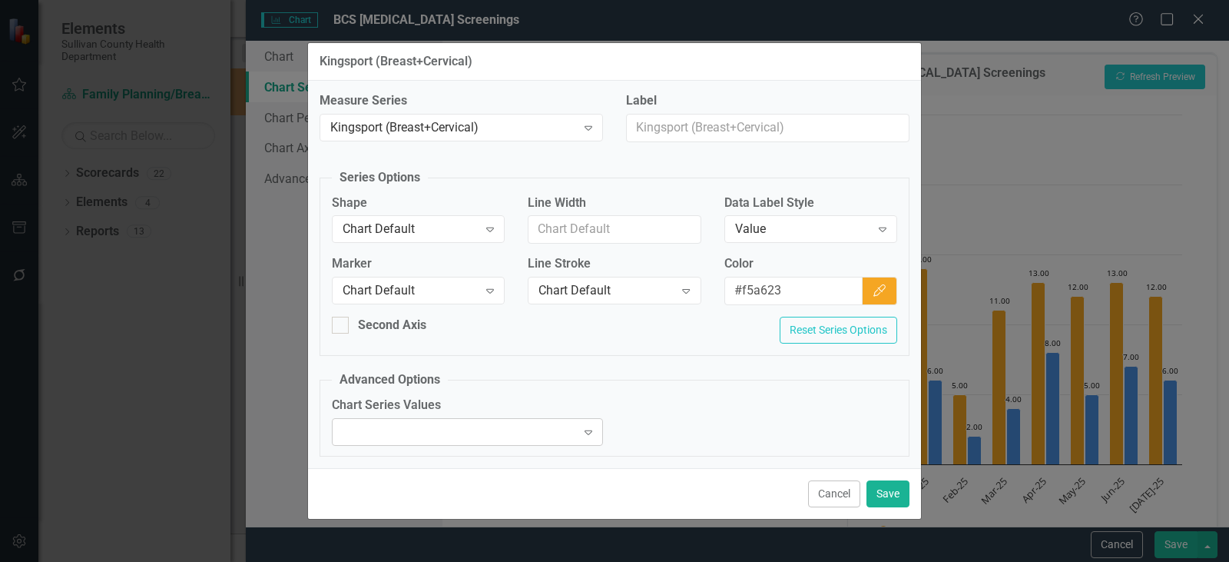
click at [584, 443] on div "Expand" at bounding box center [589, 431] width 28 height 25
click at [693, 387] on fieldset "Advanced Options Chart Series Values Expand" at bounding box center [615, 413] width 590 height 85
click at [890, 499] on button "Save" at bounding box center [887, 493] width 43 height 27
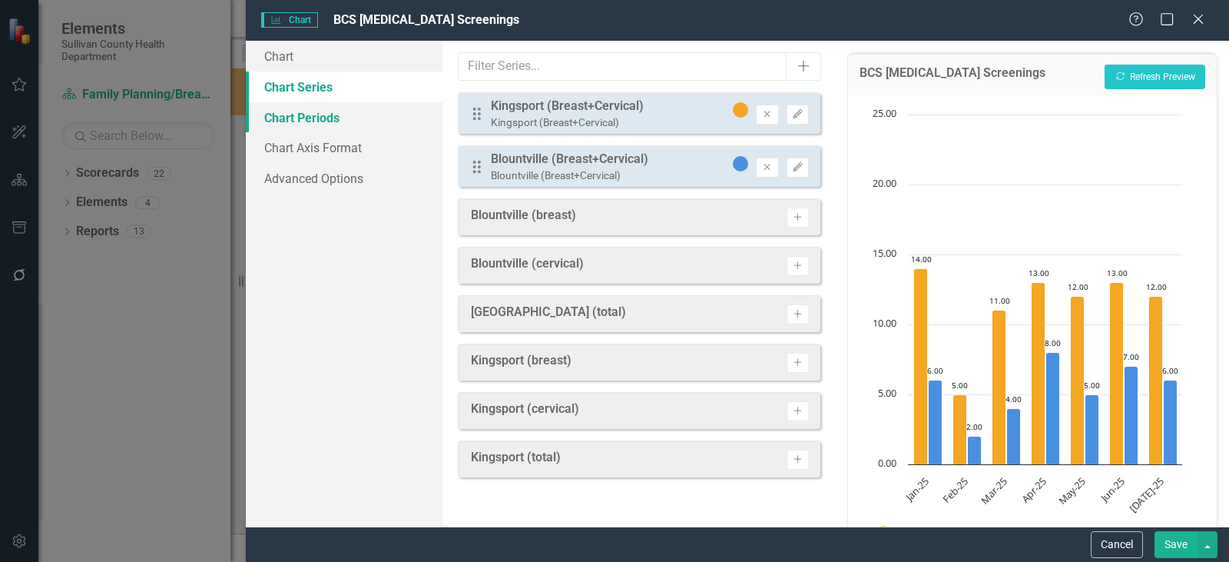
click at [299, 124] on link "Chart Periods" at bounding box center [344, 117] width 197 height 31
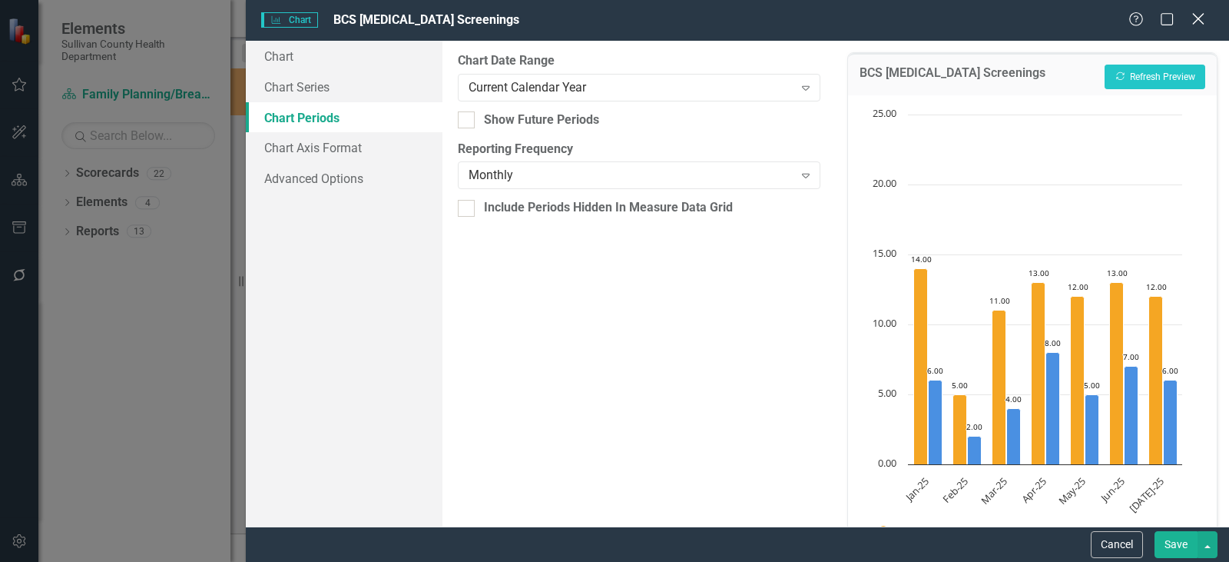
click at [1196, 19] on icon "Close" at bounding box center [1197, 19] width 19 height 15
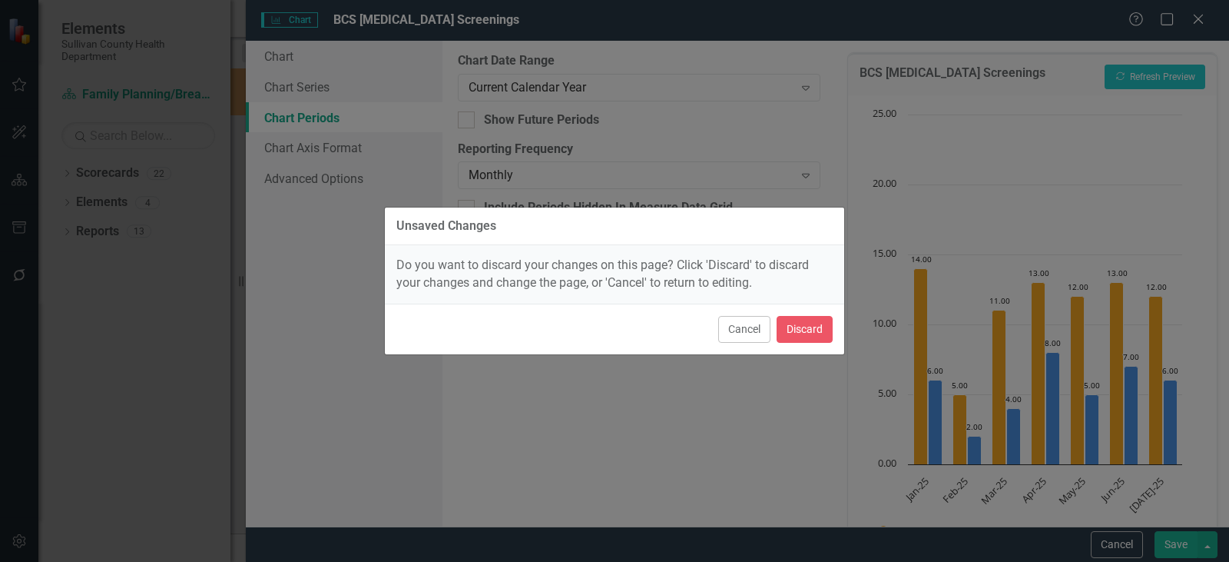
drag, startPoint x: 739, startPoint y: 338, endPoint x: 1042, endPoint y: 455, distance: 324.4
click at [742, 336] on button "Cancel" at bounding box center [744, 329] width 52 height 27
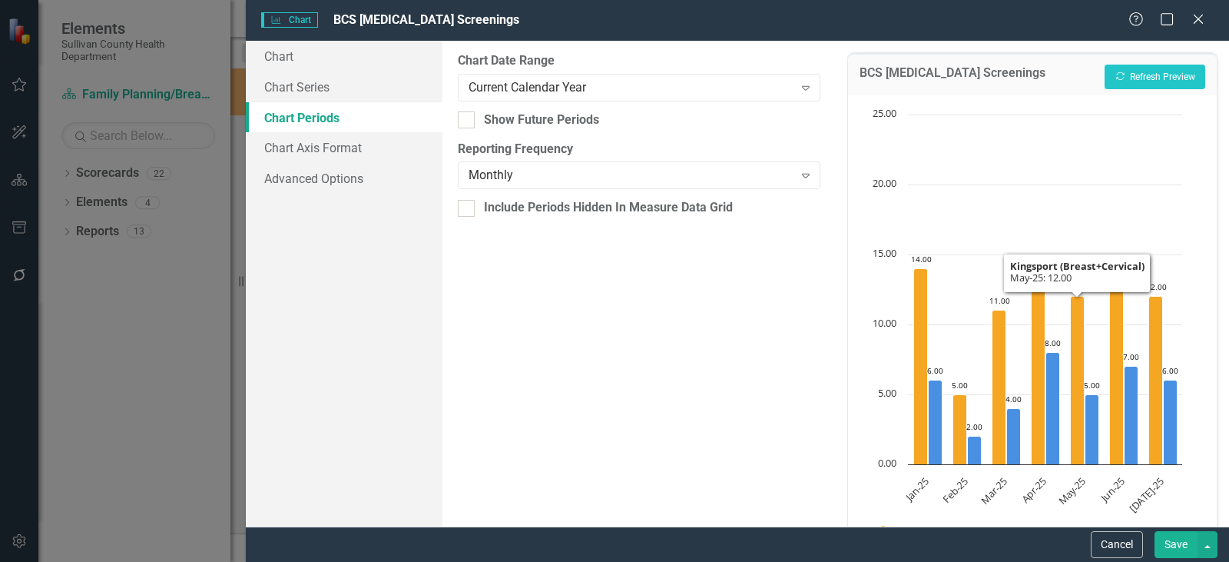
drag, startPoint x: 1182, startPoint y: 542, endPoint x: 1171, endPoint y: 538, distance: 12.1
click at [1181, 542] on button "Save" at bounding box center [1176, 544] width 43 height 27
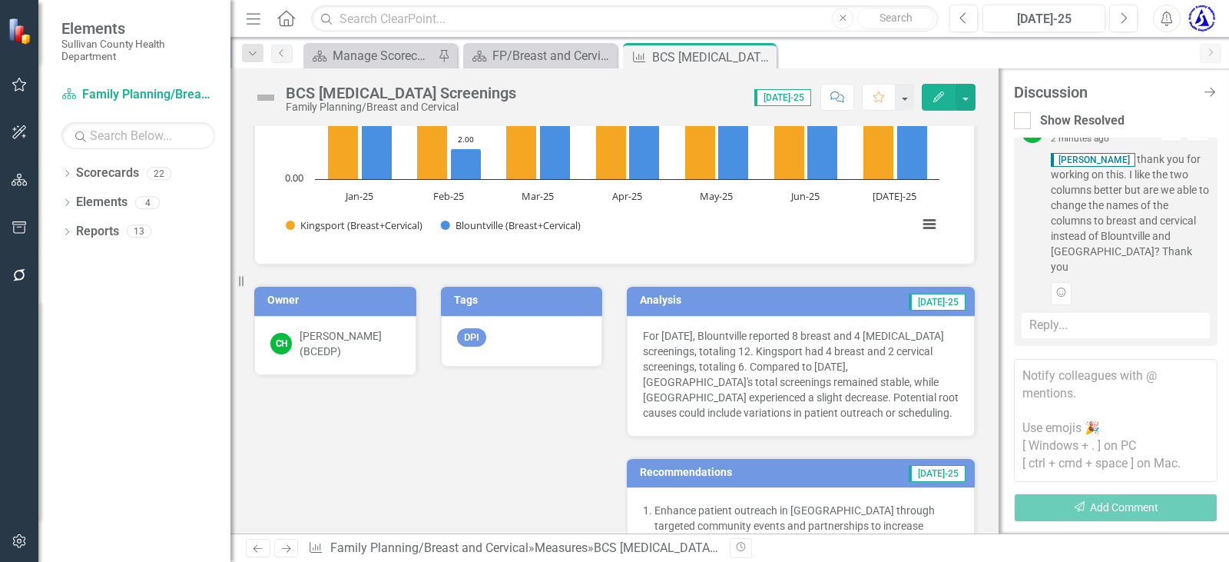
scroll to position [0, 0]
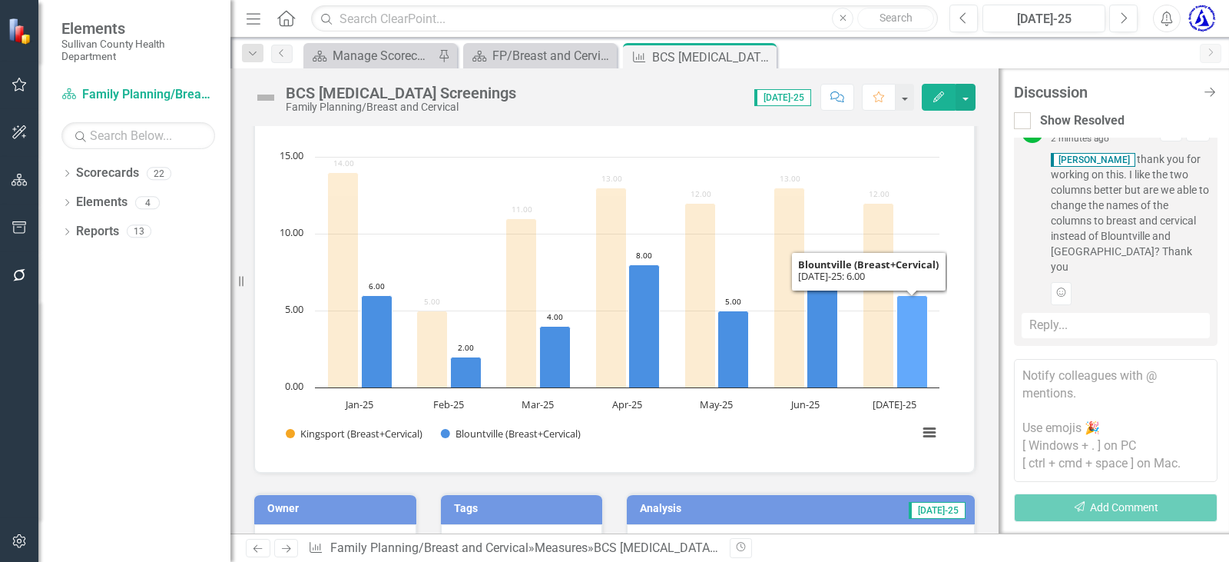
click at [907, 361] on icon "Jul-25, 6. Blountville (Breast+Cervical)." at bounding box center [912, 342] width 31 height 92
click at [908, 359] on icon "Jul-25, 6. Blountville (Breast+Cervical)." at bounding box center [912, 342] width 31 height 92
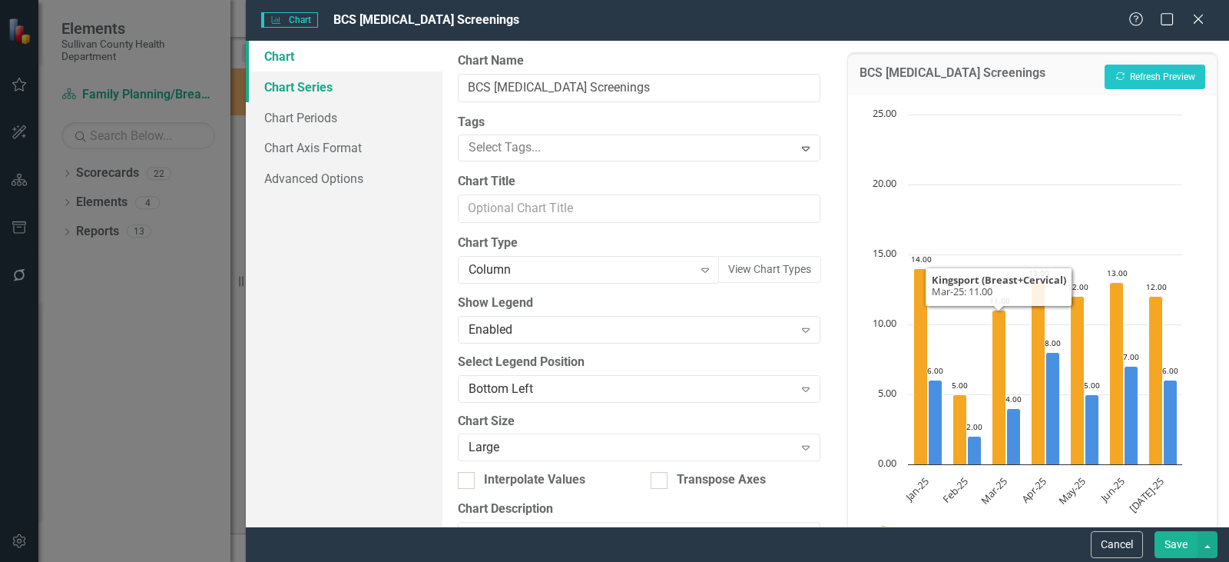
click at [310, 77] on link "Chart Series" at bounding box center [344, 86] width 197 height 31
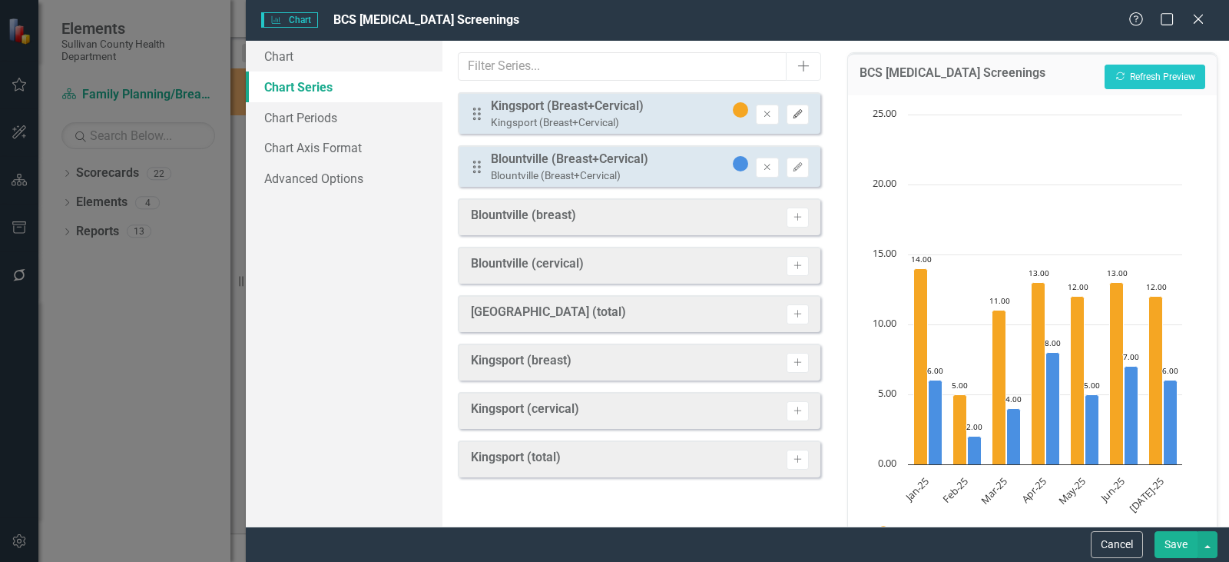
click at [800, 118] on icon "Edit" at bounding box center [798, 114] width 12 height 9
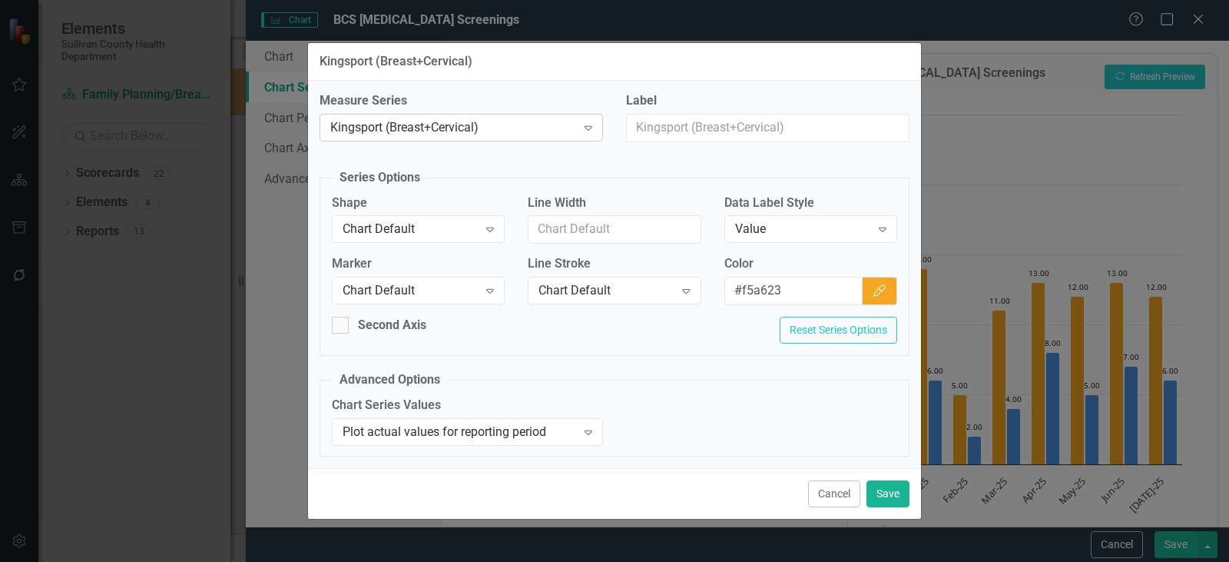
click at [383, 128] on div "Kingsport (Breast+Cervical)" at bounding box center [453, 127] width 246 height 18
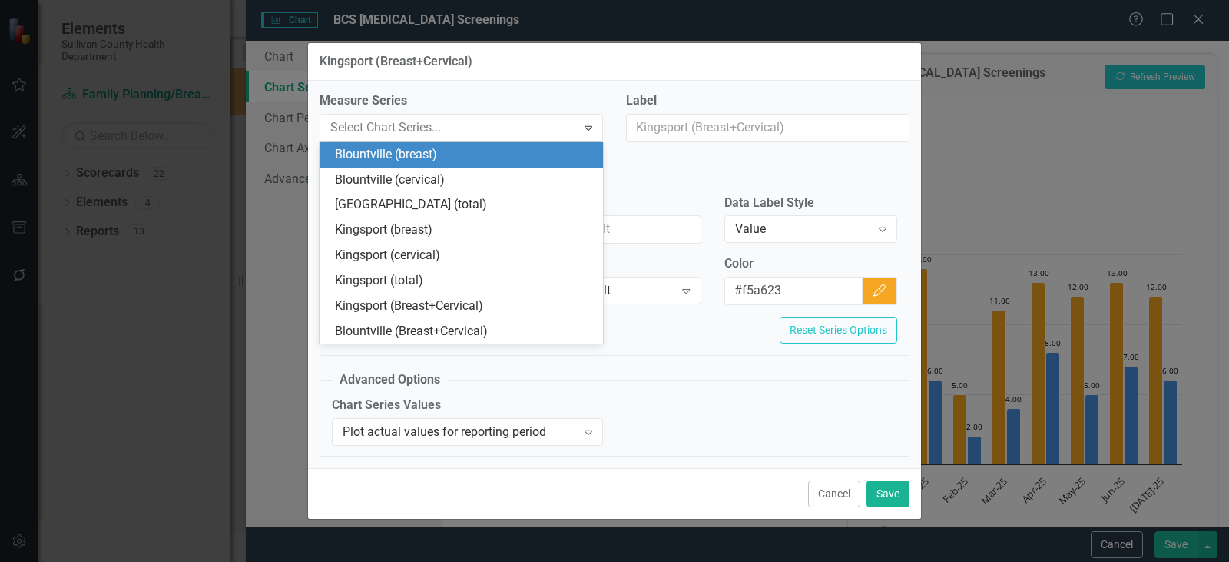
click at [817, 152] on div "Label" at bounding box center [768, 122] width 306 height 61
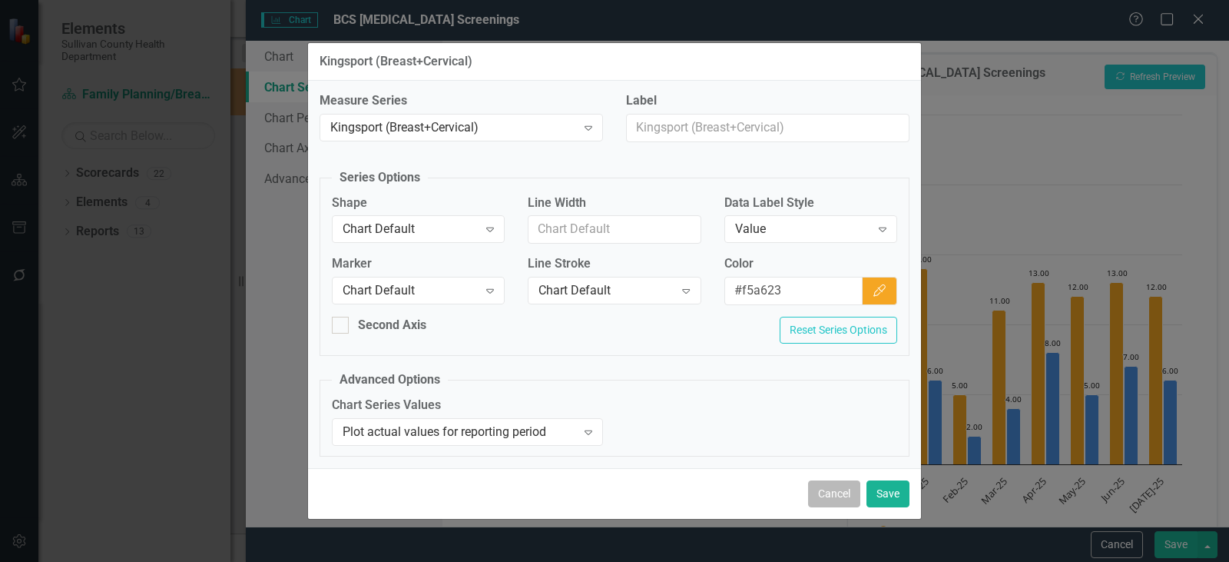
click at [839, 497] on button "Cancel" at bounding box center [834, 493] width 52 height 27
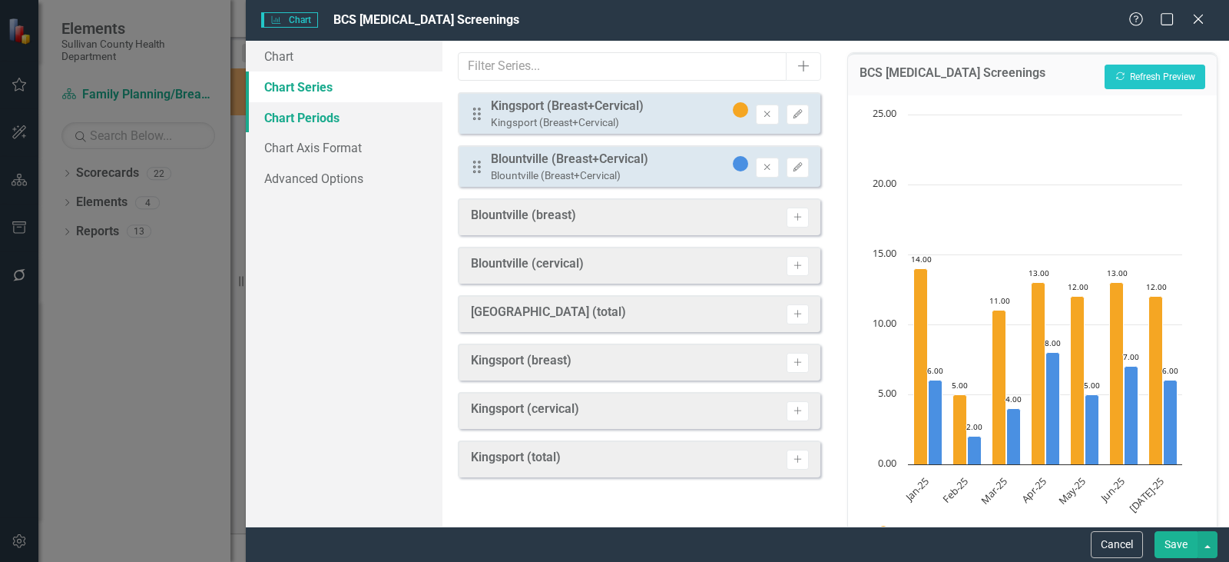
click at [291, 108] on link "Chart Periods" at bounding box center [344, 117] width 197 height 31
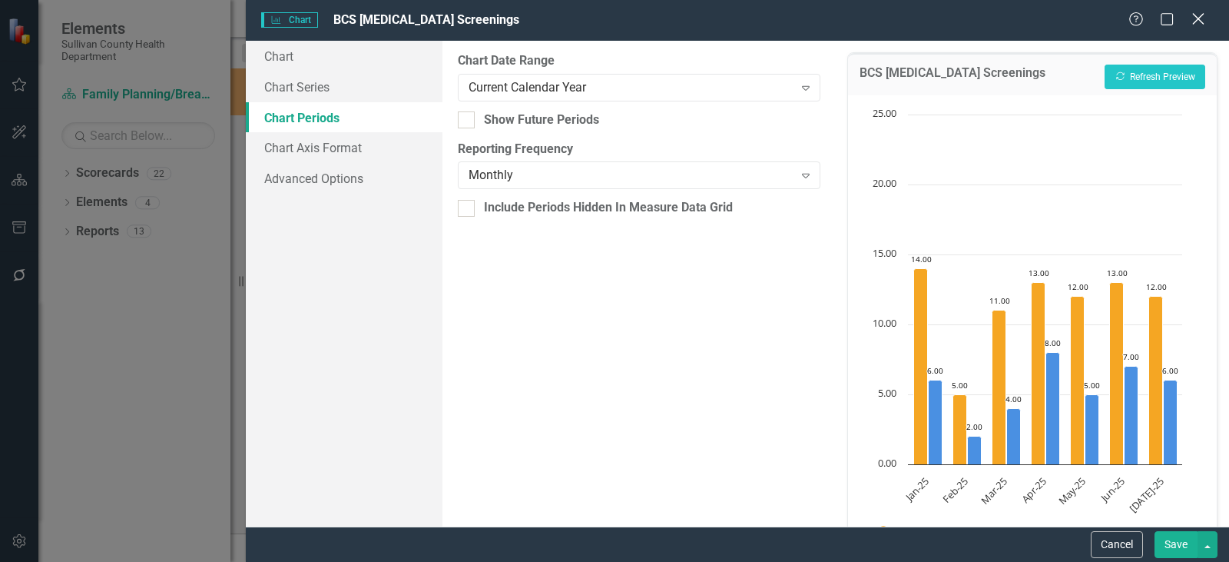
click at [1198, 10] on div "Close" at bounding box center [1197, 20] width 19 height 21
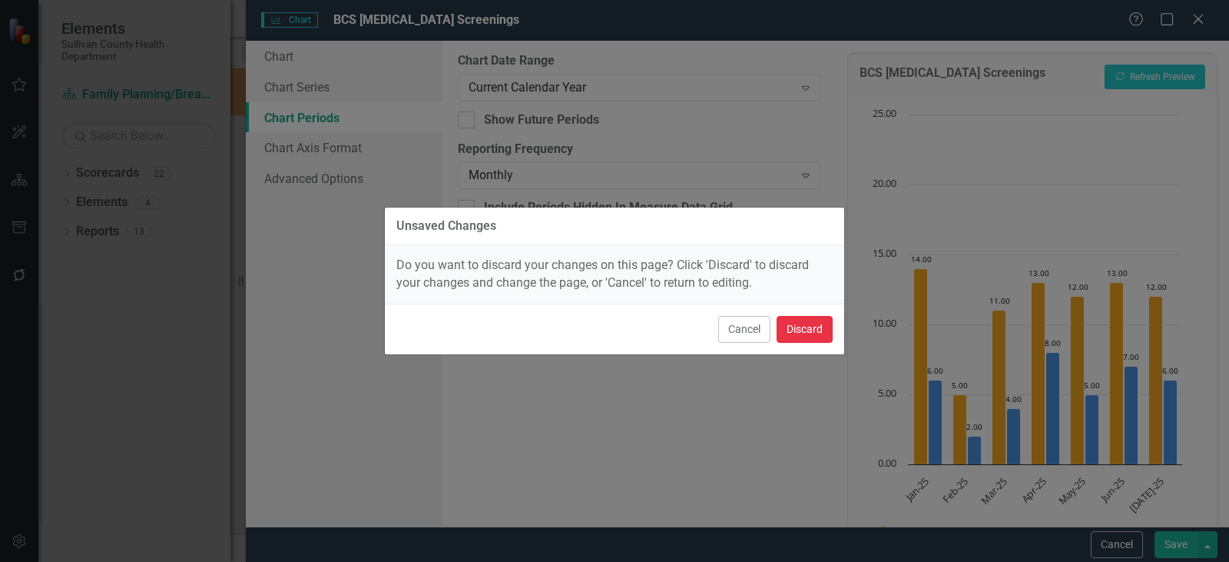
click at [793, 333] on button "Discard" at bounding box center [805, 329] width 56 height 27
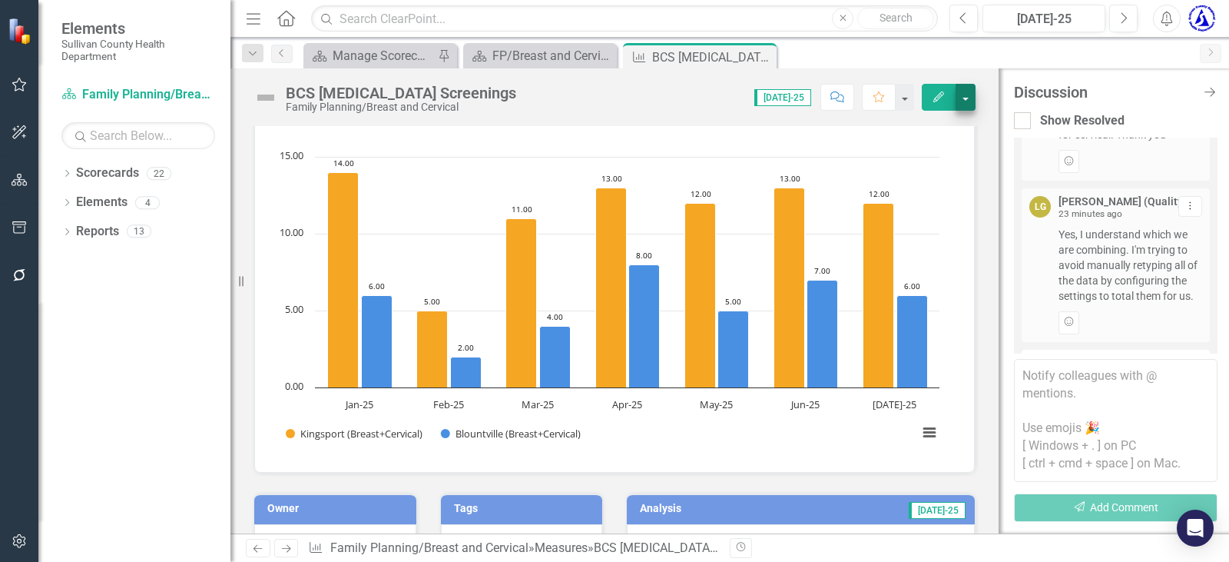
click at [974, 110] on div "BCS Cancer Screenings Family Planning/Breast and Cervical Score: N/A Jul-25 Com…" at bounding box center [614, 91] width 768 height 46
click at [967, 101] on button "button" at bounding box center [966, 97] width 20 height 27
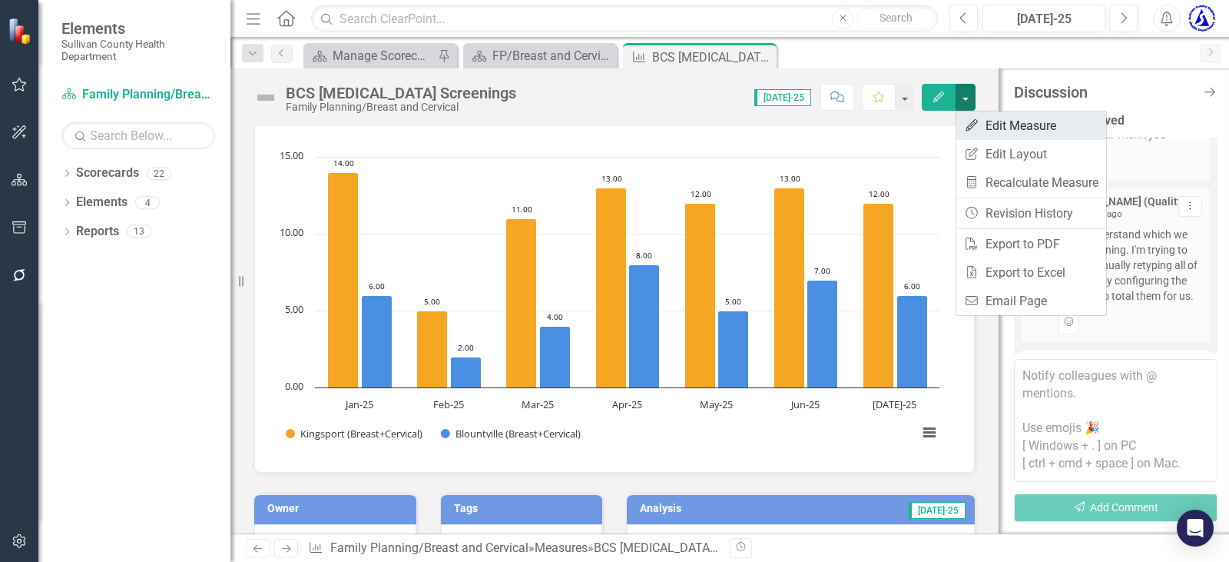
click at [1006, 123] on link "Edit Edit Measure" at bounding box center [1031, 125] width 150 height 28
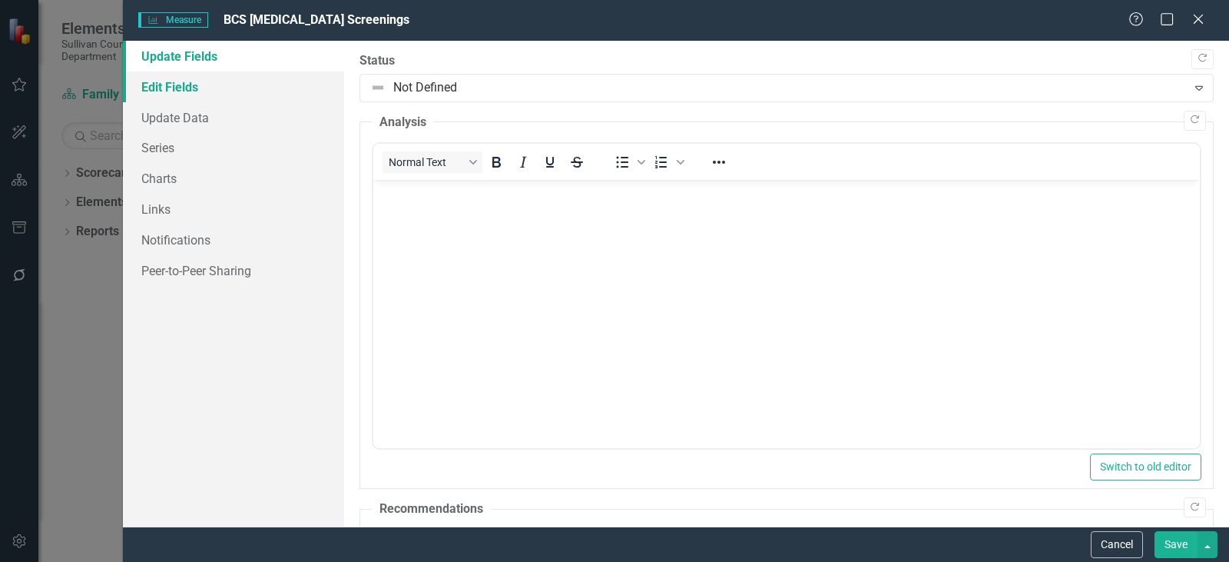
click at [184, 89] on link "Edit Fields" at bounding box center [233, 86] width 221 height 31
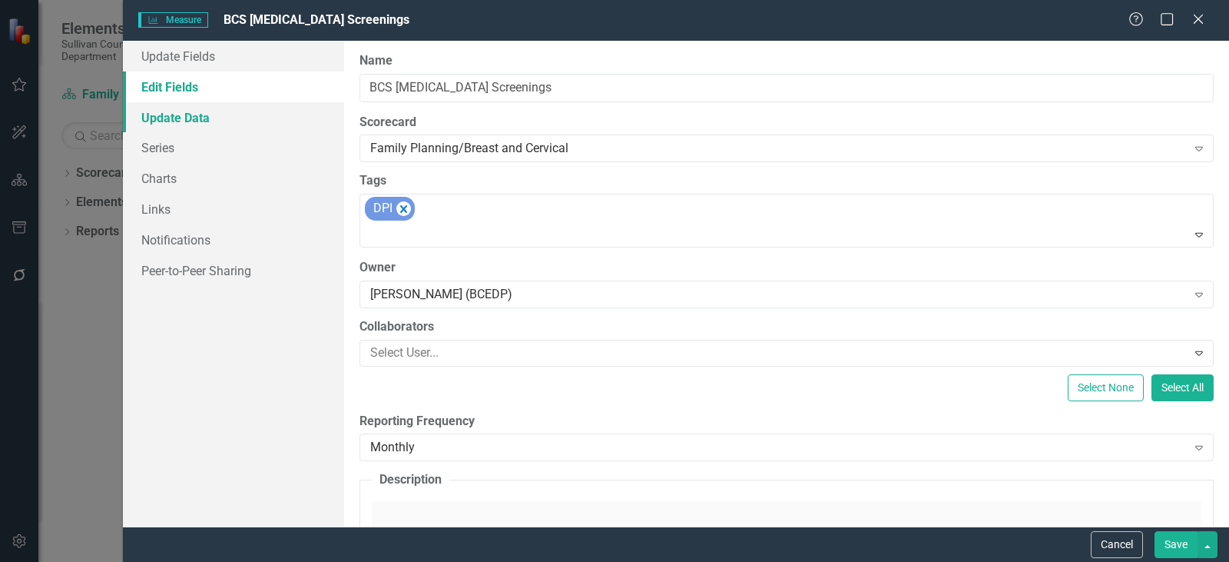
click at [196, 115] on link "Update Data" at bounding box center [233, 117] width 221 height 31
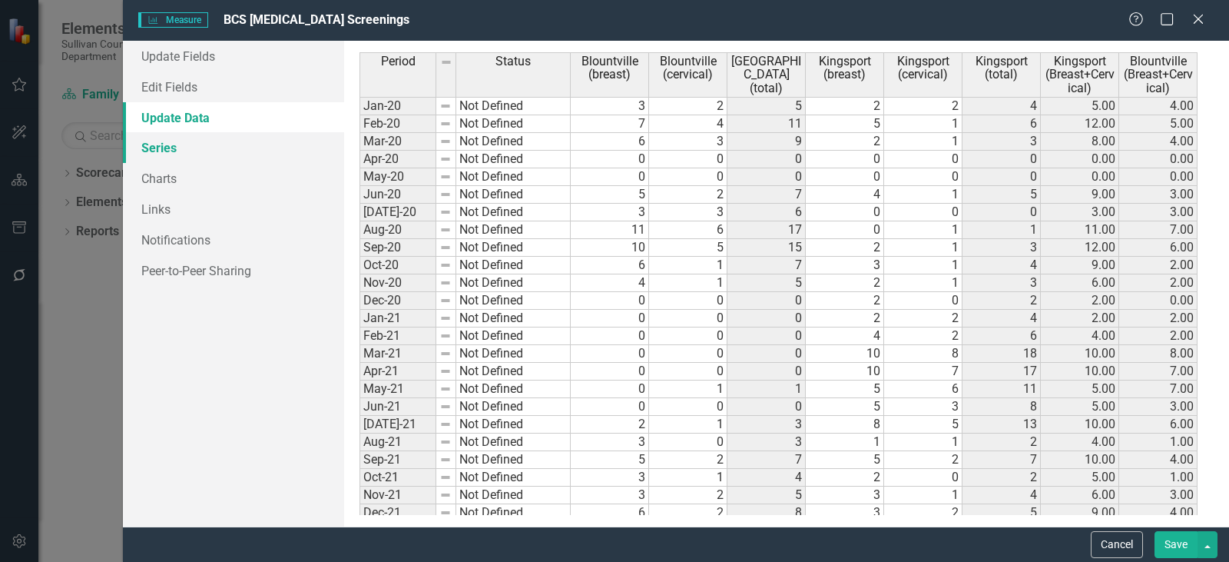
click at [200, 151] on link "Series" at bounding box center [233, 147] width 221 height 31
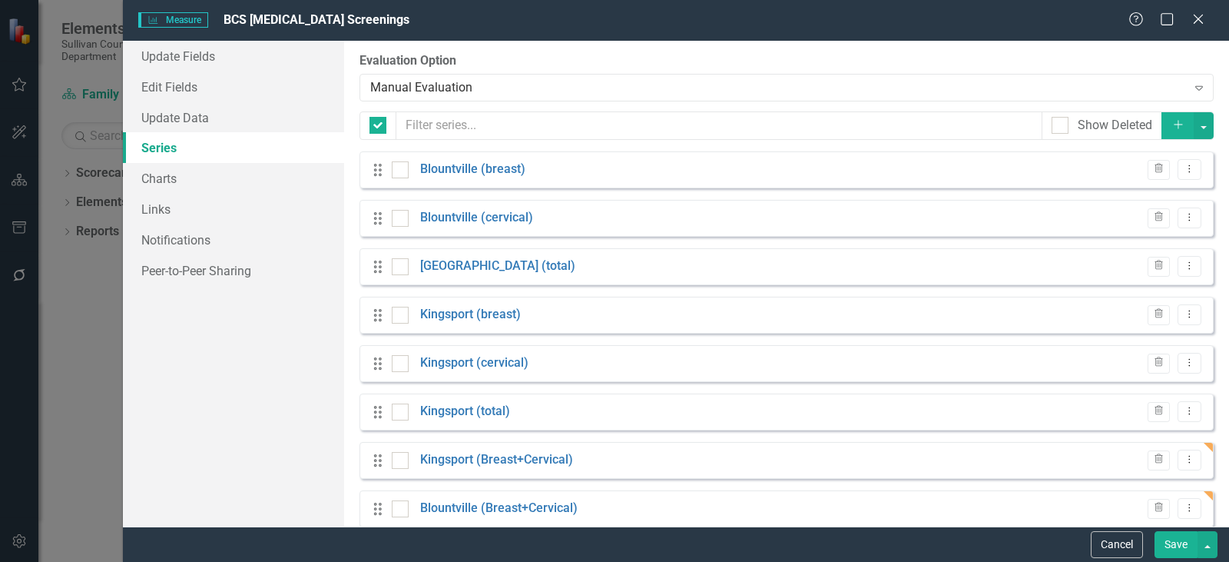
checkbox input "false"
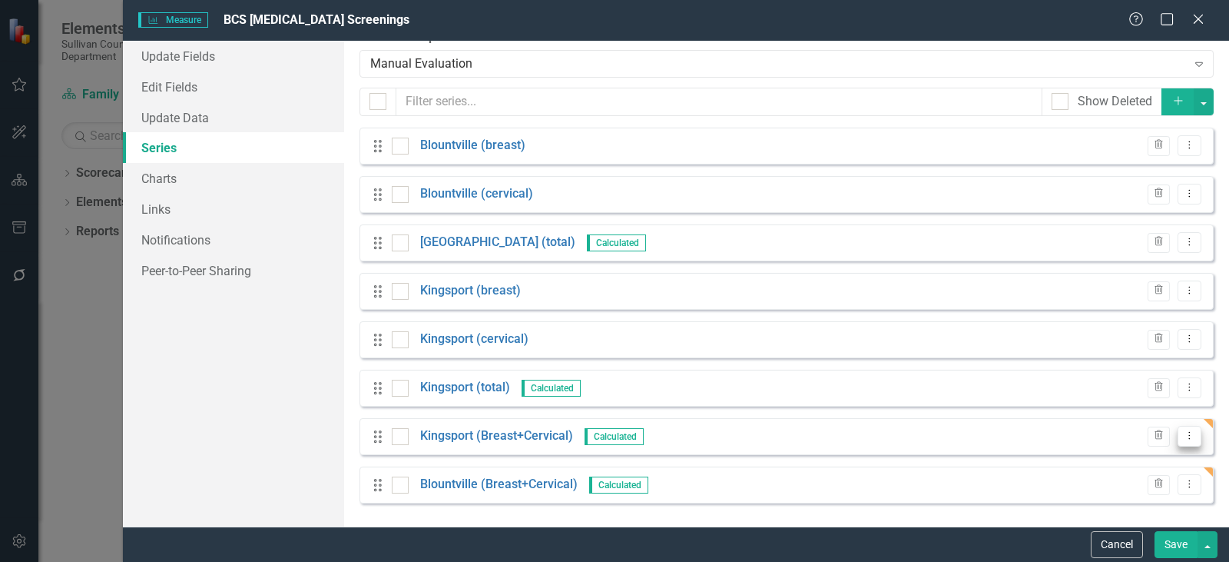
click at [1183, 436] on icon "Dropdown Menu" at bounding box center [1189, 435] width 13 height 10
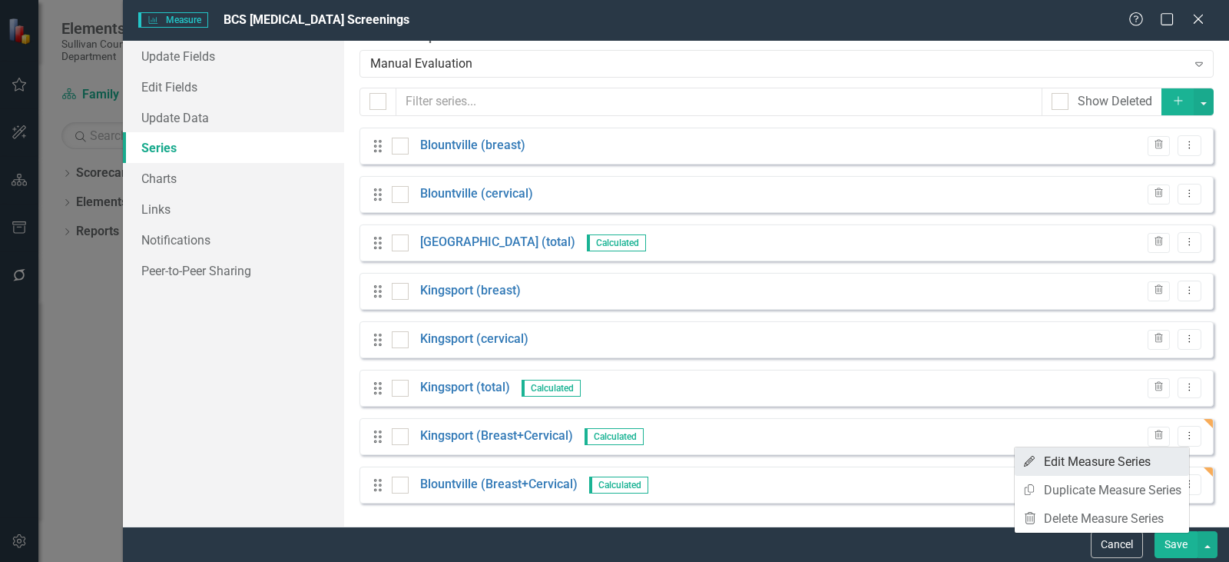
click at [1099, 469] on link "Edit Edit Measure Series" at bounding box center [1102, 461] width 174 height 28
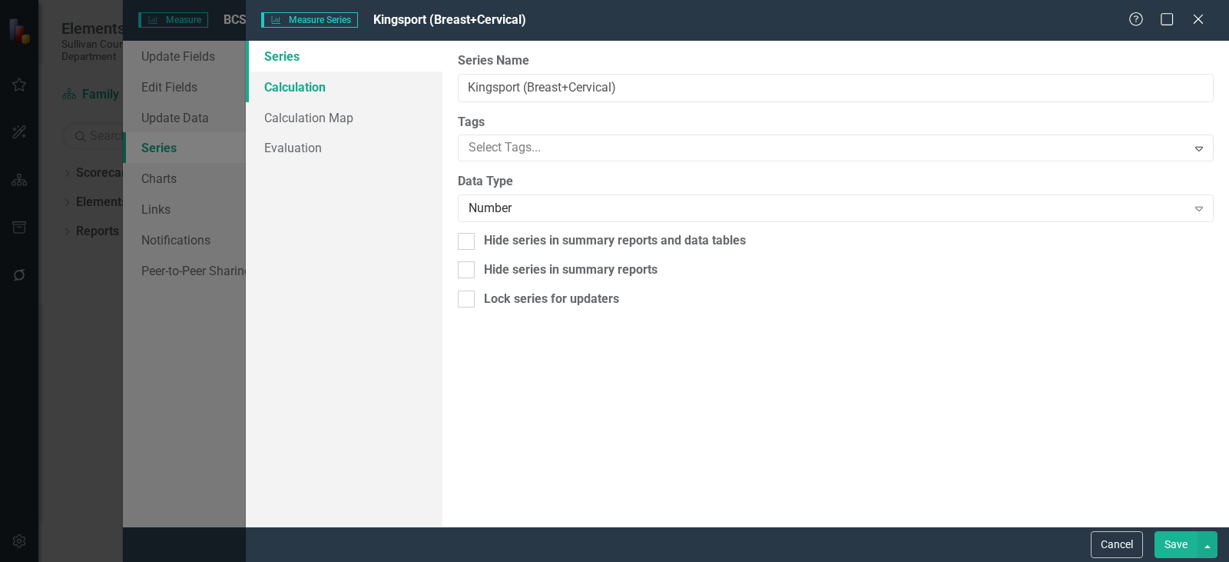
click at [301, 91] on link "Calculation" at bounding box center [344, 86] width 197 height 31
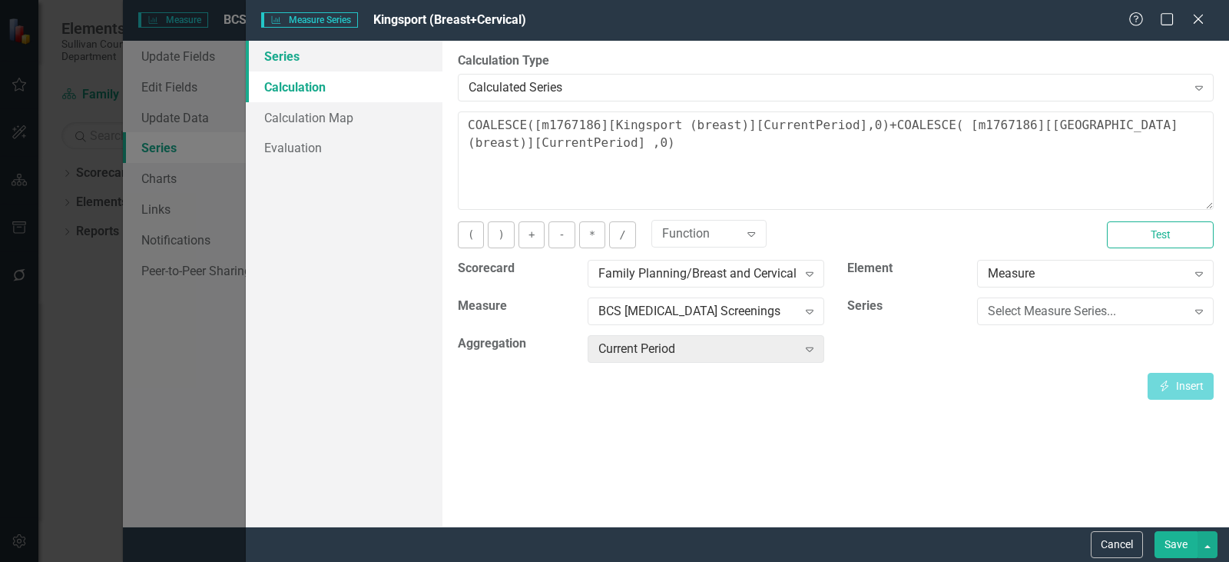
click at [301, 62] on link "Series" at bounding box center [344, 56] width 197 height 31
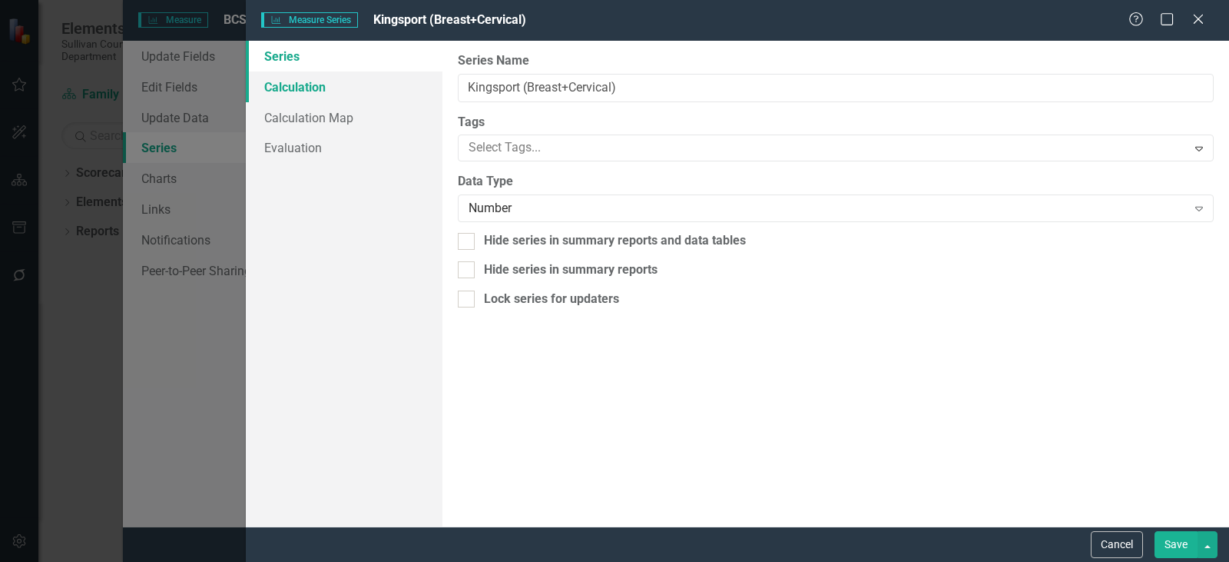
click at [317, 83] on link "Calculation" at bounding box center [344, 86] width 197 height 31
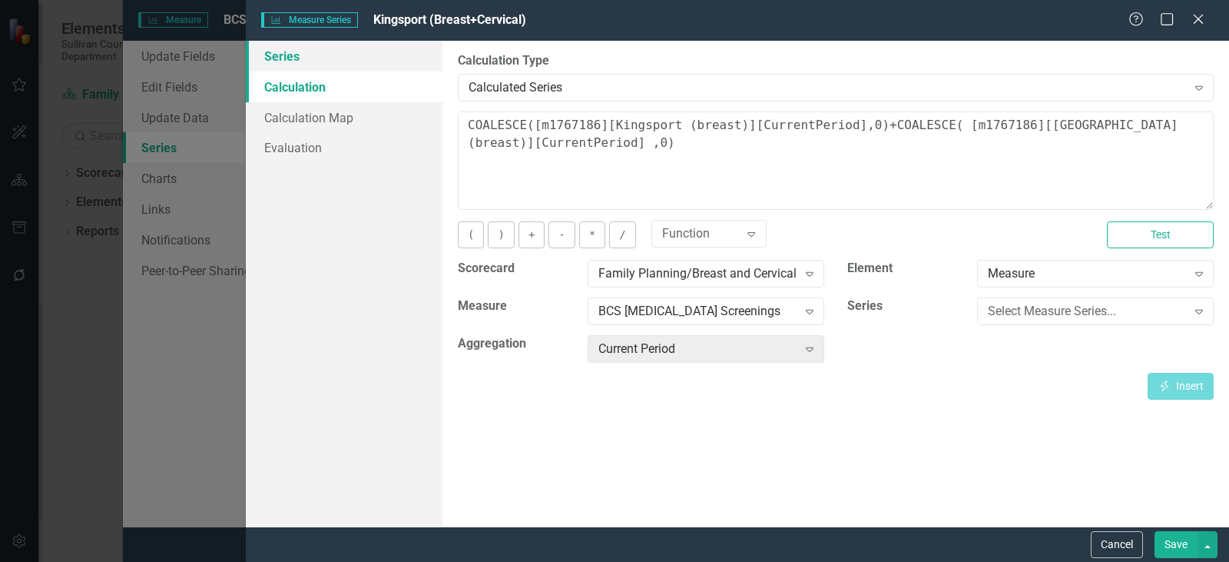
click at [315, 63] on link "Series" at bounding box center [344, 56] width 197 height 31
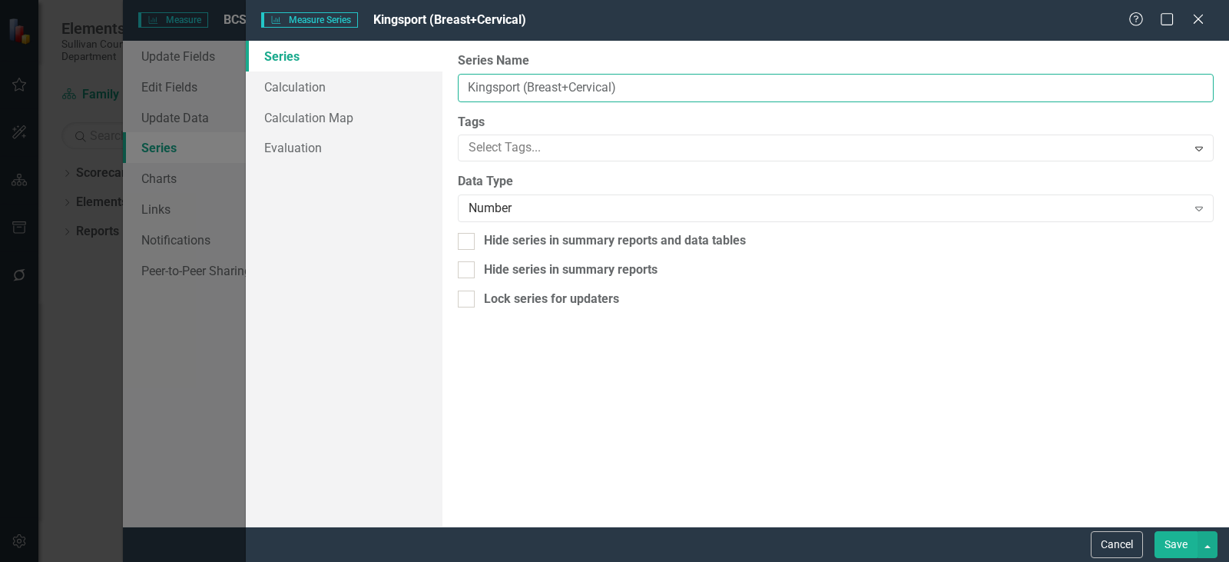
drag, startPoint x: 522, startPoint y: 85, endPoint x: 502, endPoint y: 84, distance: 19.2
click at [457, 85] on div "From this page, you can edit the name, type, and visibility options of your ser…" at bounding box center [835, 283] width 787 height 485
click at [562, 89] on input "Kingsport (Breast+Cervical)" at bounding box center [836, 88] width 756 height 28
drag, startPoint x: 621, startPoint y: 88, endPoint x: 457, endPoint y: 79, distance: 164.6
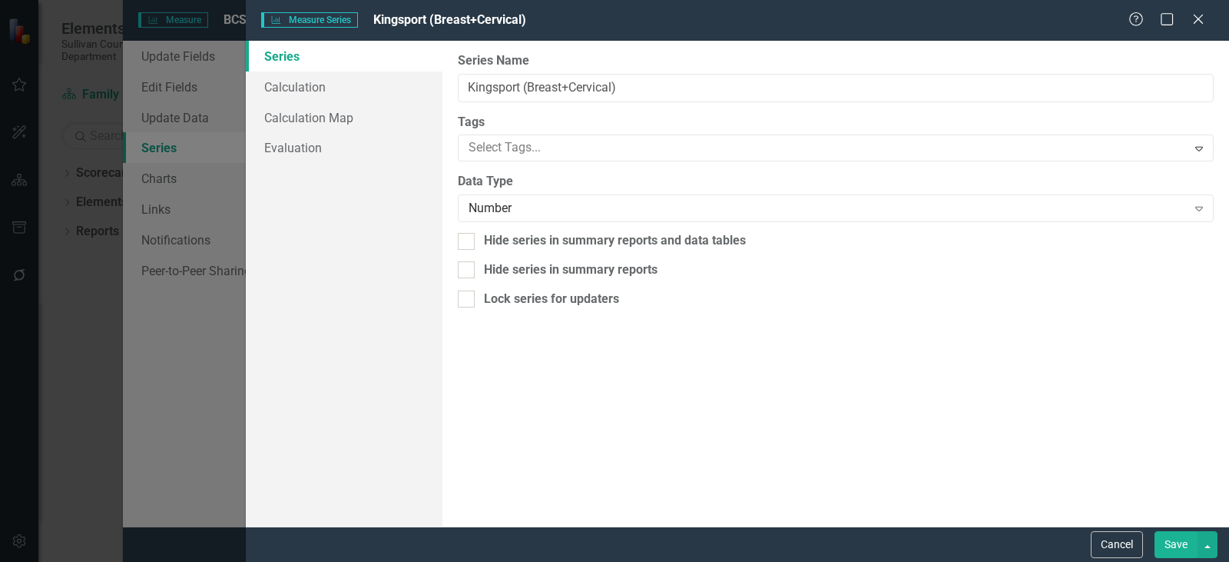
click at [457, 79] on div "From this page, you can edit the name, type, and visibility options of your ser…" at bounding box center [835, 283] width 787 height 485
type input "K"
click at [319, 84] on link "Calculation" at bounding box center [344, 86] width 197 height 31
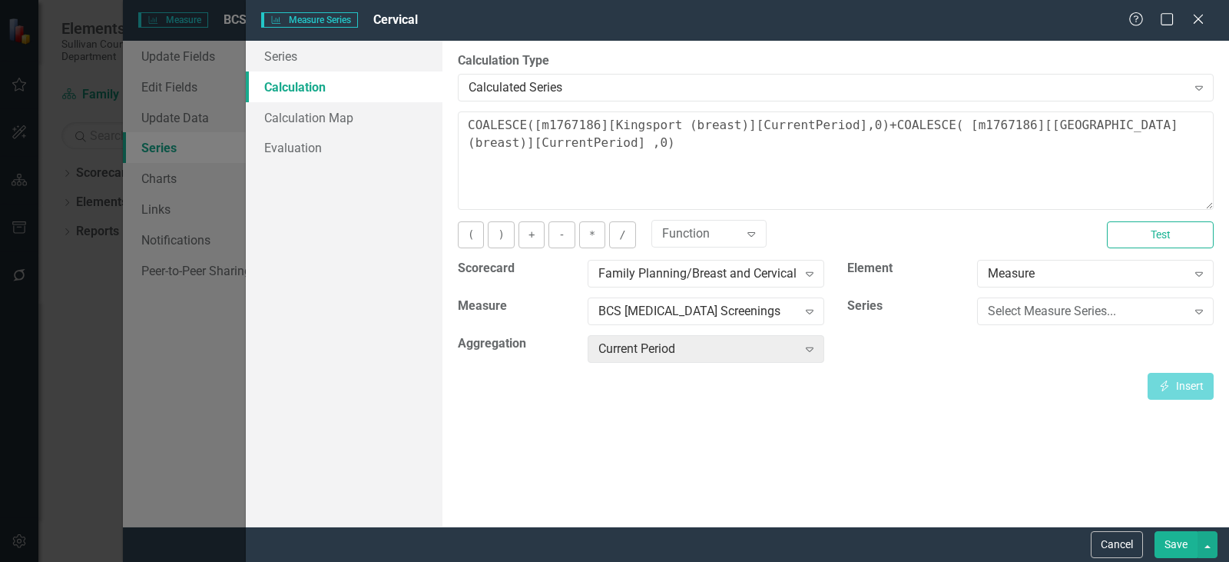
click at [337, 73] on link "Calculation" at bounding box center [344, 86] width 197 height 31
click at [315, 54] on link "Series" at bounding box center [344, 56] width 197 height 31
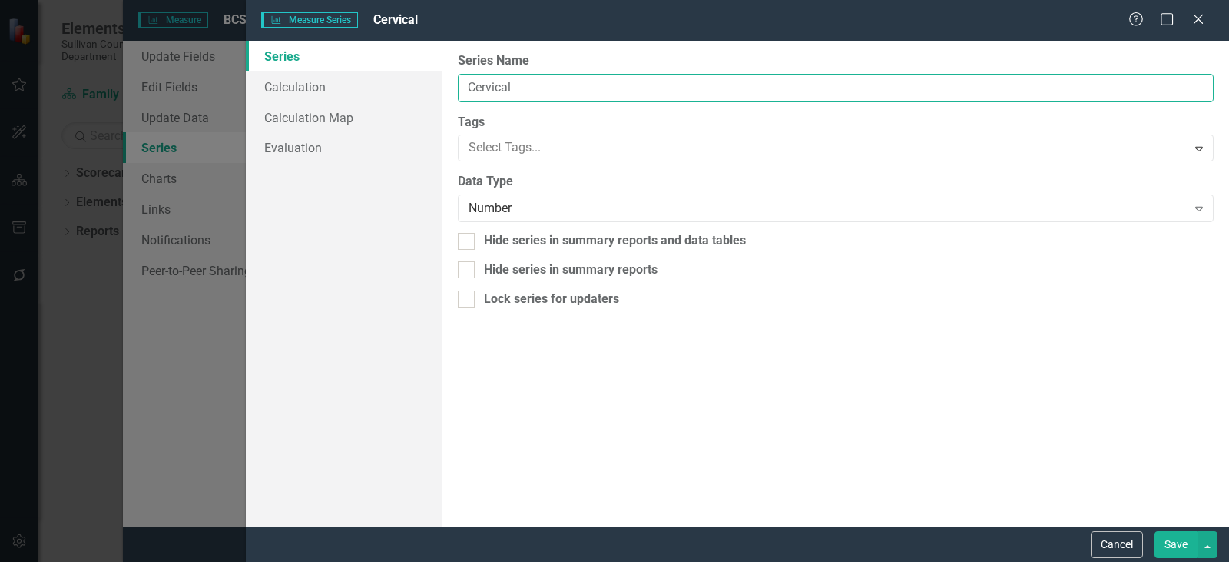
drag, startPoint x: 533, startPoint y: 91, endPoint x: 402, endPoint y: 59, distance: 135.3
click at [403, 60] on div "Series Calculation Calculation Map Evaluation From this page, you can edit the …" at bounding box center [737, 283] width 983 height 485
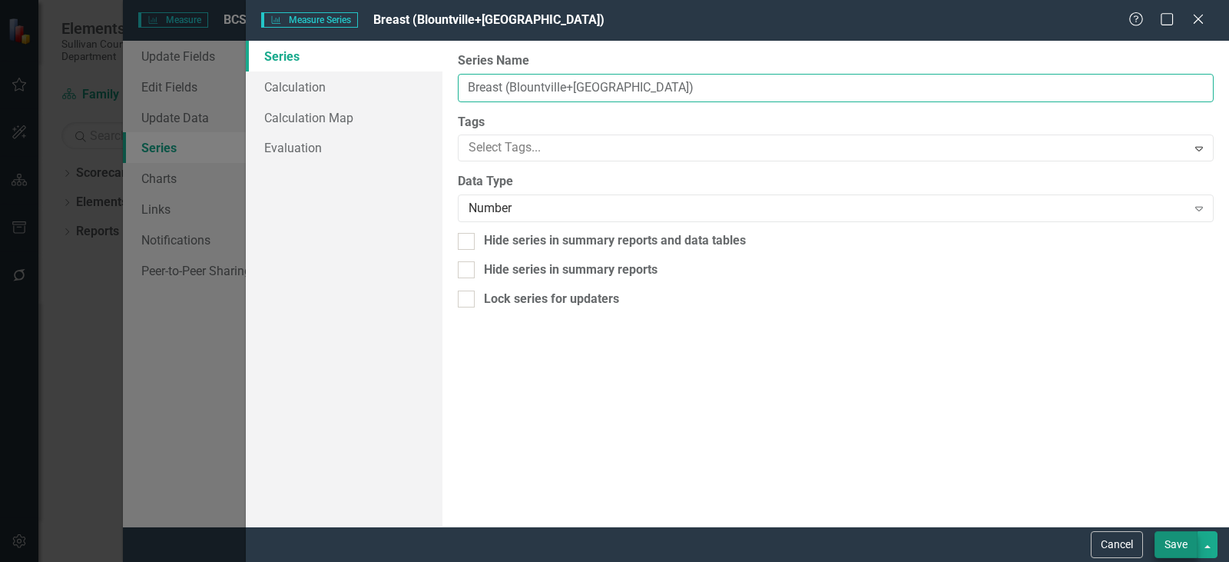
type input "Breast (Blountville+[GEOGRAPHIC_DATA])"
click at [1167, 545] on button "Save" at bounding box center [1176, 544] width 43 height 27
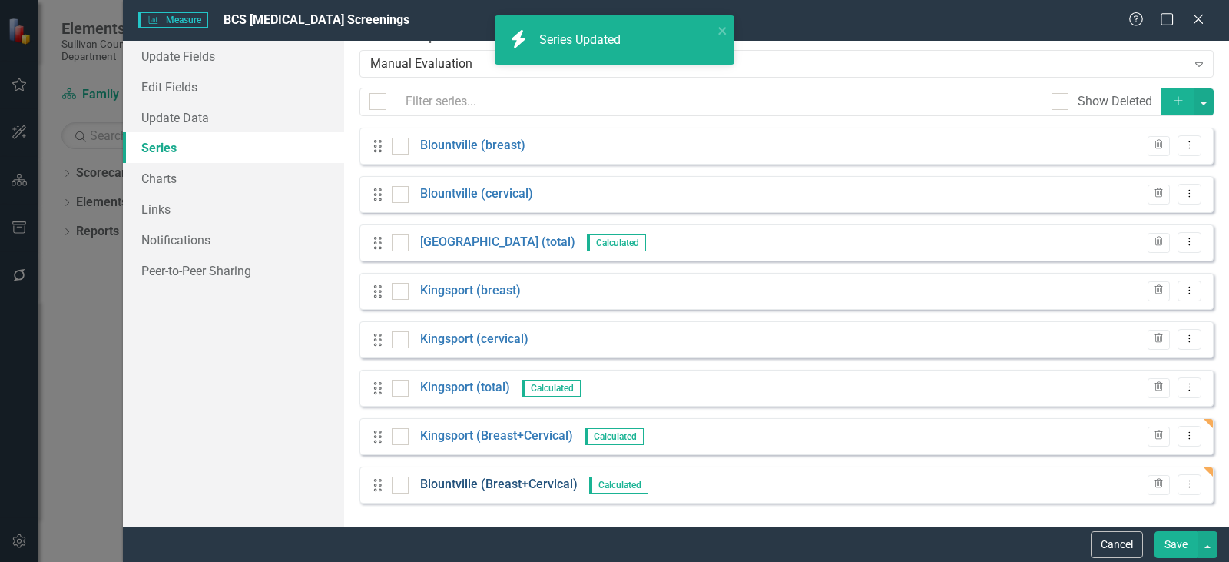
click at [495, 489] on link "Blountville (Breast+Cervical)" at bounding box center [498, 484] width 157 height 18
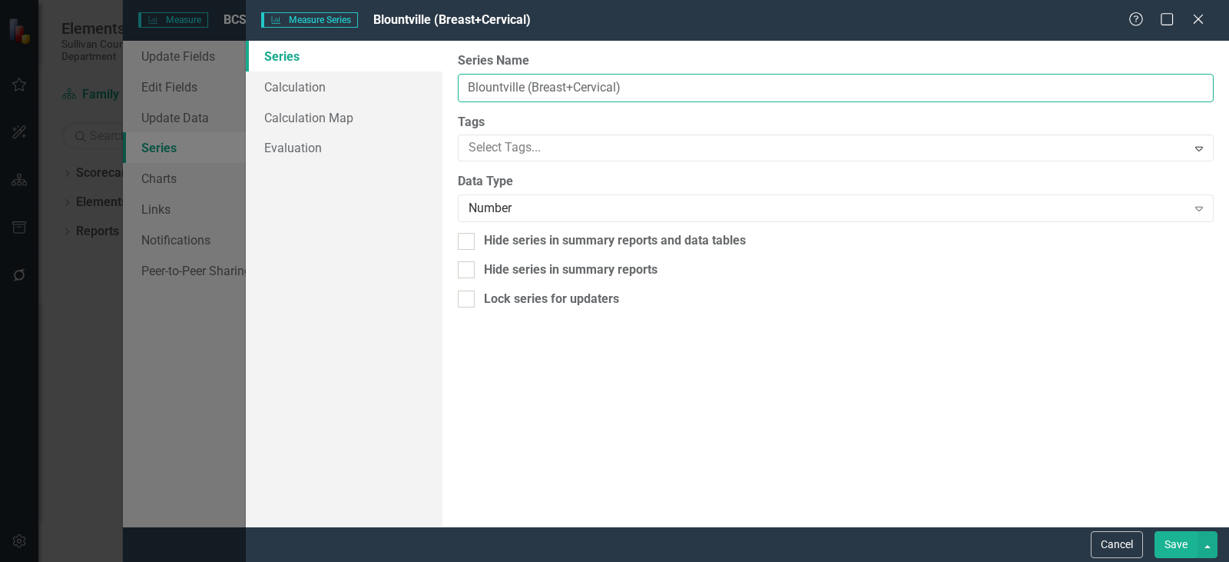
drag, startPoint x: 523, startPoint y: 88, endPoint x: 445, endPoint y: 84, distance: 78.4
click at [438, 83] on div "Series Calculation Calculation Map Evaluation From this page, you can edit the …" at bounding box center [737, 283] width 983 height 485
drag, startPoint x: 604, startPoint y: 88, endPoint x: 522, endPoint y: 91, distance: 81.5
click at [522, 91] on input "Cervical (Breast+Cervical)" at bounding box center [836, 88] width 756 height 28
type input "Cervical (Blountville+[GEOGRAPHIC_DATA])"
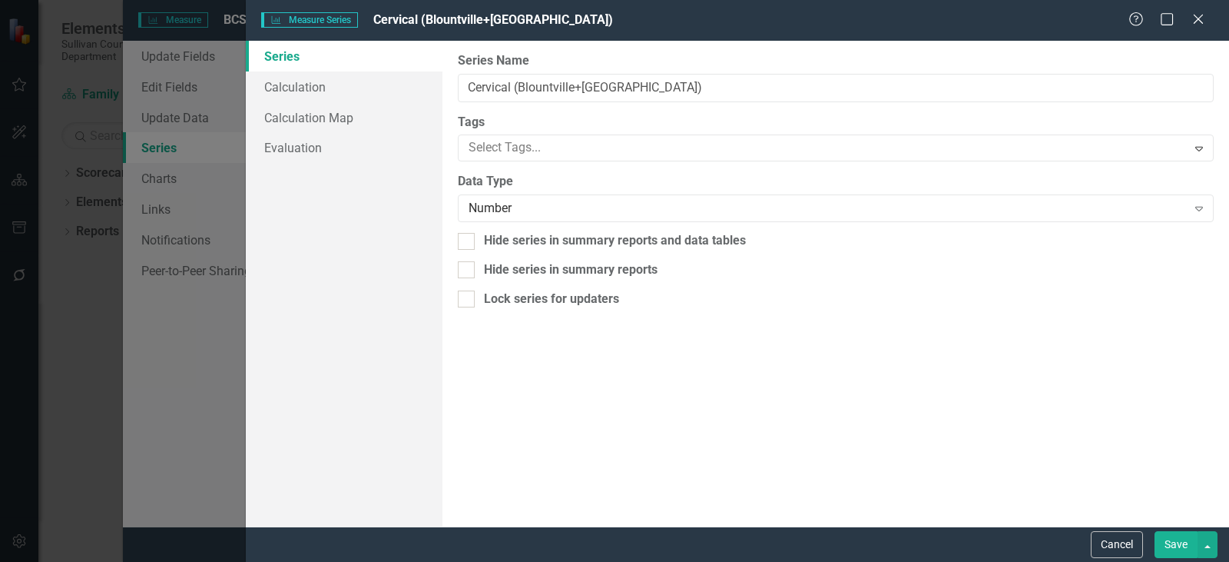
drag, startPoint x: 1181, startPoint y: 544, endPoint x: 534, endPoint y: 184, distance: 741.0
click at [964, 395] on form "Measure Series Measure Series Cervical (Blountville+Kingsport) Help Maximize Cl…" at bounding box center [737, 281] width 983 height 562
click at [386, 97] on link "Calculation" at bounding box center [344, 86] width 197 height 31
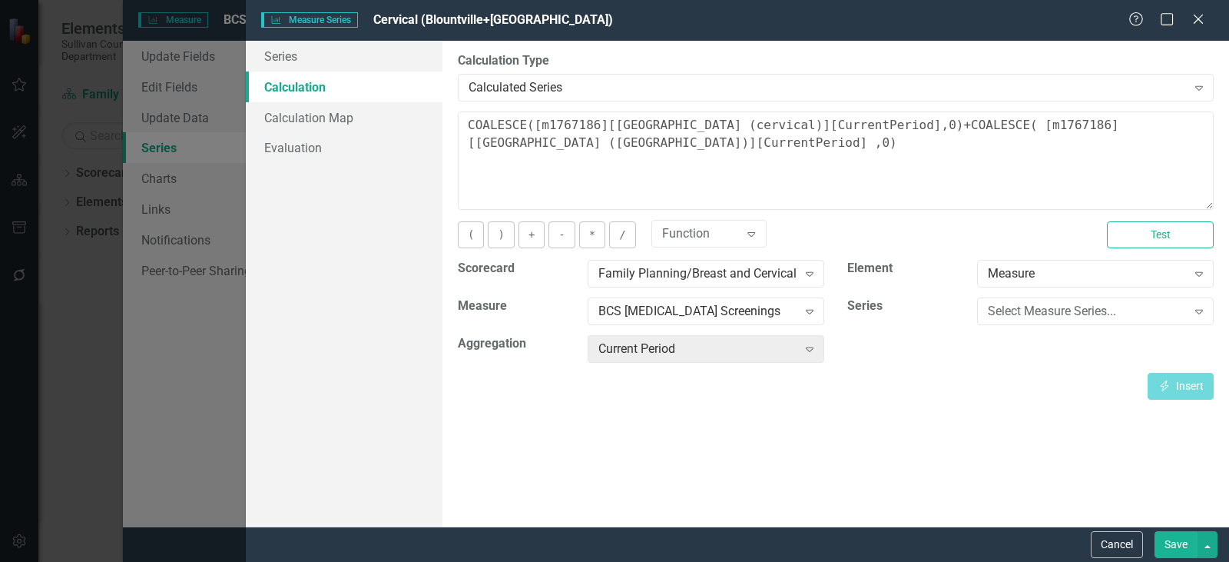
click at [1175, 548] on button "Save" at bounding box center [1176, 544] width 43 height 27
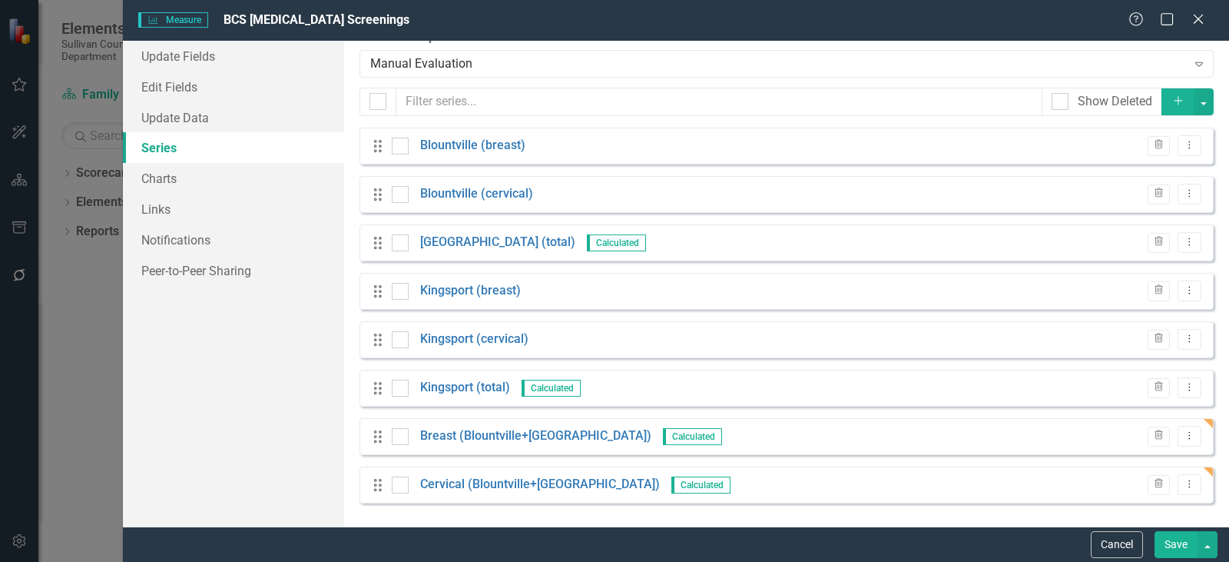
click at [1160, 530] on div "Cancel Save" at bounding box center [676, 543] width 1106 height 35
click at [1171, 538] on button "Save" at bounding box center [1176, 544] width 43 height 27
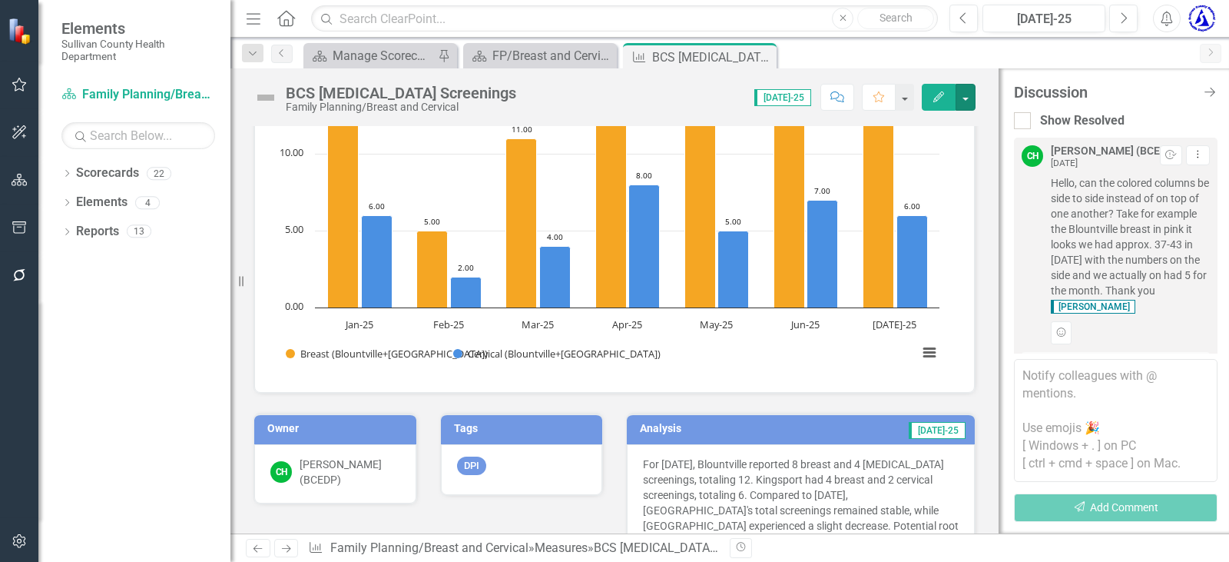
scroll to position [230, 0]
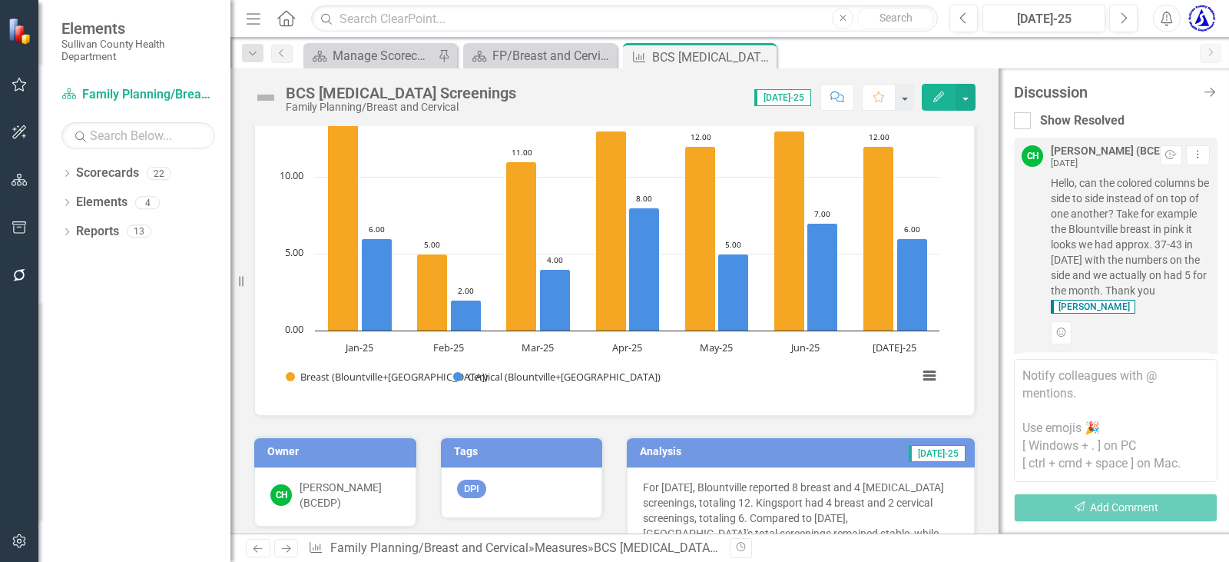
click at [1053, 403] on textarea at bounding box center [1116, 420] width 204 height 123
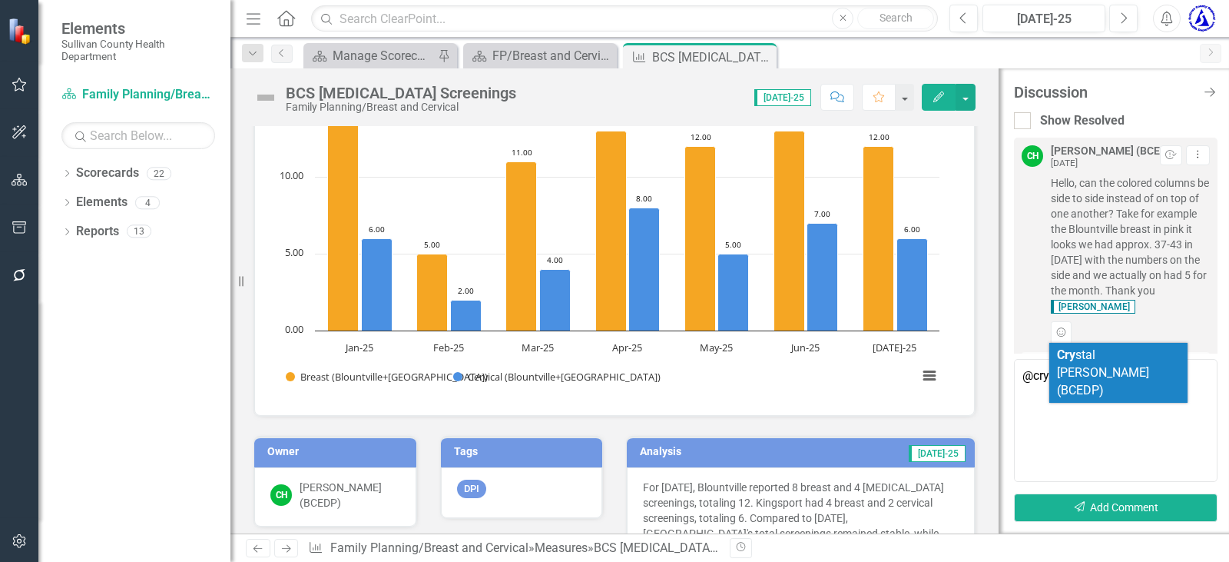
click at [1085, 363] on li "Cry stal Hood (BCEDP)" at bounding box center [1118, 373] width 138 height 61
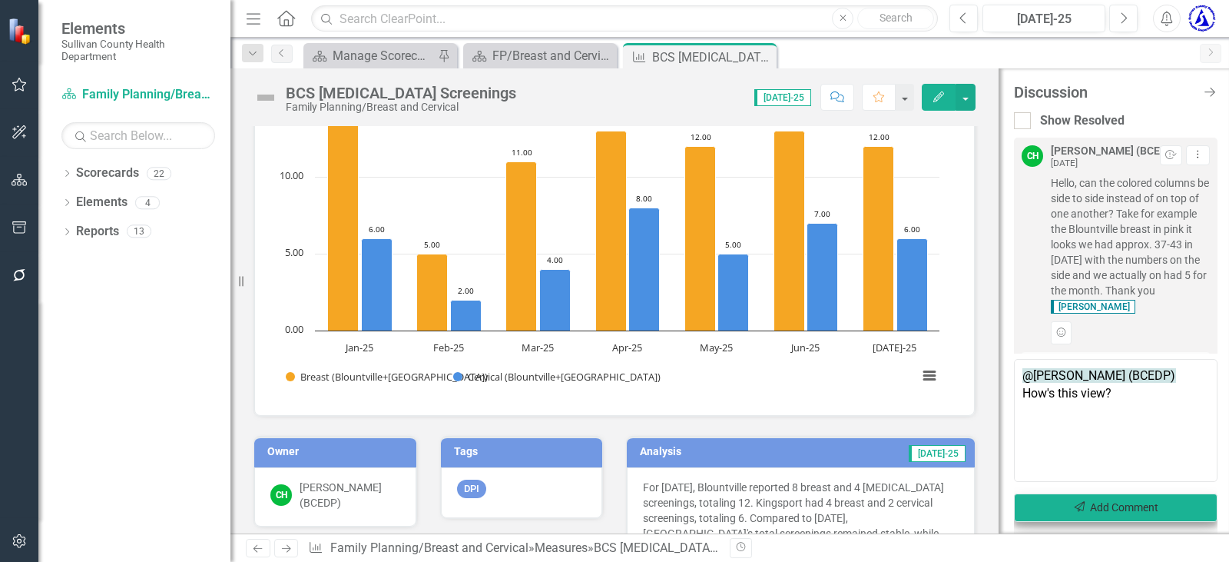
type textarea "@Crystal Hood (BCEDP) How's this view?"
click at [1114, 505] on button "Send Add Comment" at bounding box center [1116, 507] width 204 height 28
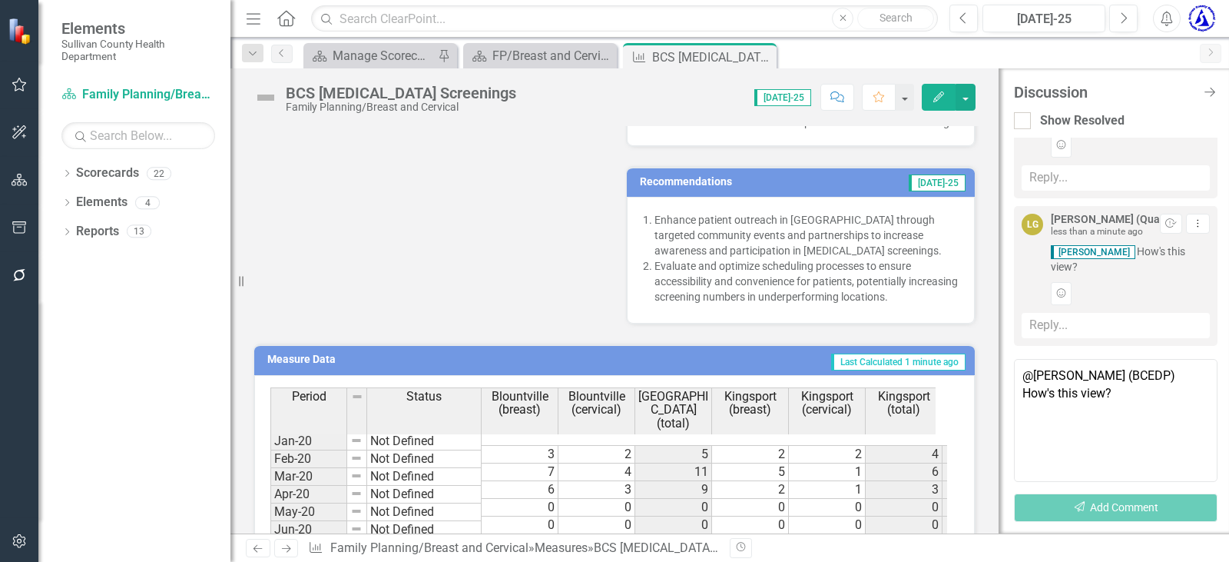
scroll to position [691, 0]
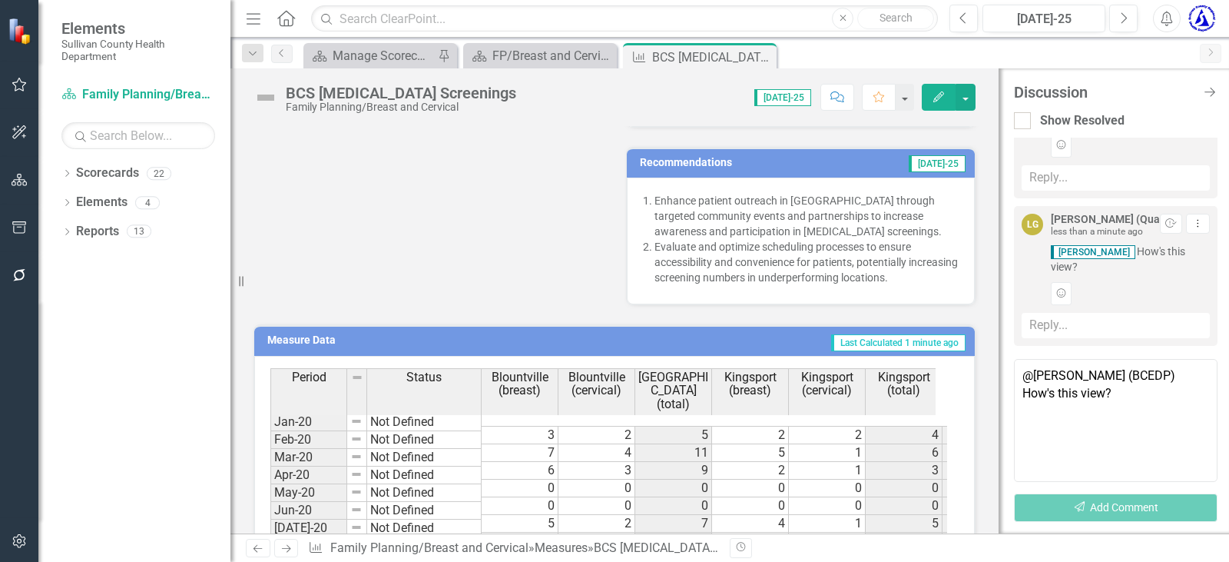
click at [302, 343] on h3 "Measure Data" at bounding box center [384, 340] width 234 height 12
click at [302, 342] on h3 "Measure Data" at bounding box center [384, 340] width 234 height 12
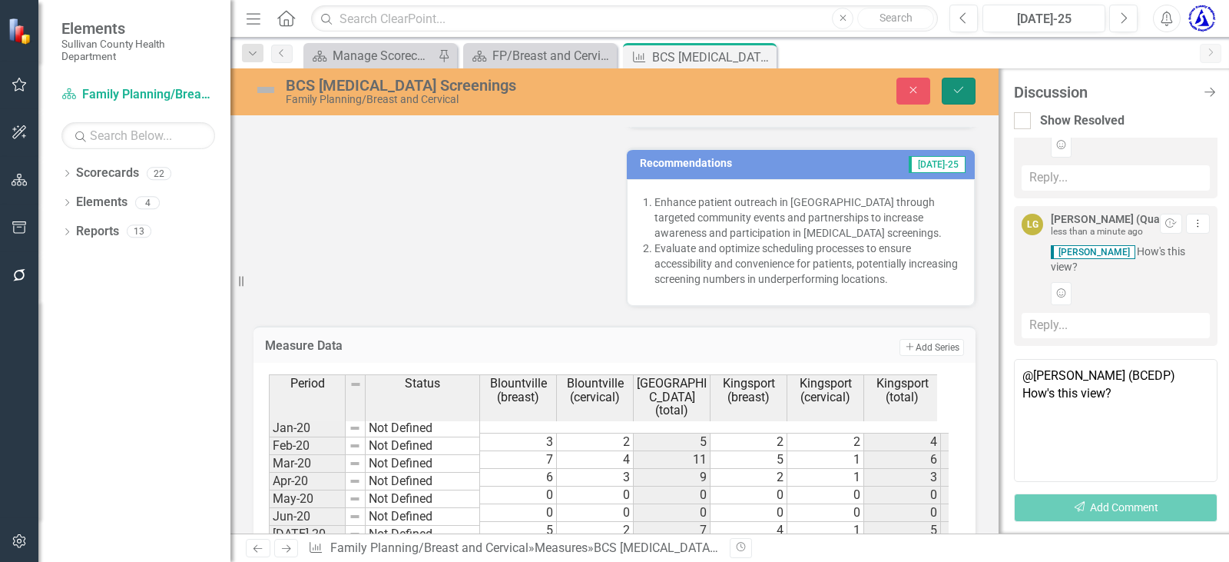
click at [949, 88] on button "Save" at bounding box center [959, 91] width 34 height 27
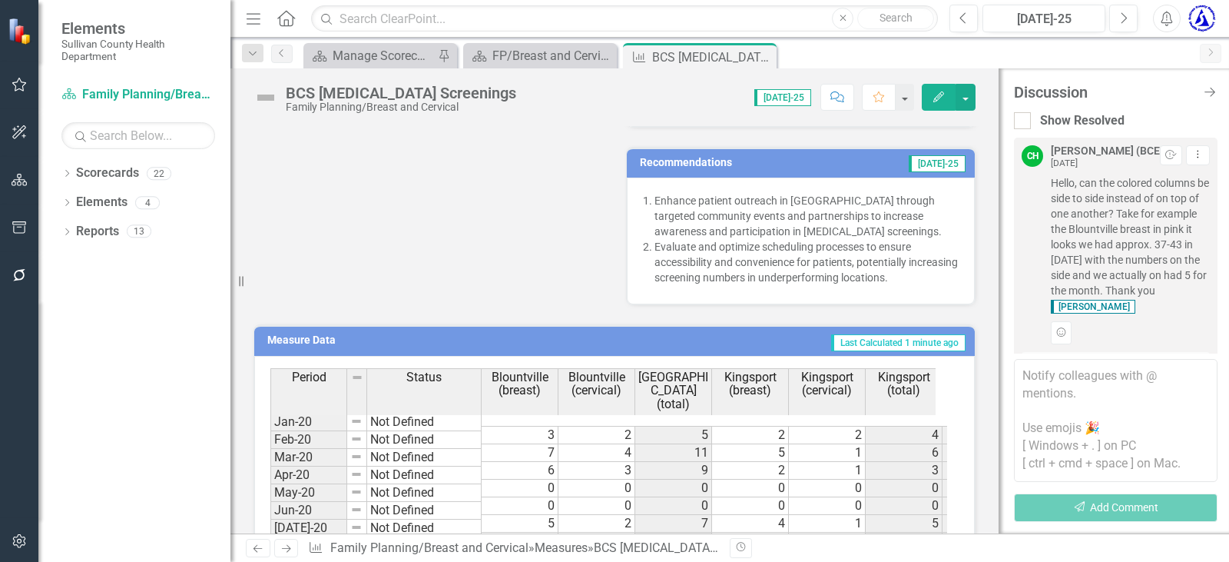
click at [300, 336] on h3 "Measure Data" at bounding box center [384, 340] width 234 height 12
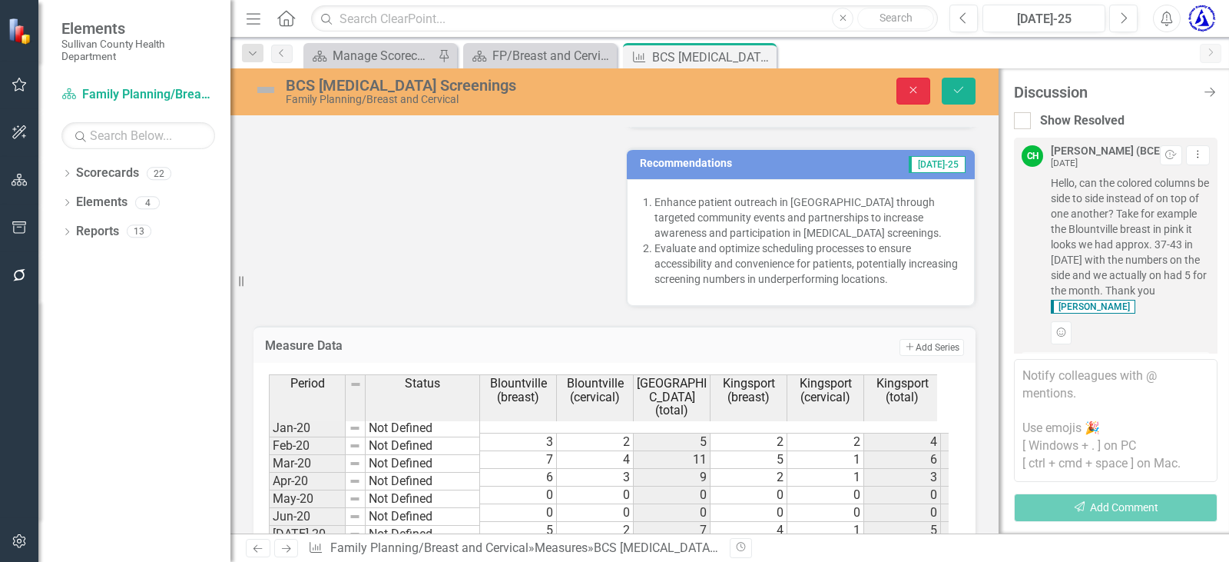
drag, startPoint x: 903, startPoint y: 101, endPoint x: 954, endPoint y: 134, distance: 60.7
click at [903, 99] on button "Close" at bounding box center [913, 91] width 34 height 27
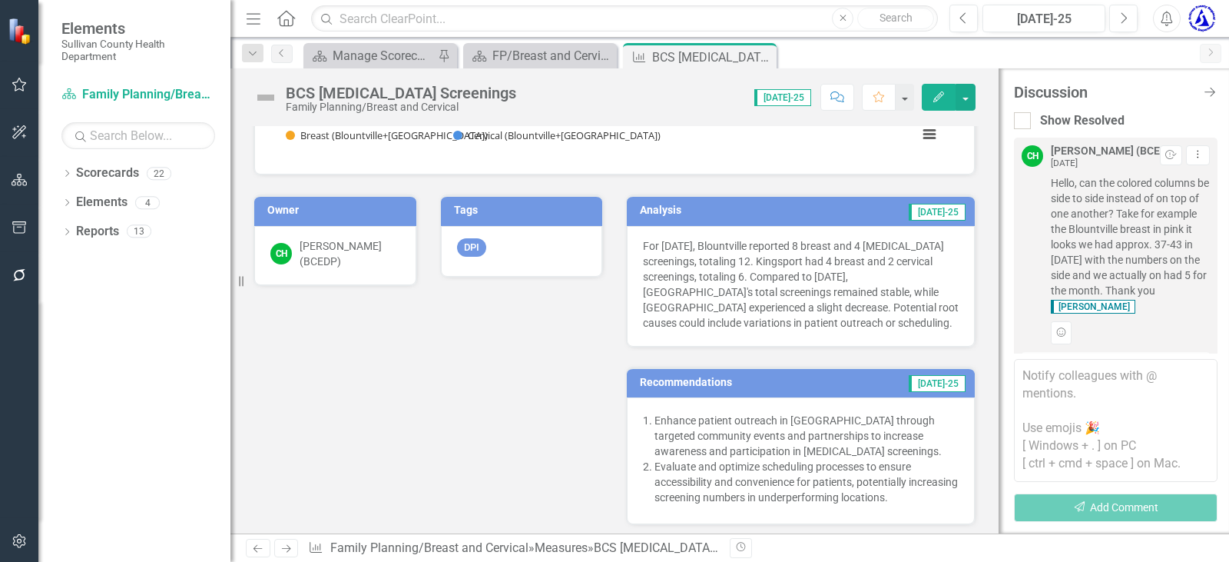
scroll to position [230, 0]
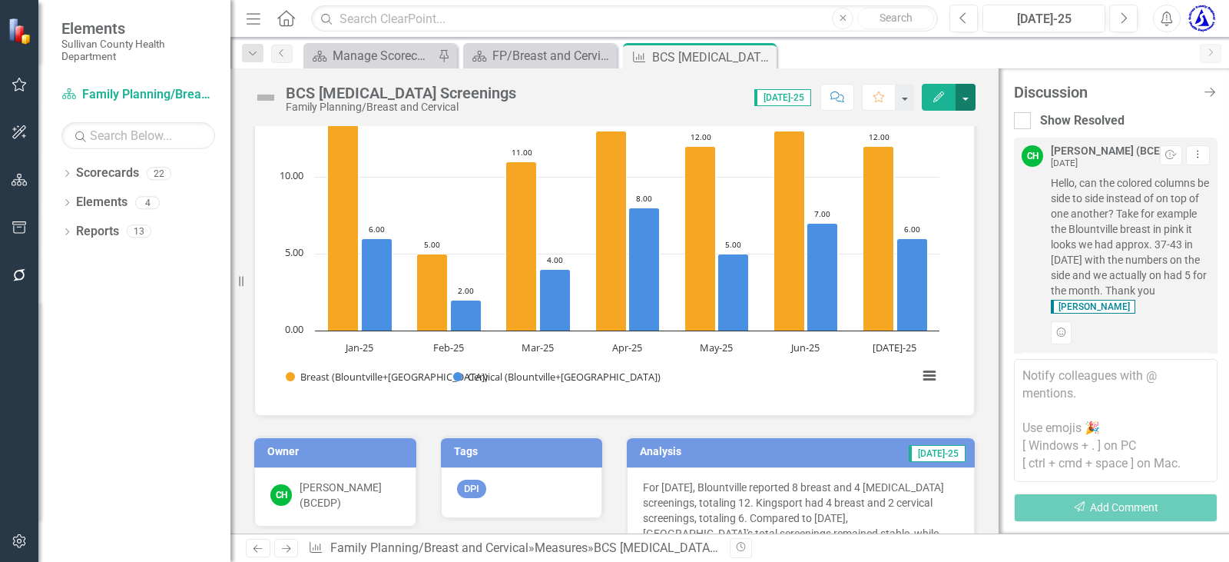
click at [963, 101] on button "button" at bounding box center [966, 97] width 20 height 27
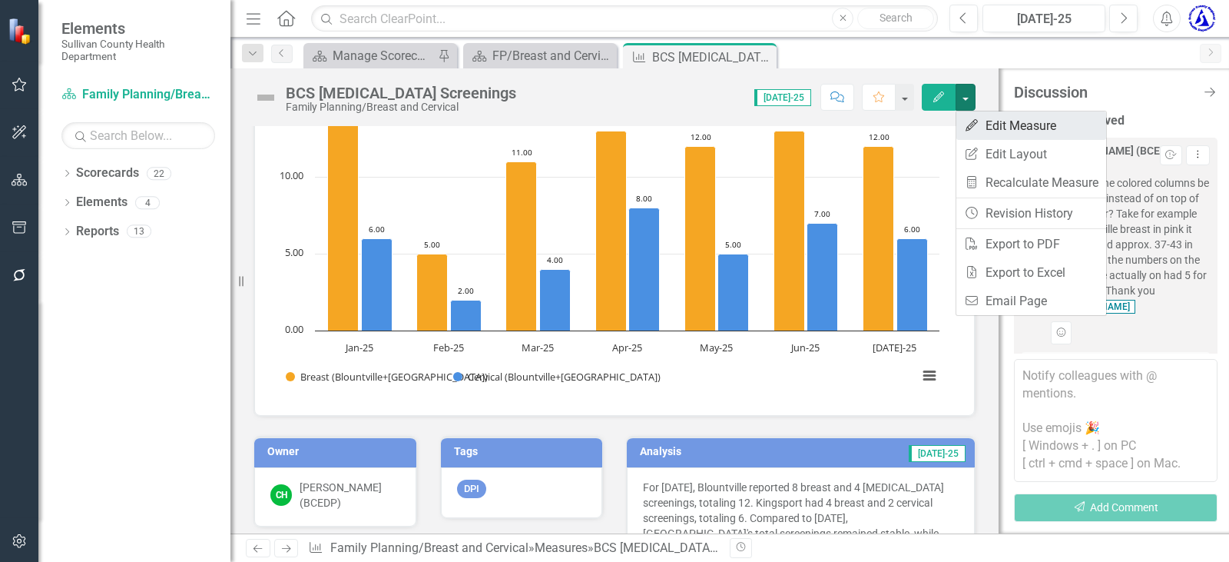
click at [986, 117] on link "Edit Edit Measure" at bounding box center [1031, 125] width 150 height 28
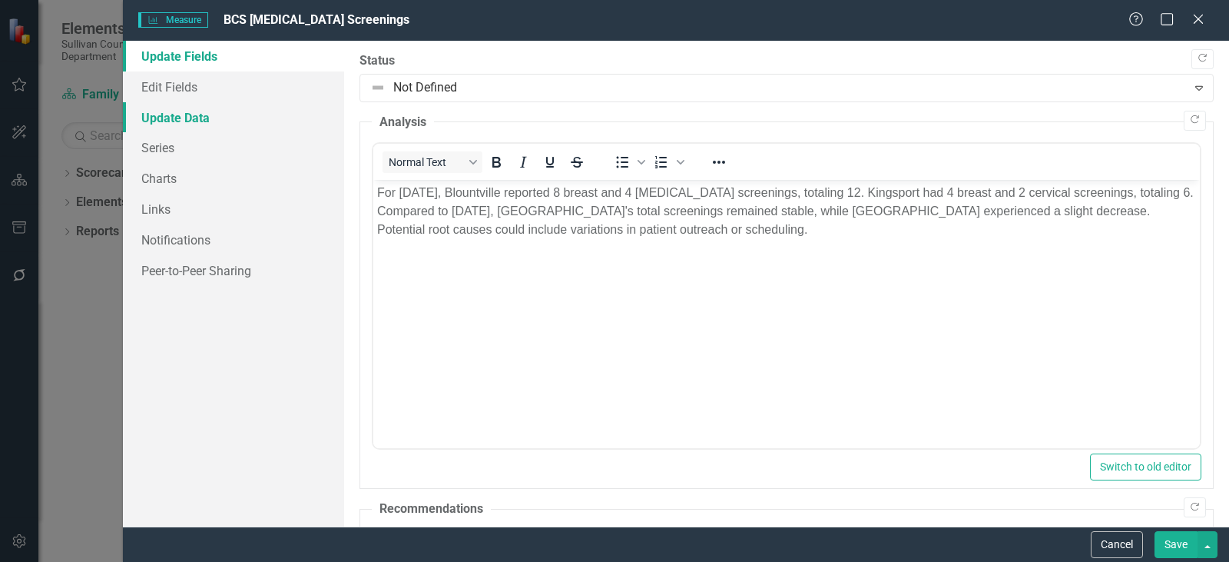
scroll to position [0, 0]
click at [168, 111] on link "Update Data" at bounding box center [233, 117] width 221 height 31
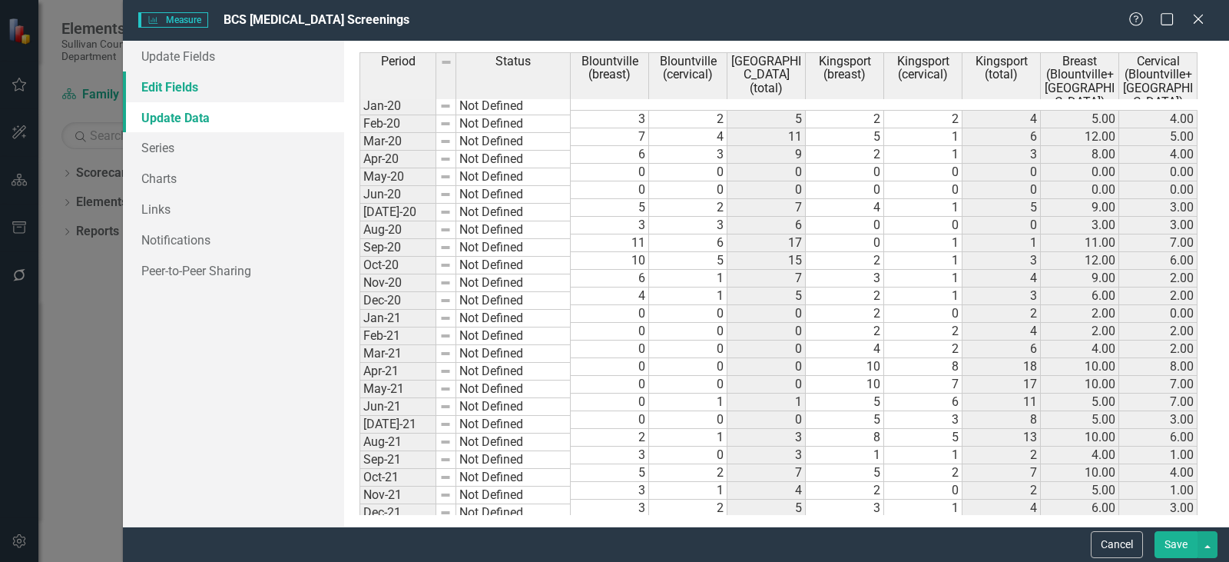
click at [179, 91] on link "Edit Fields" at bounding box center [233, 86] width 221 height 31
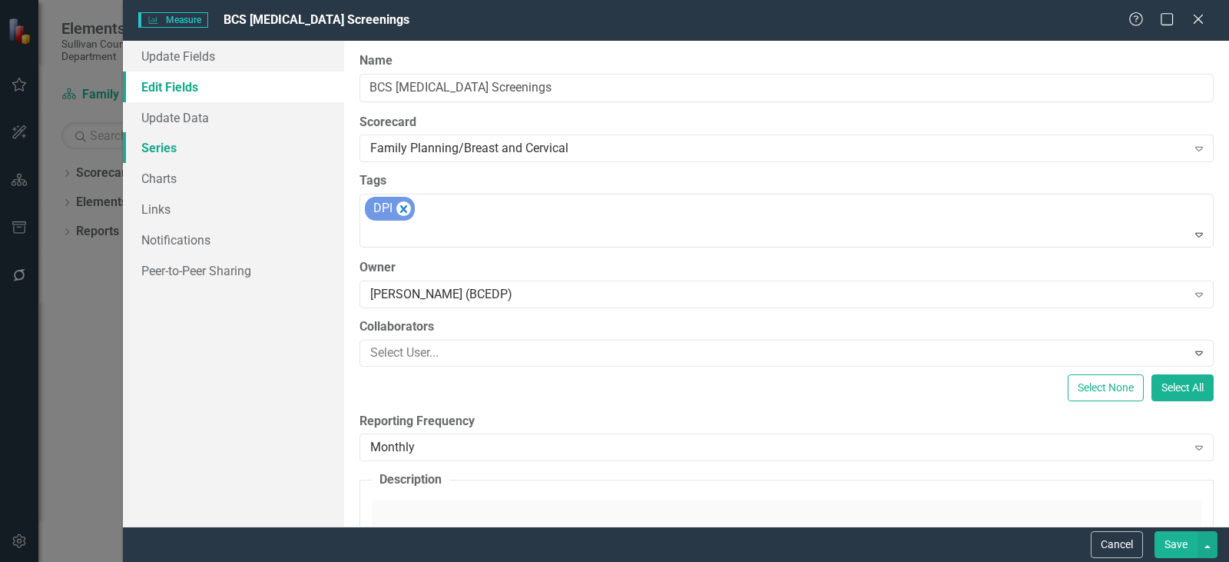
click at [169, 141] on link "Series" at bounding box center [233, 147] width 221 height 31
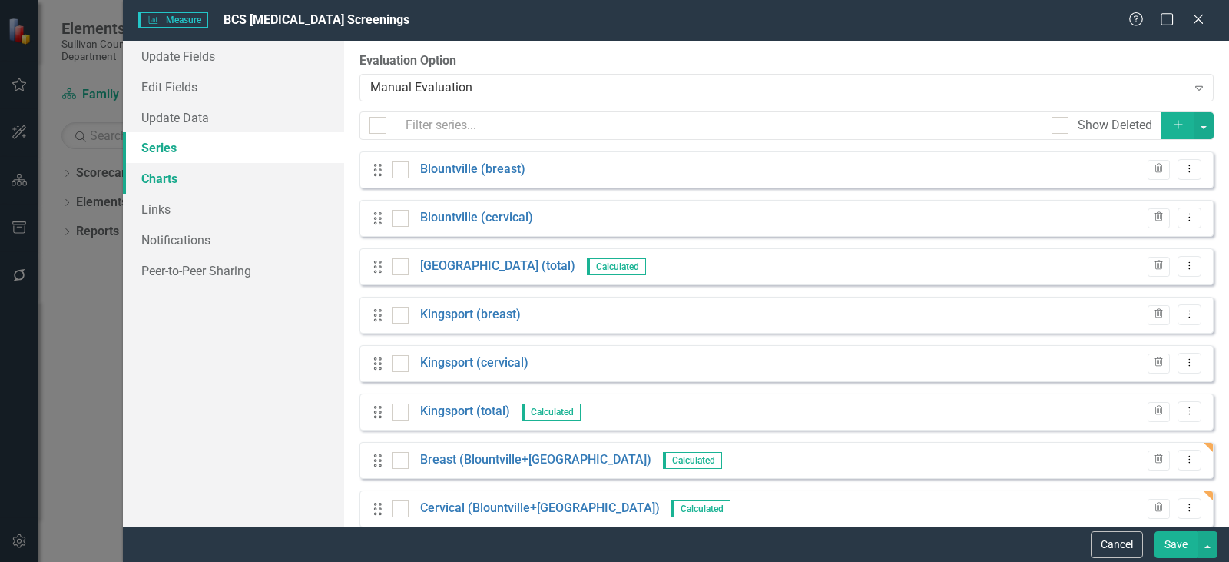
click at [185, 178] on link "Charts" at bounding box center [233, 178] width 221 height 31
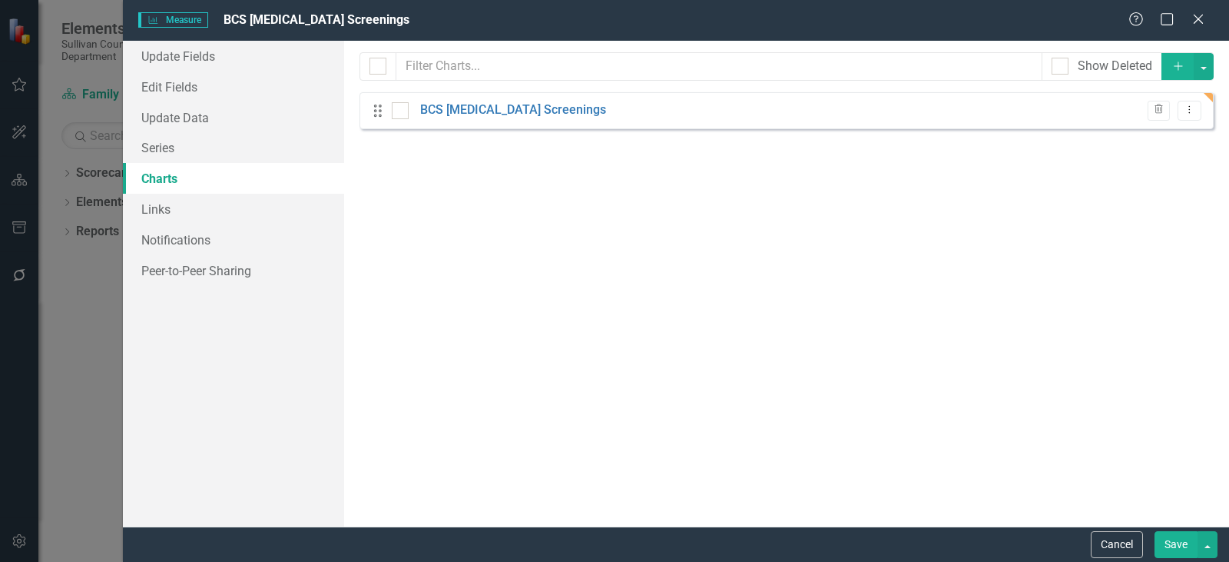
checkbox input "false"
click at [482, 104] on link "BCS [MEDICAL_DATA] Screenings" at bounding box center [513, 110] width 186 height 18
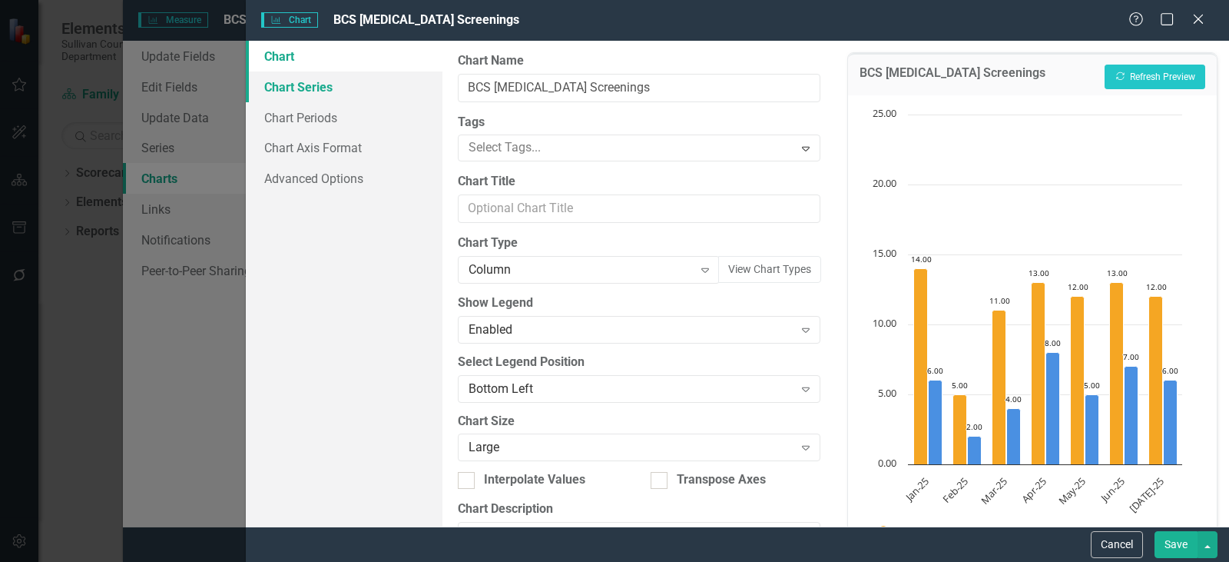
click at [321, 94] on link "Chart Series" at bounding box center [344, 86] width 197 height 31
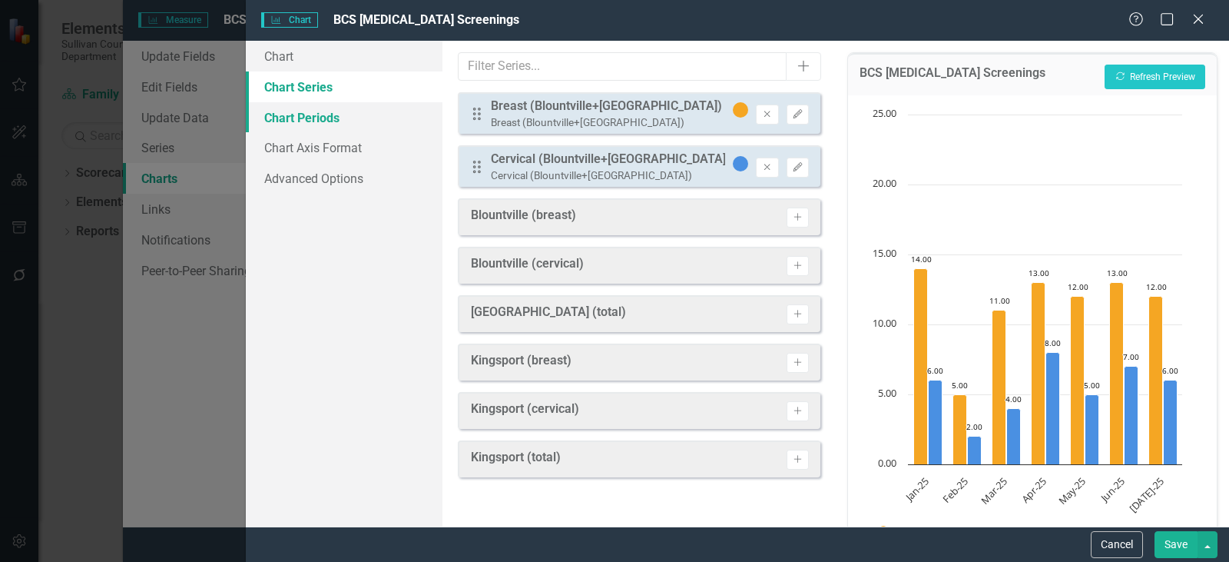
click at [319, 115] on link "Chart Periods" at bounding box center [344, 117] width 197 height 31
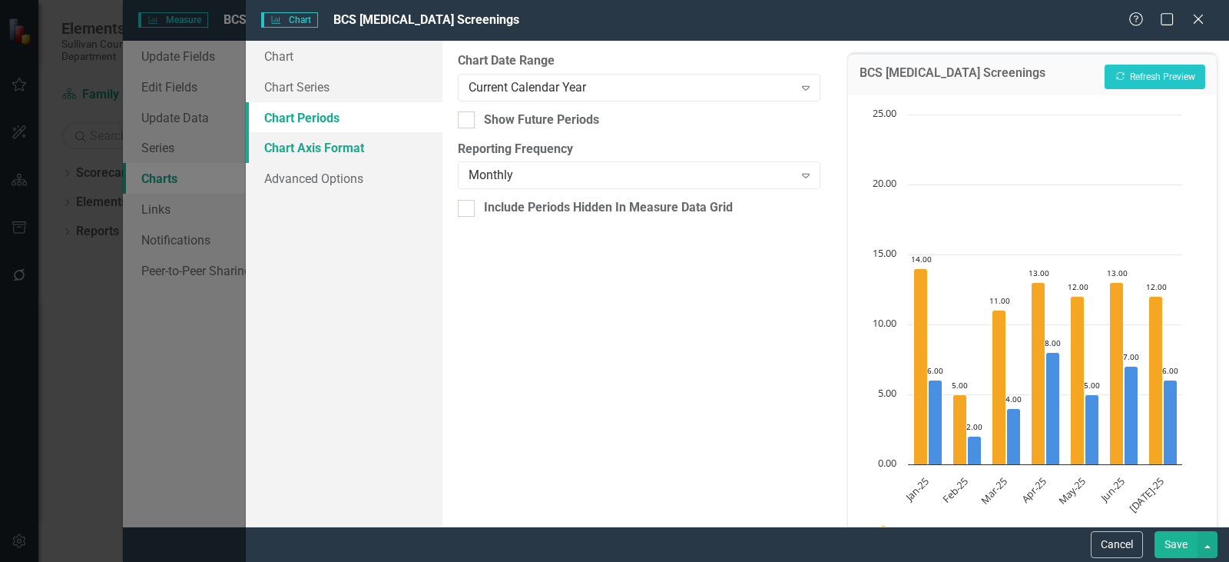
click at [320, 144] on link "Chart Axis Format" at bounding box center [344, 147] width 197 height 31
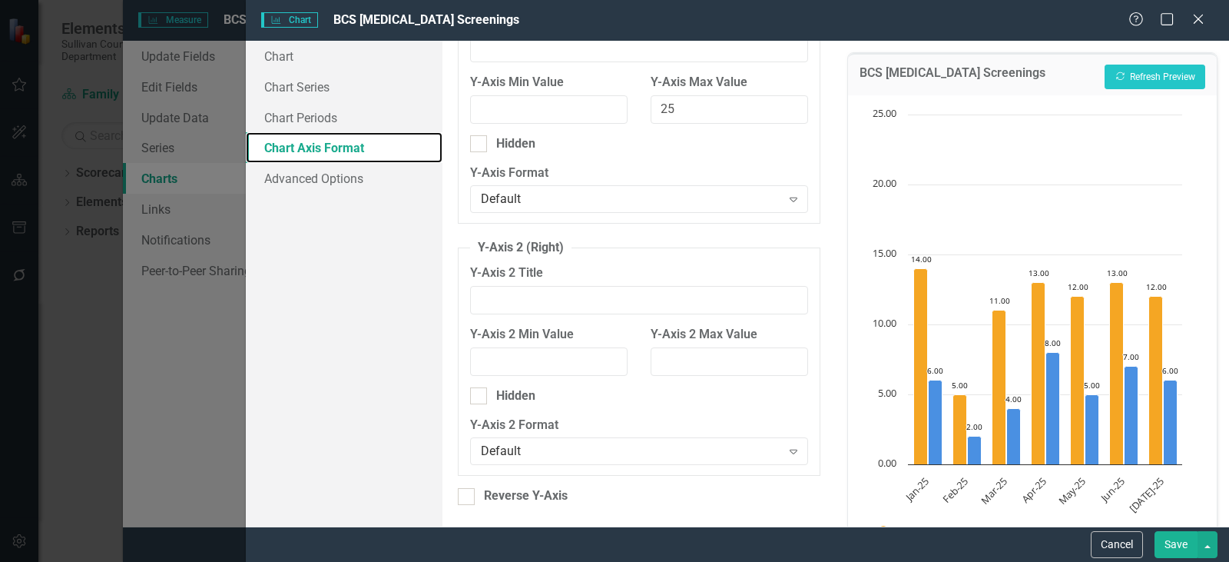
scroll to position [131, 0]
click at [330, 182] on link "Advanced Options" at bounding box center [344, 178] width 197 height 31
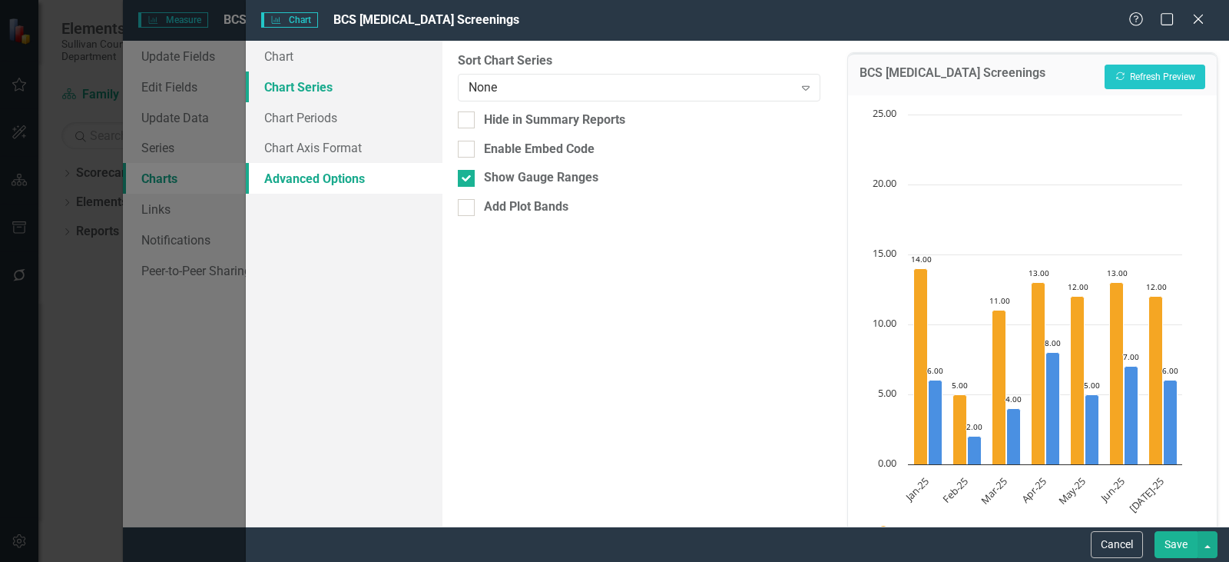
click at [316, 94] on link "Chart Series" at bounding box center [344, 86] width 197 height 31
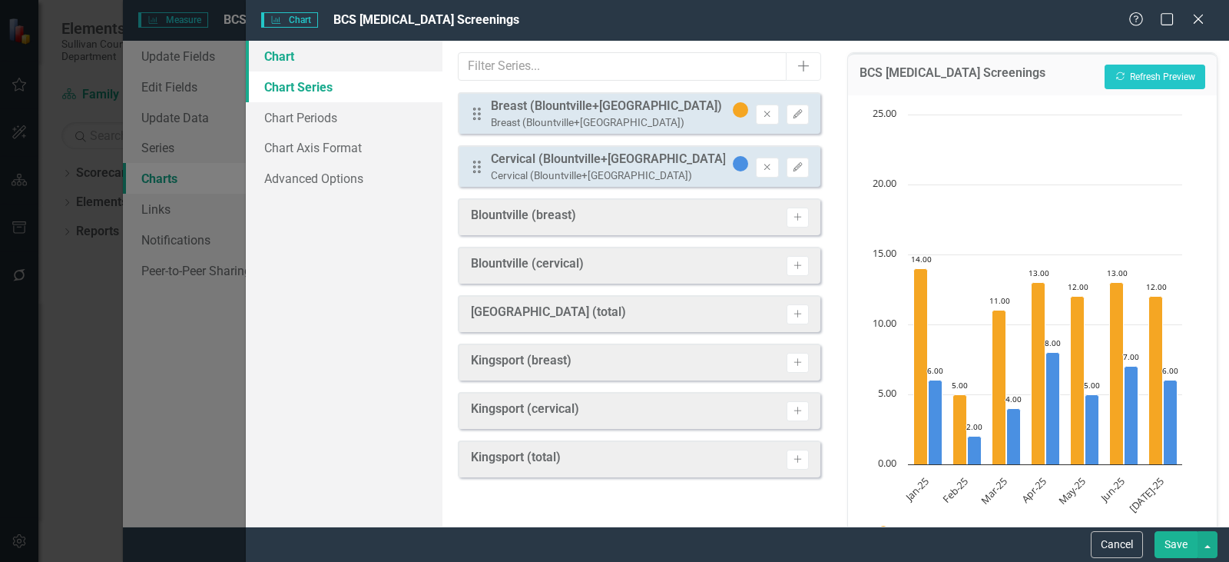
click at [283, 52] on link "Chart" at bounding box center [344, 56] width 197 height 31
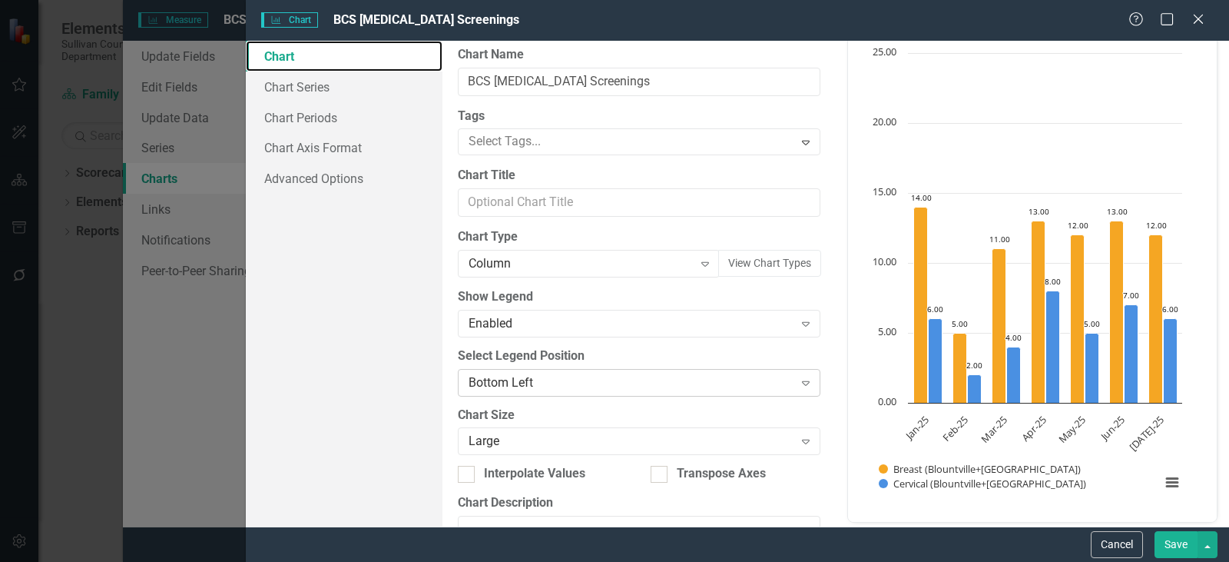
scroll to position [0, 0]
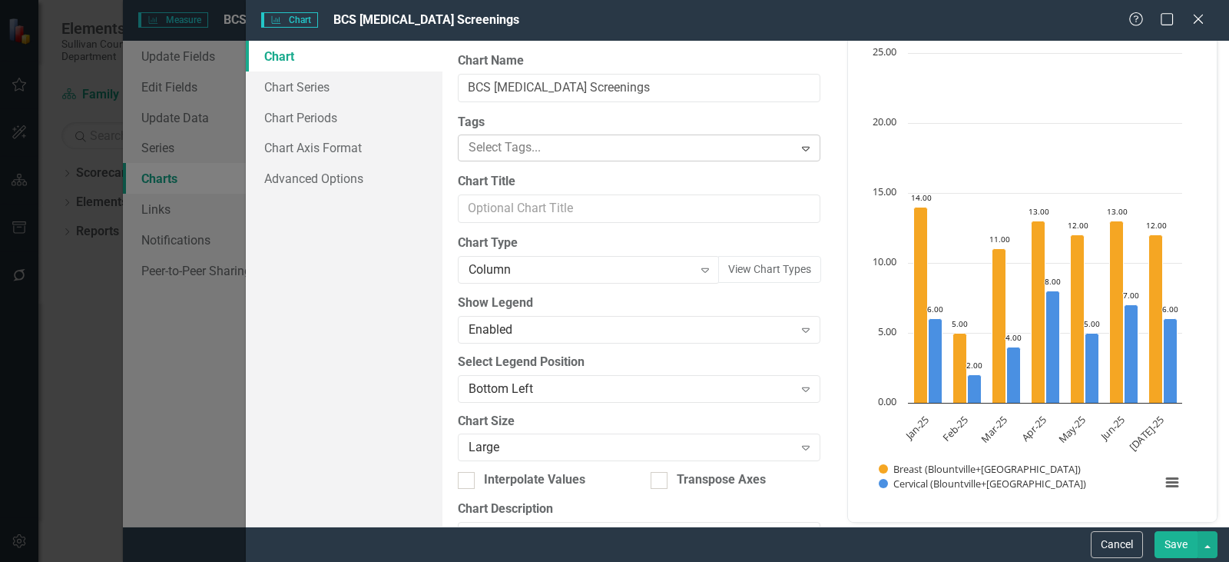
click at [529, 137] on div at bounding box center [627, 147] width 331 height 21
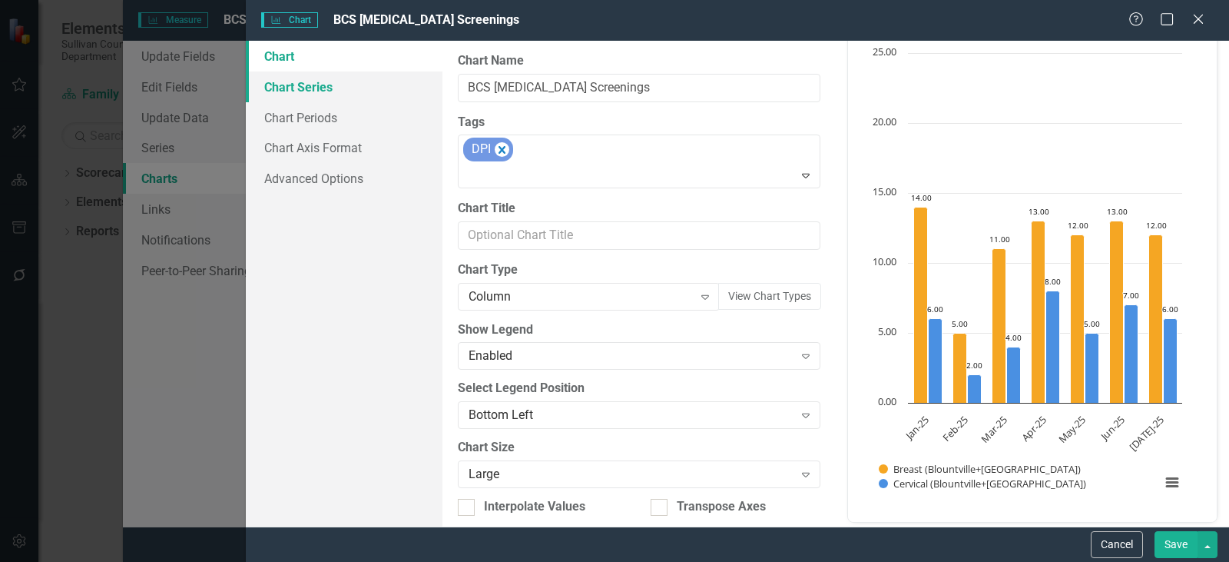
click at [331, 89] on link "Chart Series" at bounding box center [344, 86] width 197 height 31
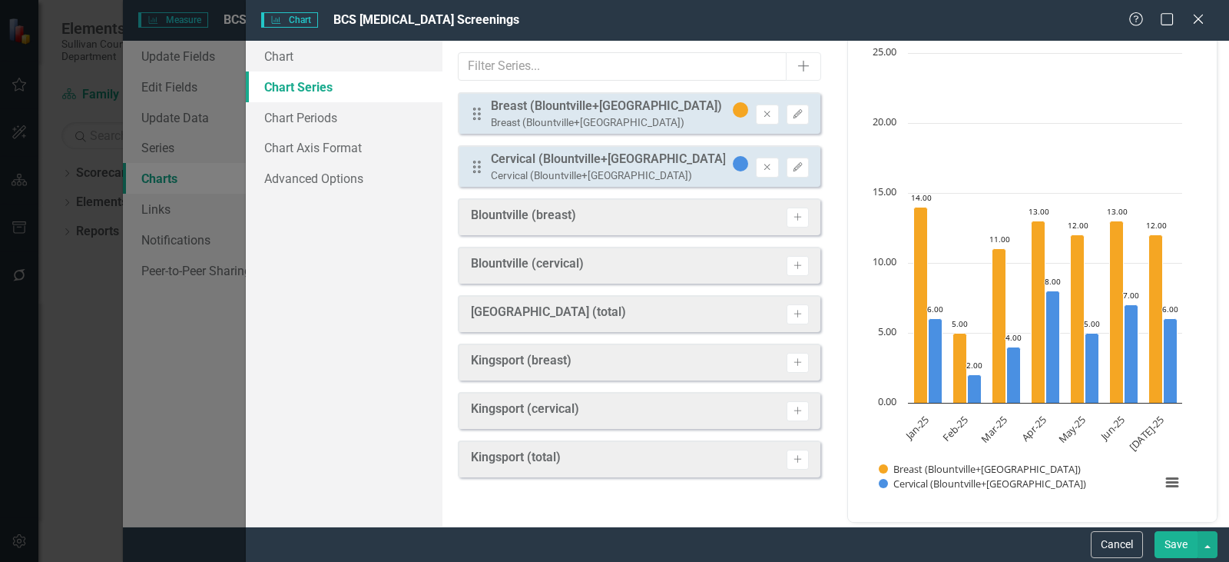
click at [1184, 549] on button "Save" at bounding box center [1176, 544] width 43 height 27
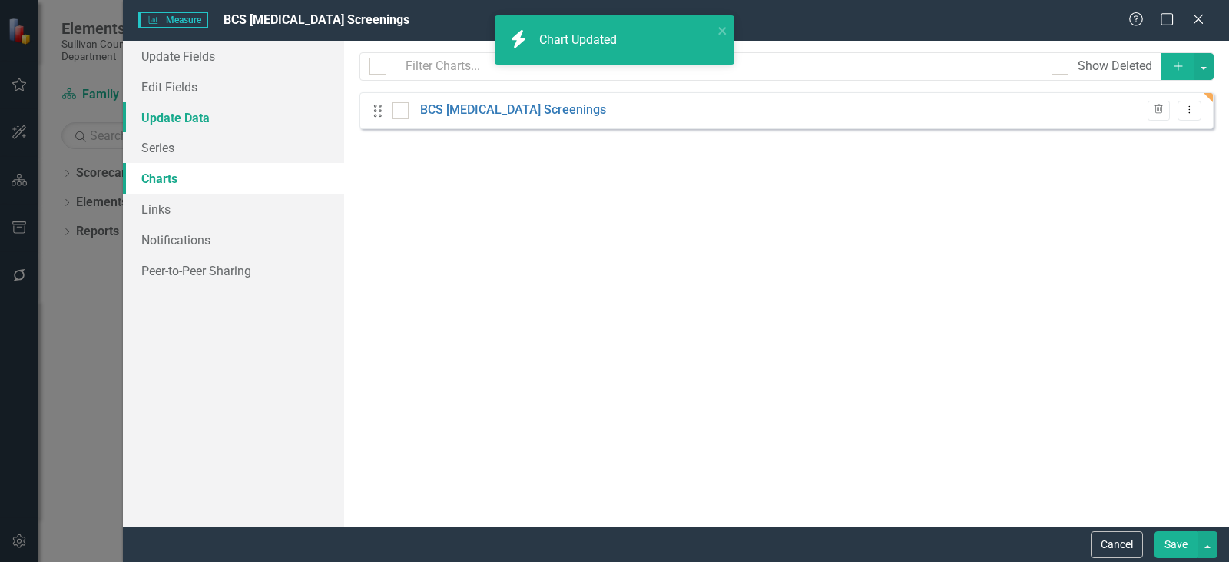
click at [163, 118] on link "Update Data" at bounding box center [233, 117] width 221 height 31
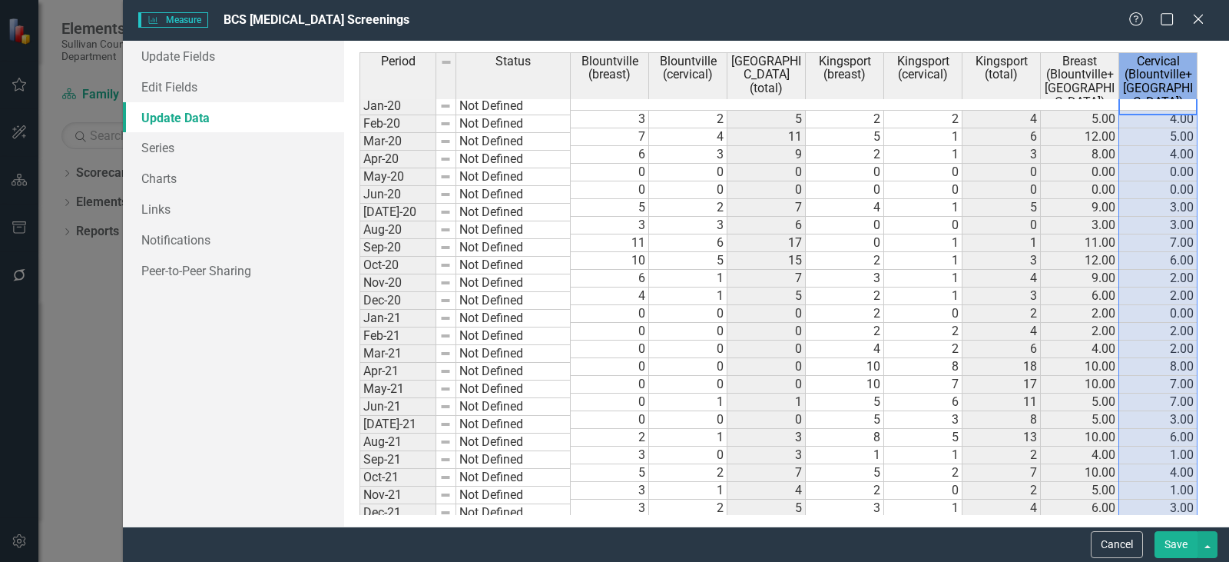
click at [1170, 87] on span "Cervical (Blountville+[GEOGRAPHIC_DATA])" at bounding box center [1157, 82] width 71 height 54
click at [1170, 80] on span "Cervical (Blountville+[GEOGRAPHIC_DATA])" at bounding box center [1157, 82] width 71 height 54
click at [198, 152] on link "Series" at bounding box center [233, 147] width 221 height 31
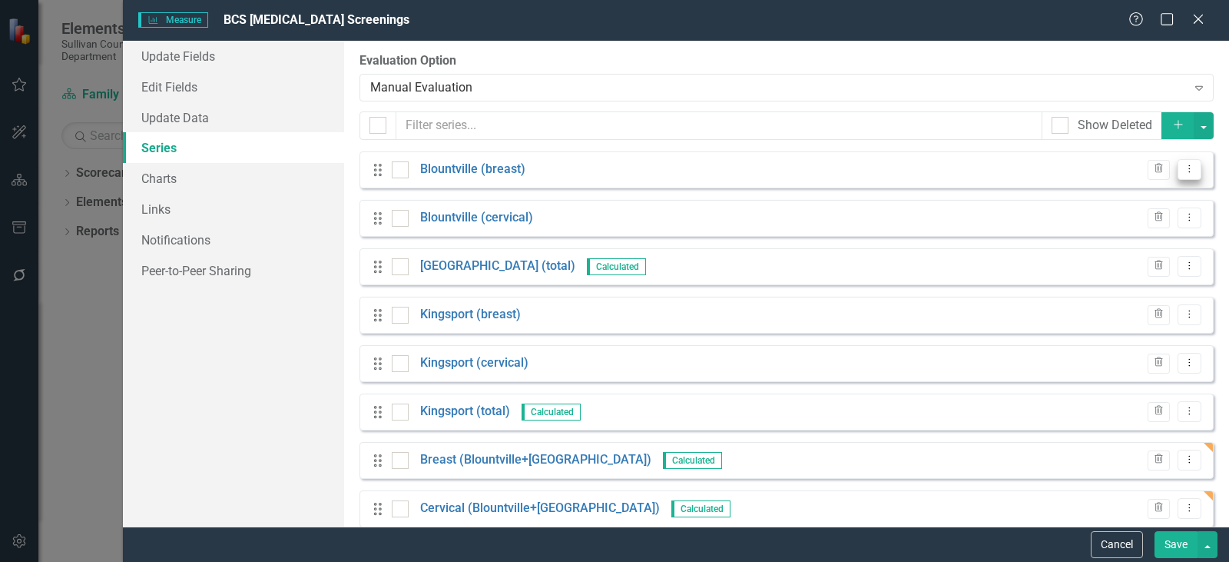
click at [1183, 171] on icon "Dropdown Menu" at bounding box center [1189, 169] width 13 height 10
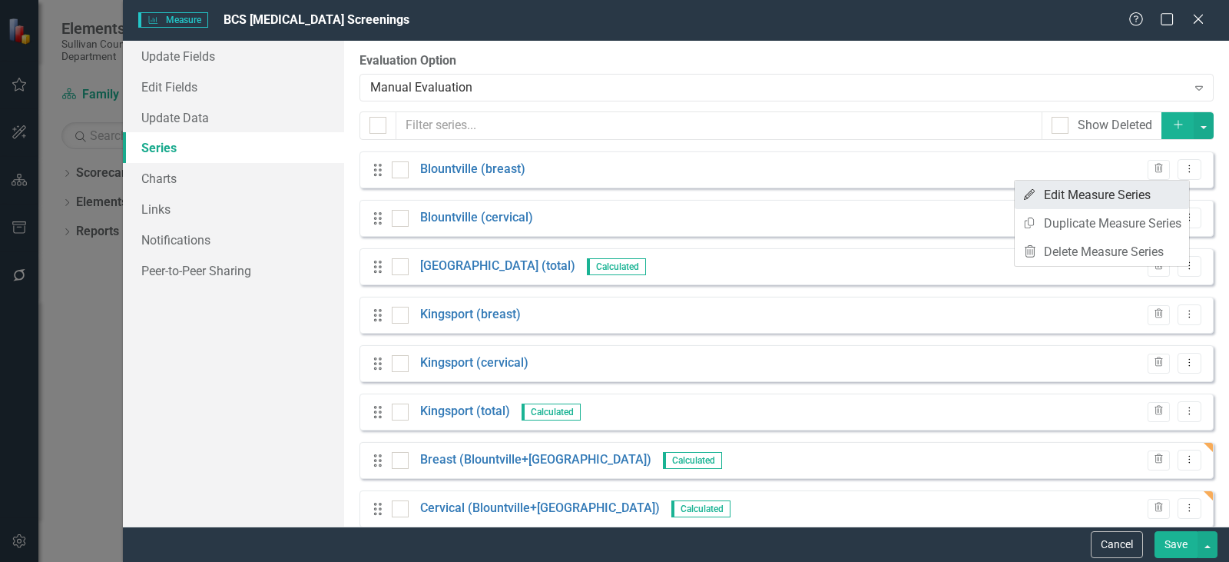
click at [1125, 197] on link "Edit Edit Measure Series" at bounding box center [1102, 195] width 174 height 28
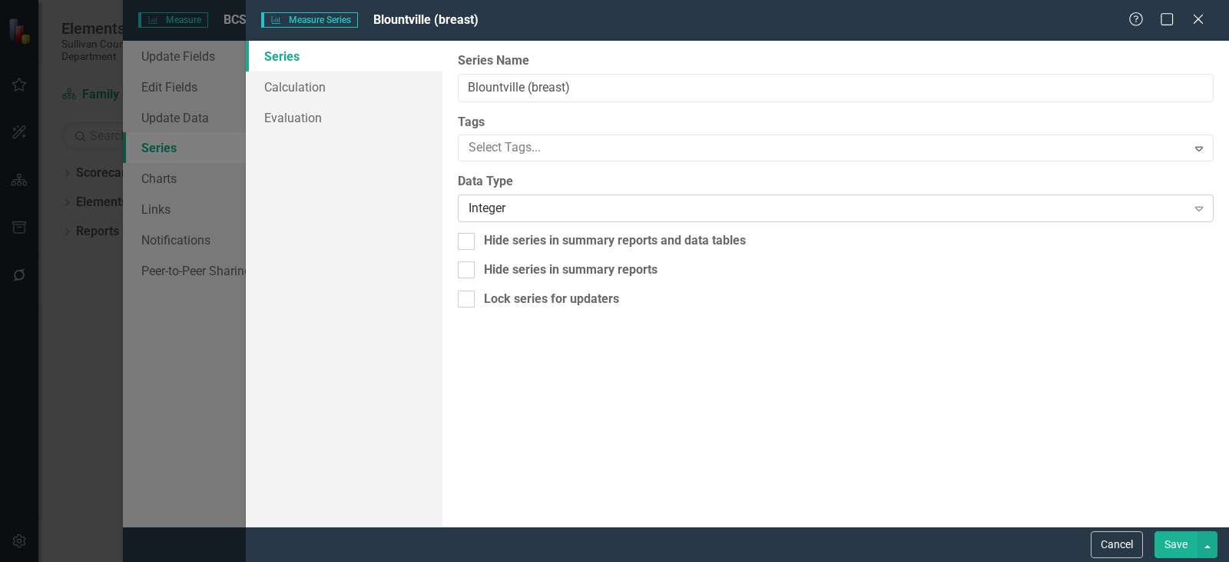
click at [476, 213] on div "Integer" at bounding box center [828, 209] width 718 height 18
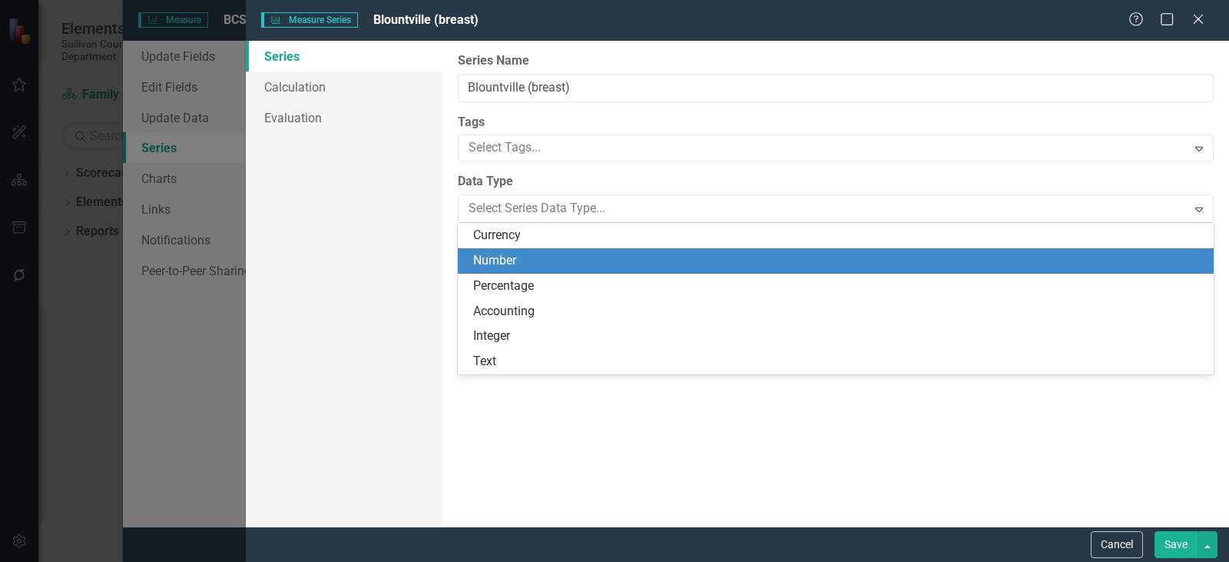
click at [503, 260] on div "Number" at bounding box center [838, 261] width 731 height 18
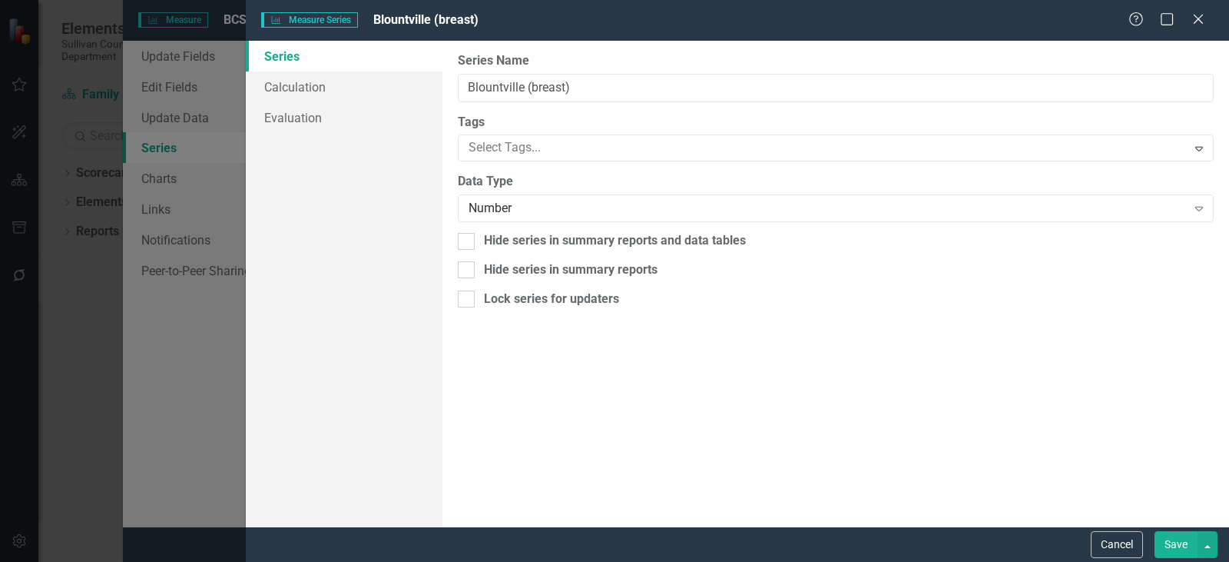
click at [1179, 538] on button "Save" at bounding box center [1176, 544] width 43 height 27
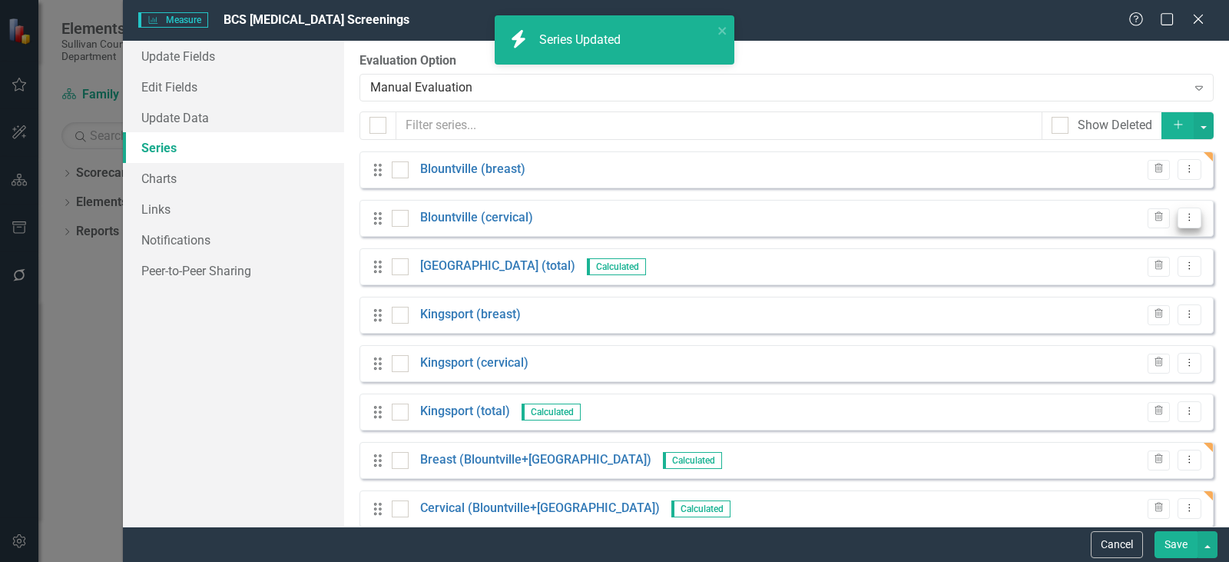
click at [1183, 222] on icon "Dropdown Menu" at bounding box center [1189, 217] width 13 height 10
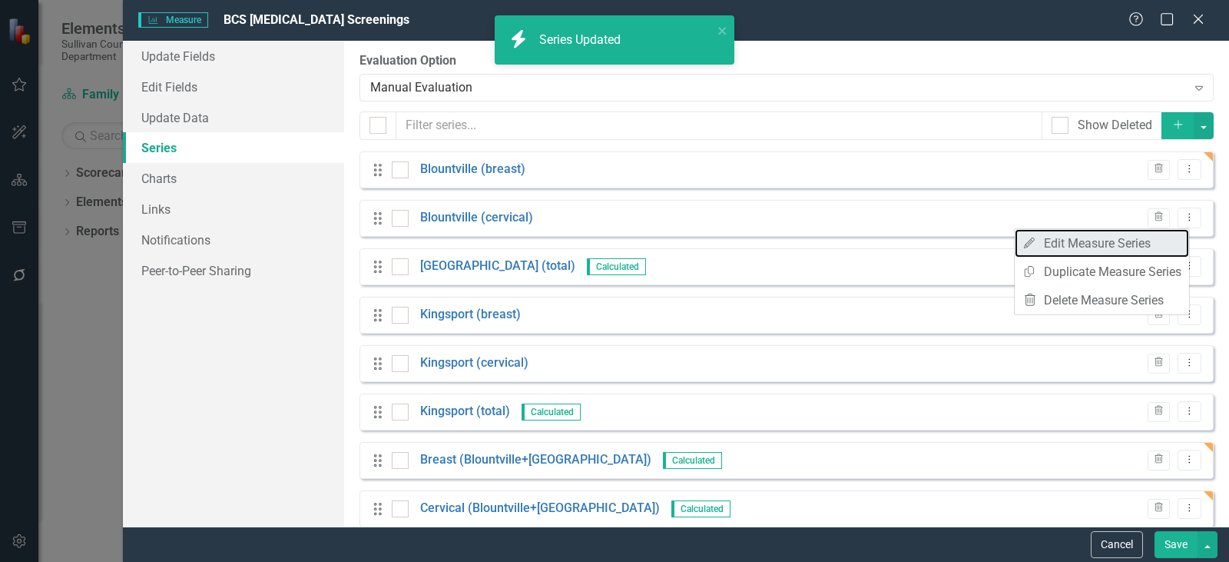
click at [1114, 246] on link "Edit Edit Measure Series" at bounding box center [1102, 243] width 174 height 28
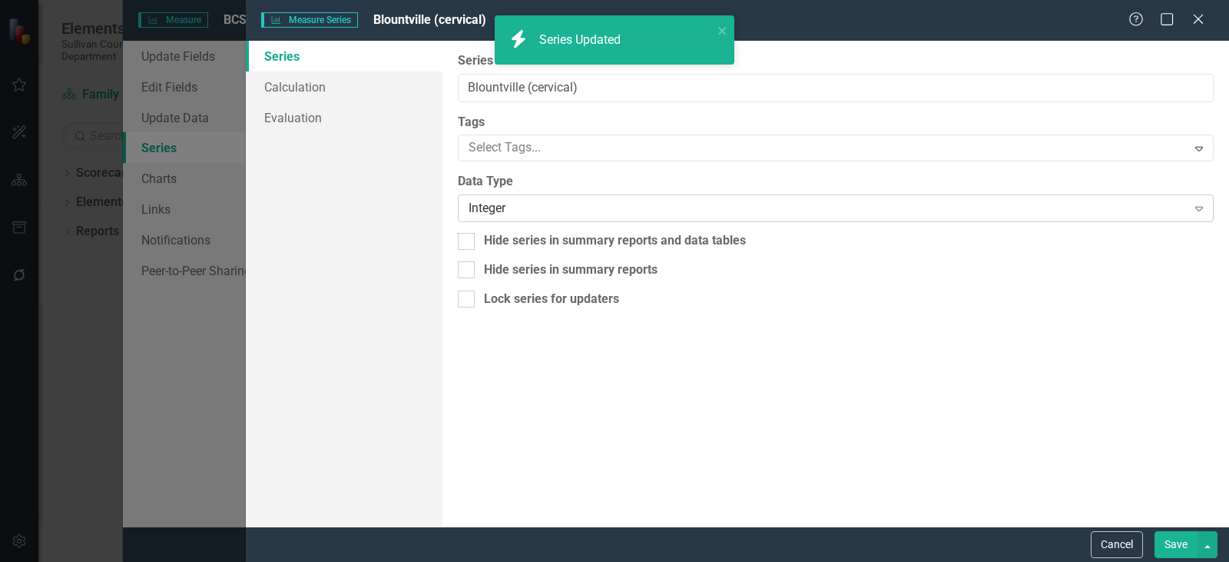
click at [488, 207] on div "Integer" at bounding box center [828, 209] width 718 height 18
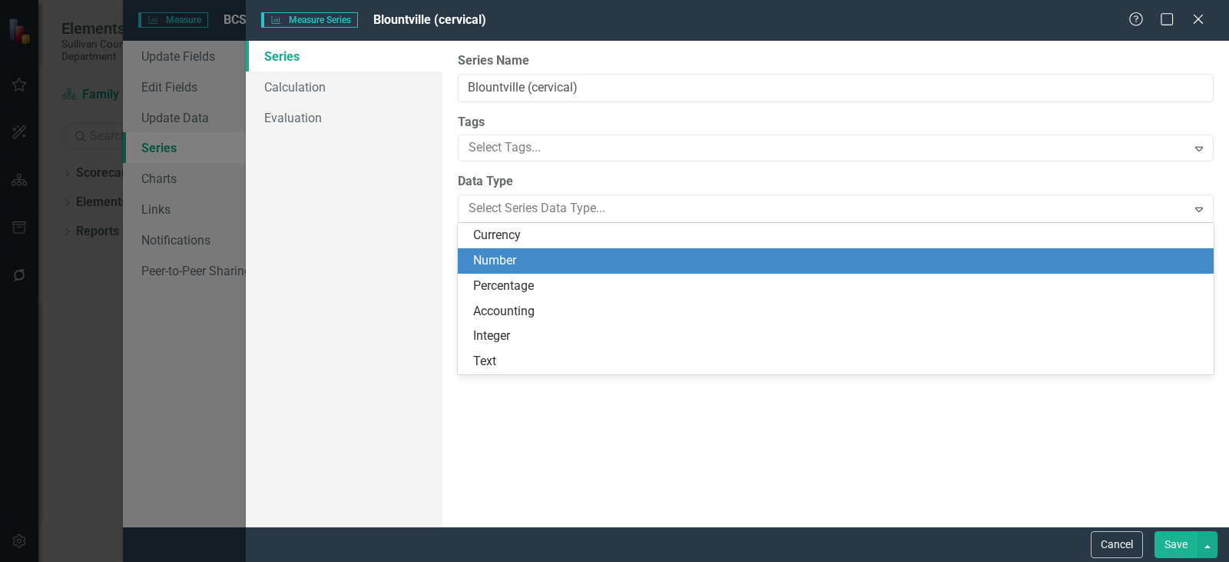
click at [499, 260] on div "Number" at bounding box center [838, 261] width 731 height 18
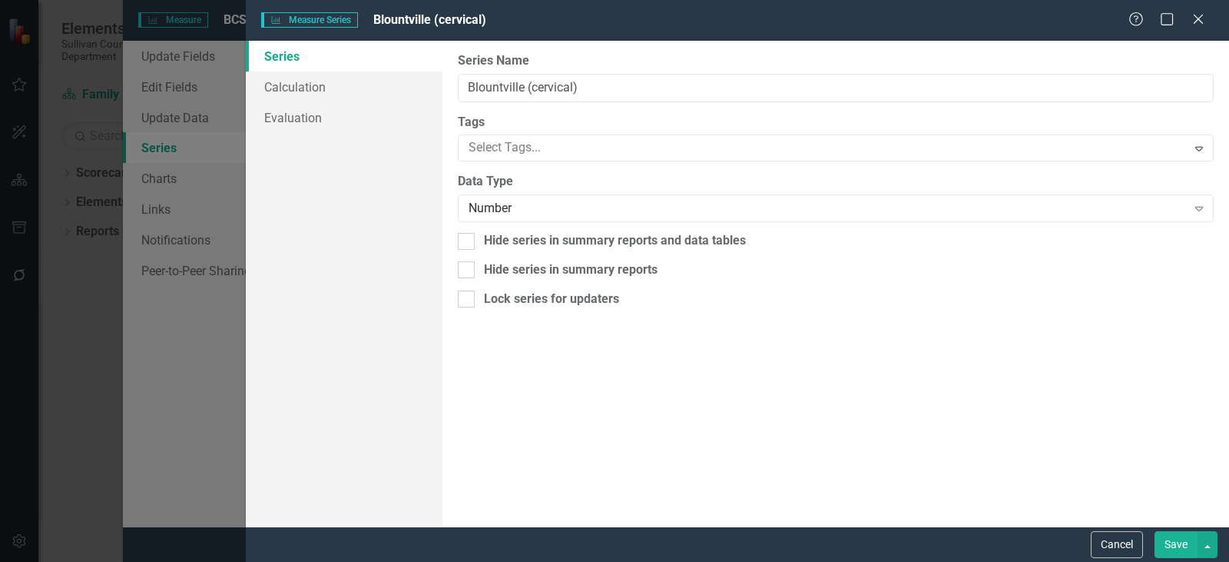
click at [1170, 543] on button "Save" at bounding box center [1176, 544] width 43 height 27
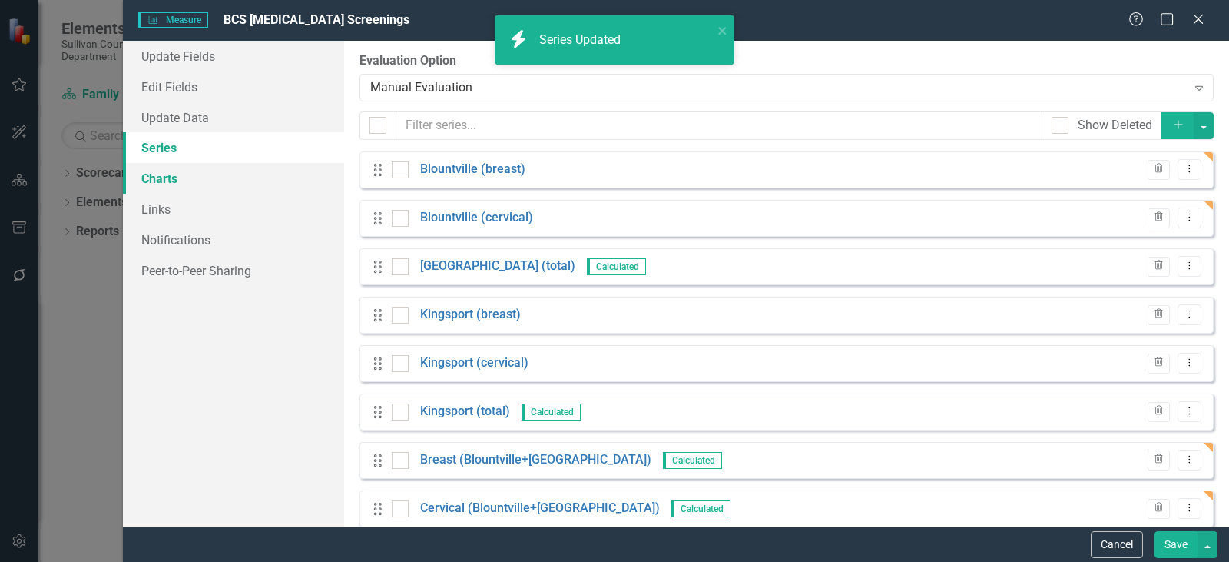
click at [150, 184] on link "Charts" at bounding box center [233, 178] width 221 height 31
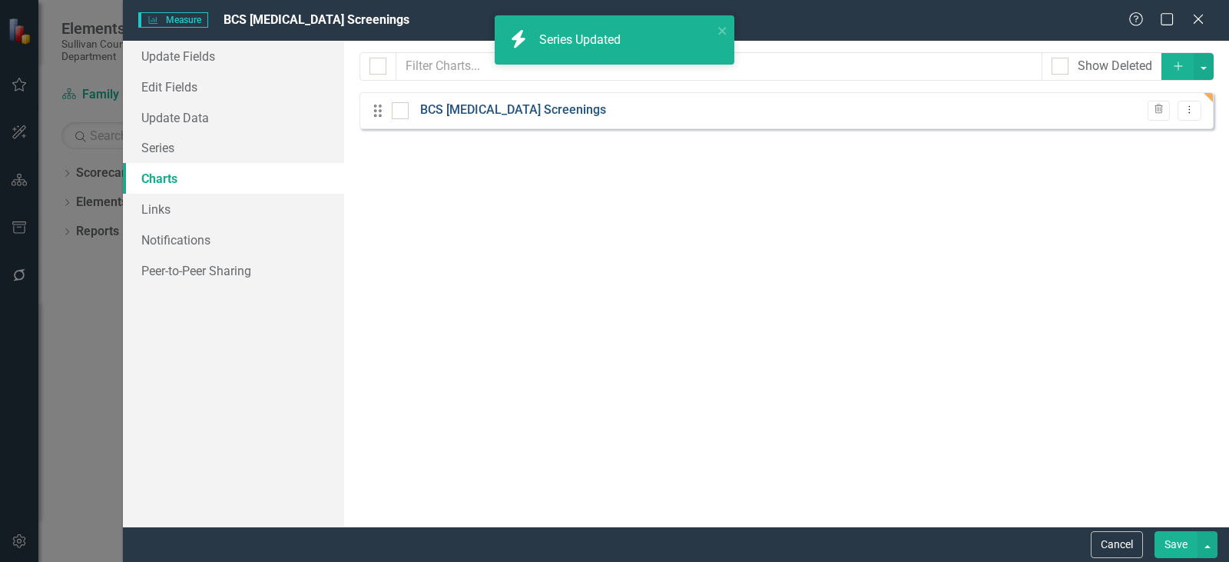
click at [454, 112] on link "BCS [MEDICAL_DATA] Screenings" at bounding box center [513, 110] width 186 height 18
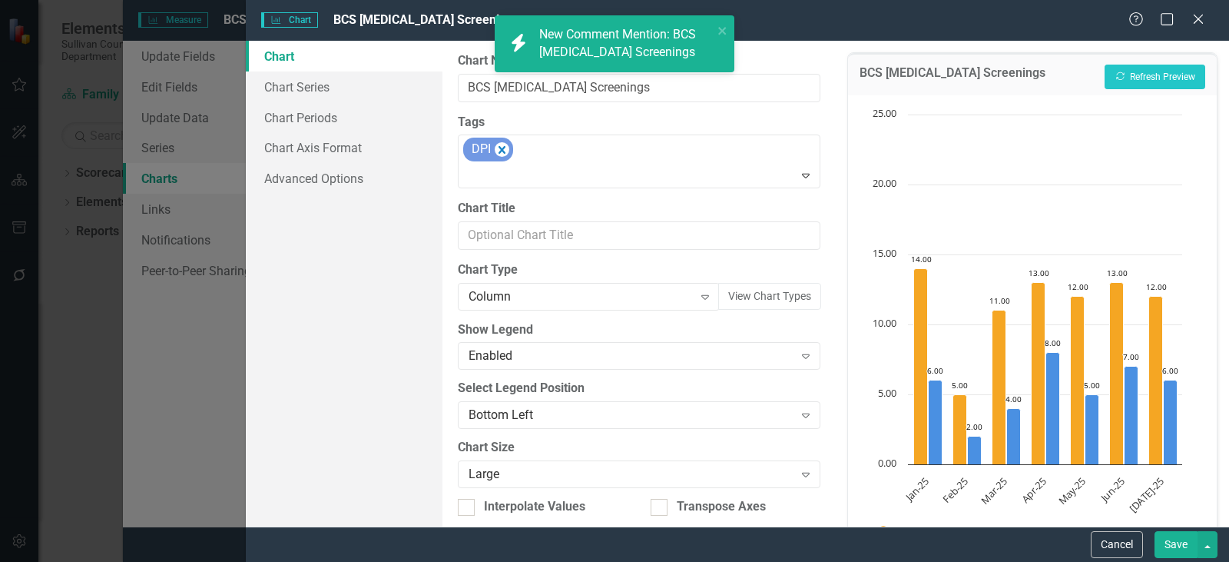
scroll to position [2409, 0]
click at [1132, 71] on button "Recalculate Refresh Preview" at bounding box center [1155, 77] width 101 height 25
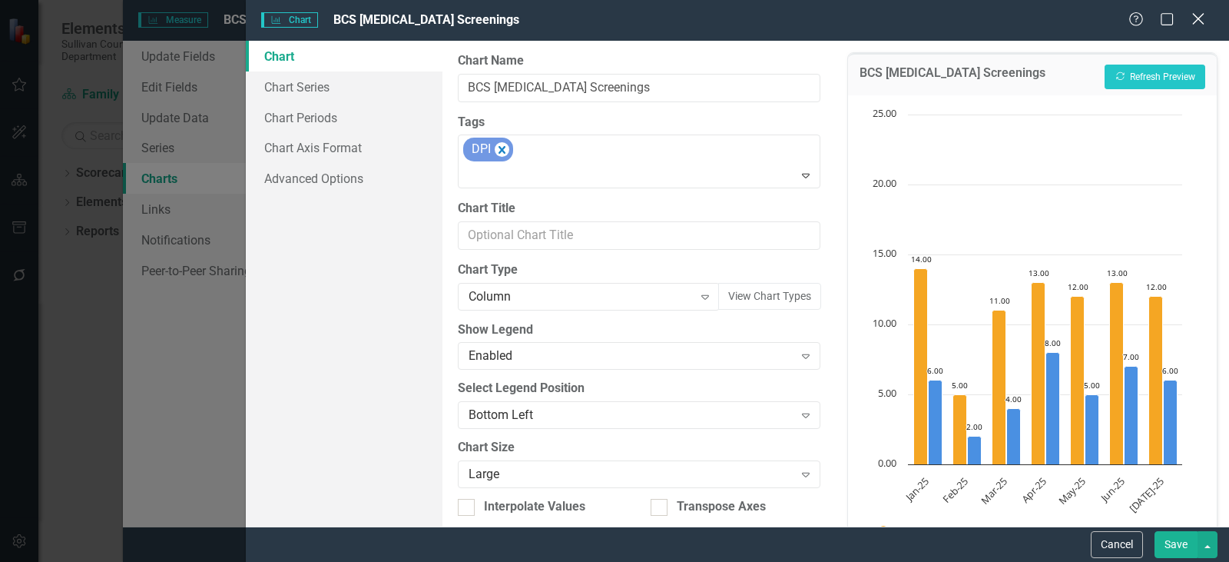
click at [1199, 20] on icon at bounding box center [1198, 19] width 12 height 12
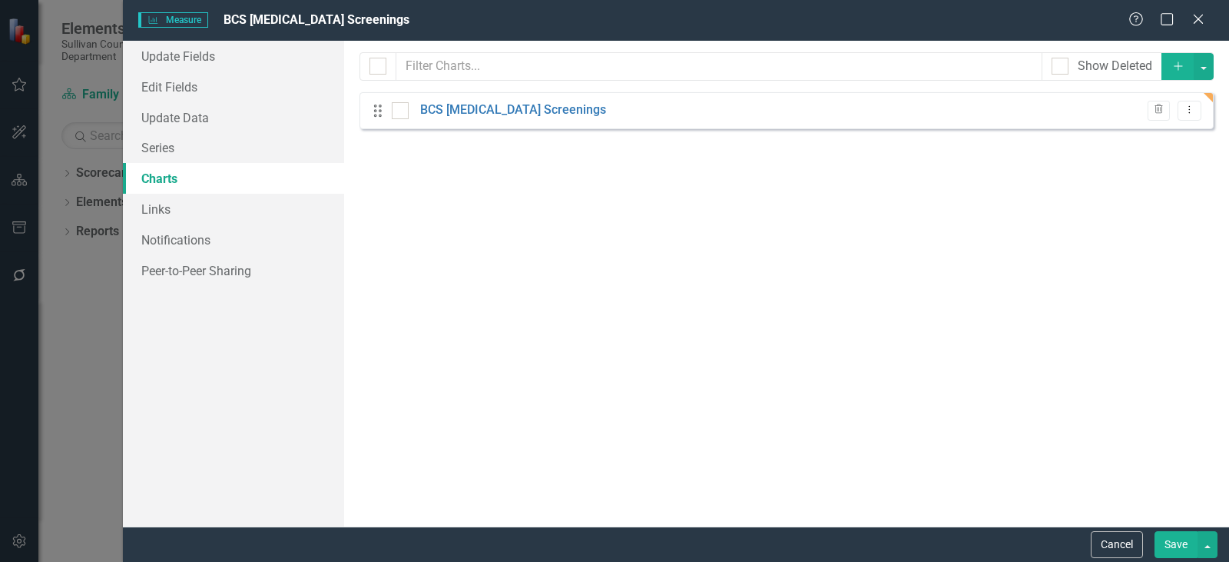
click at [1189, 555] on button "Save" at bounding box center [1176, 544] width 43 height 27
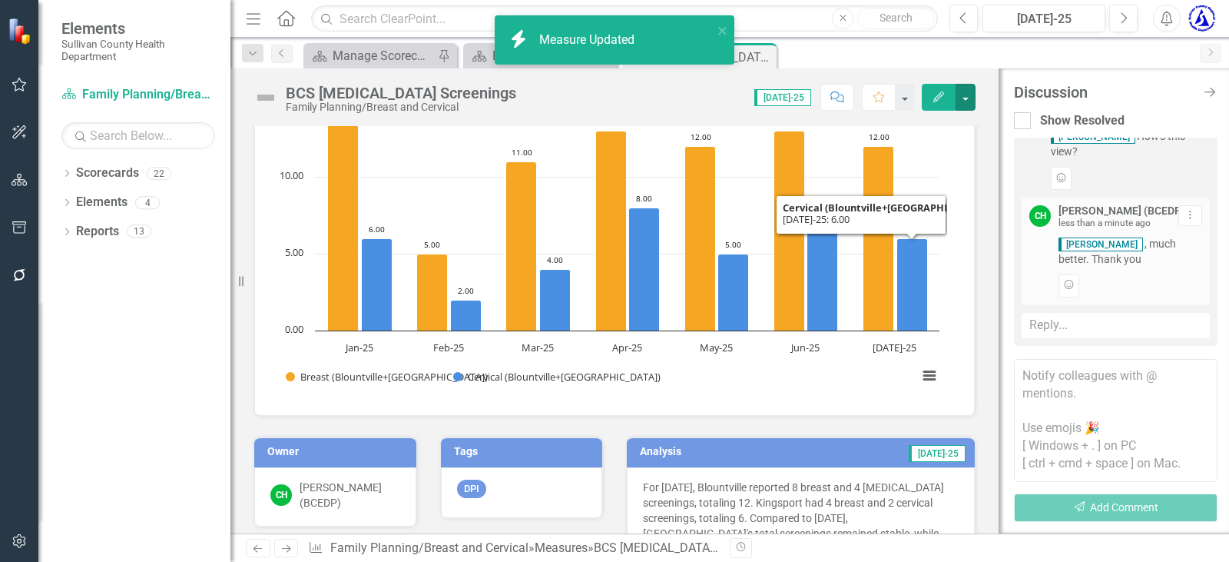
scroll to position [154, 0]
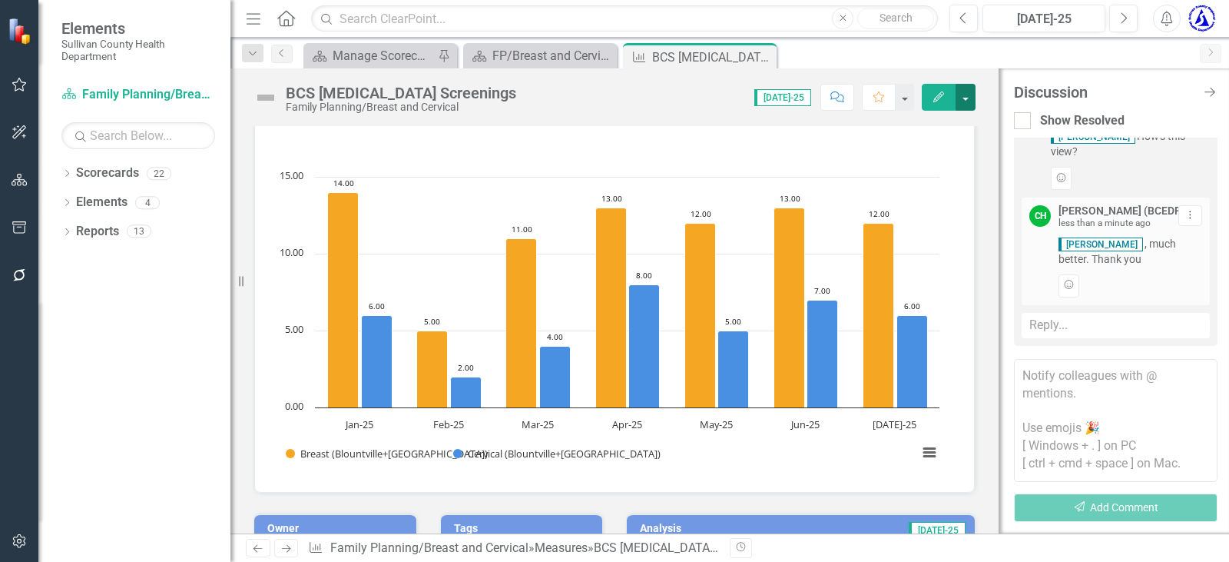
click at [957, 95] on button "button" at bounding box center [966, 97] width 20 height 27
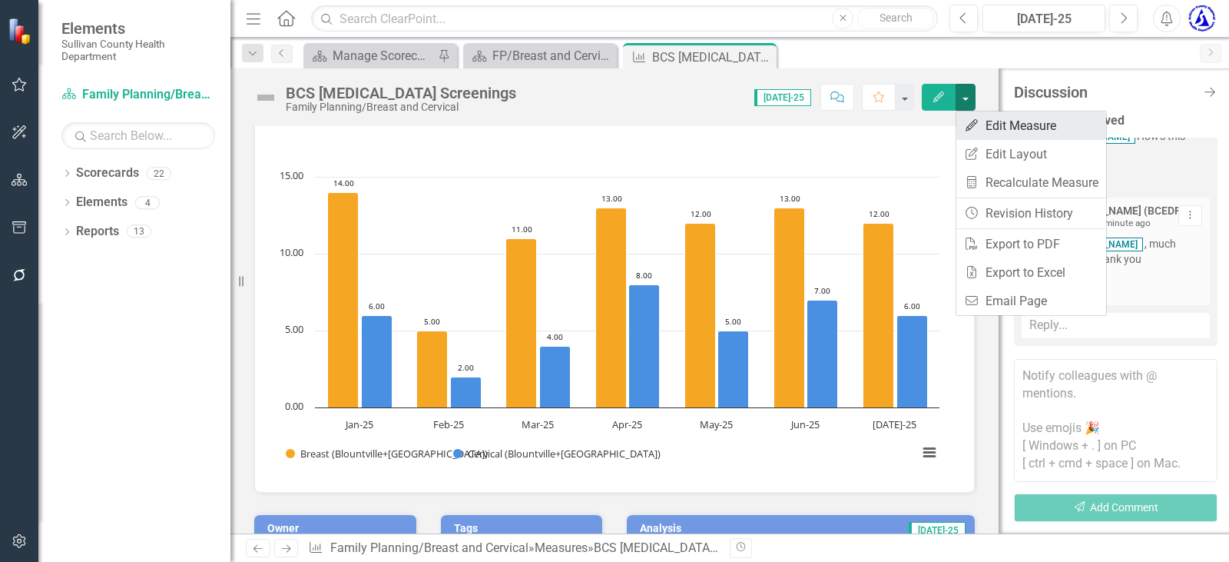
click at [988, 129] on link "Edit Edit Measure" at bounding box center [1031, 125] width 150 height 28
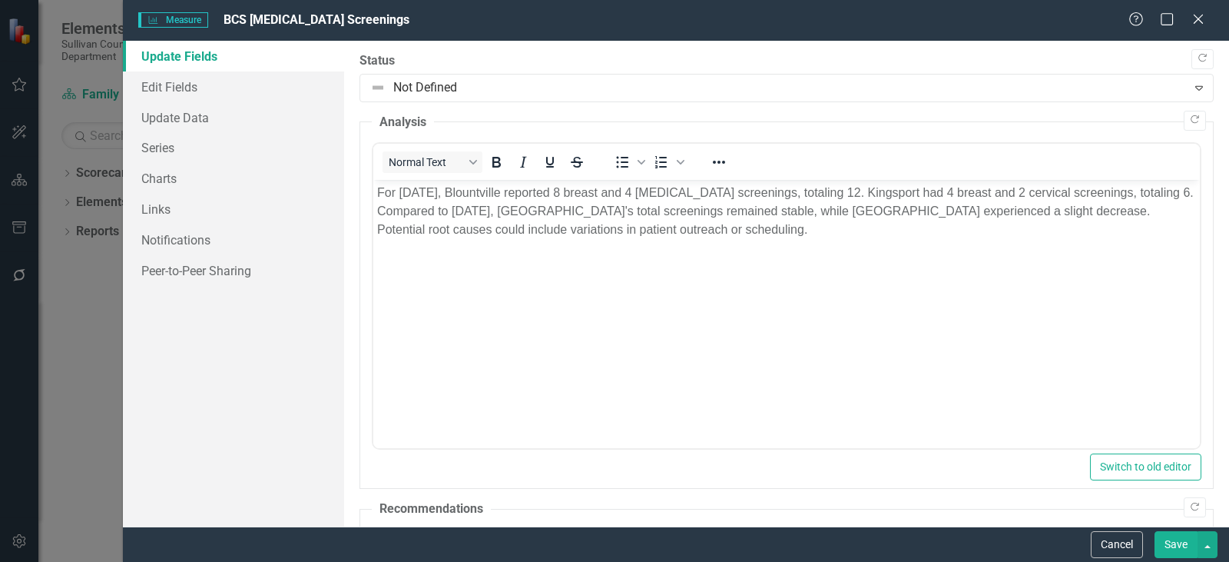
scroll to position [0, 0]
click at [172, 175] on link "Charts" at bounding box center [233, 178] width 221 height 31
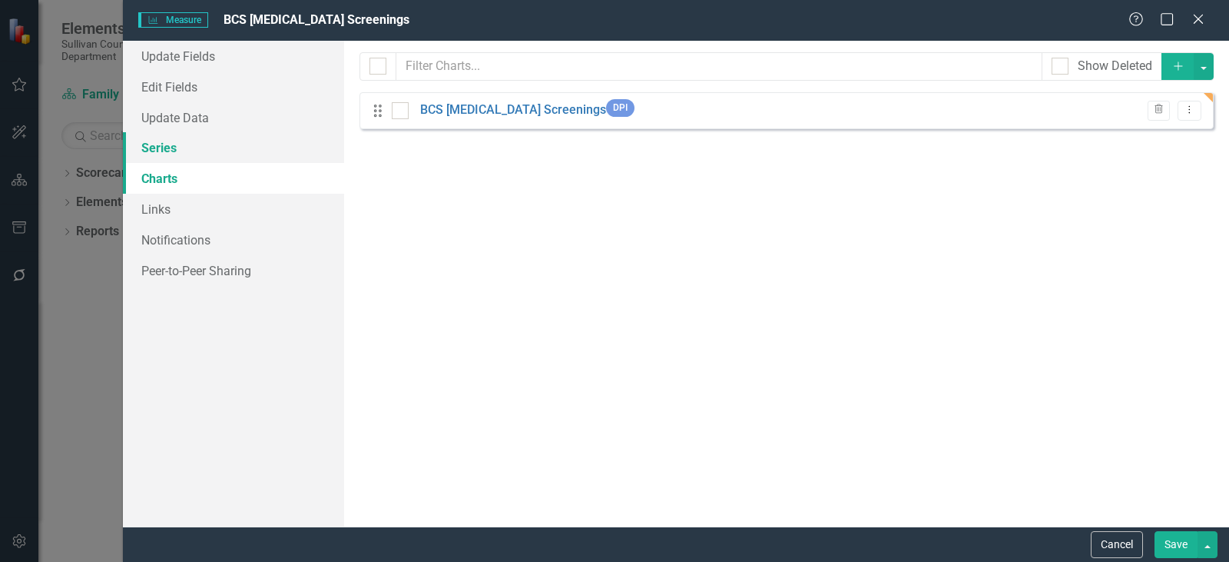
click at [154, 137] on link "Series" at bounding box center [233, 147] width 221 height 31
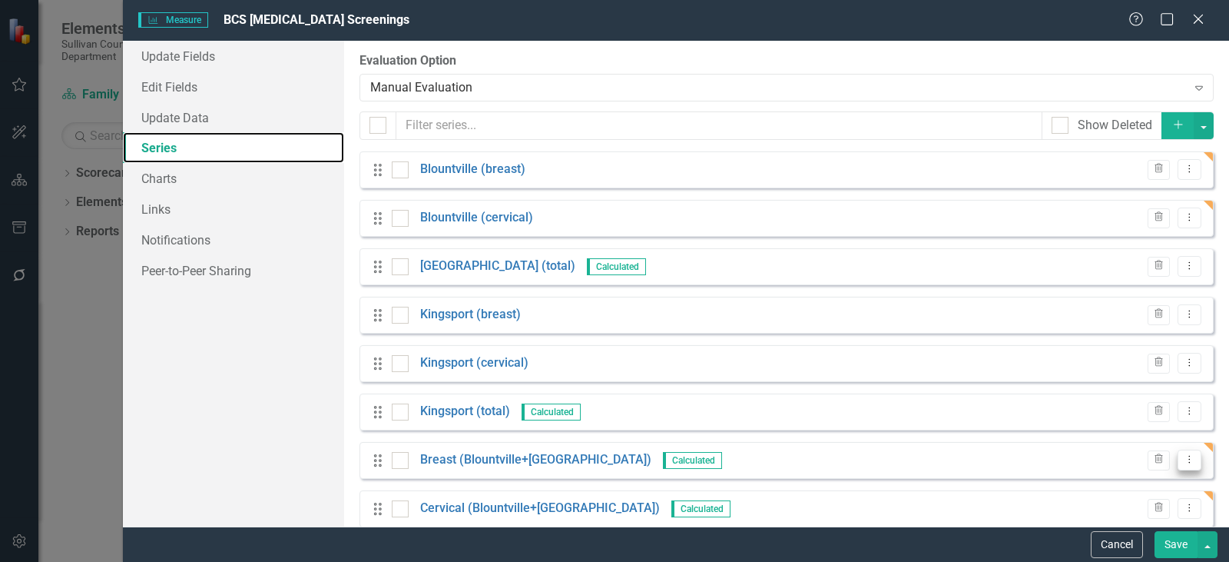
scroll to position [24, 0]
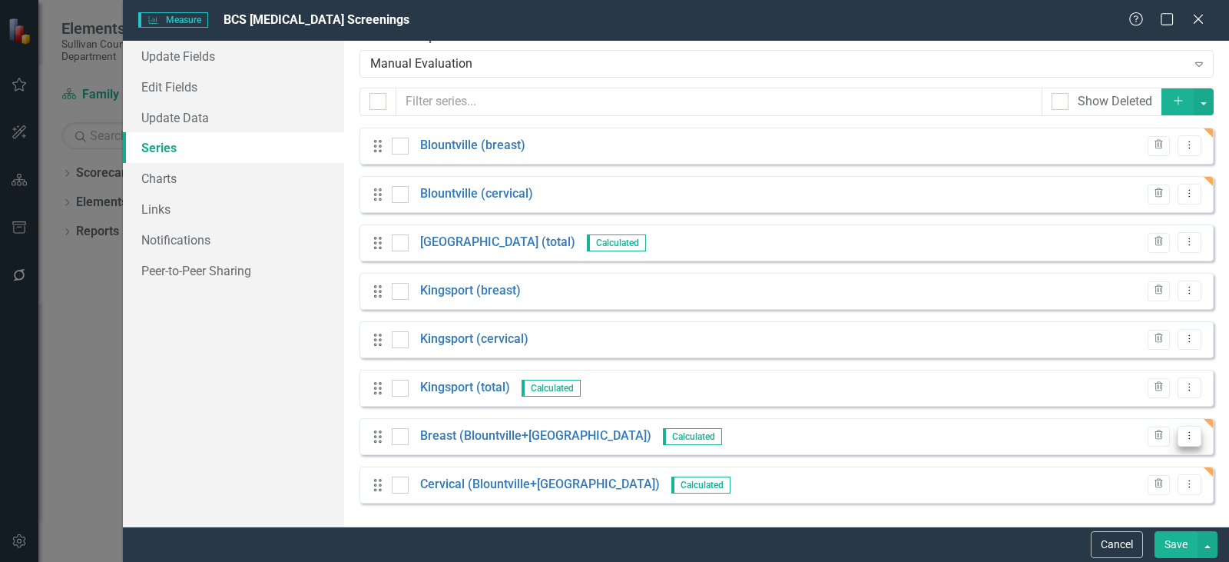
click at [1179, 441] on button "Dropdown Menu" at bounding box center [1190, 436] width 24 height 21
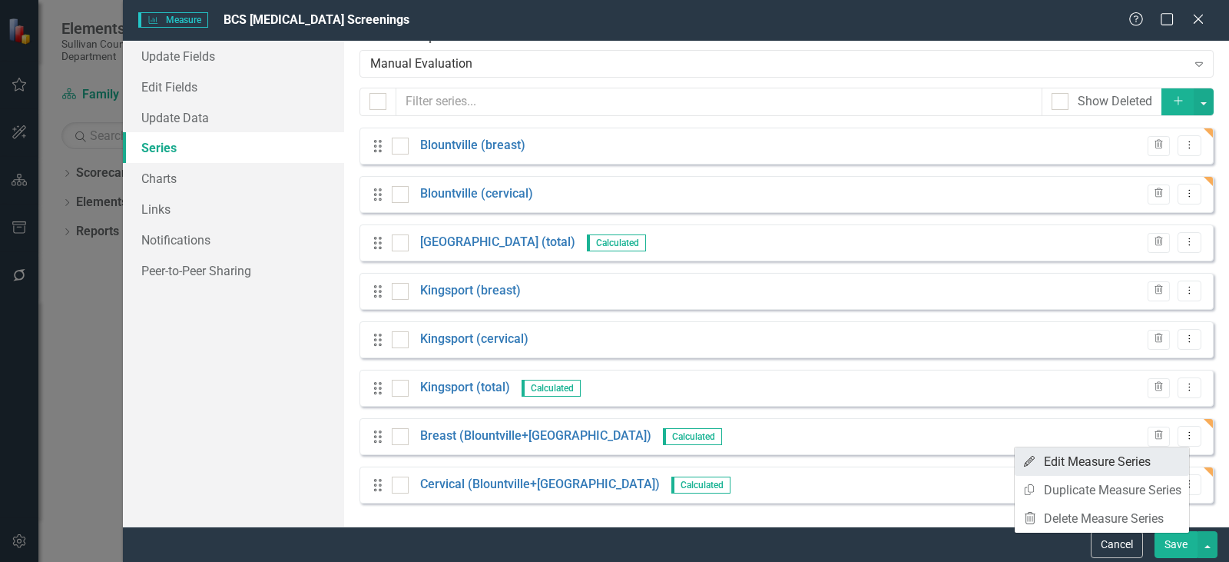
click at [1088, 466] on link "Edit Edit Measure Series" at bounding box center [1102, 461] width 174 height 28
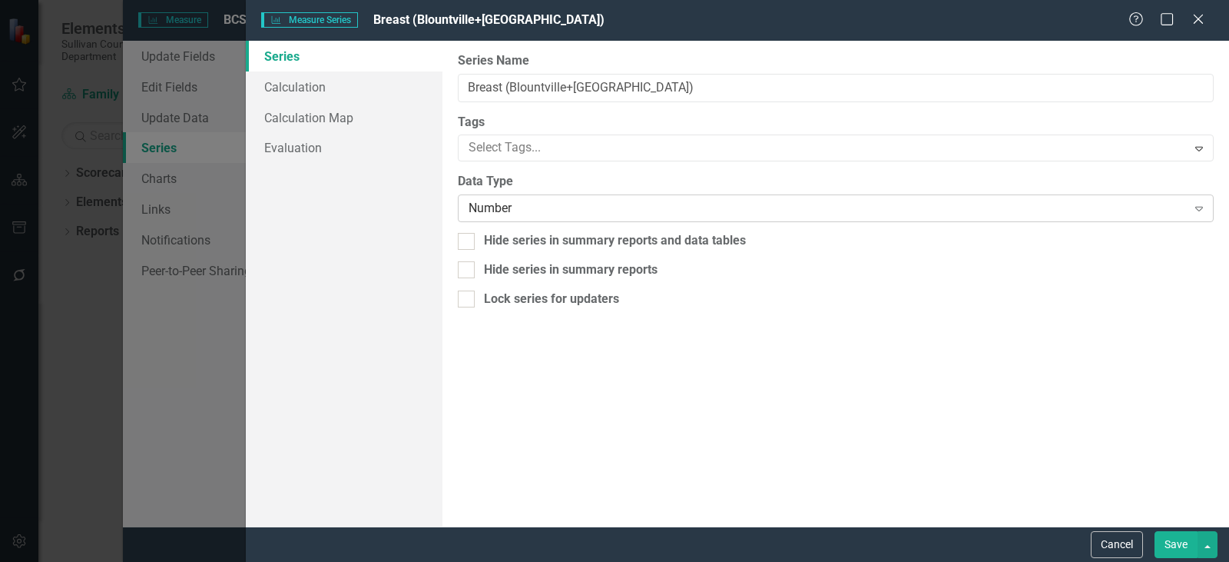
click at [592, 208] on div "Number" at bounding box center [828, 209] width 718 height 18
click at [777, 420] on div "From this page, you can edit the name, type, and visibility options of your ser…" at bounding box center [835, 283] width 787 height 485
click at [502, 204] on div "Number" at bounding box center [828, 209] width 718 height 18
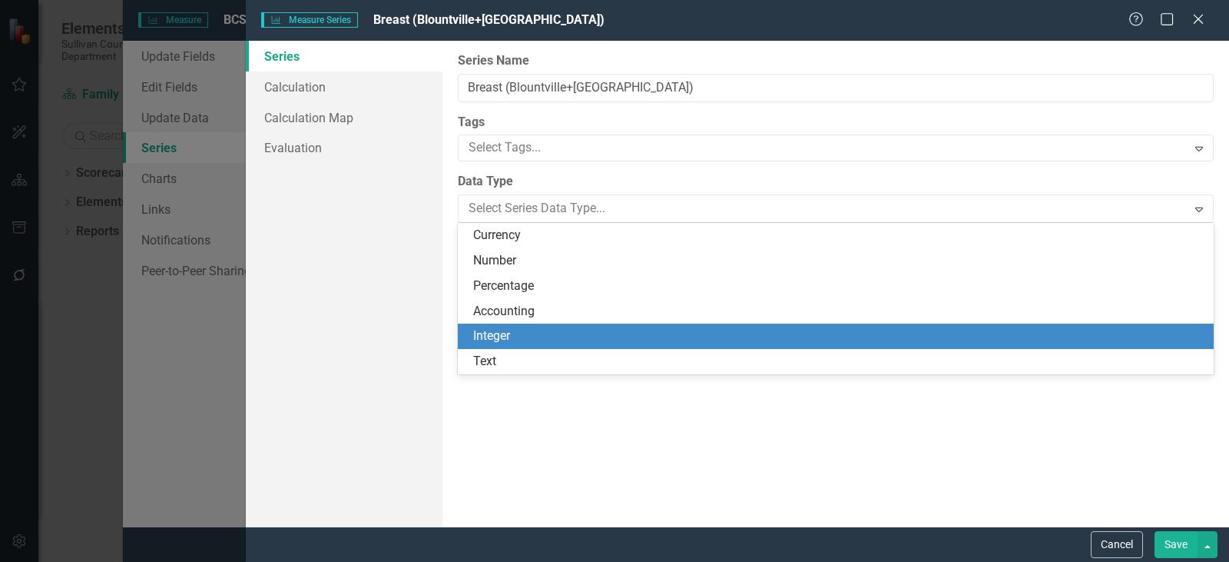
click at [503, 333] on div "Integer" at bounding box center [838, 336] width 731 height 18
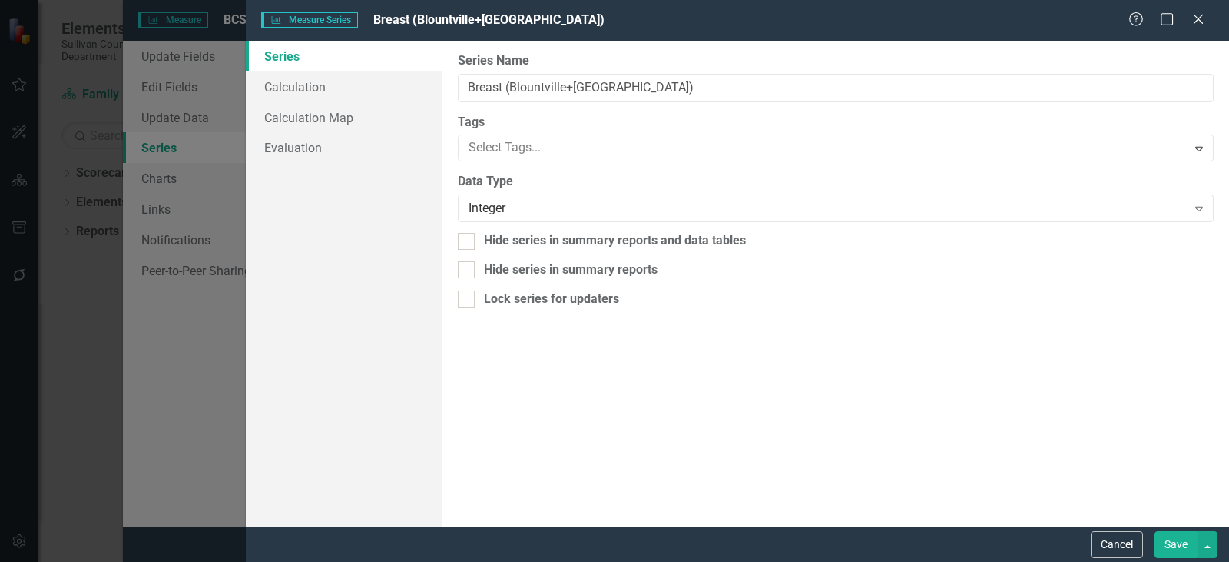
click at [1184, 545] on button "Save" at bounding box center [1176, 544] width 43 height 27
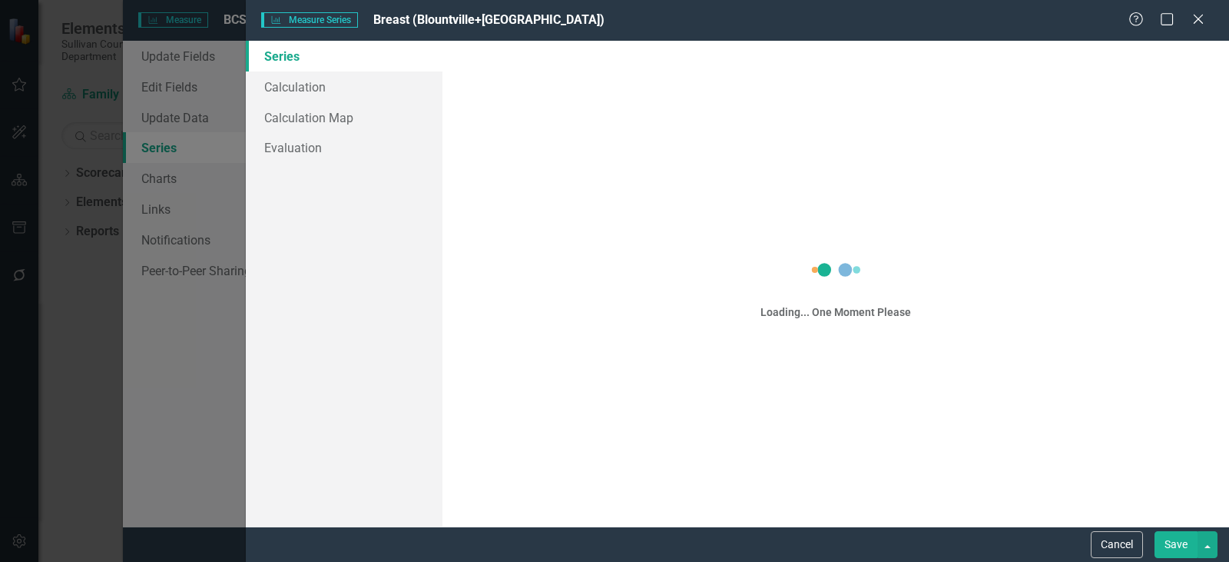
click at [1183, 484] on icon "Dropdown Menu" at bounding box center [1189, 484] width 13 height 10
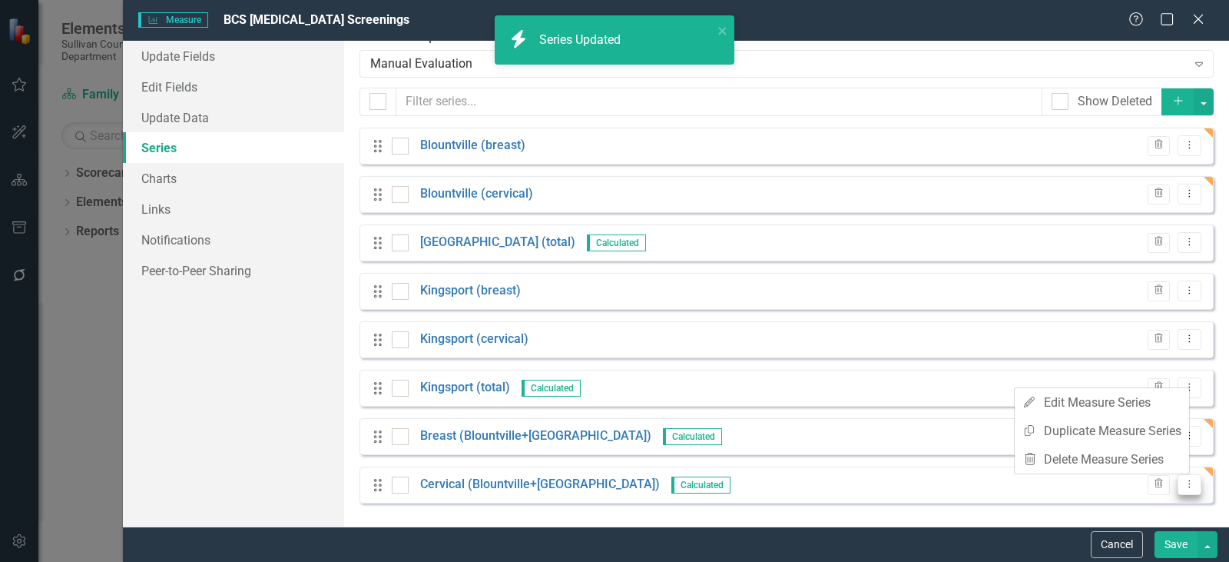
click at [1183, 484] on icon "Dropdown Menu" at bounding box center [1189, 484] width 13 height 10
click at [1107, 401] on link "Edit Edit Measure Series" at bounding box center [1102, 402] width 174 height 28
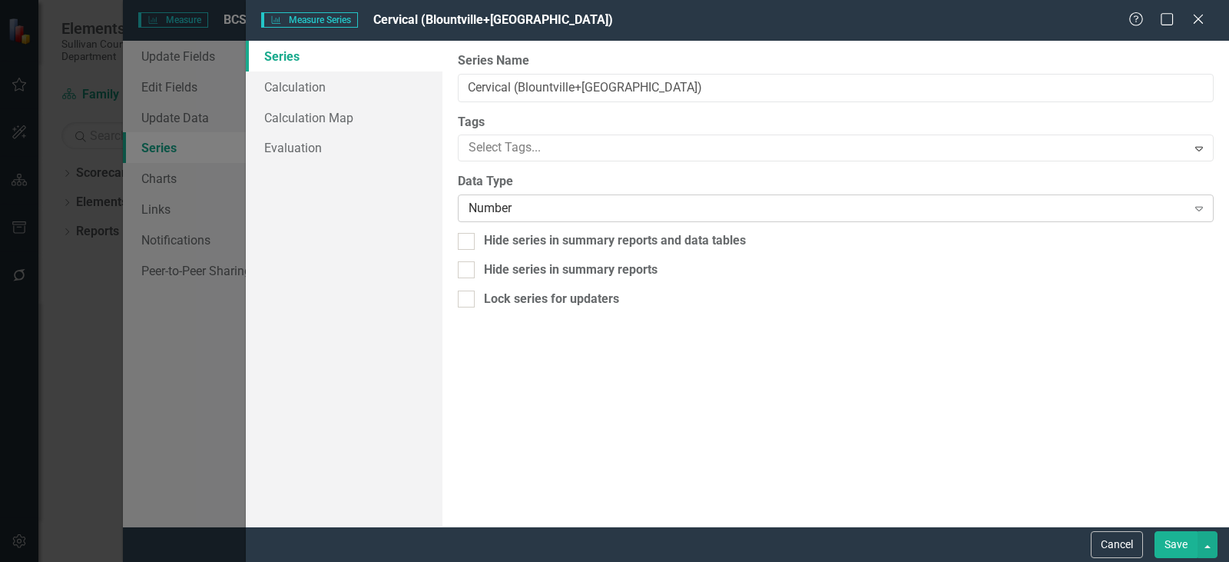
click at [528, 210] on div "Number" at bounding box center [828, 209] width 718 height 18
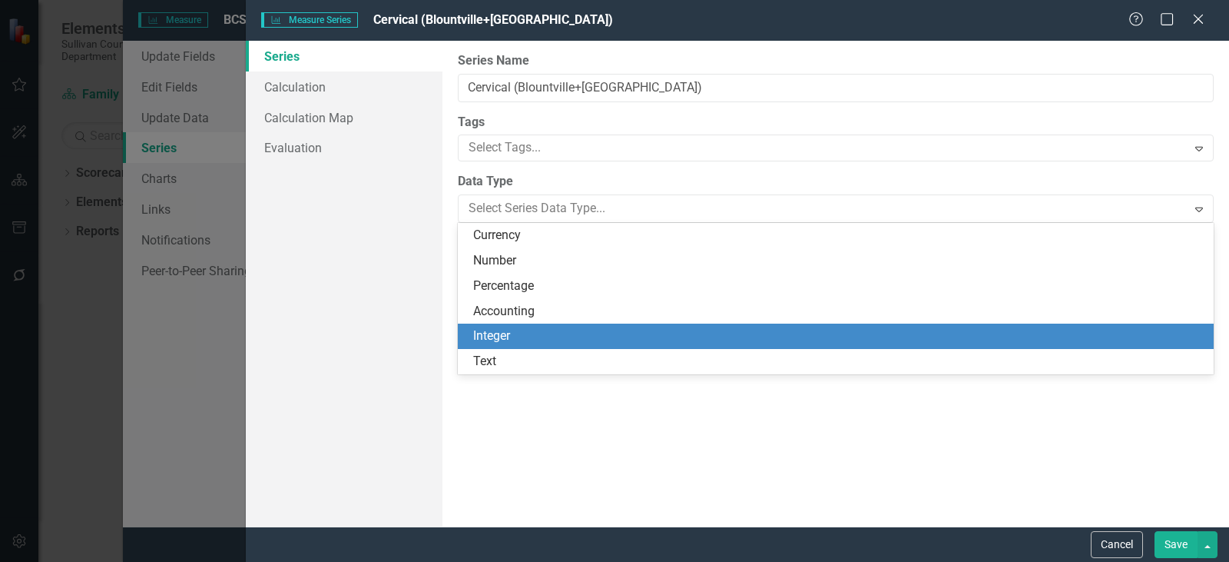
click at [518, 332] on div "Integer" at bounding box center [838, 336] width 731 height 18
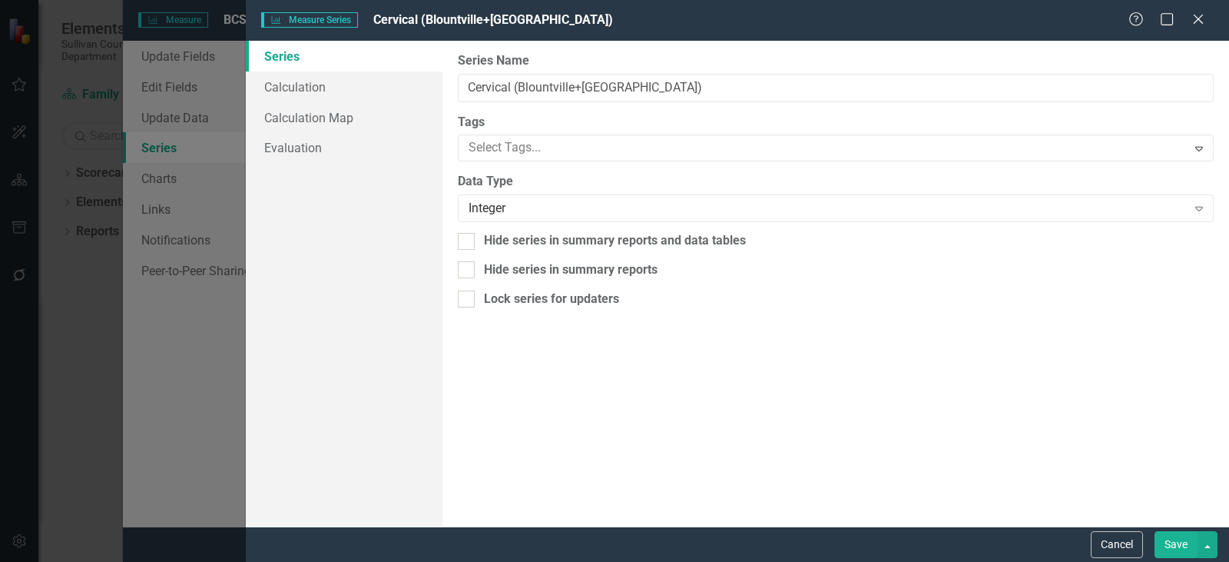
click at [1169, 548] on button "Save" at bounding box center [1176, 544] width 43 height 27
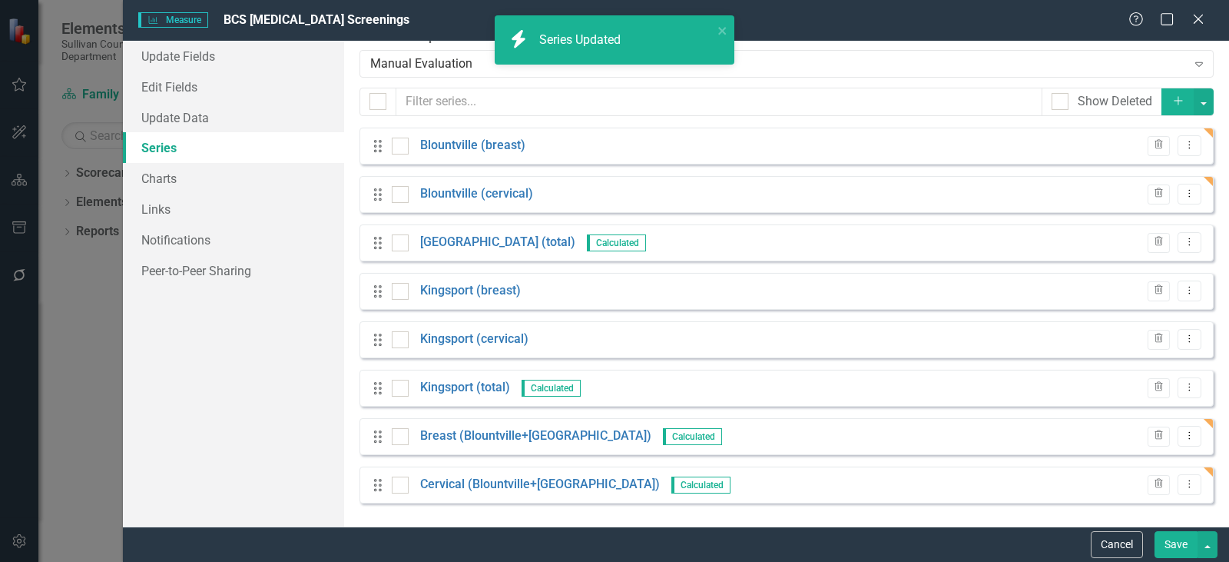
click at [1177, 553] on button "Save" at bounding box center [1176, 544] width 43 height 27
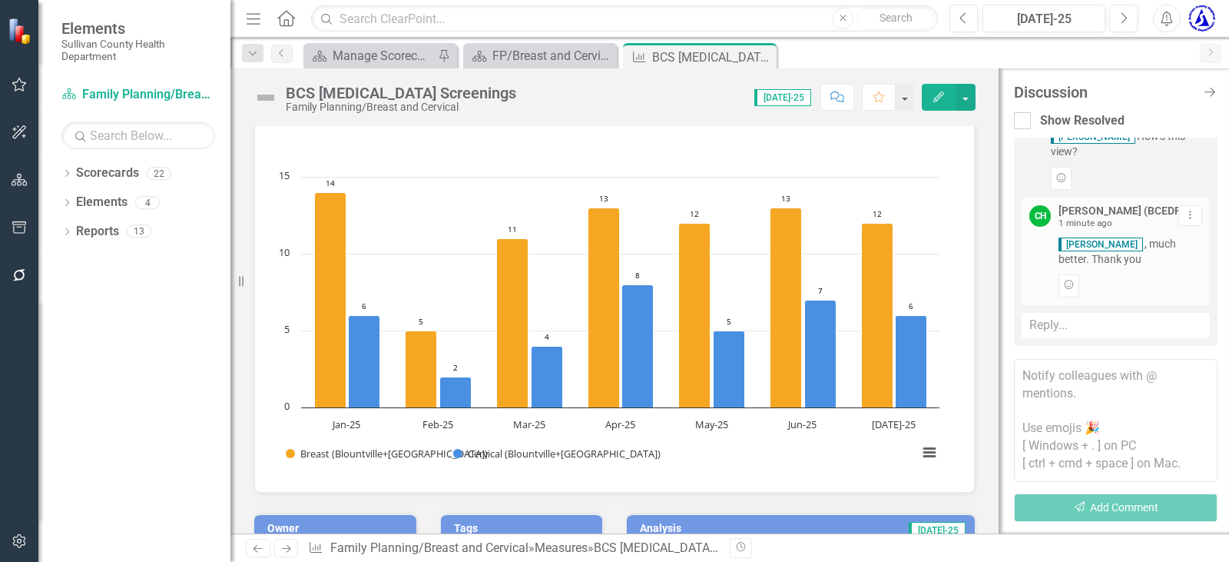
click at [1069, 313] on div "Reply..." at bounding box center [1116, 325] width 188 height 25
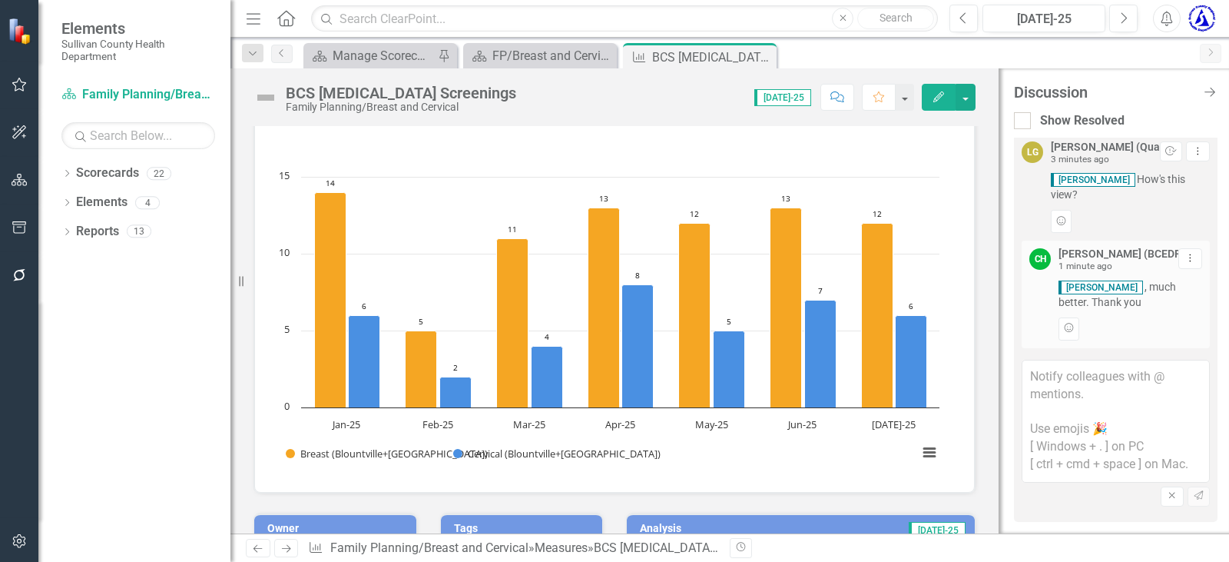
scroll to position [2366, 0]
click at [1059, 392] on textarea at bounding box center [1116, 420] width 188 height 123
type textarea "You're welcome!"
click at [1193, 495] on icon "Send" at bounding box center [1199, 495] width 12 height 9
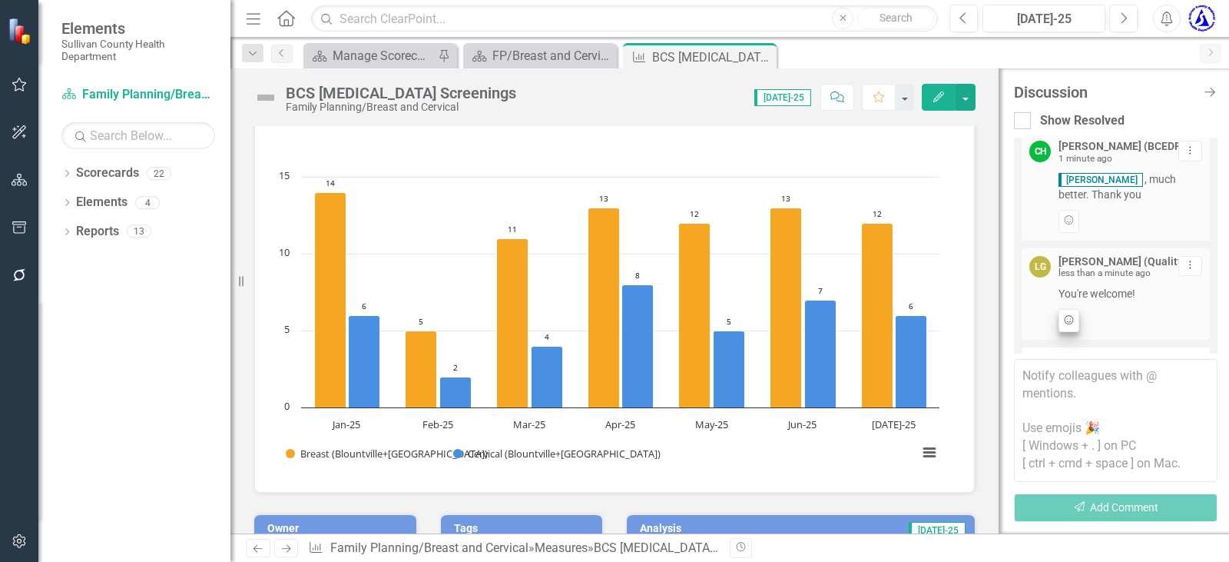
click at [1066, 347] on div "Reply..." at bounding box center [1116, 359] width 188 height 25
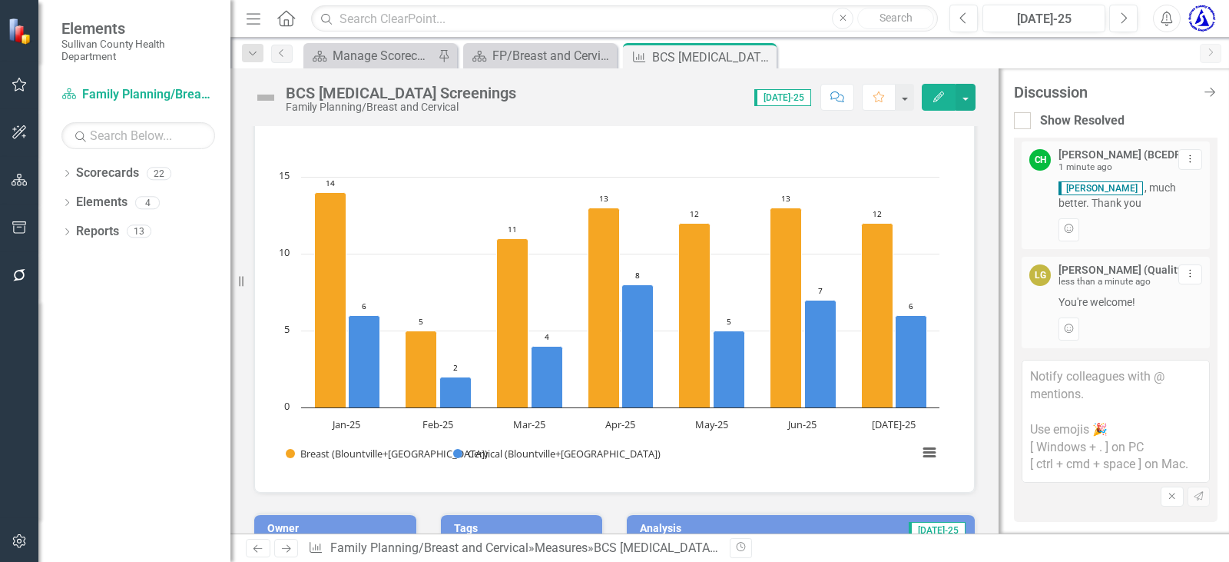
click at [1072, 282] on small "less than a minute ago" at bounding box center [1105, 281] width 92 height 11
click at [1071, 226] on icon "Add Reaction" at bounding box center [1069, 228] width 12 height 9
click at [762, 56] on icon "Close" at bounding box center [761, 57] width 15 height 12
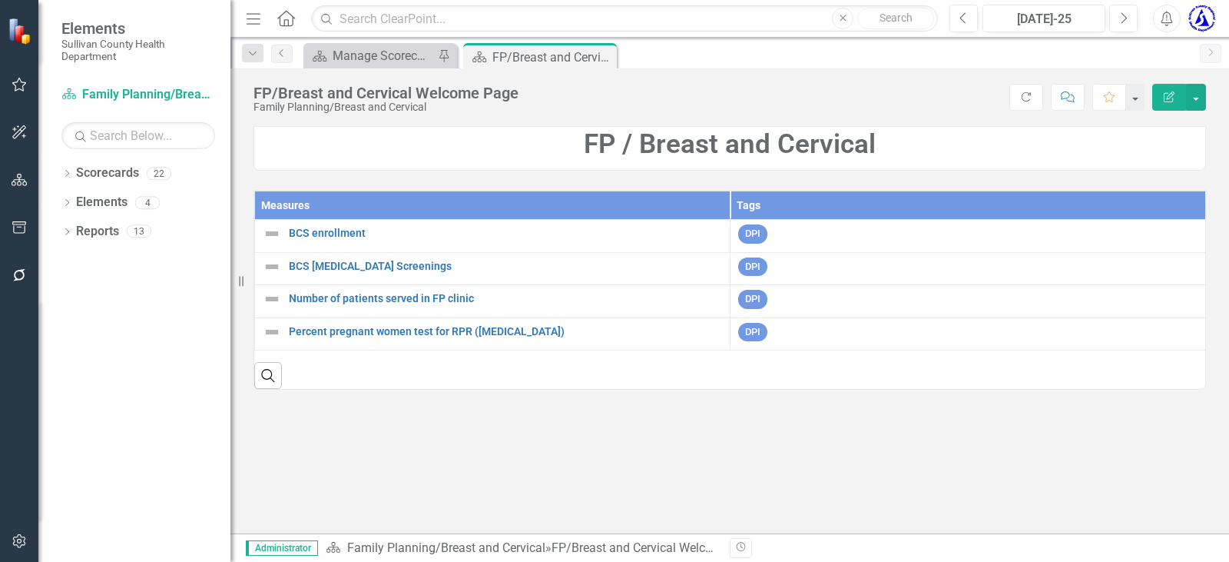
drag, startPoint x: 598, startPoint y: 57, endPoint x: 625, endPoint y: 53, distance: 26.4
click at [0, 0] on icon "Close" at bounding box center [0, 0] width 0 height 0
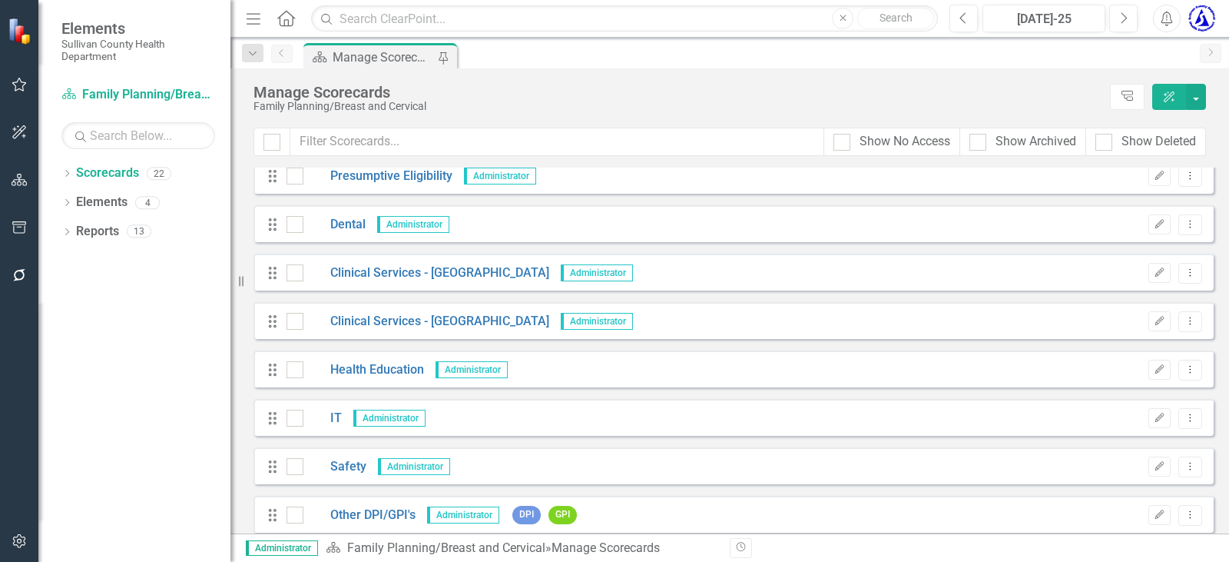
scroll to position [699, 0]
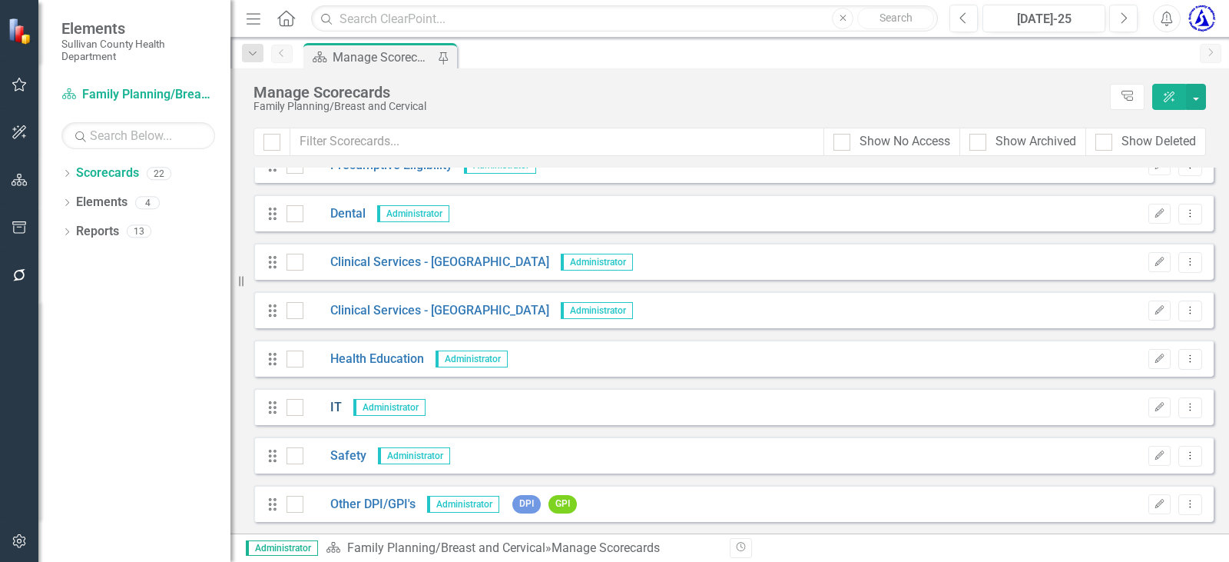
click at [333, 405] on link "IT" at bounding box center [322, 408] width 38 height 18
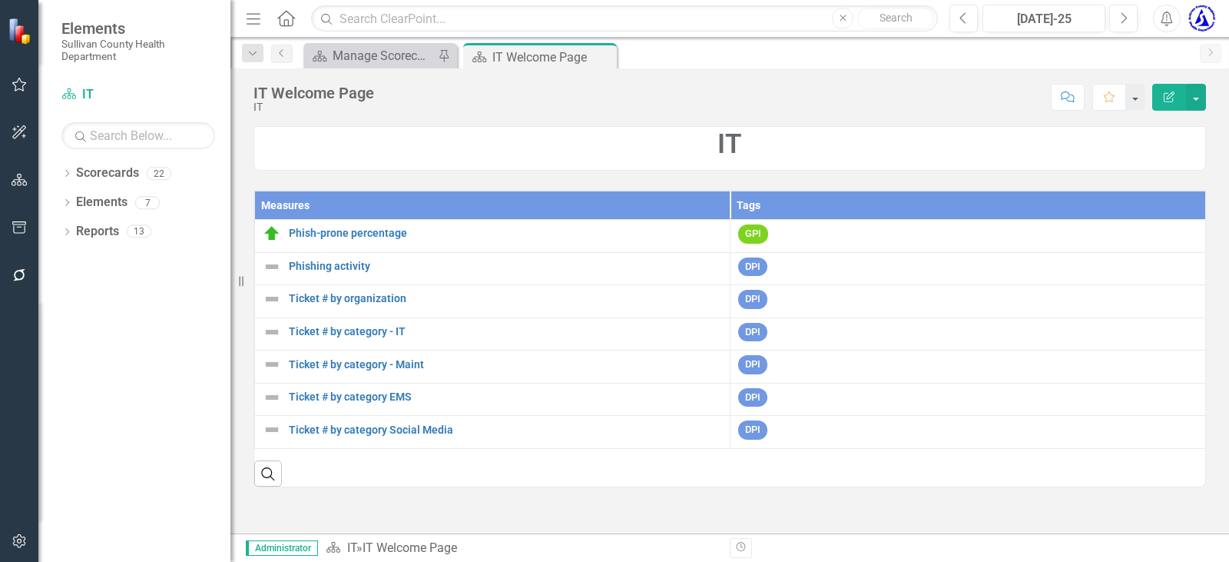
click at [0, 0] on icon "Close" at bounding box center [0, 0] width 0 height 0
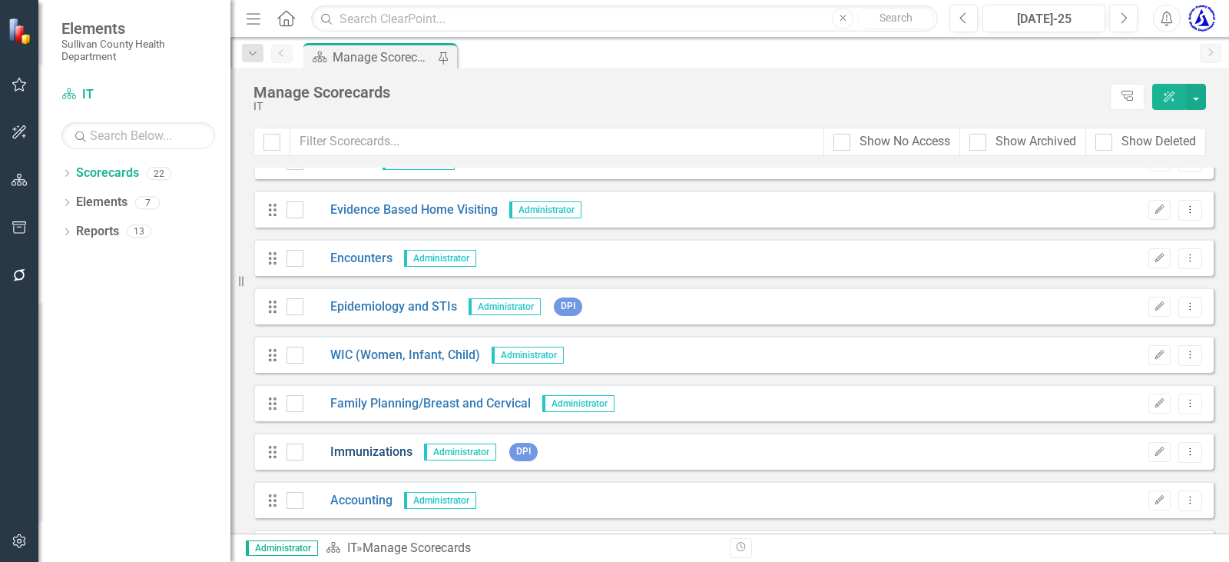
scroll to position [154, 0]
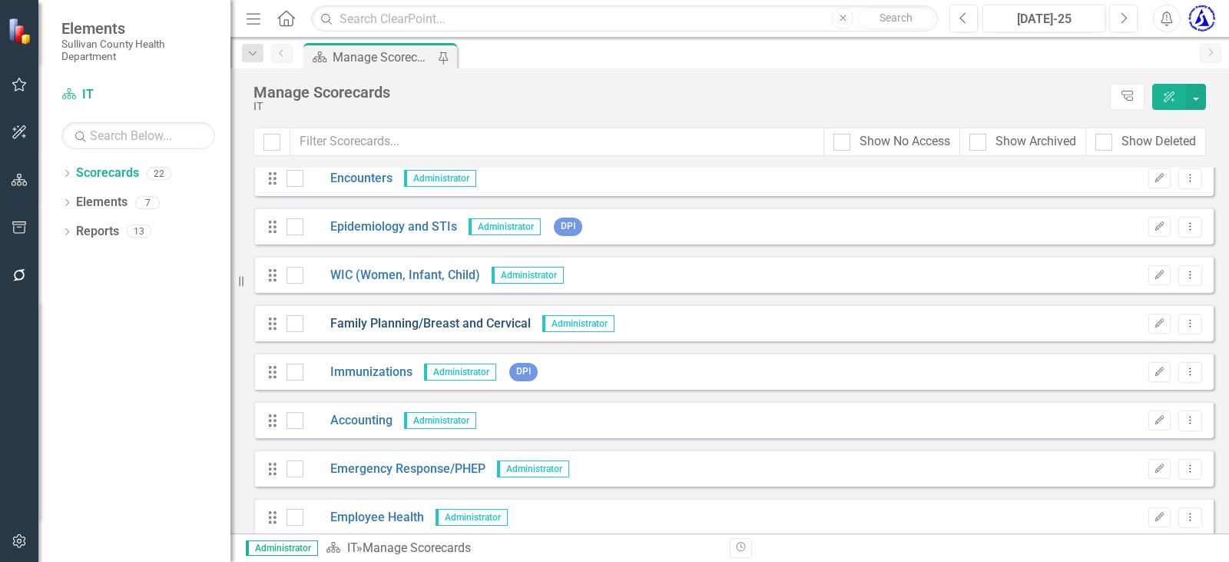
click at [388, 327] on link "Family Planning/Breast and Cervical" at bounding box center [416, 324] width 227 height 18
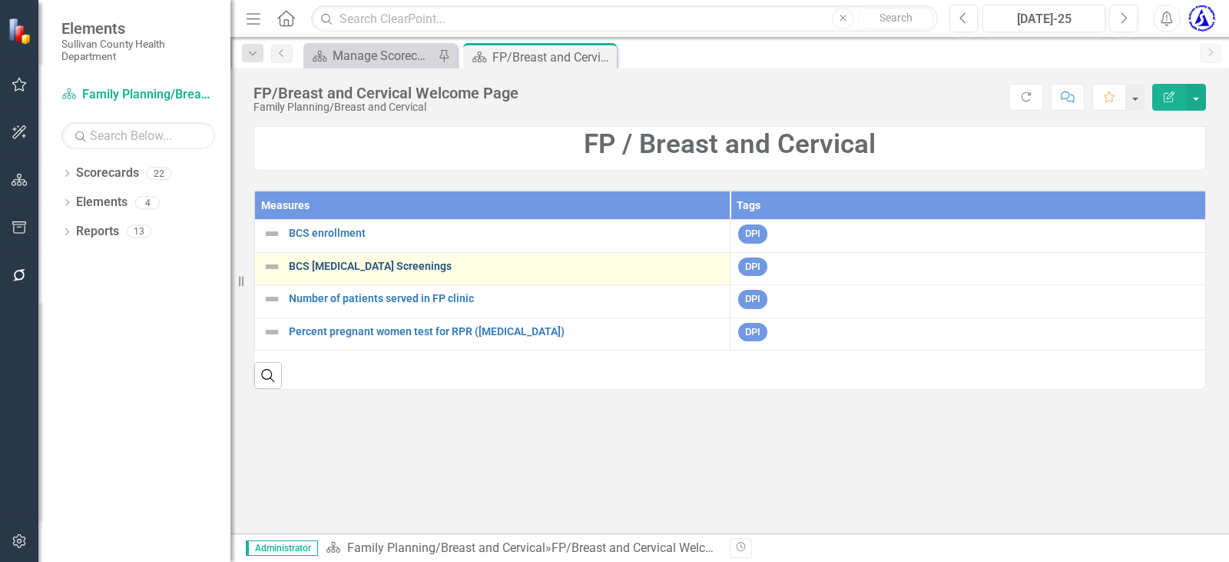
click at [355, 270] on link "BCS [MEDICAL_DATA] Screenings" at bounding box center [505, 266] width 433 height 12
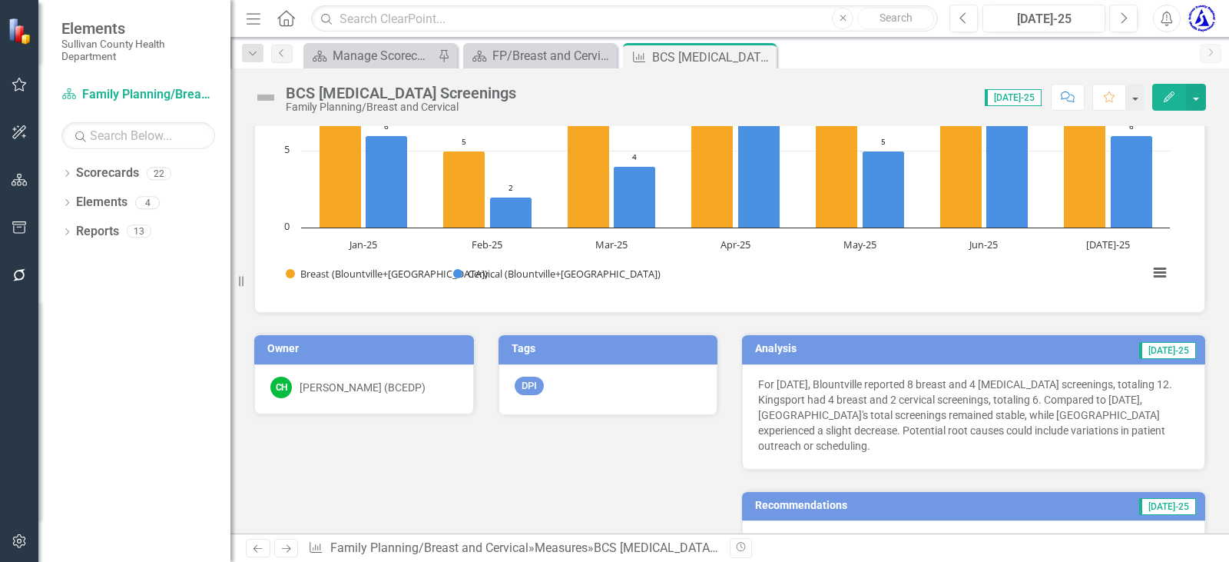
scroll to position [307, 0]
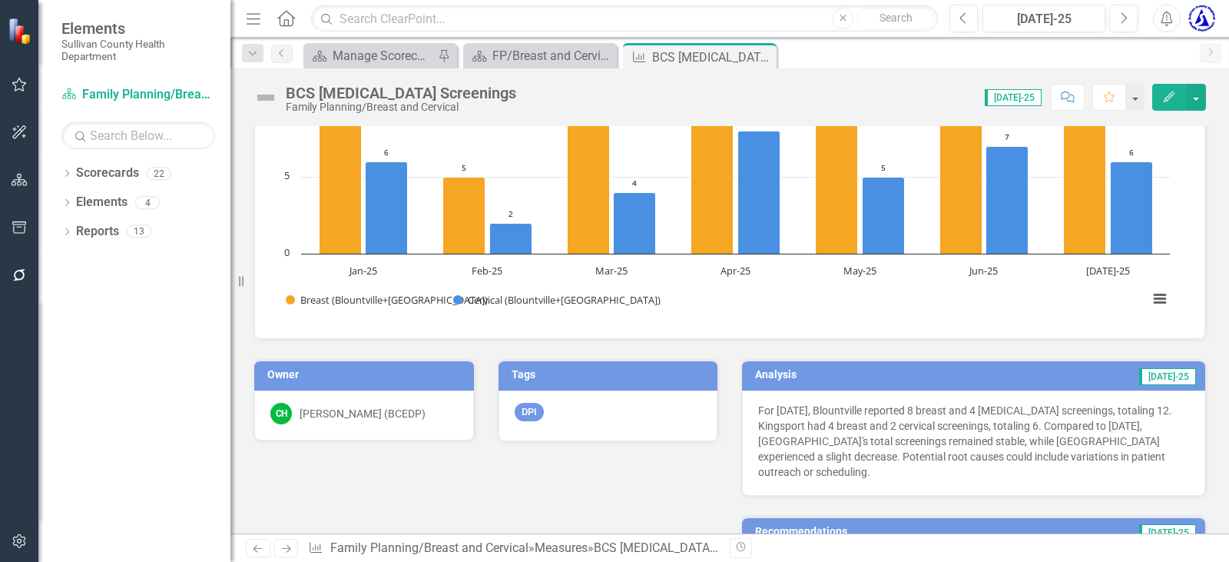
click at [475, 350] on div "Owner CH [PERSON_NAME] (BCEDP)" at bounding box center [364, 390] width 244 height 101
click at [111, 203] on link "Elements" at bounding box center [101, 203] width 51 height 18
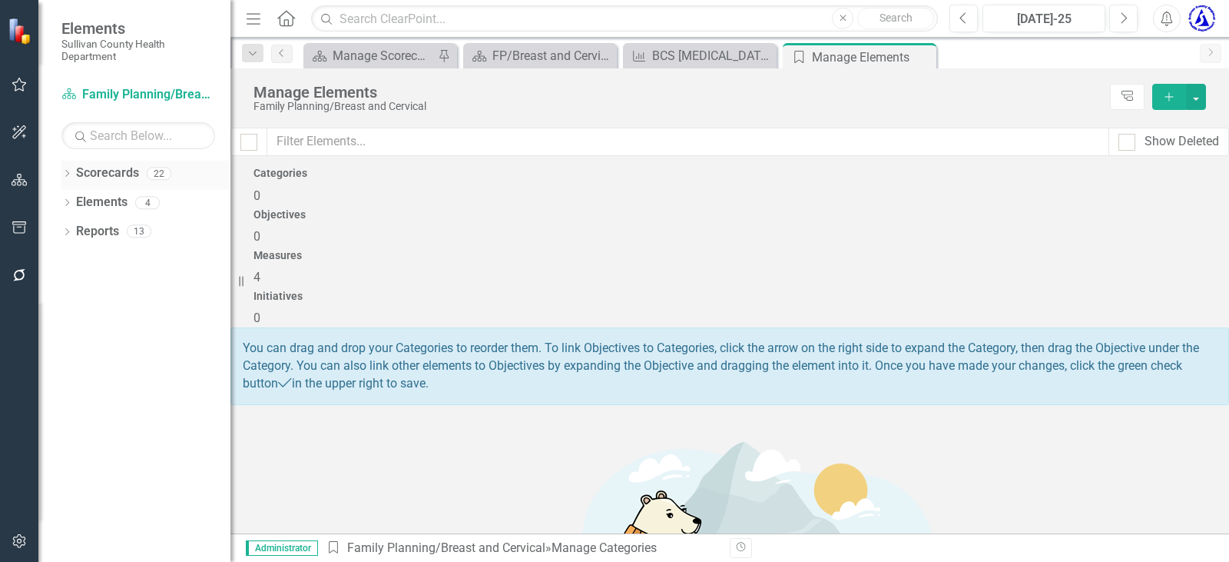
click at [113, 173] on link "Scorecards" at bounding box center [107, 173] width 63 height 18
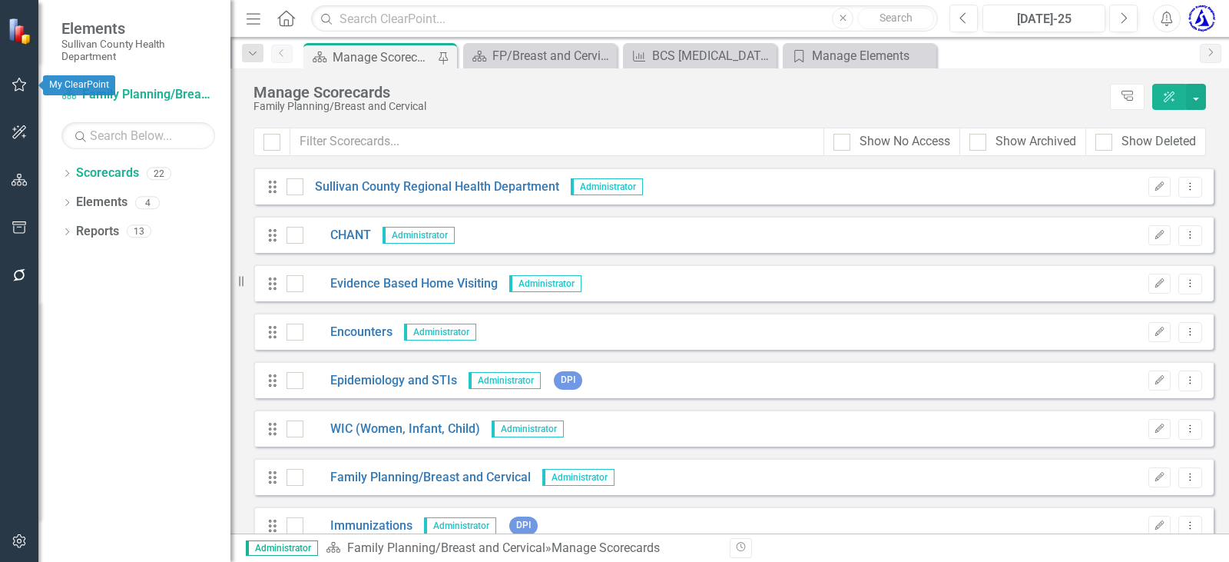
click at [17, 81] on icon "button" at bounding box center [20, 84] width 16 height 12
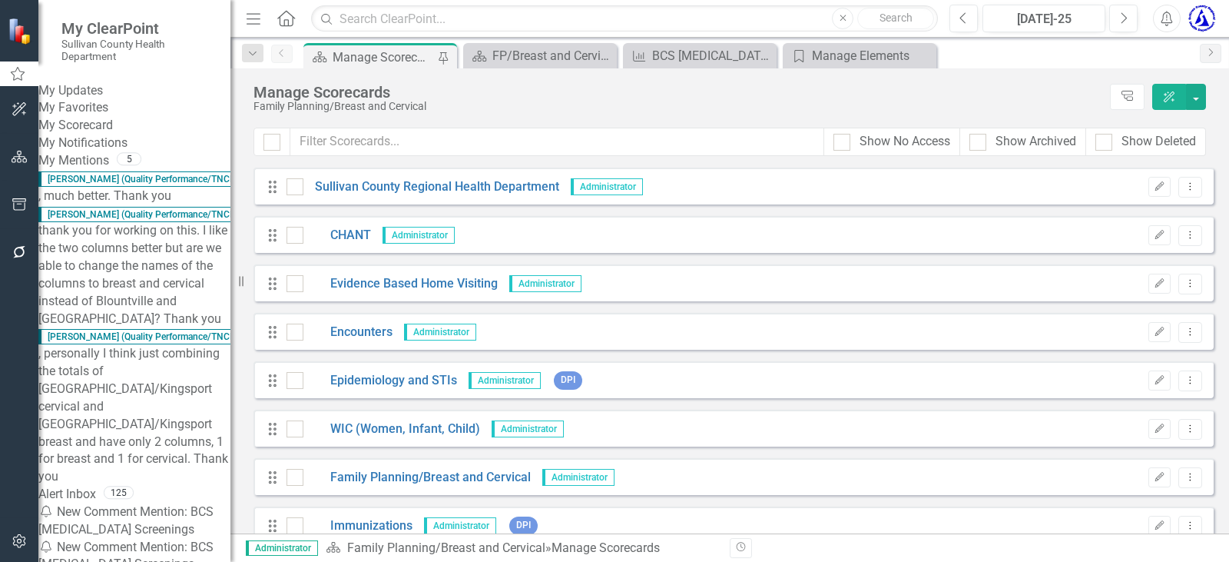
scroll to position [116, 0]
click at [18, 115] on icon "button" at bounding box center [20, 109] width 16 height 12
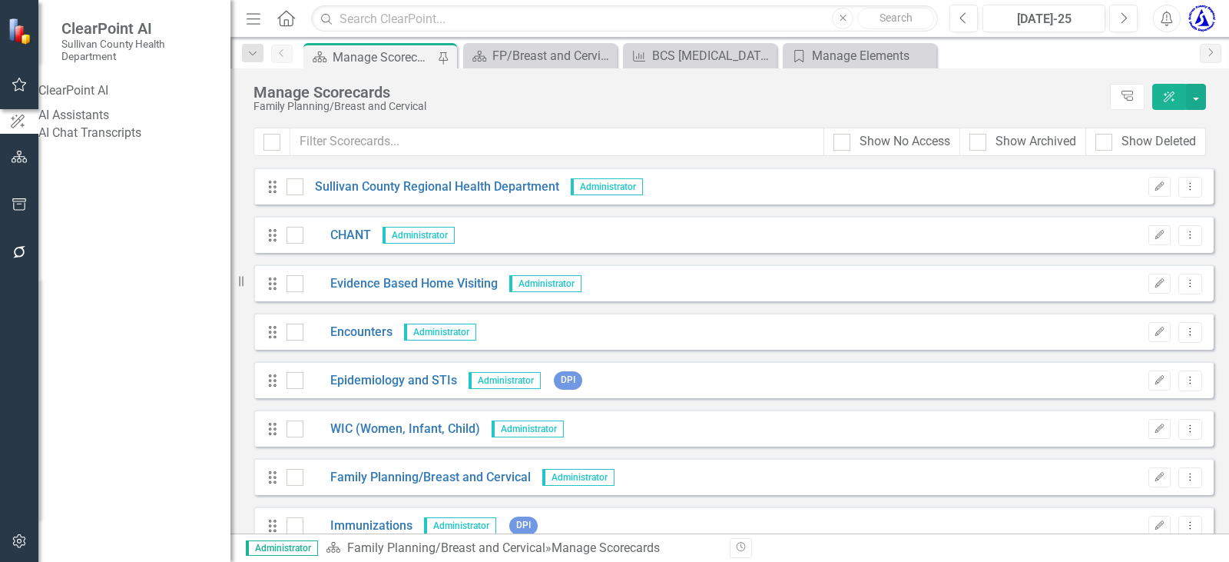
click at [82, 111] on link "AI Assistants" at bounding box center [134, 116] width 192 height 18
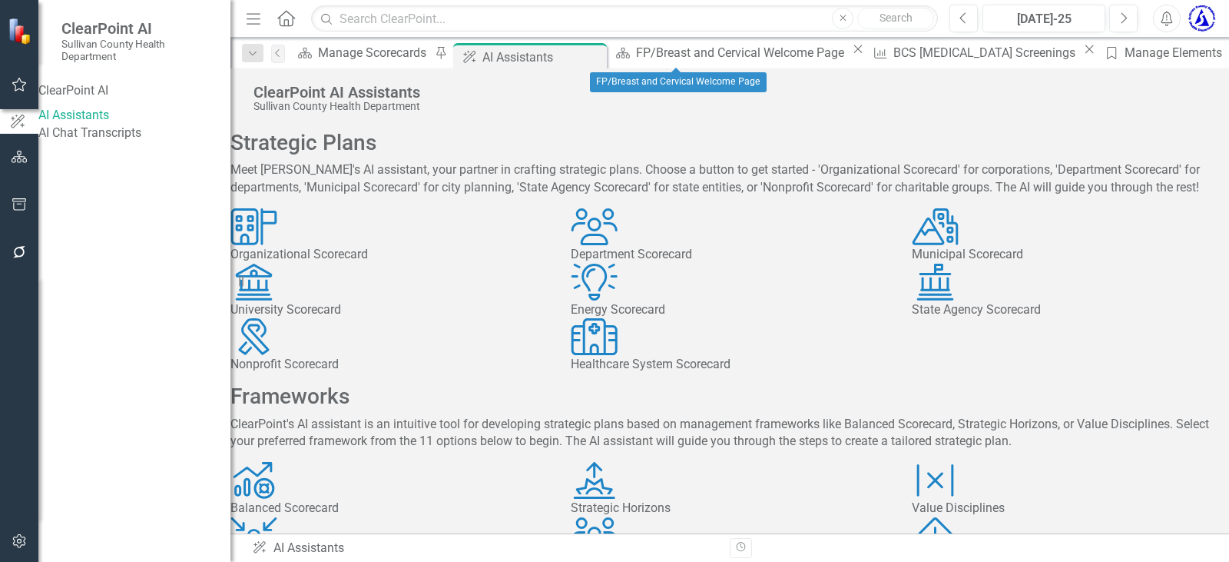
click at [850, 55] on icon "Close" at bounding box center [857, 49] width 15 height 12
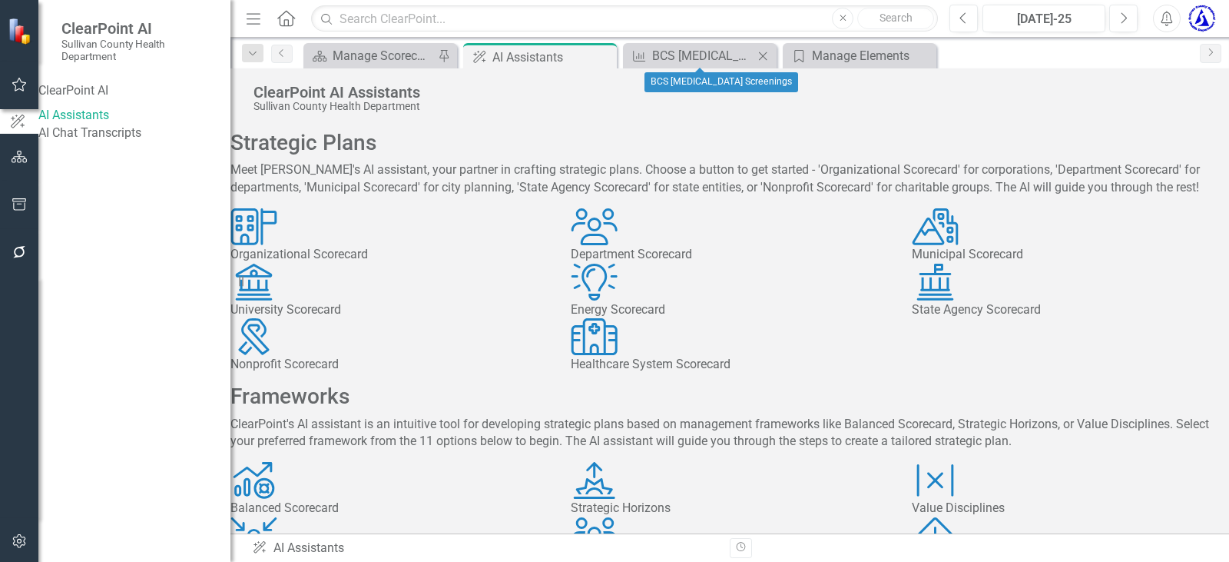
click at [764, 59] on icon "Close" at bounding box center [762, 56] width 15 height 12
click at [767, 59] on icon at bounding box center [763, 55] width 8 height 8
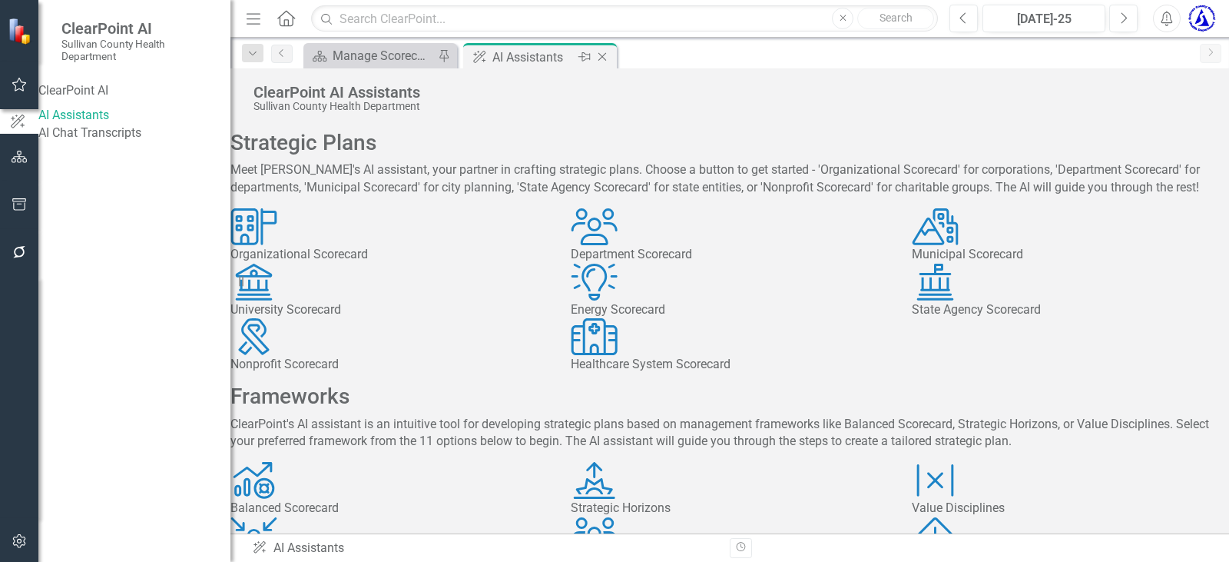
click at [601, 58] on icon at bounding box center [602, 57] width 8 height 8
